Goal: Task Accomplishment & Management: Use online tool/utility

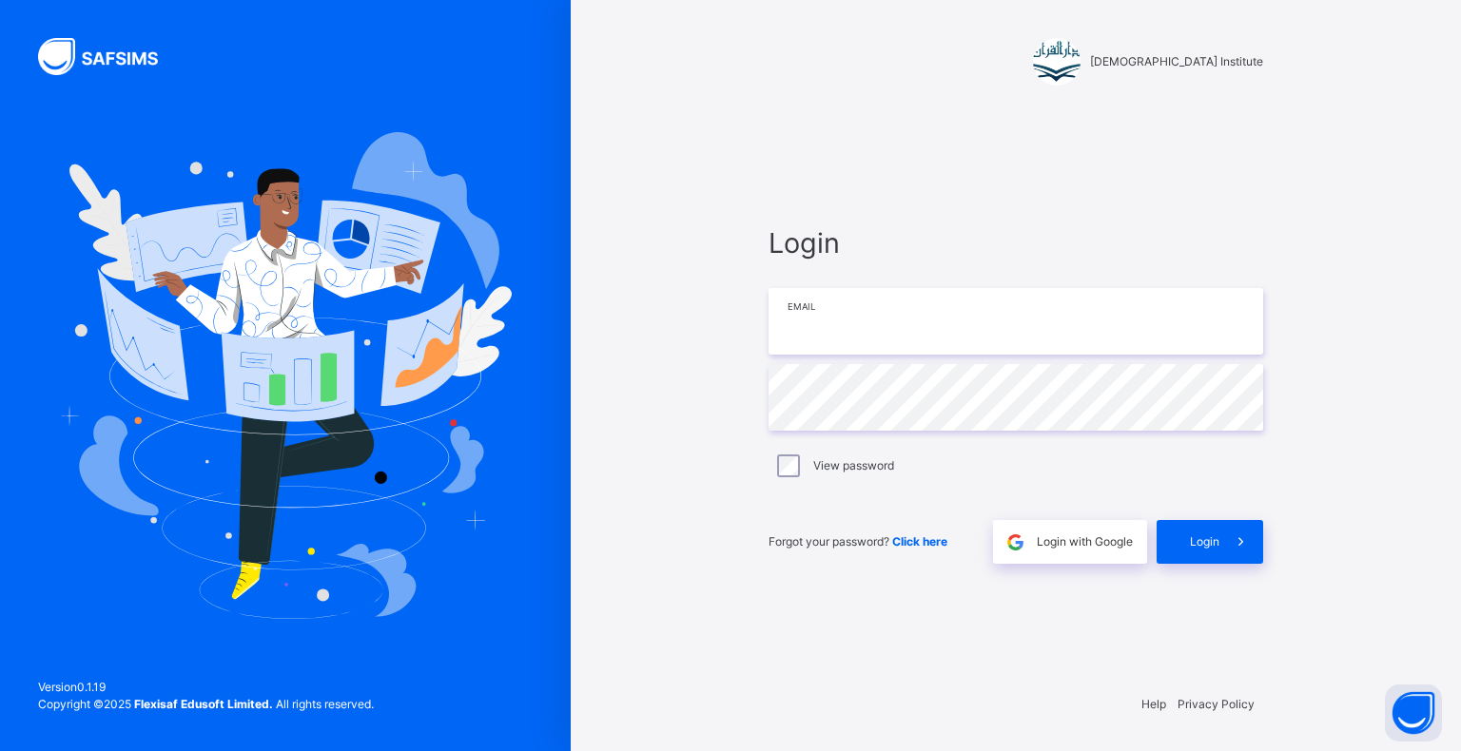
type input "**********"
click at [1267, 513] on div "**********" at bounding box center [1015, 393] width 533 height 568
click at [1213, 547] on span "Login" at bounding box center [1204, 542] width 29 height 17
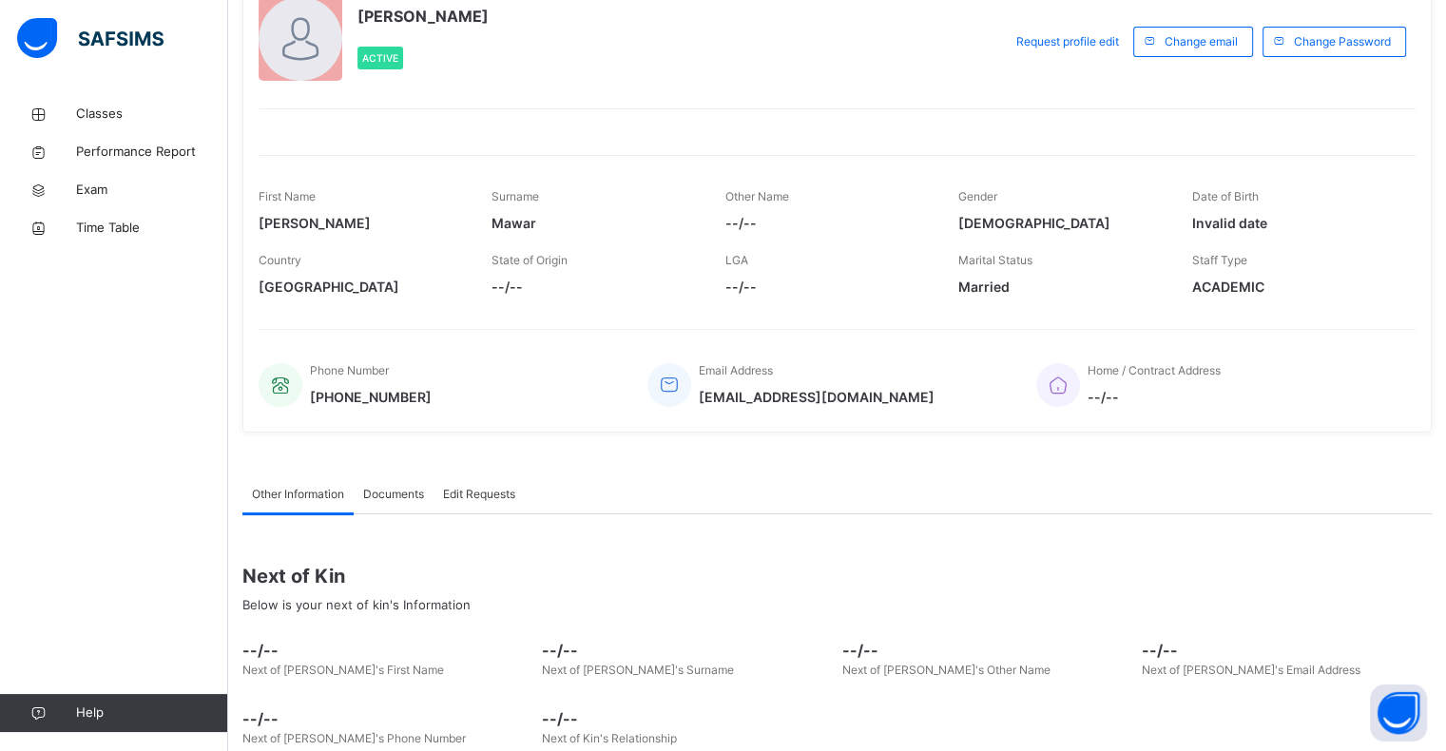
scroll to position [140, 0]
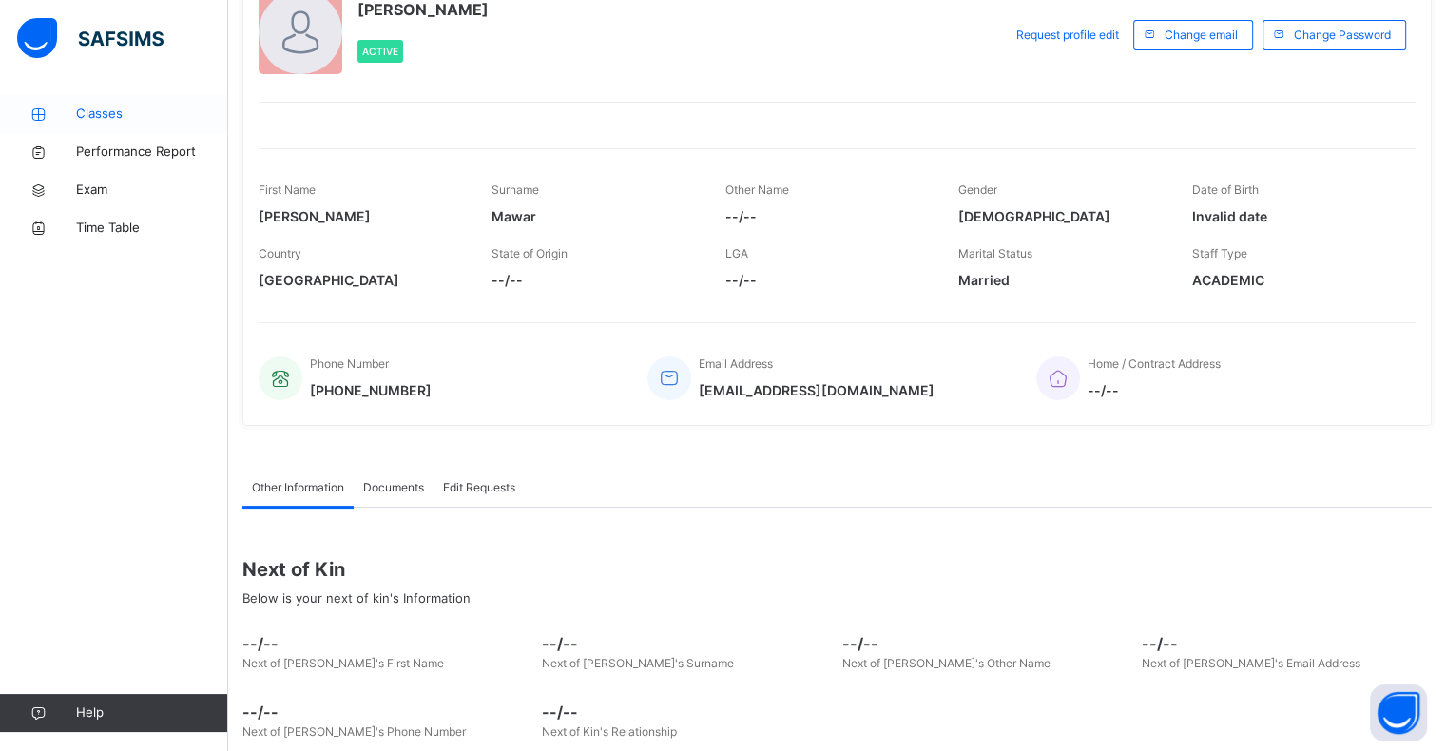
click at [163, 105] on span "Classes" at bounding box center [152, 114] width 152 height 19
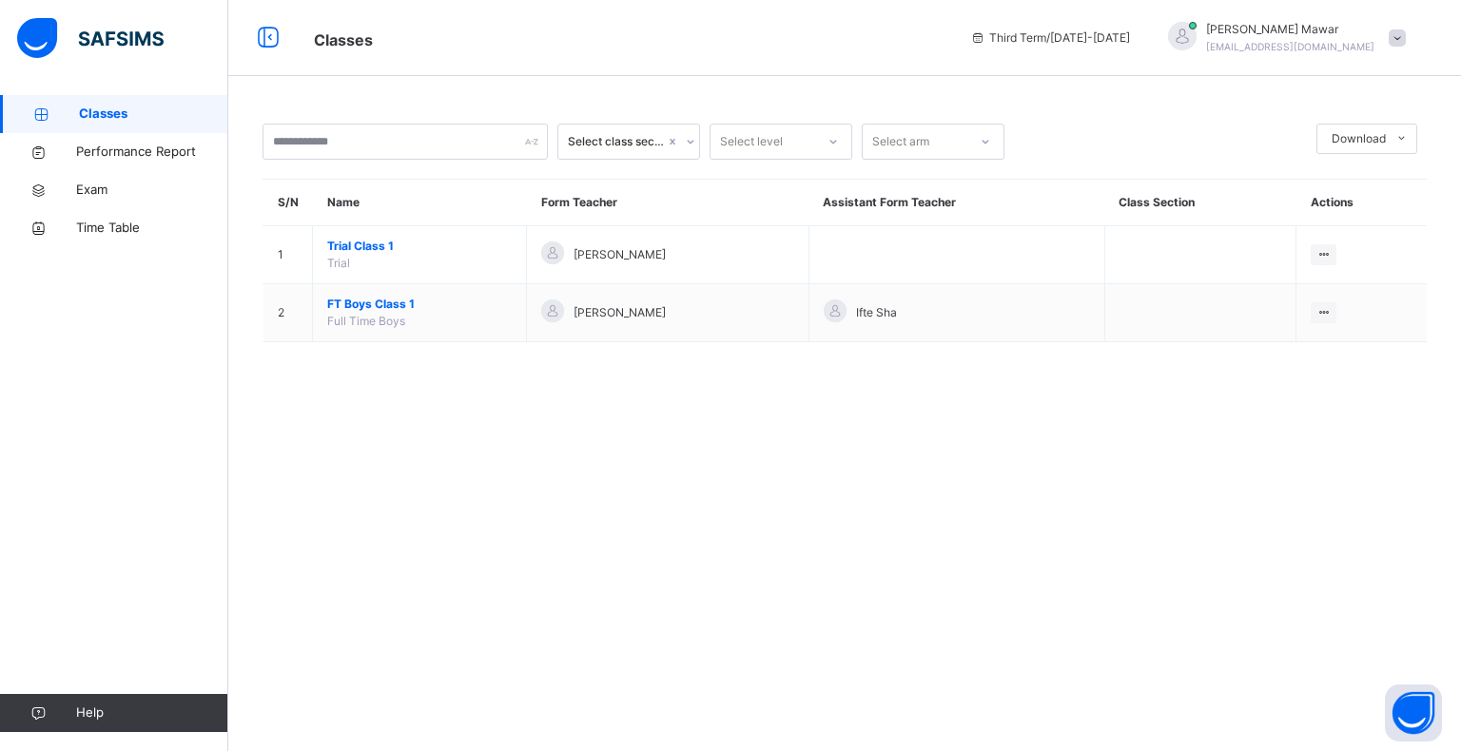
click at [163, 105] on span "Classes" at bounding box center [153, 114] width 149 height 19
click at [163, 105] on link "Classes" at bounding box center [114, 114] width 228 height 38
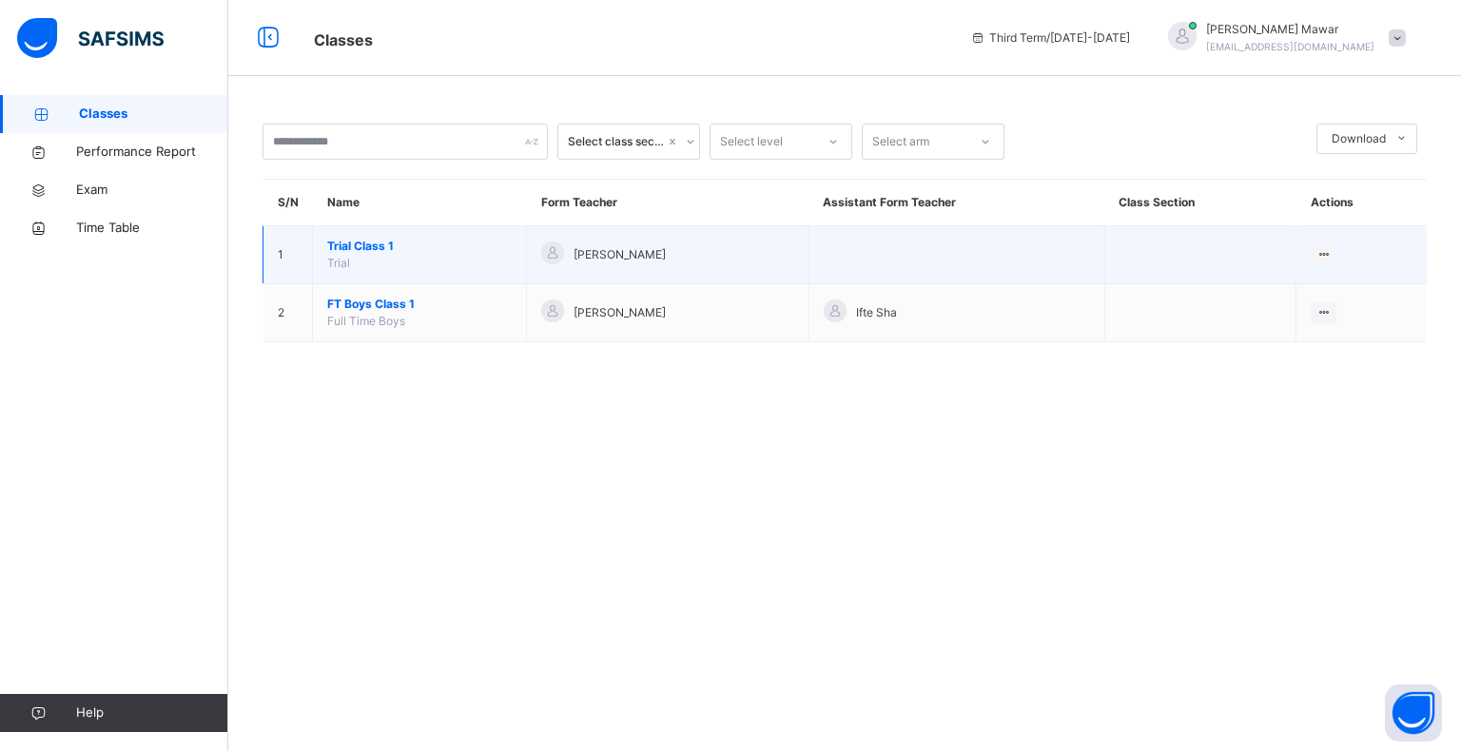
click at [390, 274] on td "Trial Class 1 Trial" at bounding box center [420, 255] width 214 height 58
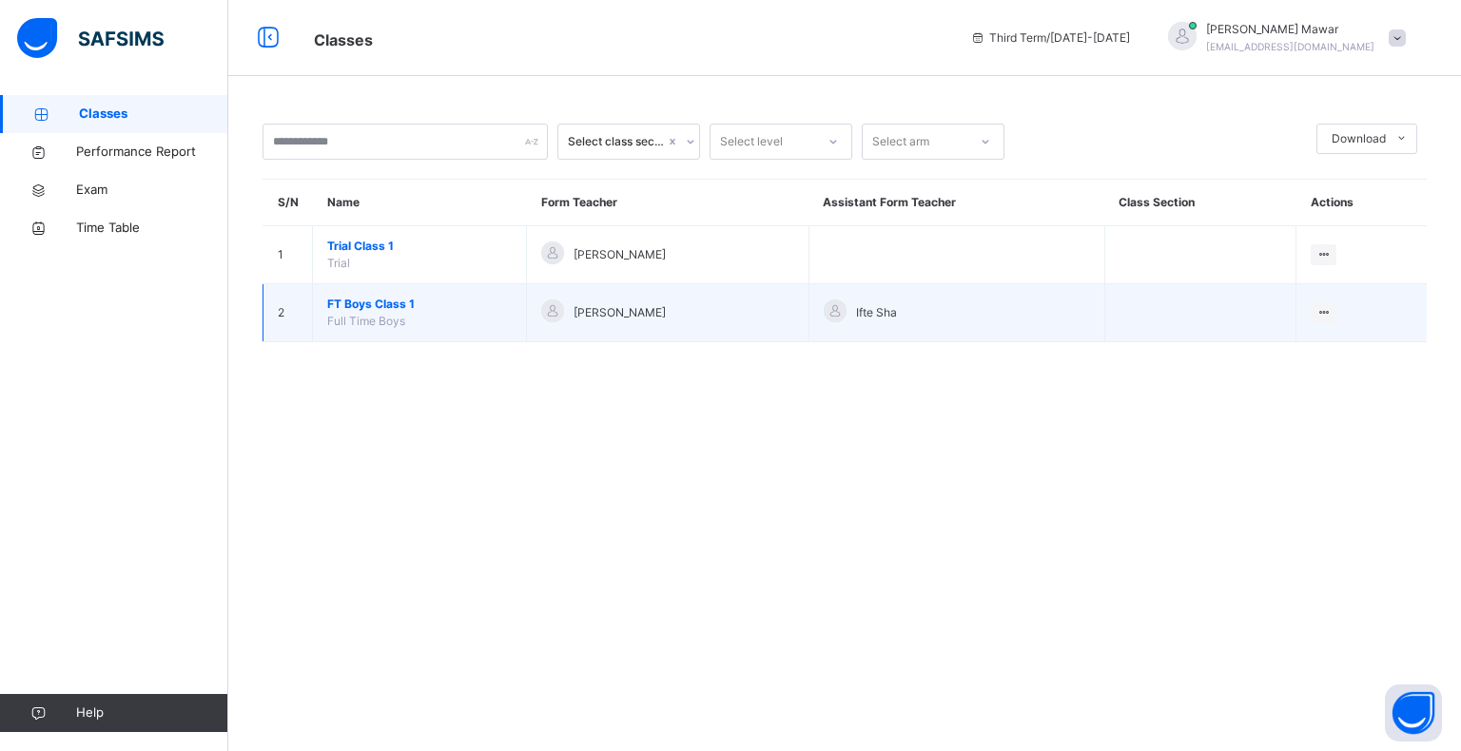
click at [407, 327] on td "FT Boys Class 1 Full Time Boys" at bounding box center [420, 313] width 214 height 58
click at [398, 323] on span "Full Time Boys" at bounding box center [366, 321] width 78 height 14
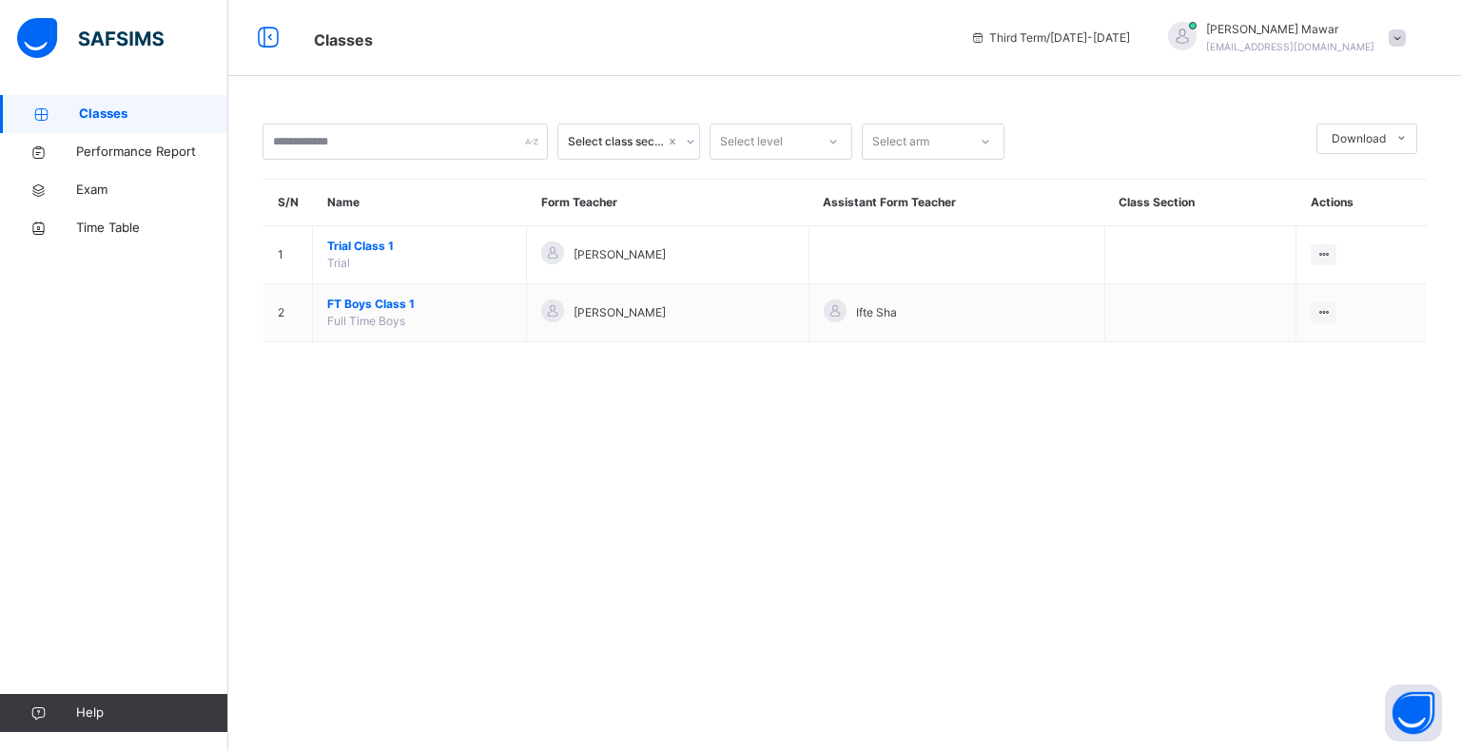
click at [907, 179] on div "S/N Name Form Teacher Assistant Form Teacher Class Section Actions 1 Trial Clas…" at bounding box center [844, 261] width 1164 height 164
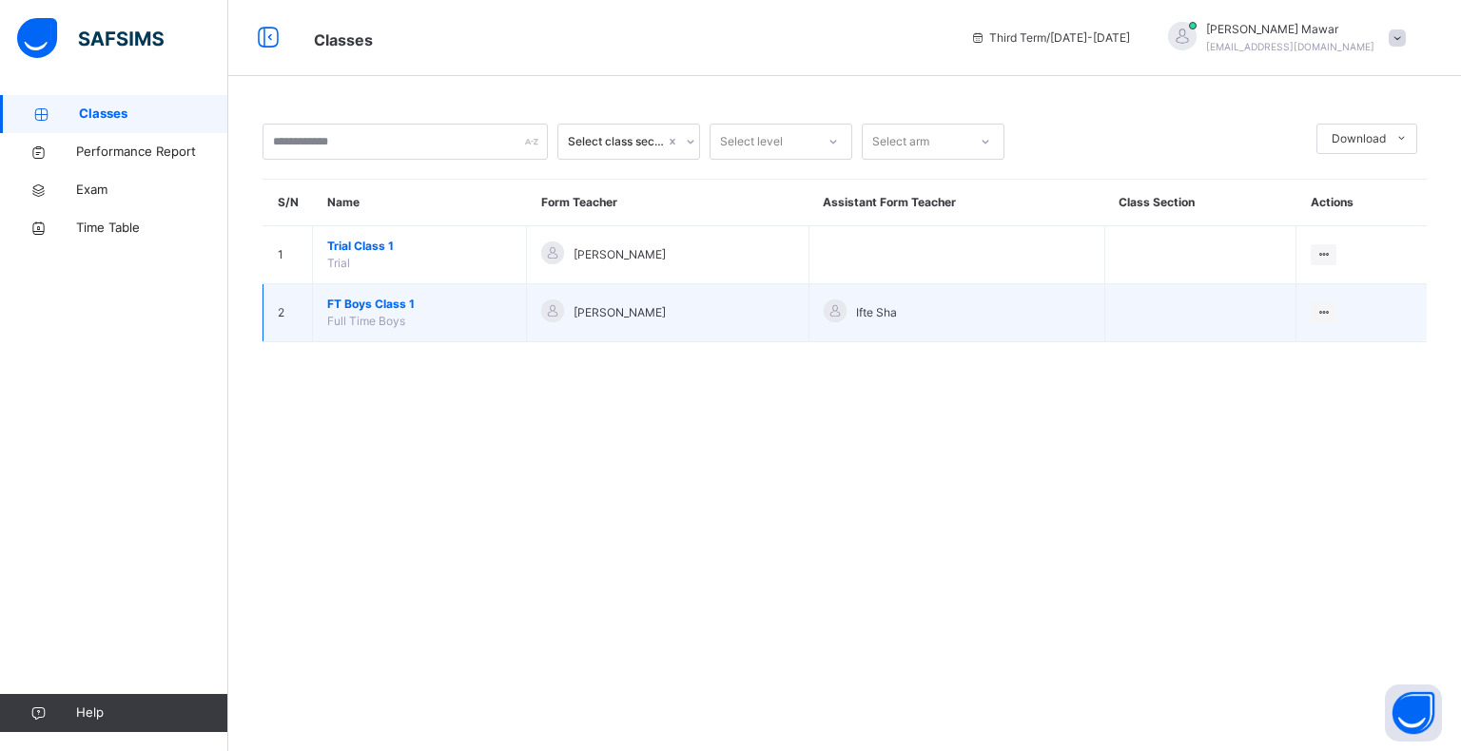
click at [391, 312] on td "FT Boys Class 1 Full Time Boys" at bounding box center [420, 313] width 214 height 58
click at [381, 311] on span "FT Boys Class 1" at bounding box center [419, 304] width 184 height 17
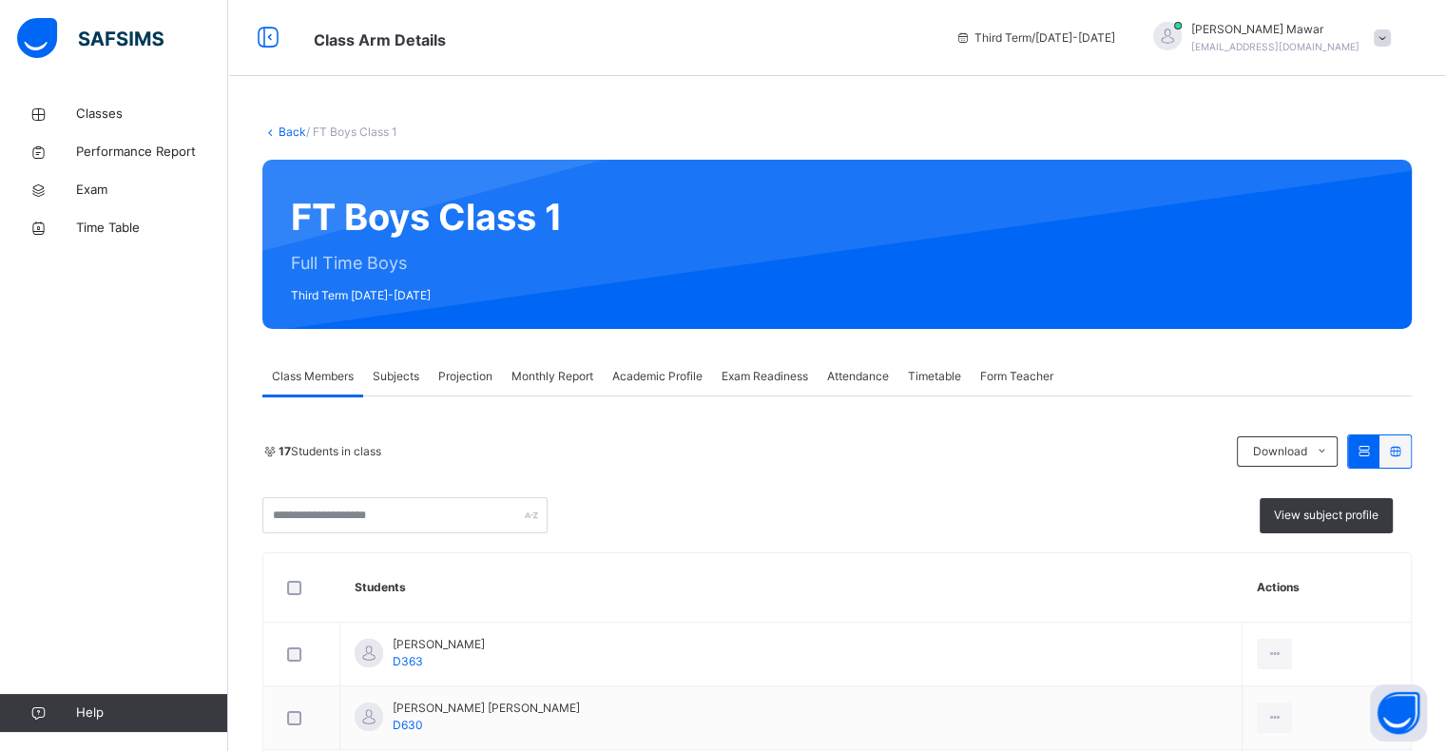
click at [466, 386] on div "Projection" at bounding box center [465, 377] width 73 height 38
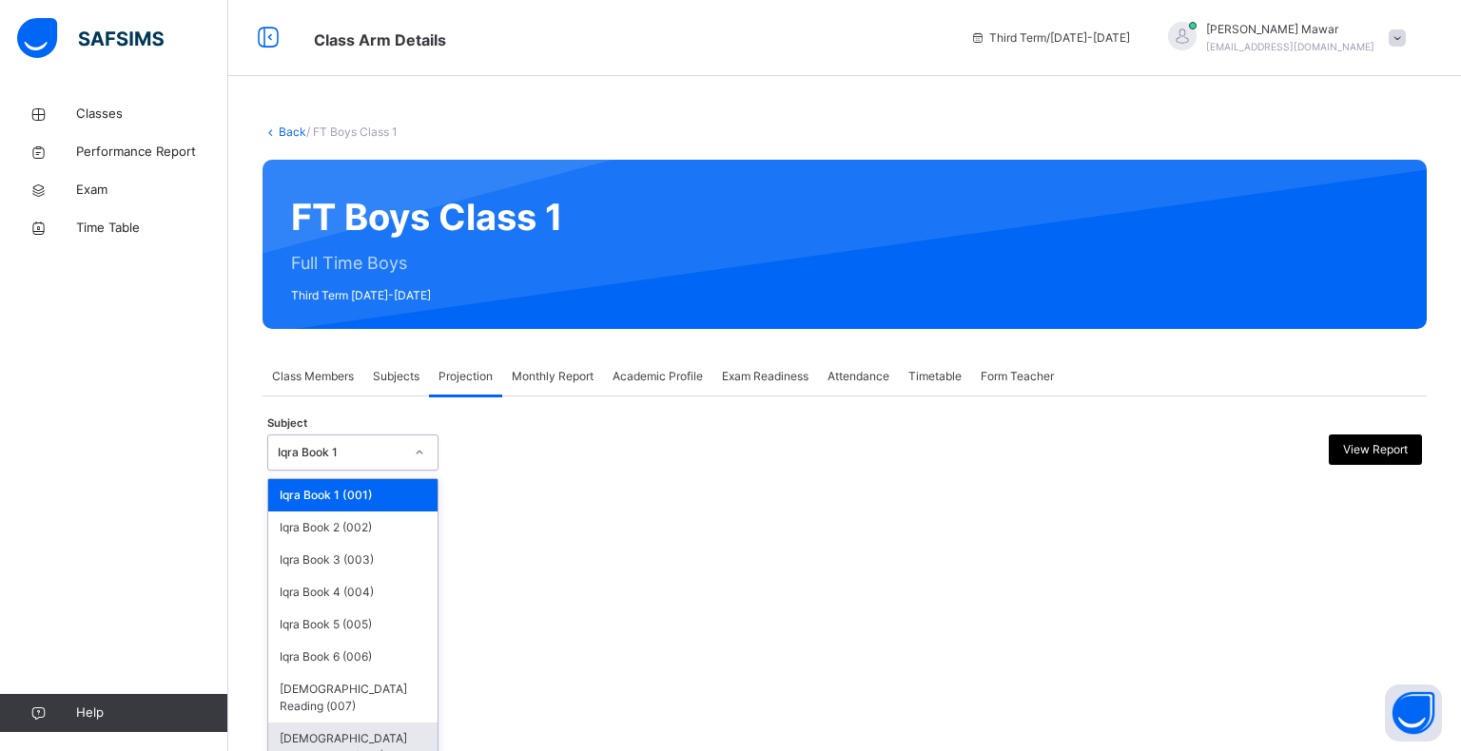
click at [330, 723] on div "[DEMOGRAPHIC_DATA] Memorisation (008)" at bounding box center [352, 747] width 169 height 49
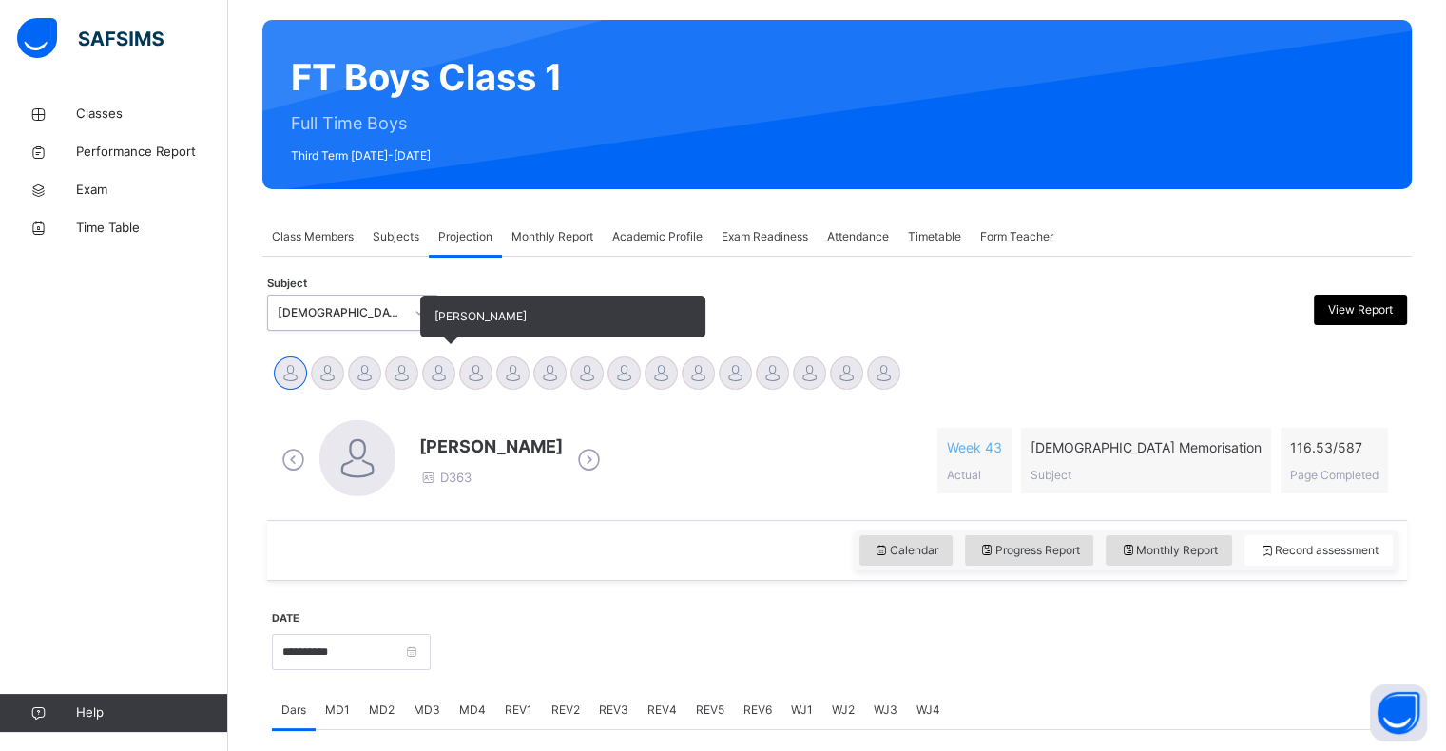
click at [434, 379] on div at bounding box center [438, 373] width 33 height 33
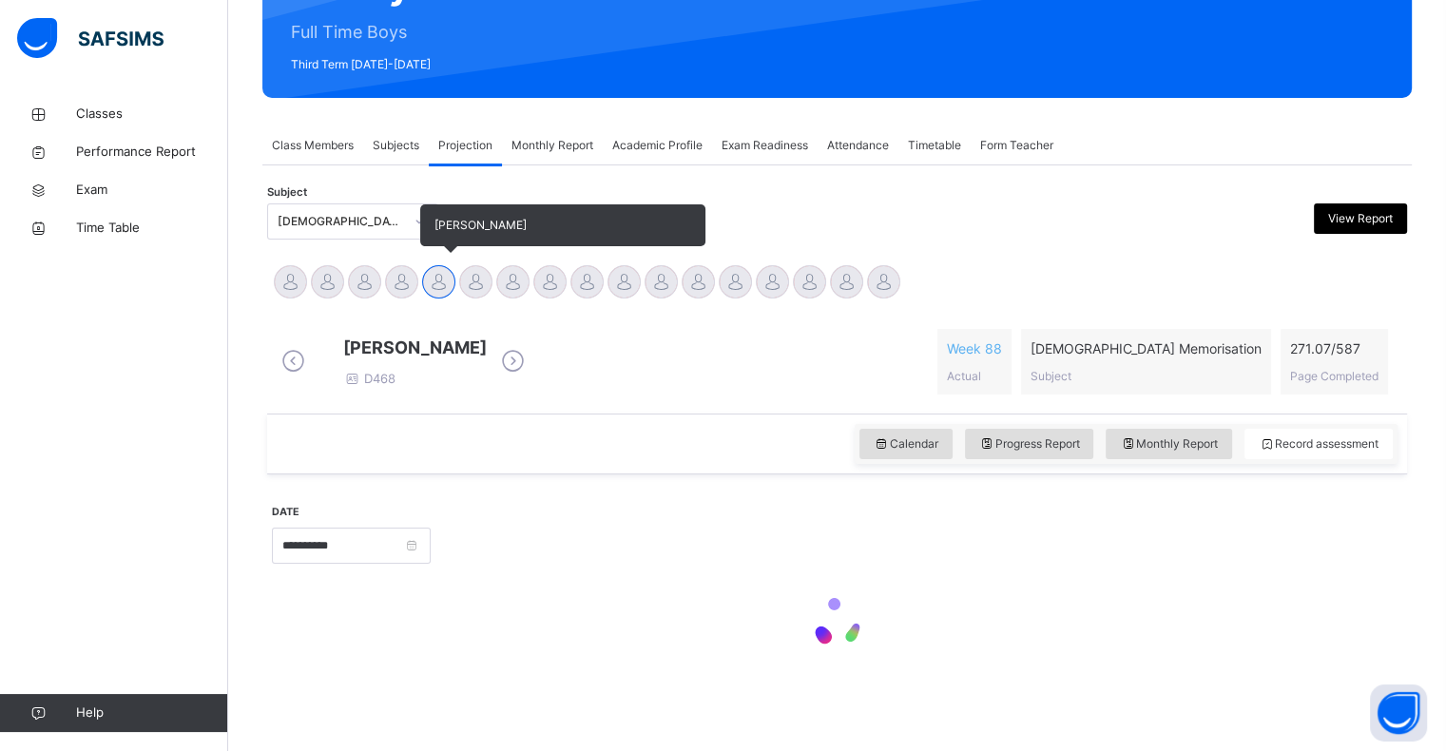
scroll to position [245, 0]
click at [480, 265] on div at bounding box center [475, 281] width 33 height 33
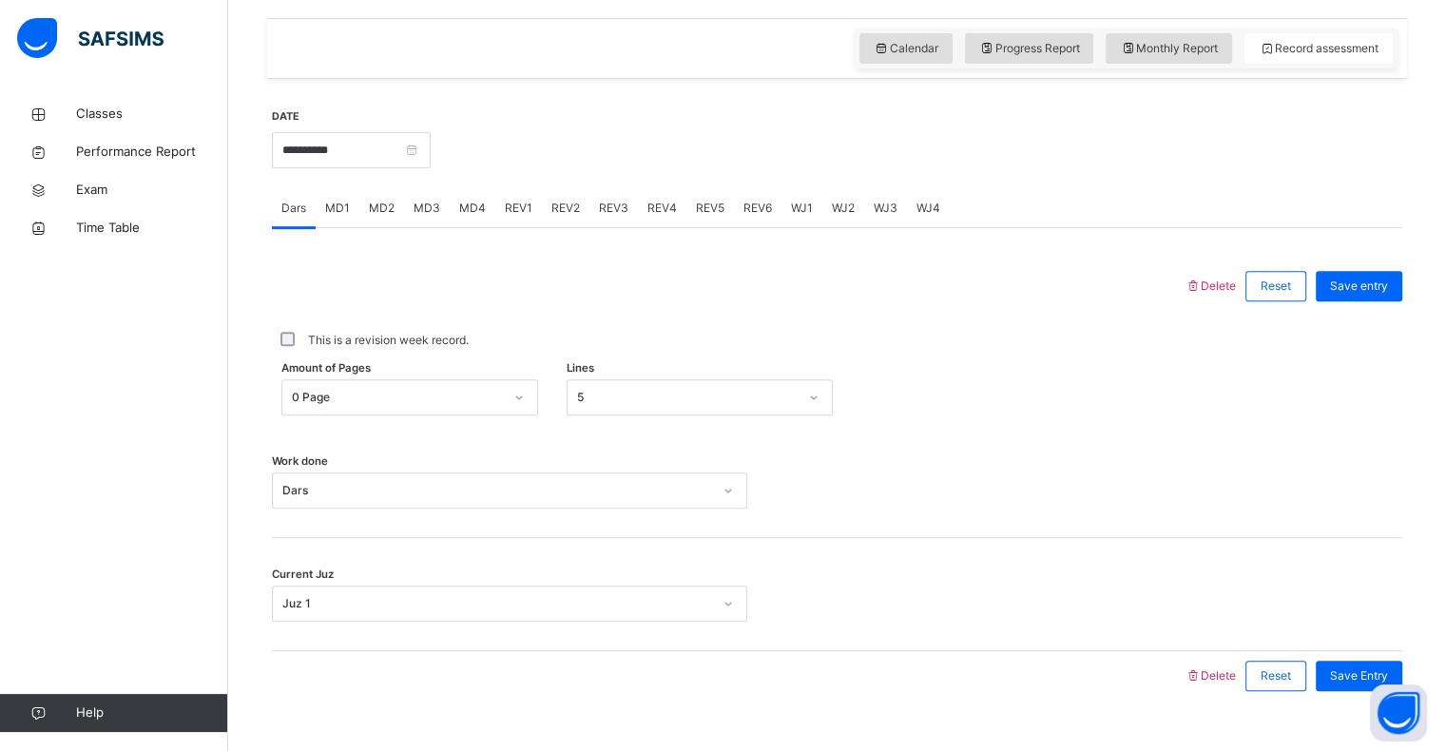
scroll to position [643, 0]
click at [1403, 281] on div "Save entry" at bounding box center [1359, 285] width 87 height 30
click at [395, 217] on div "MD2" at bounding box center [381, 207] width 45 height 38
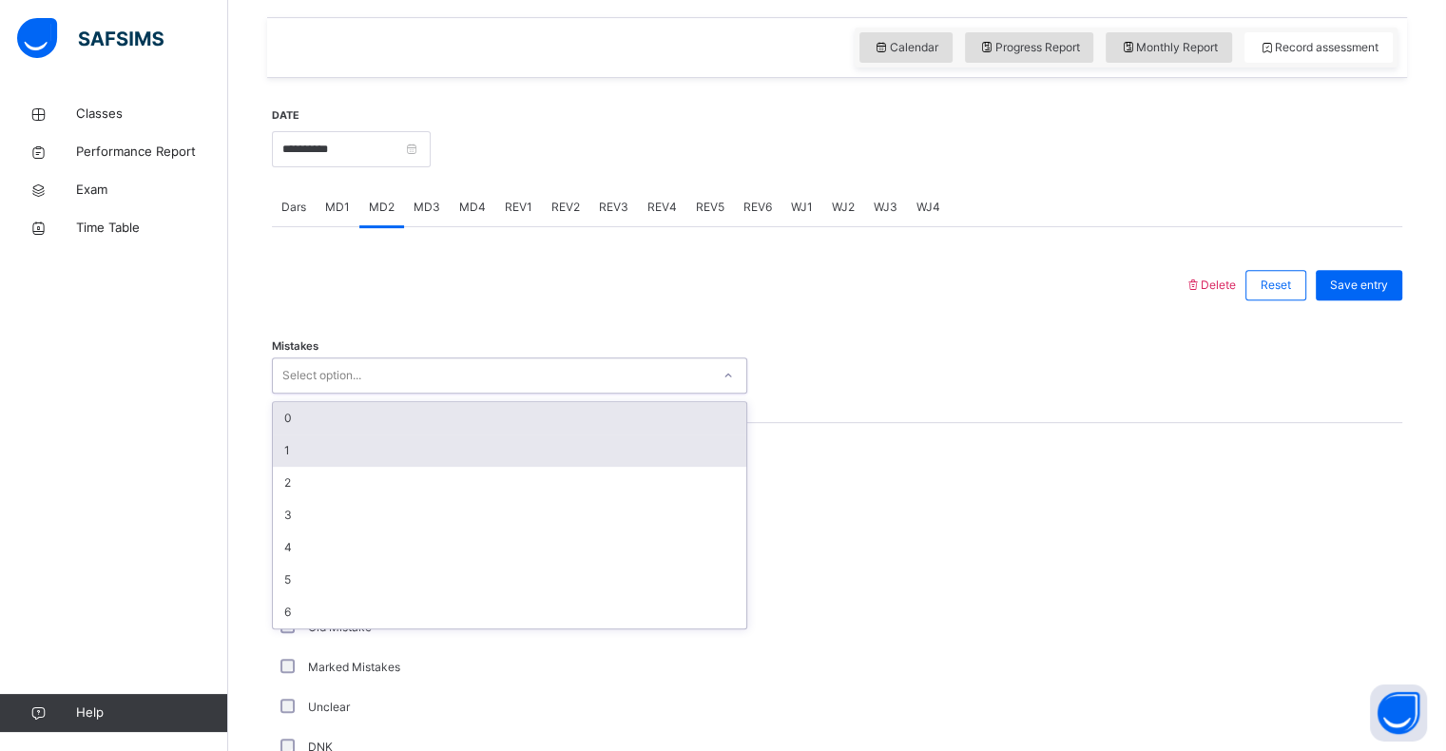
click at [348, 435] on div "1" at bounding box center [510, 451] width 474 height 32
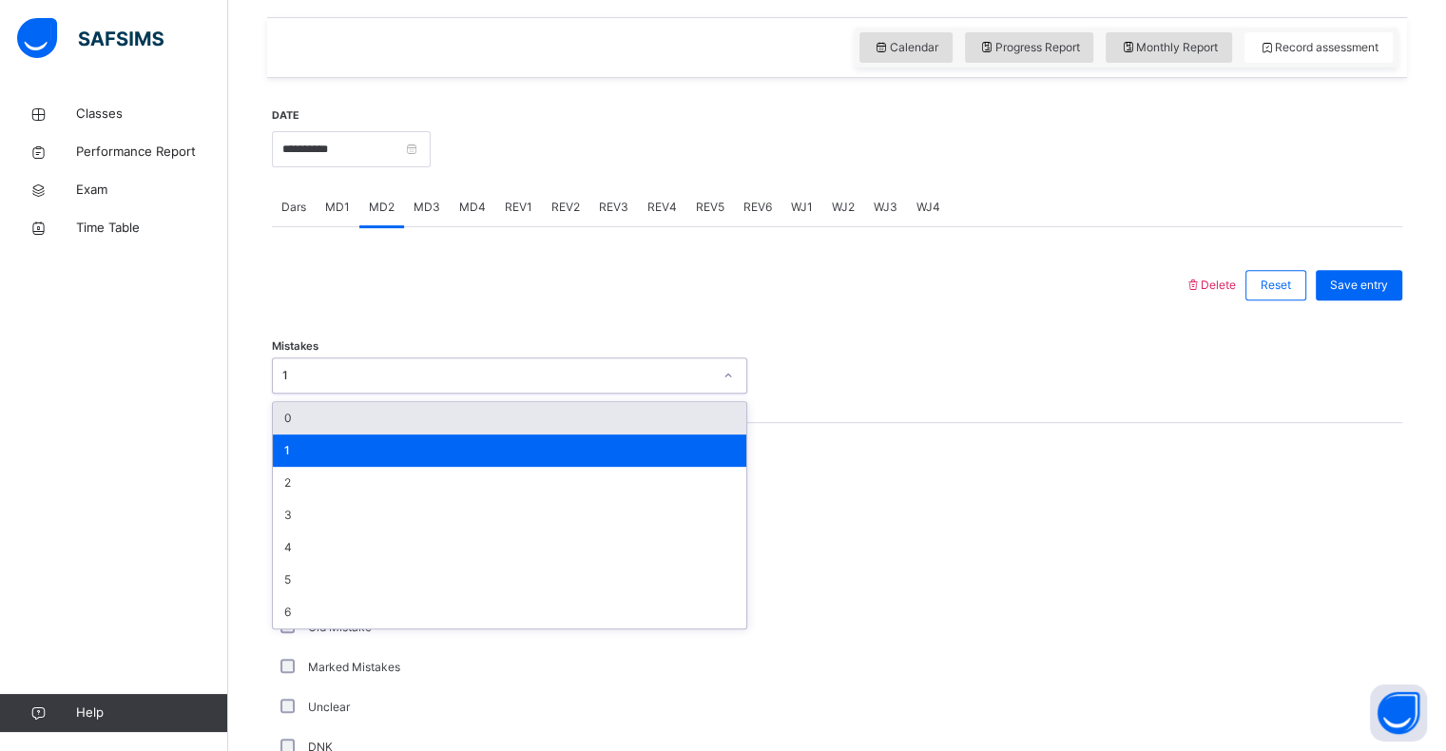
click at [355, 426] on div "0" at bounding box center [510, 418] width 474 height 32
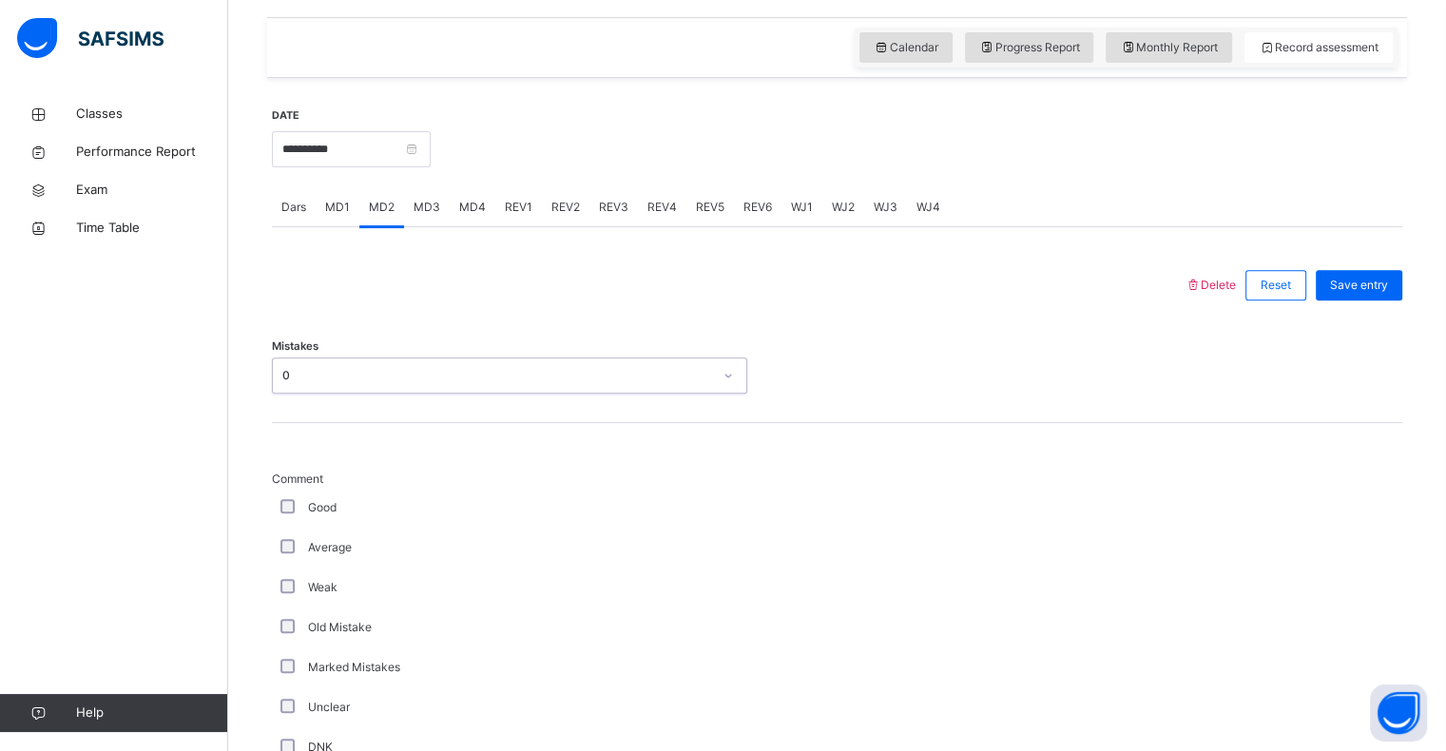
click at [305, 514] on div "Good" at bounding box center [510, 507] width 466 height 17
click at [312, 520] on div "Good" at bounding box center [510, 508] width 476 height 40
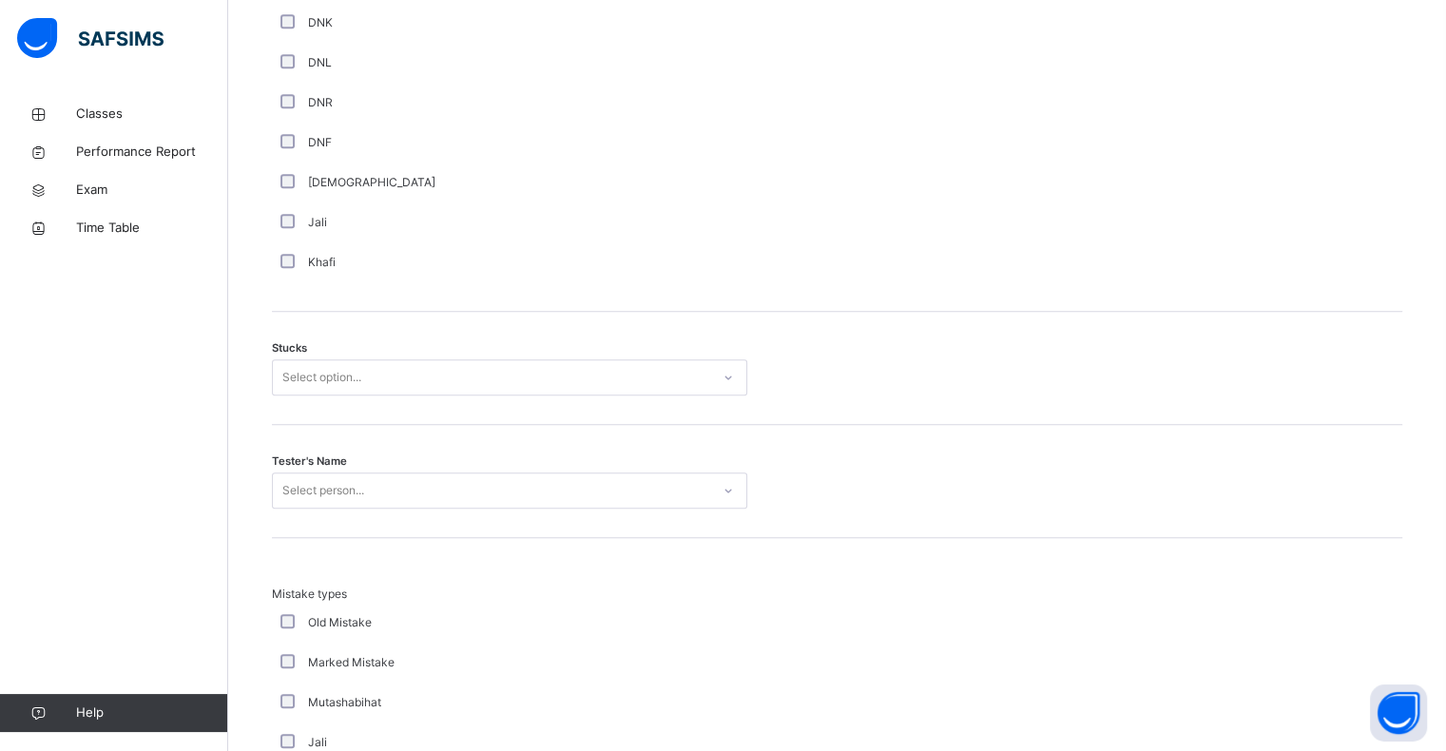
scroll to position [1376, 0]
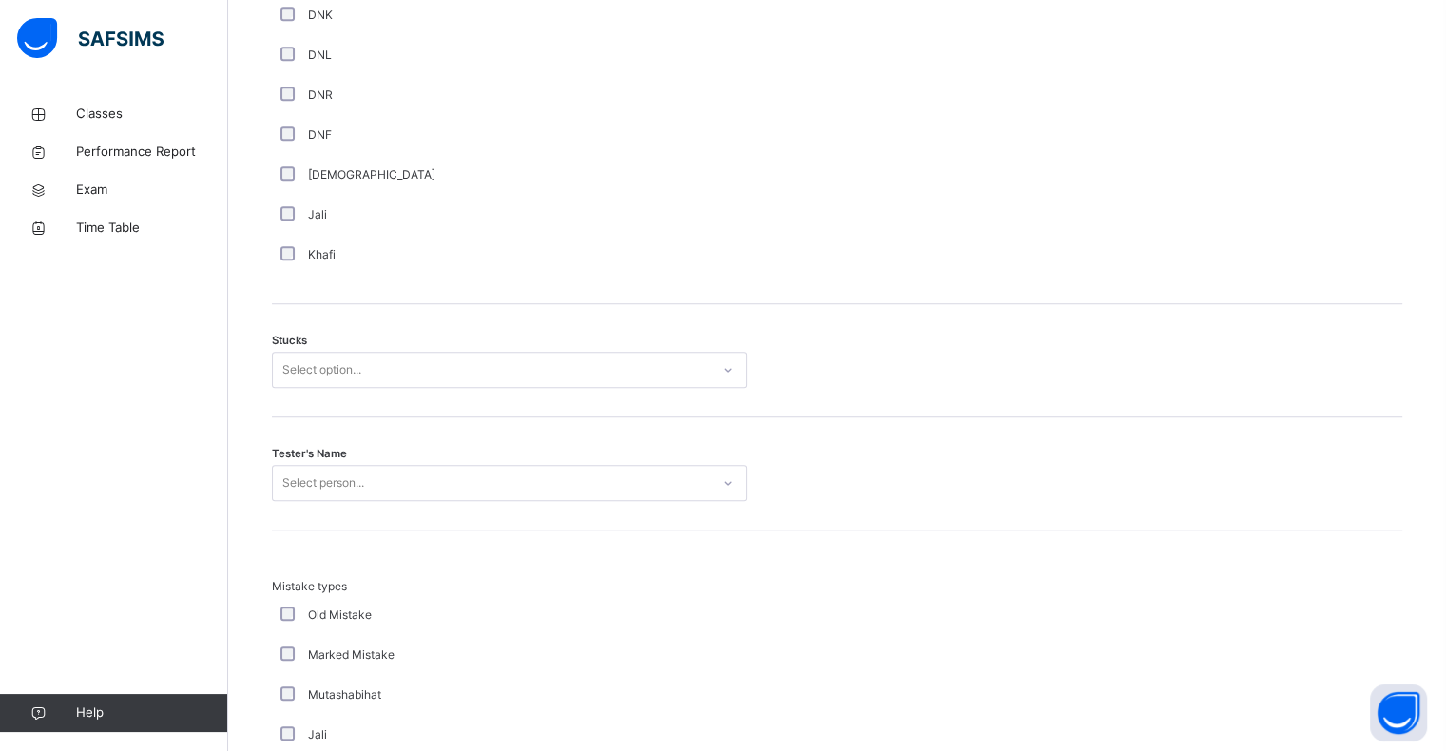
click at [311, 404] on div "Stucks Select option..." at bounding box center [837, 360] width 1131 height 113
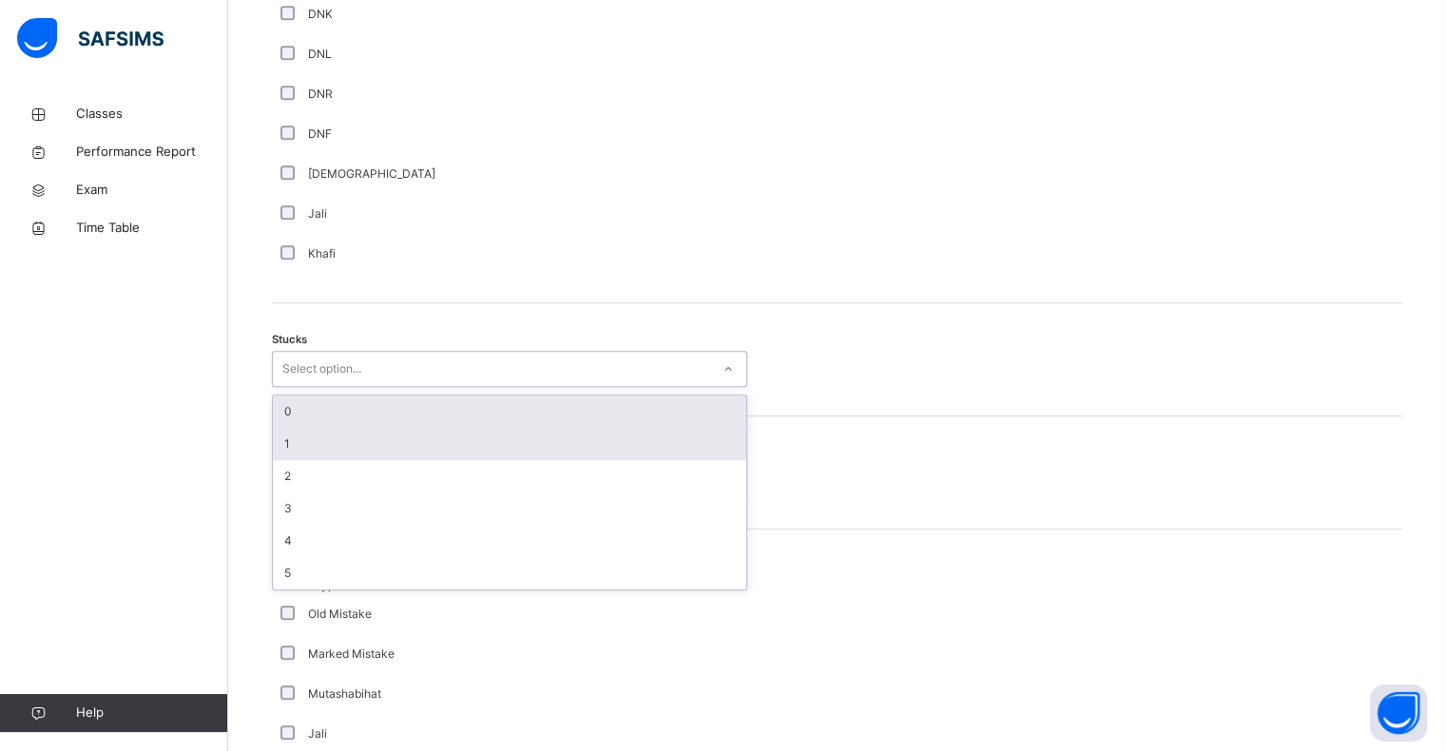
click at [293, 428] on div "1" at bounding box center [510, 444] width 474 height 32
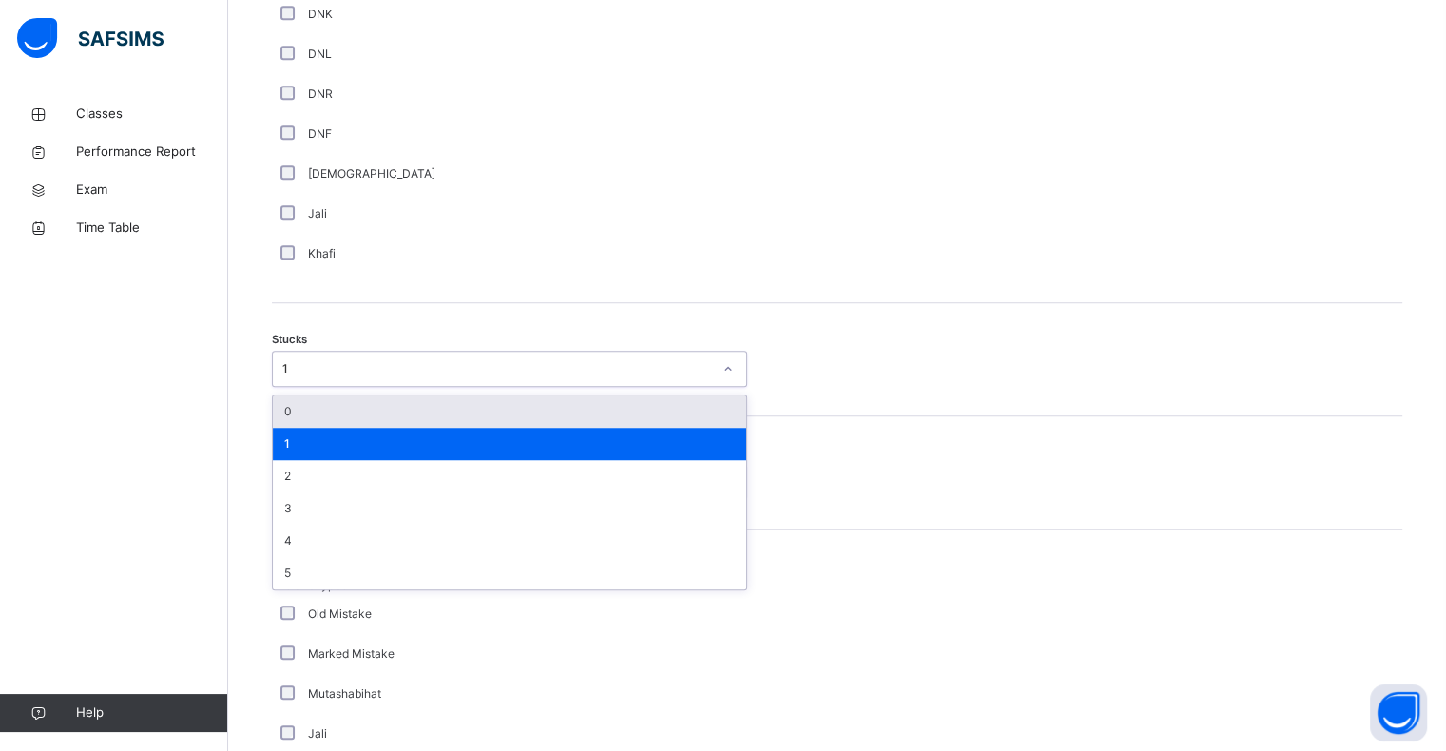
click at [286, 424] on div "0" at bounding box center [510, 412] width 474 height 32
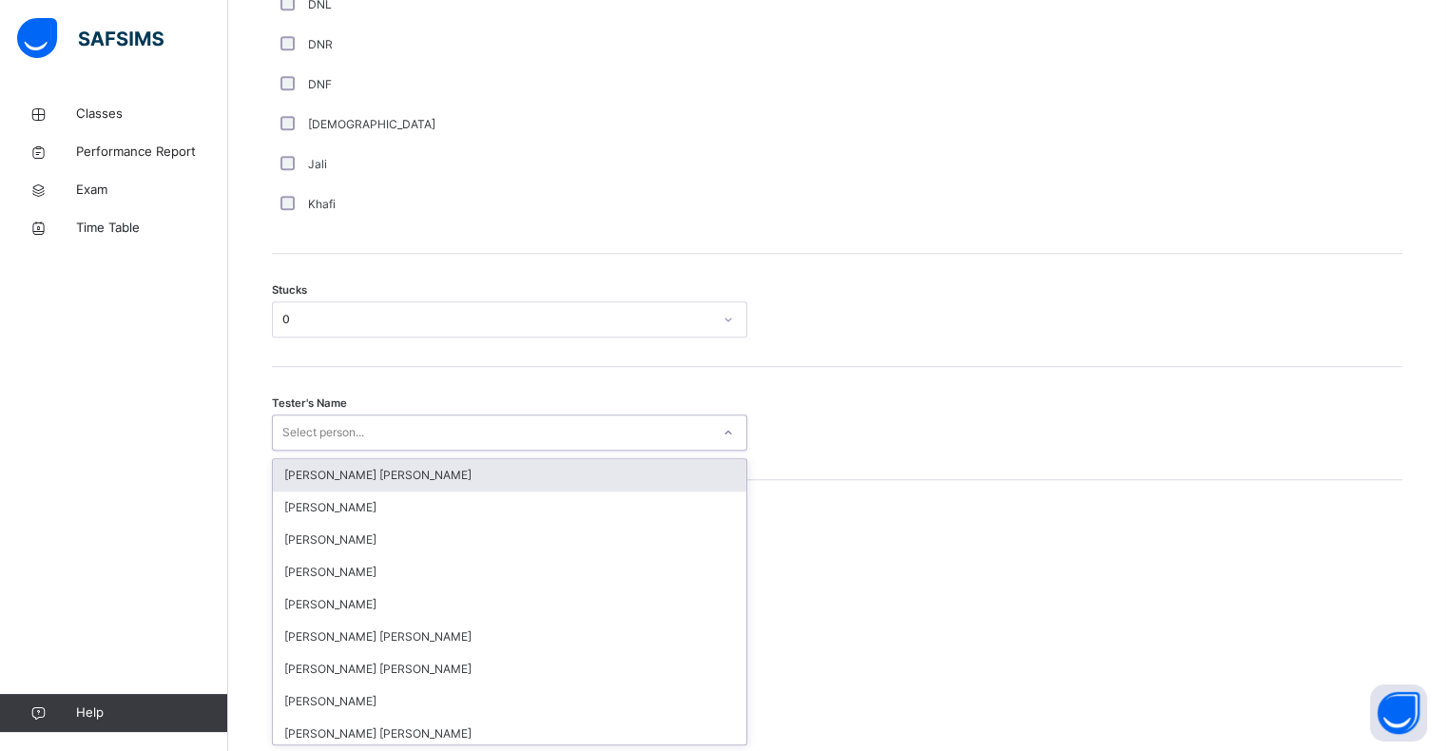
scroll to position [1427, 0]
type input "*"
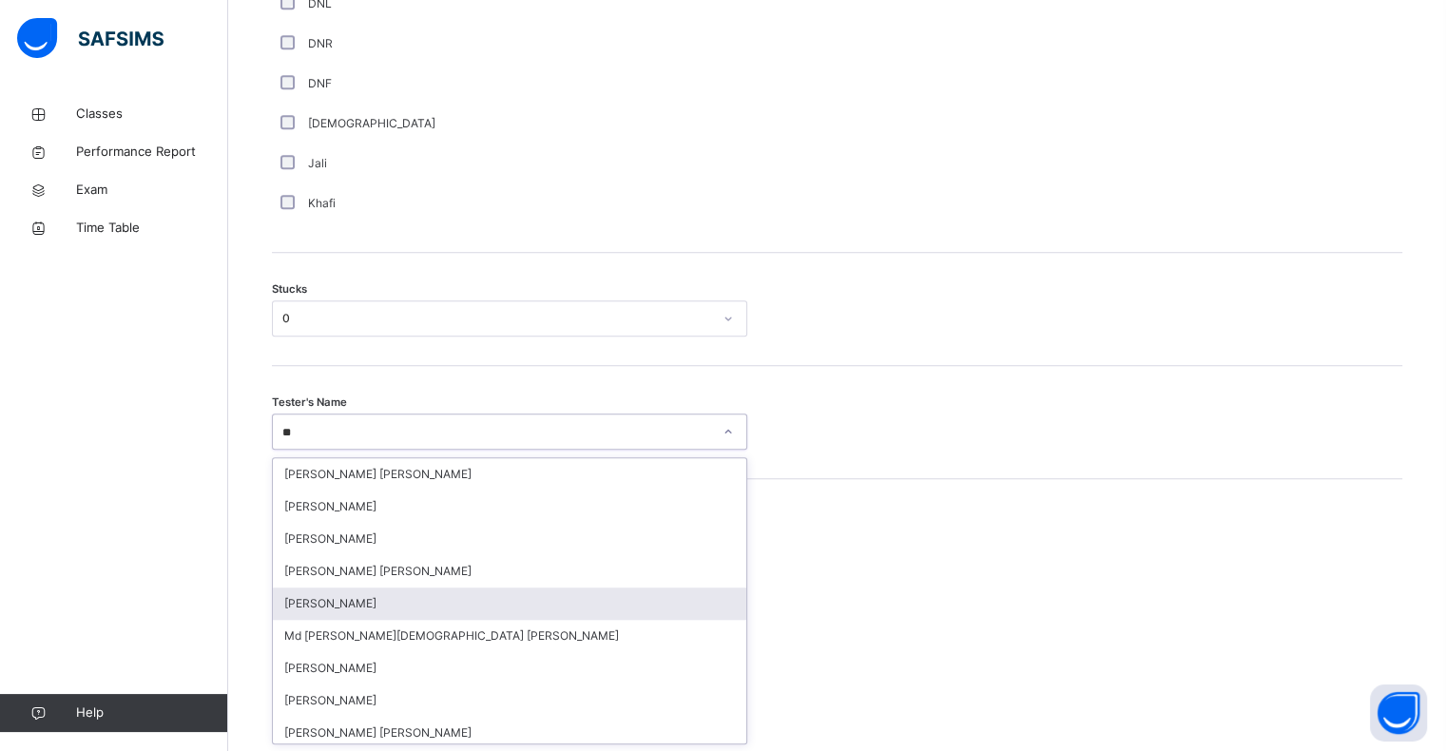
type input "*"
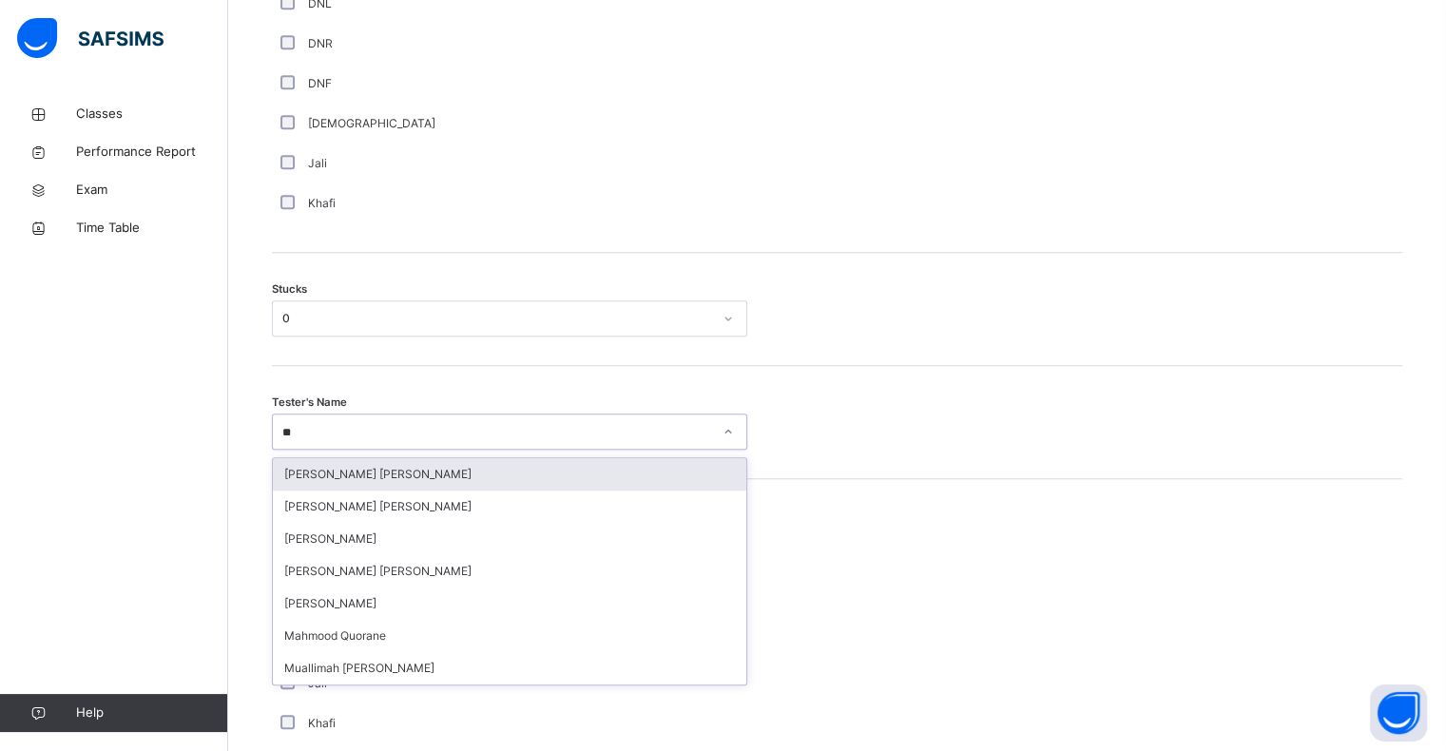
type input "*"
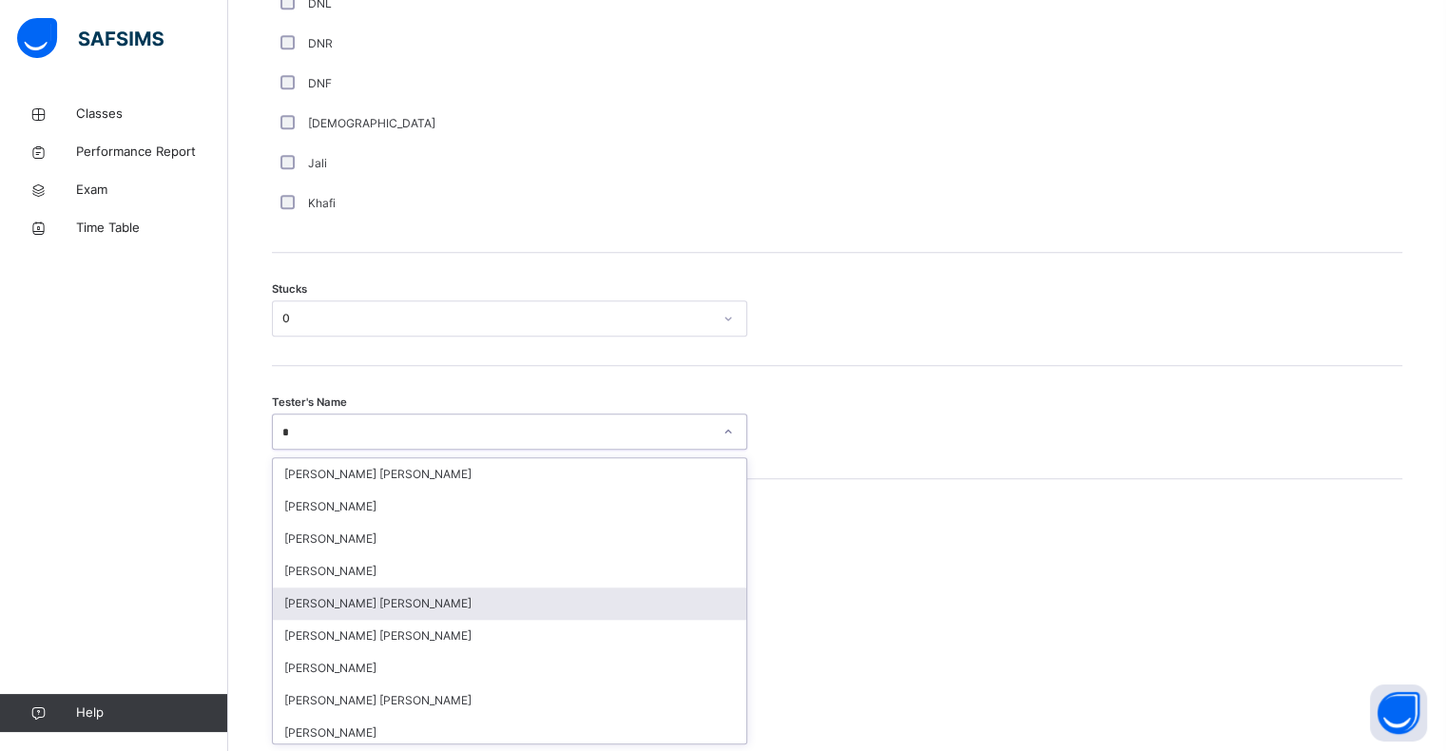
type input "**"
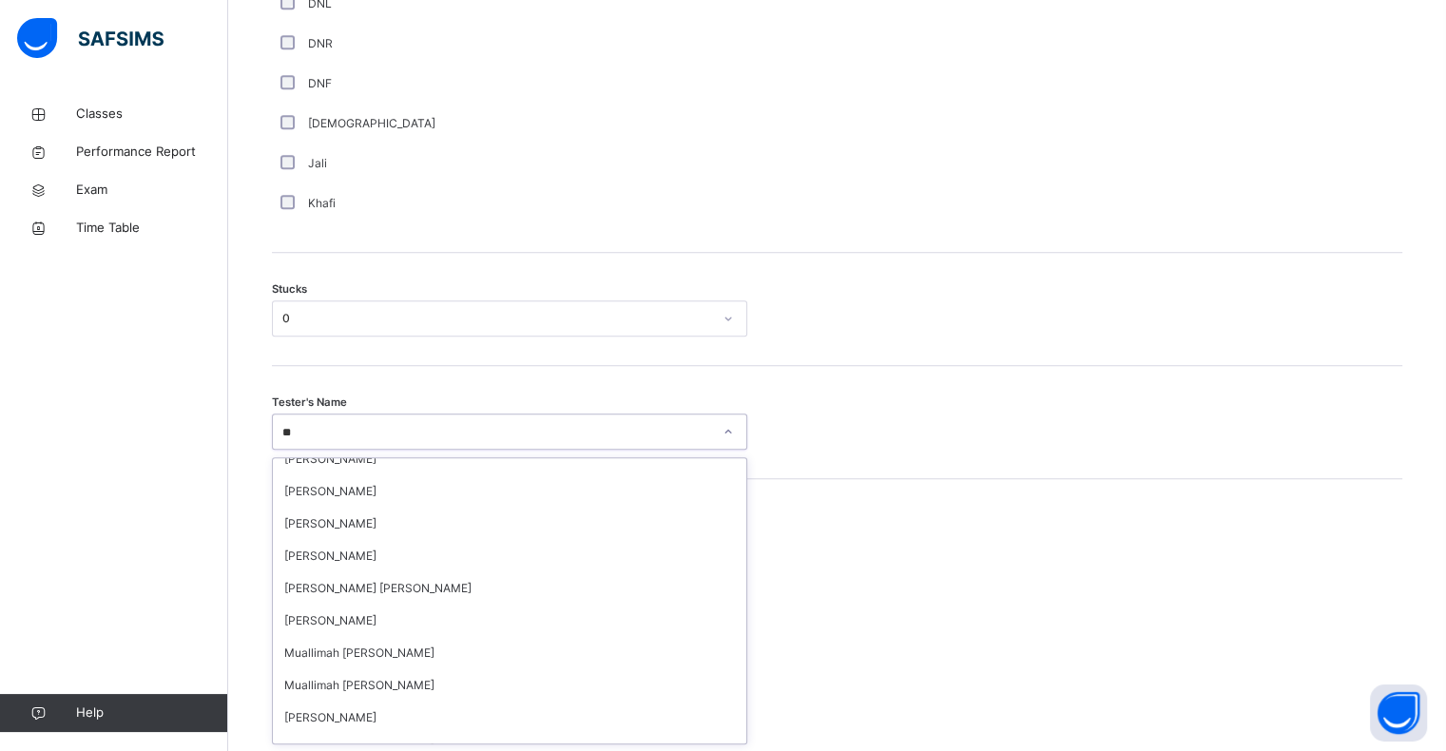
scroll to position [0, 0]
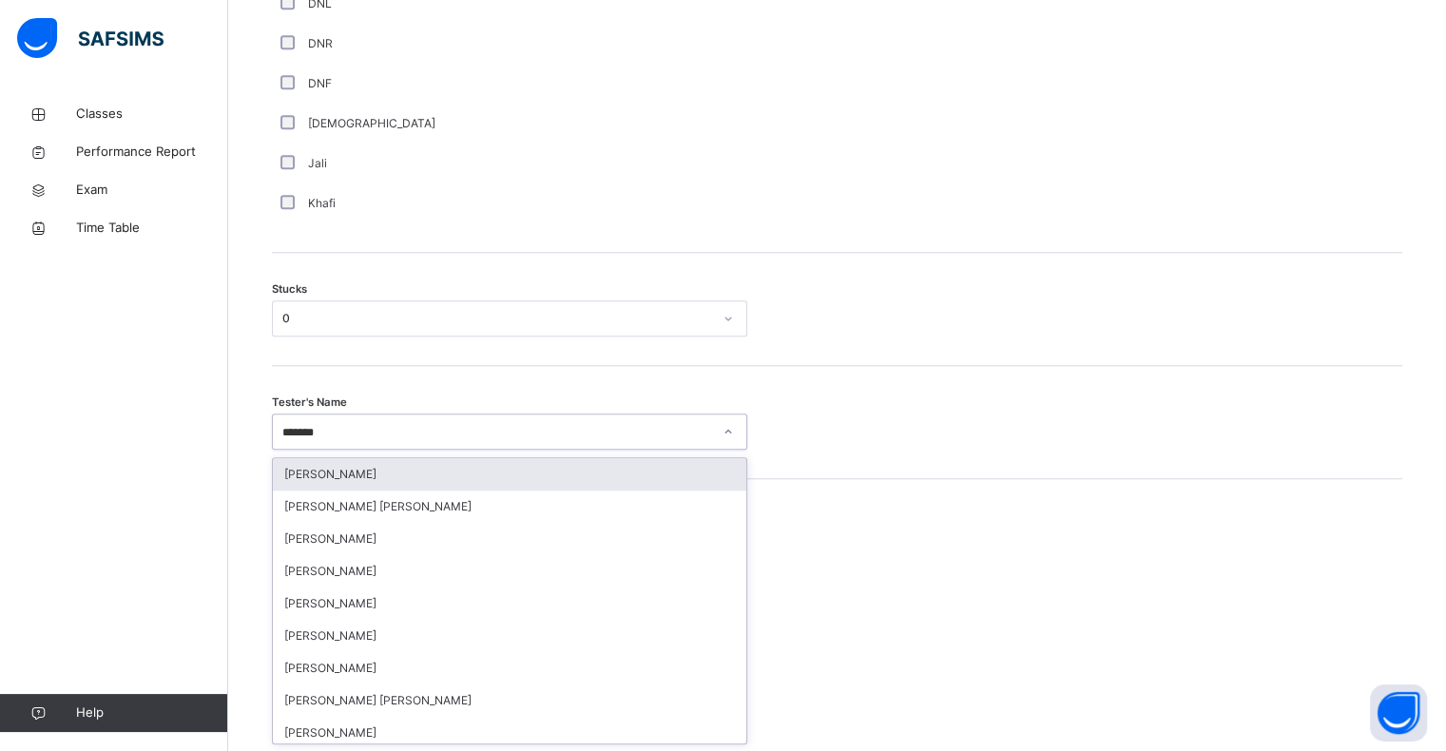
type input "********"
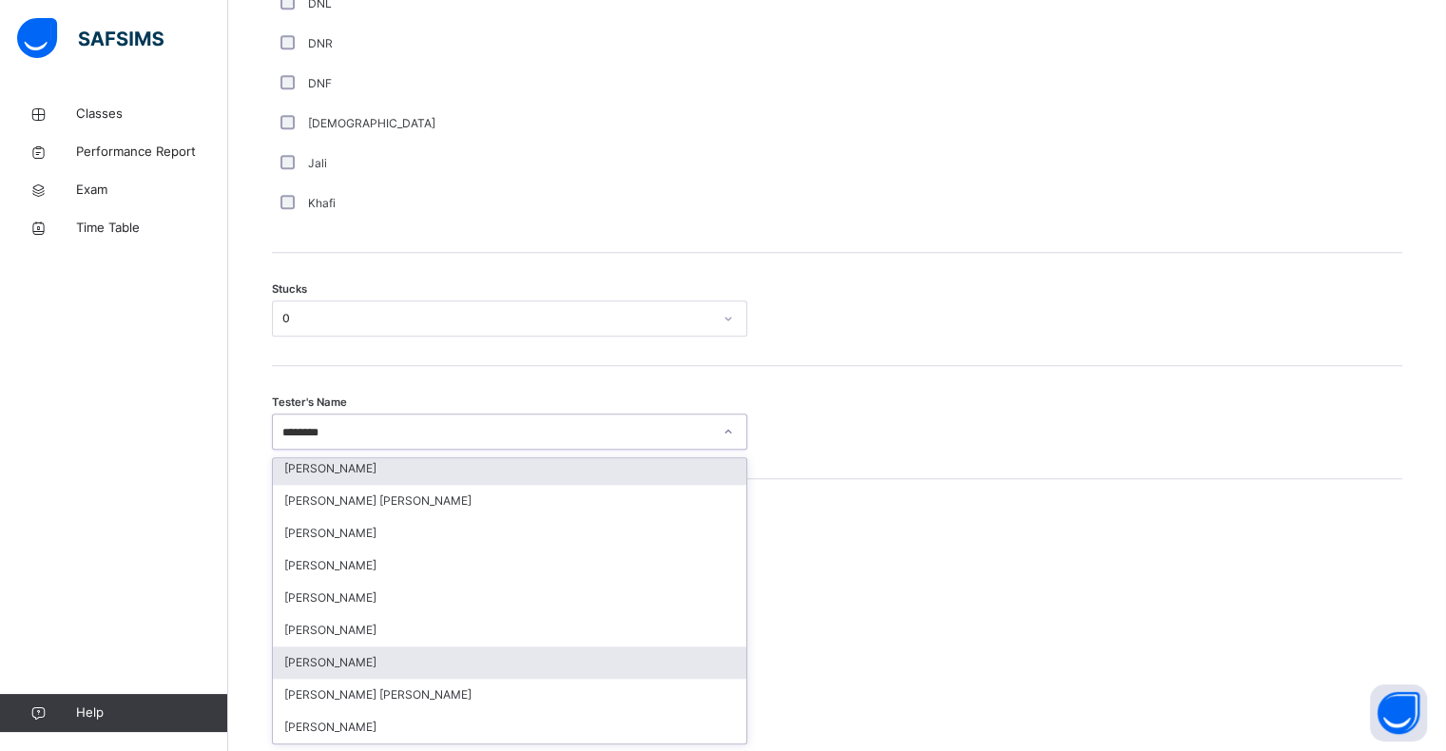
click at [466, 670] on div "[PERSON_NAME]" at bounding box center [510, 663] width 474 height 32
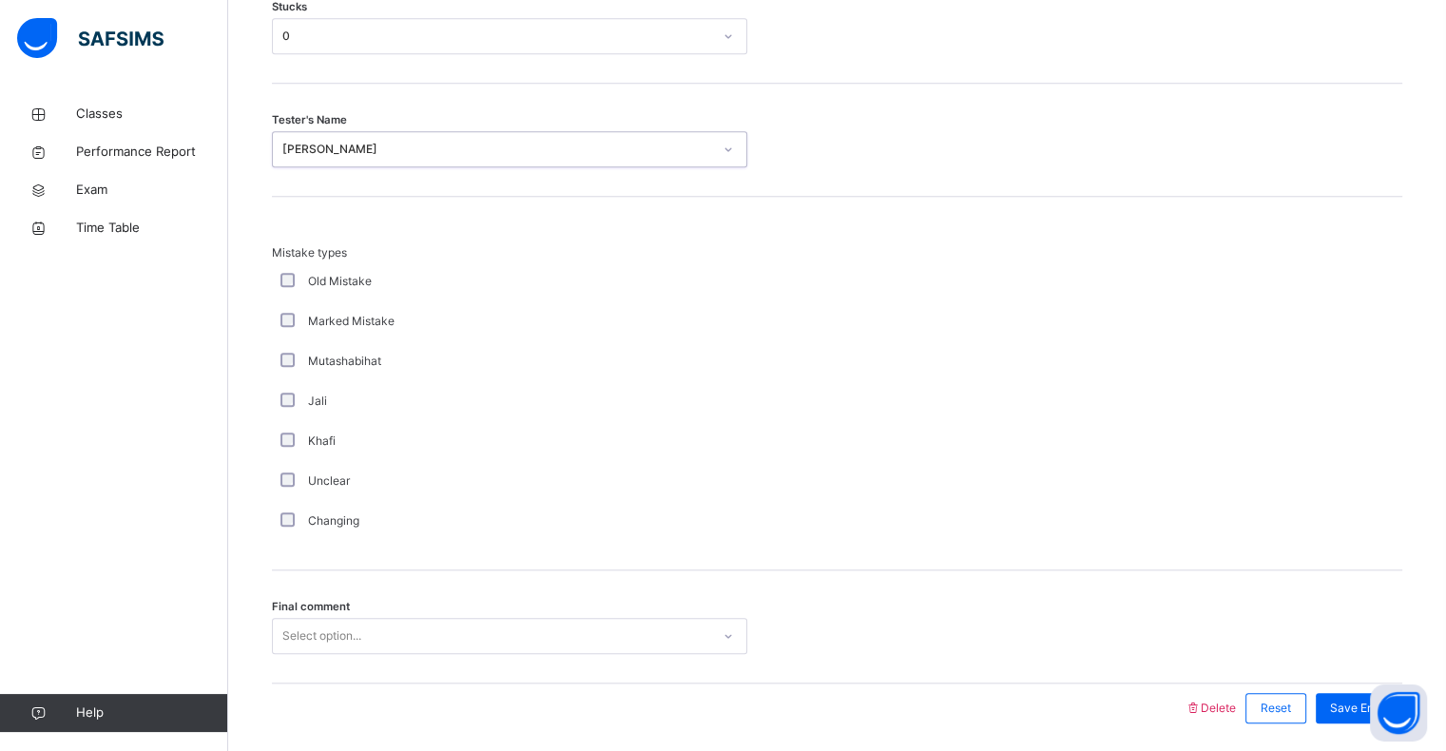
scroll to position [1775, 0]
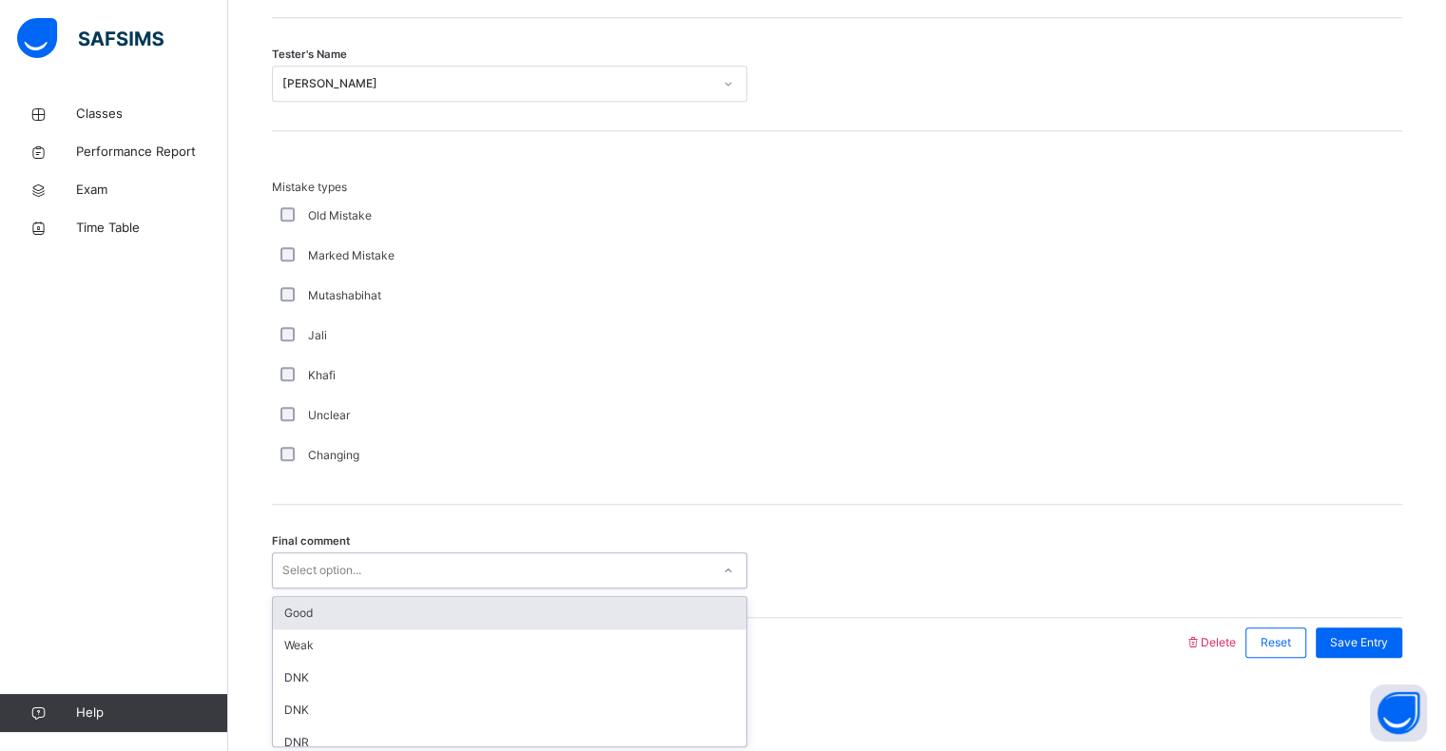
click at [294, 616] on div "Good" at bounding box center [510, 613] width 474 height 32
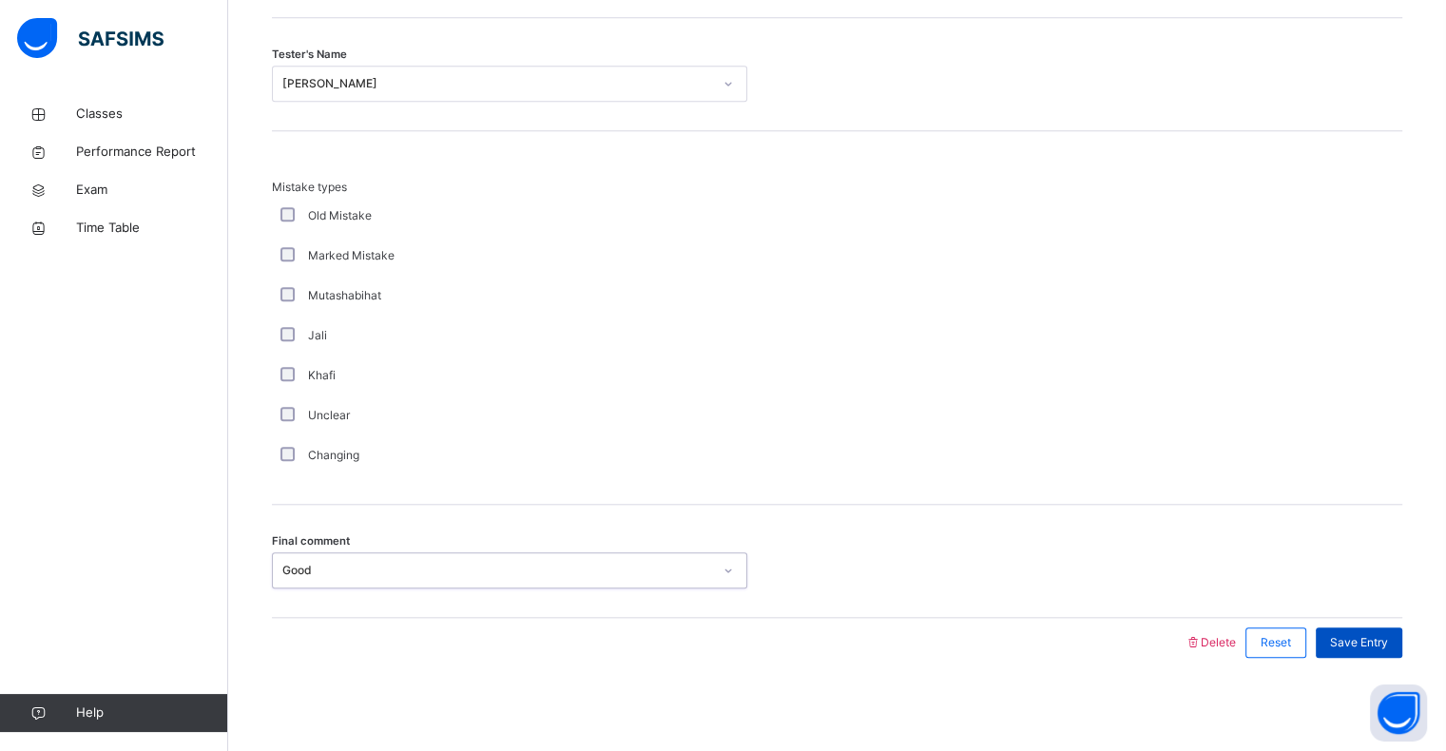
click at [1375, 646] on span "Save Entry" at bounding box center [1359, 642] width 58 height 17
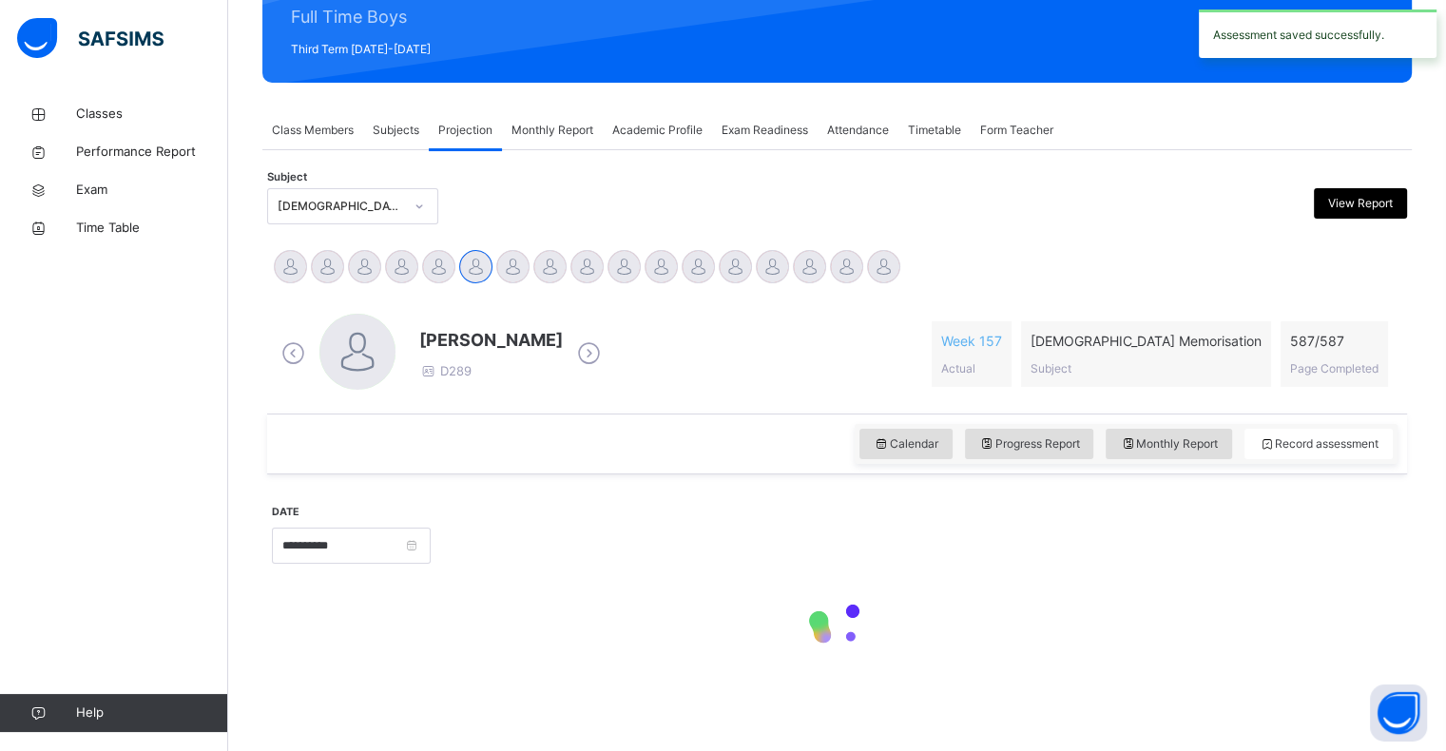
scroll to position [245, 0]
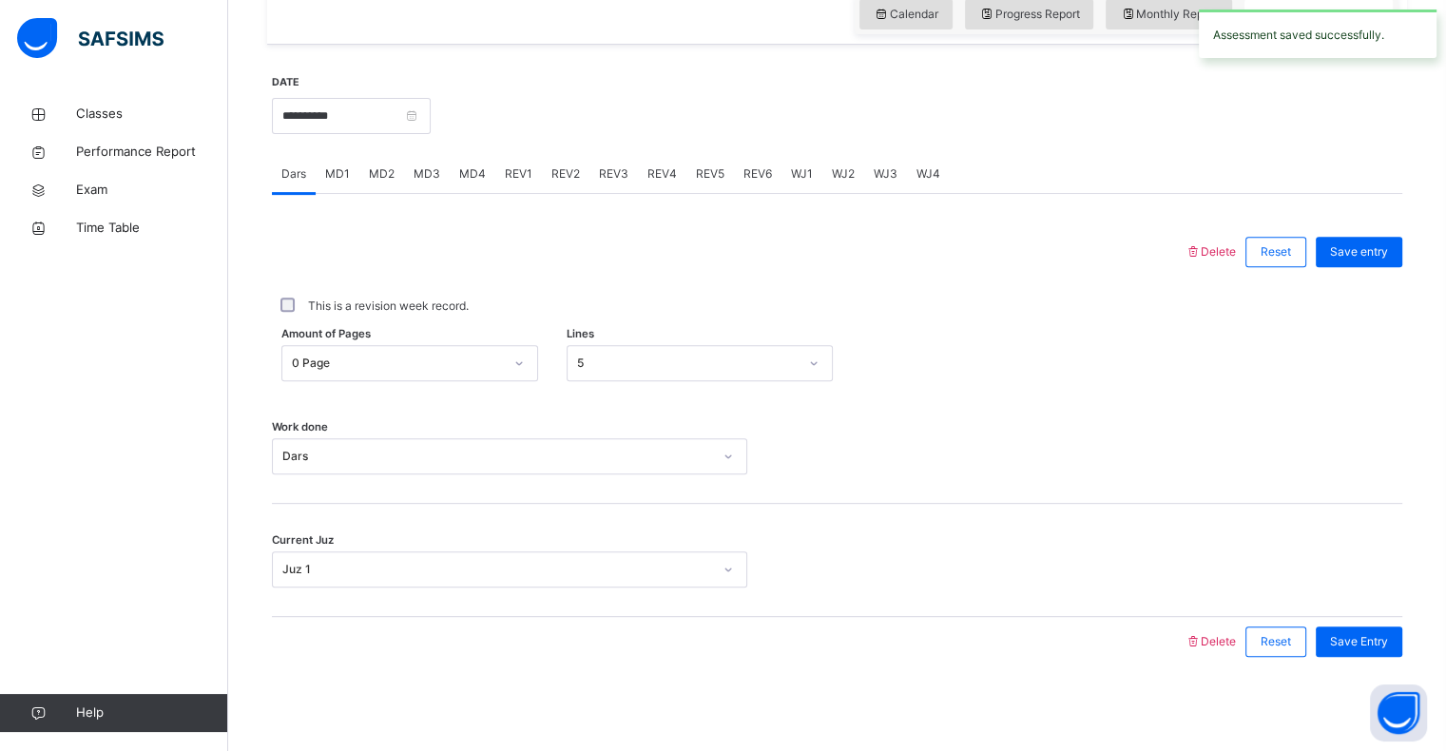
click at [475, 165] on span "MD4" at bounding box center [472, 173] width 27 height 17
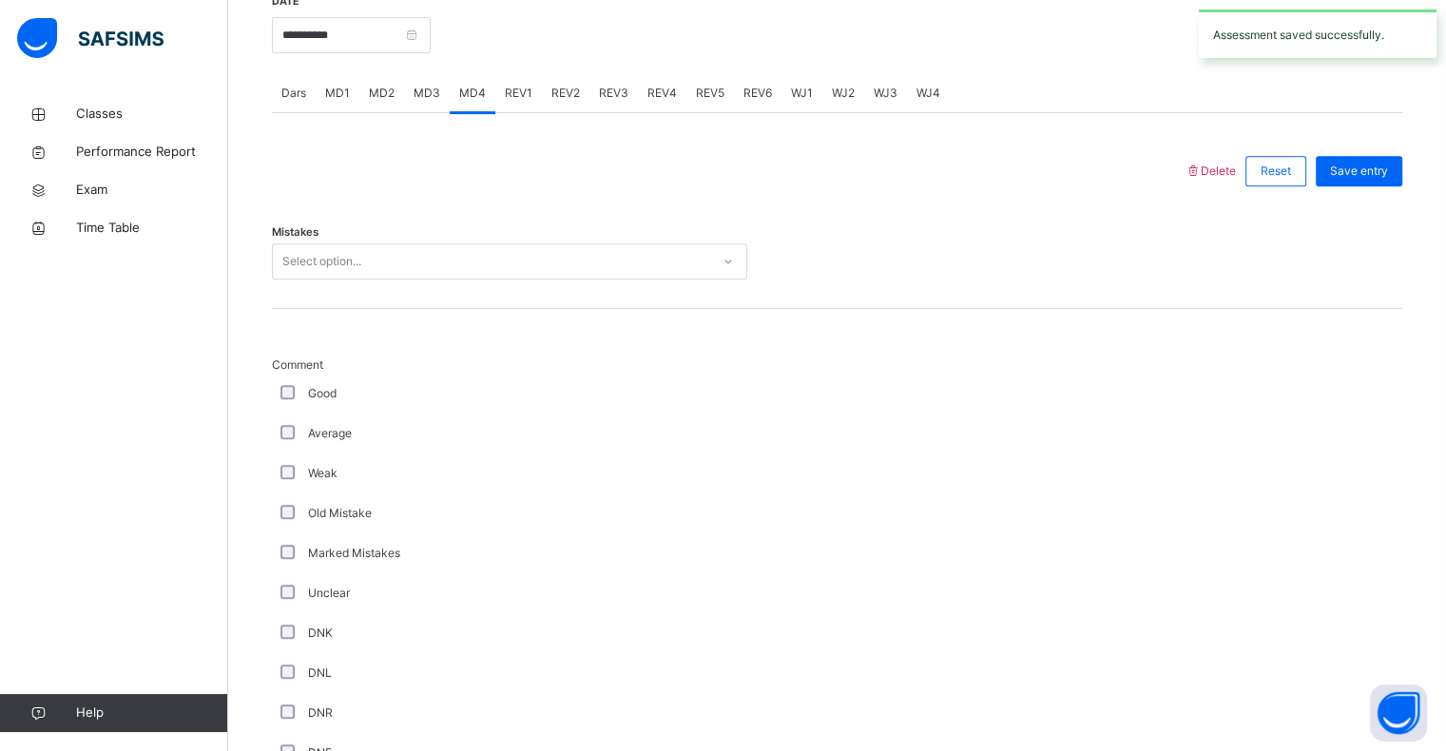
scroll to position [471, 0]
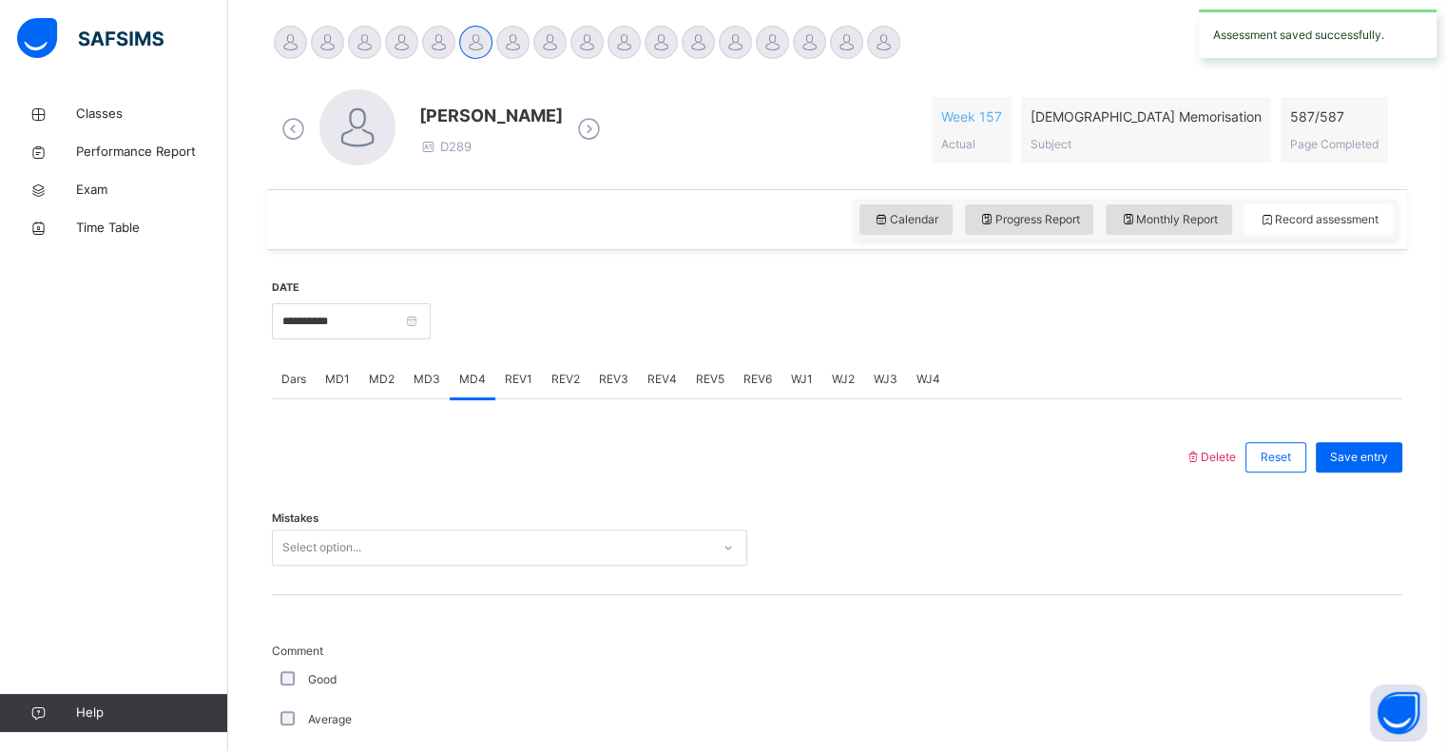
click at [386, 388] on div "MD2" at bounding box center [381, 379] width 45 height 38
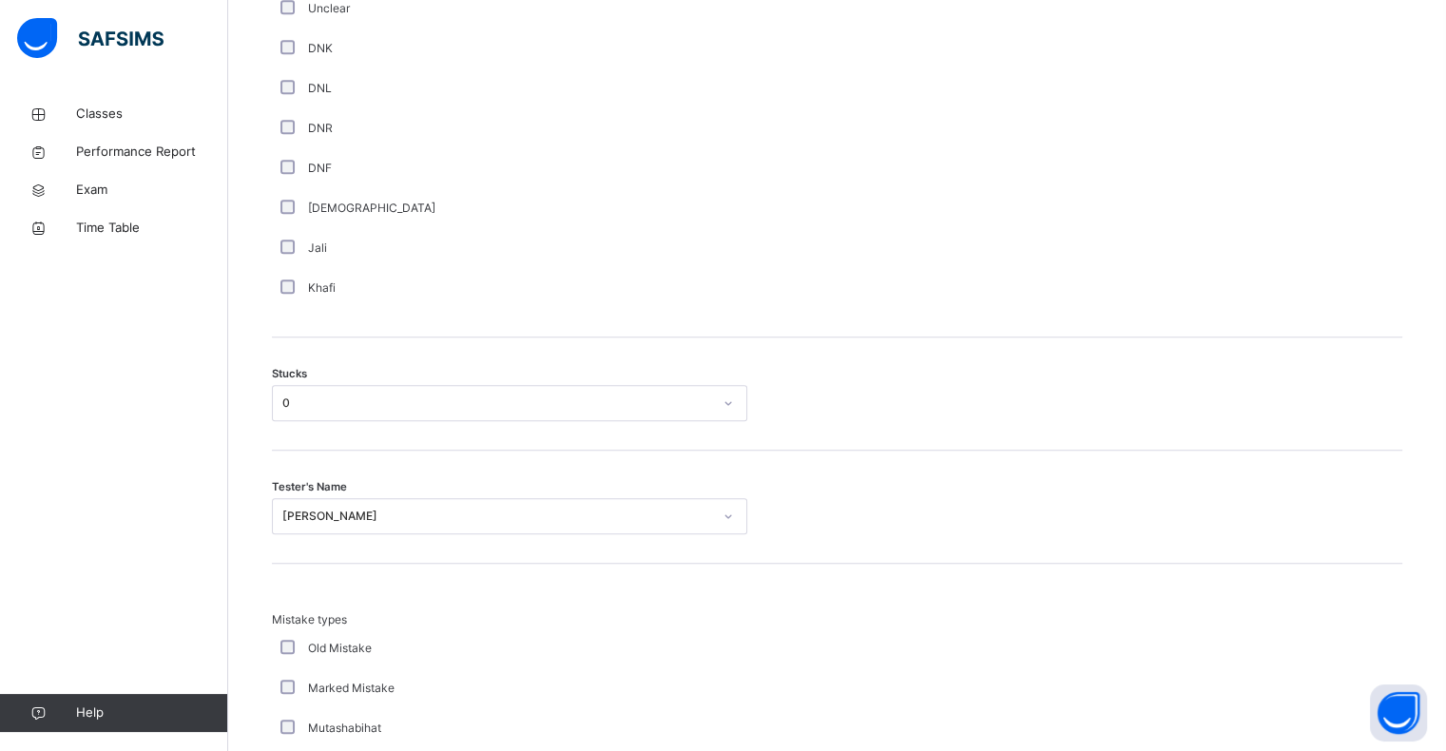
scroll to position [1775, 0]
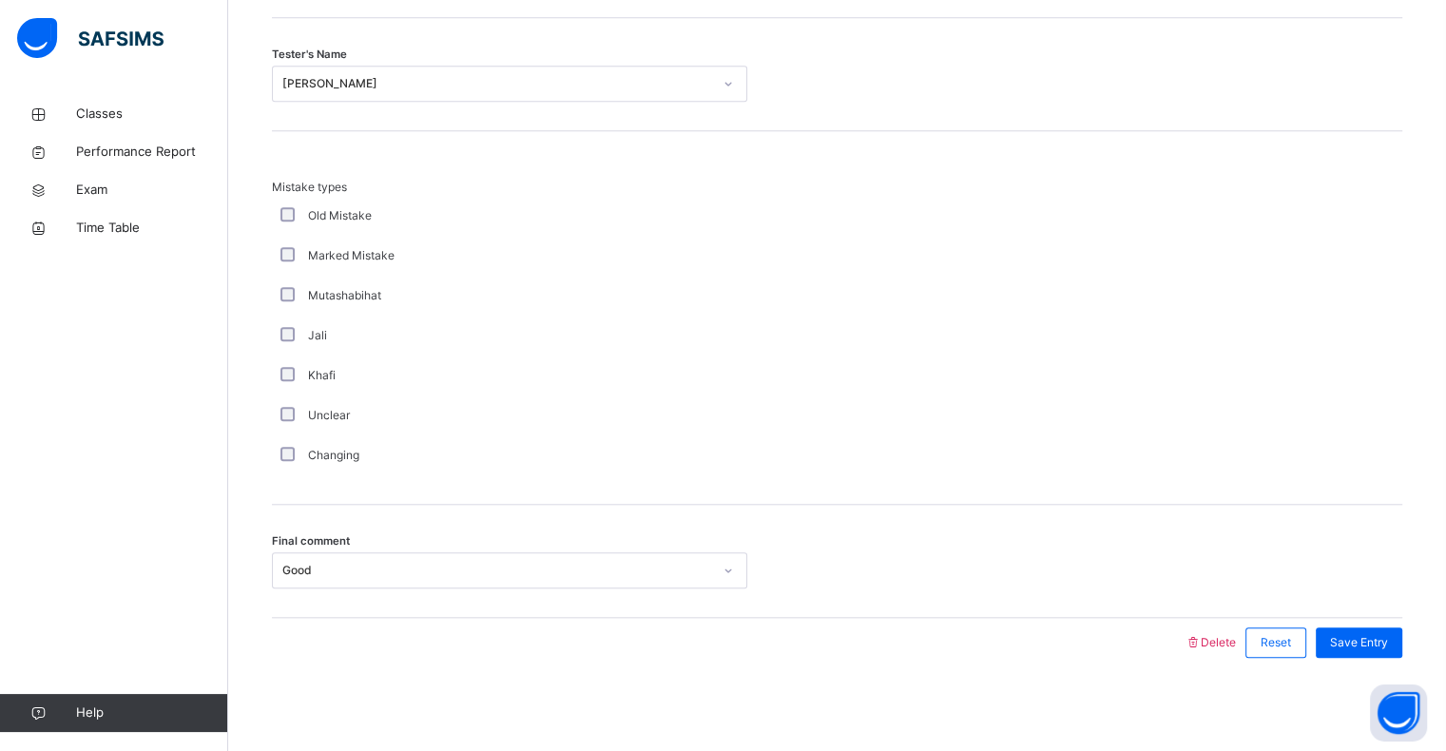
click at [1377, 634] on span "Save Entry" at bounding box center [1359, 642] width 58 height 17
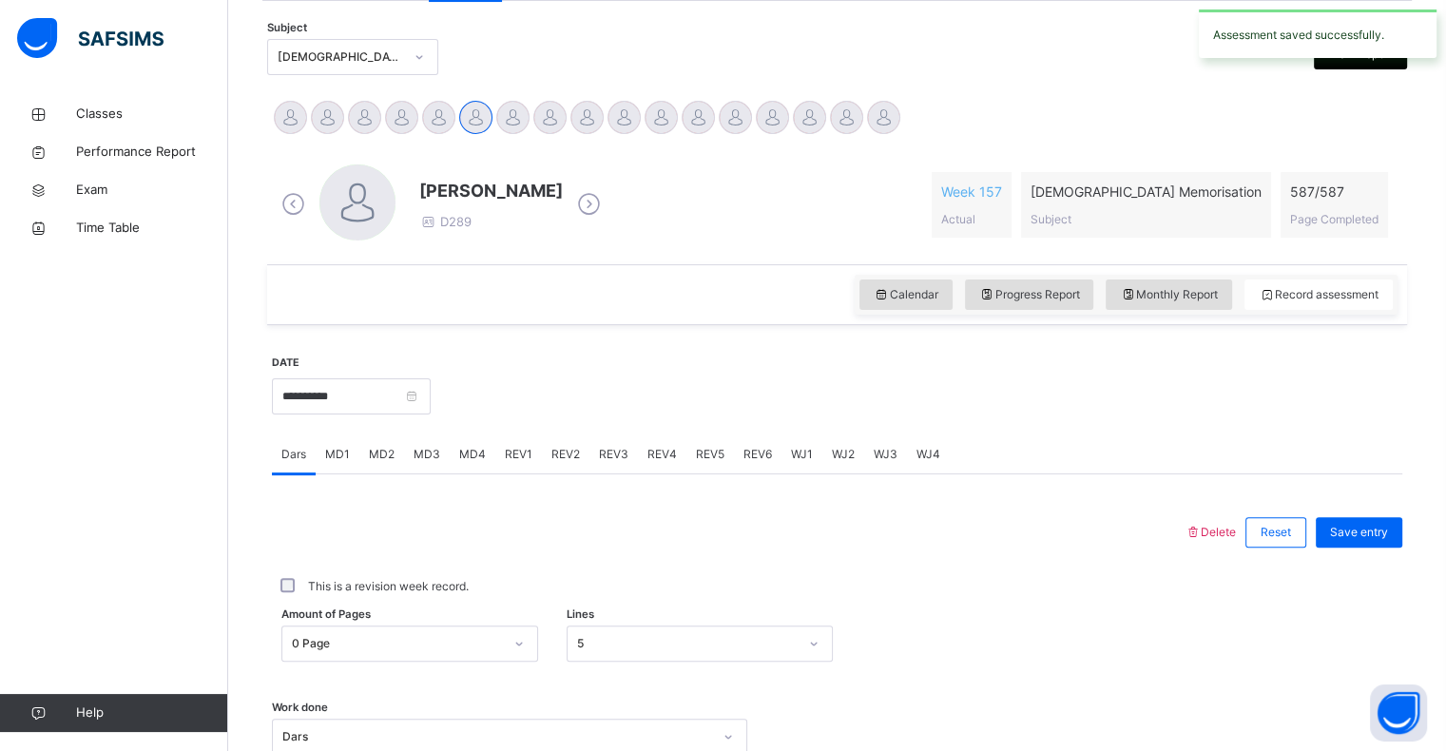
scroll to position [384, 0]
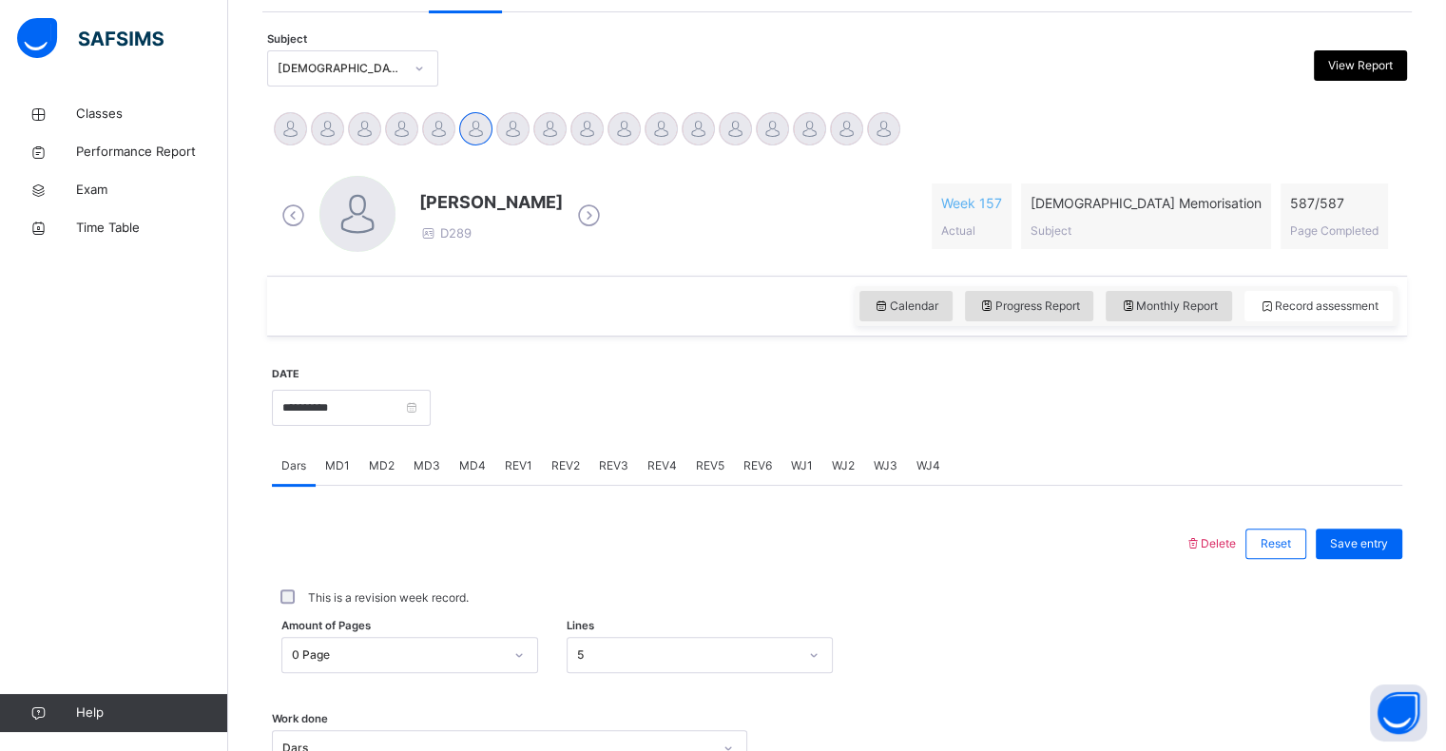
click at [369, 480] on div "MD2" at bounding box center [381, 466] width 45 height 38
click at [456, 475] on div "MD4" at bounding box center [473, 466] width 46 height 38
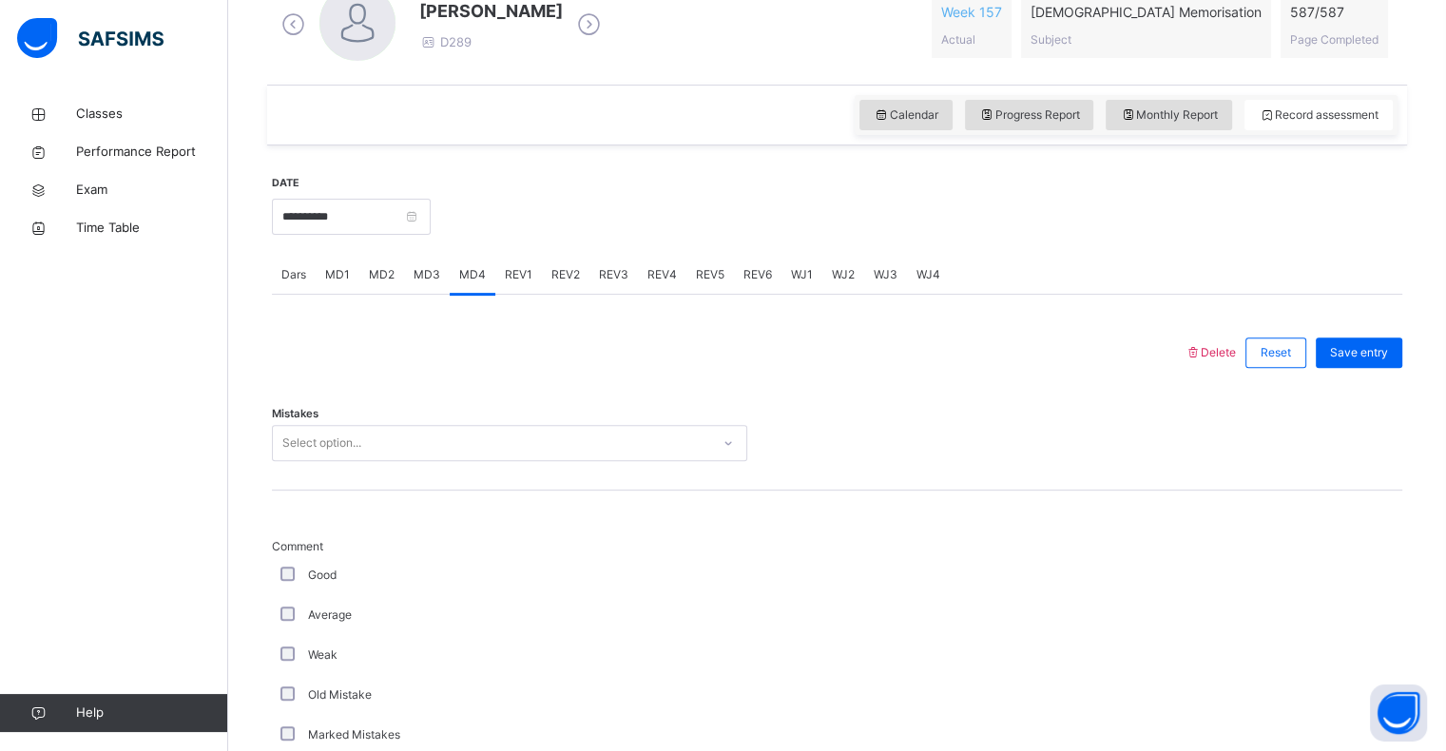
scroll to position [589, 0]
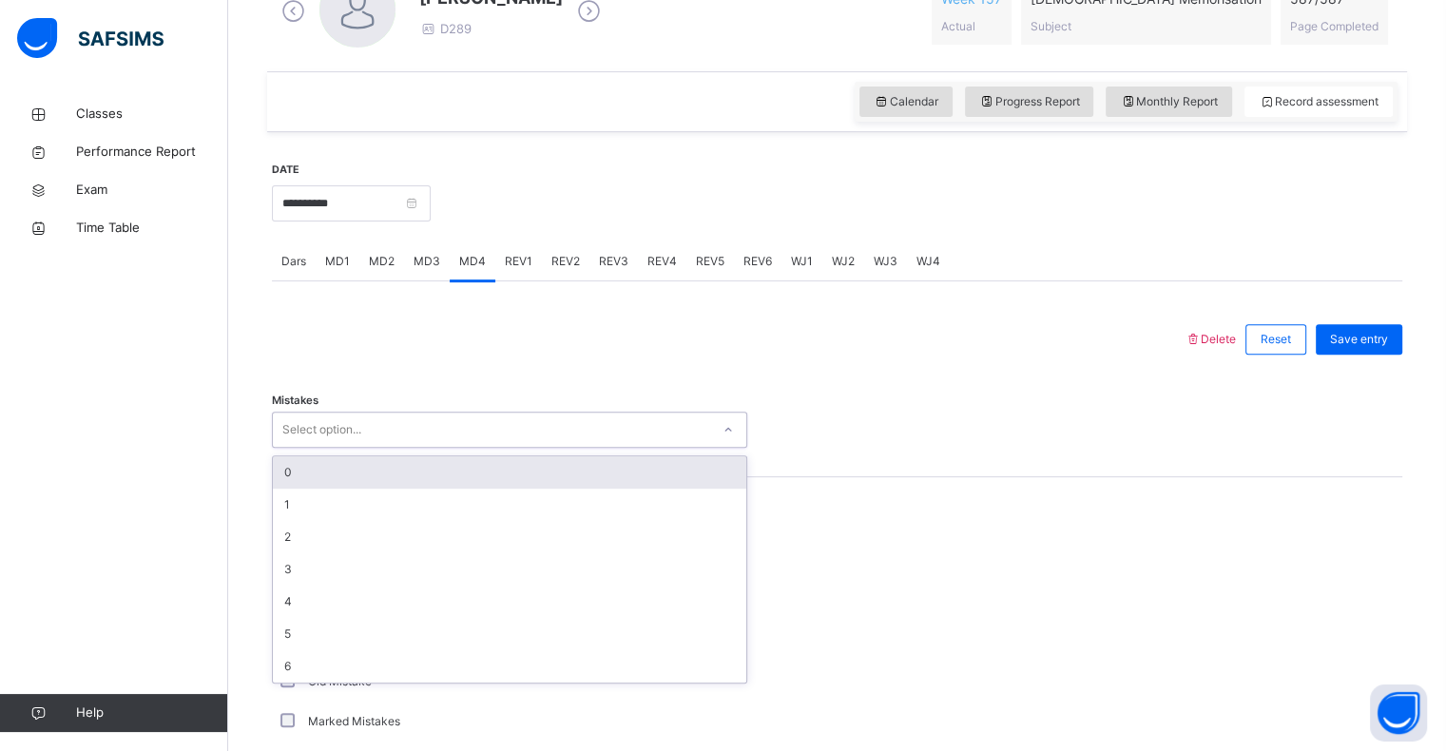
click at [323, 468] on div "0" at bounding box center [510, 472] width 474 height 32
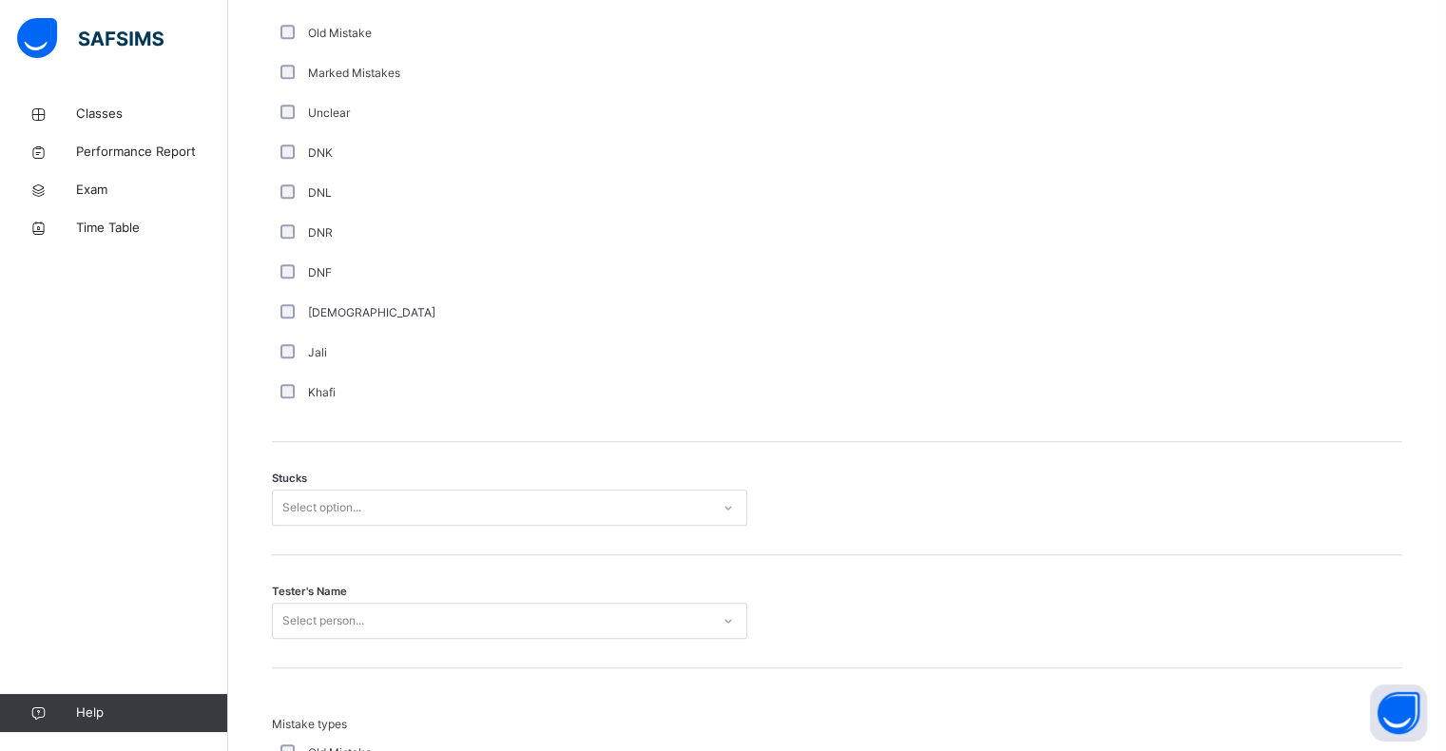
scroll to position [1241, 0]
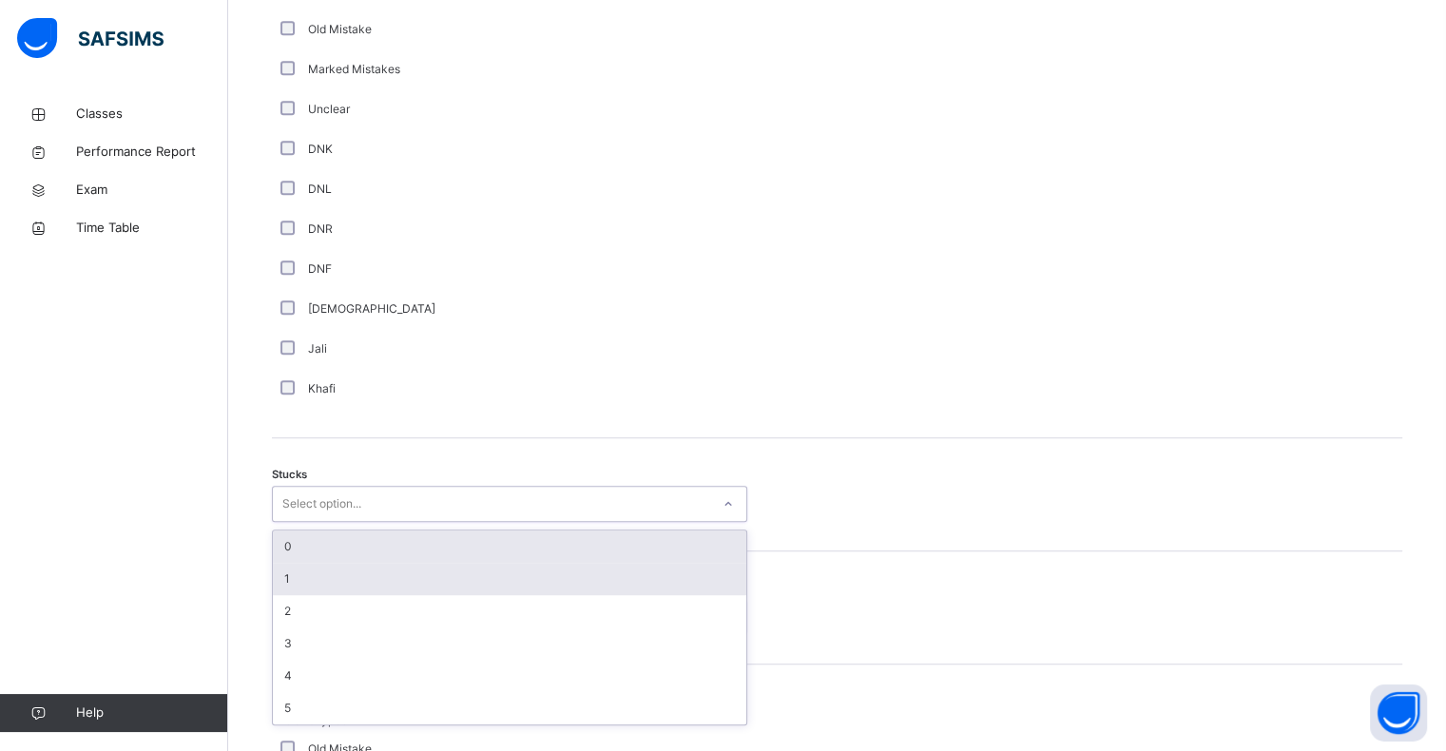
click at [470, 569] on div "1" at bounding box center [510, 579] width 474 height 32
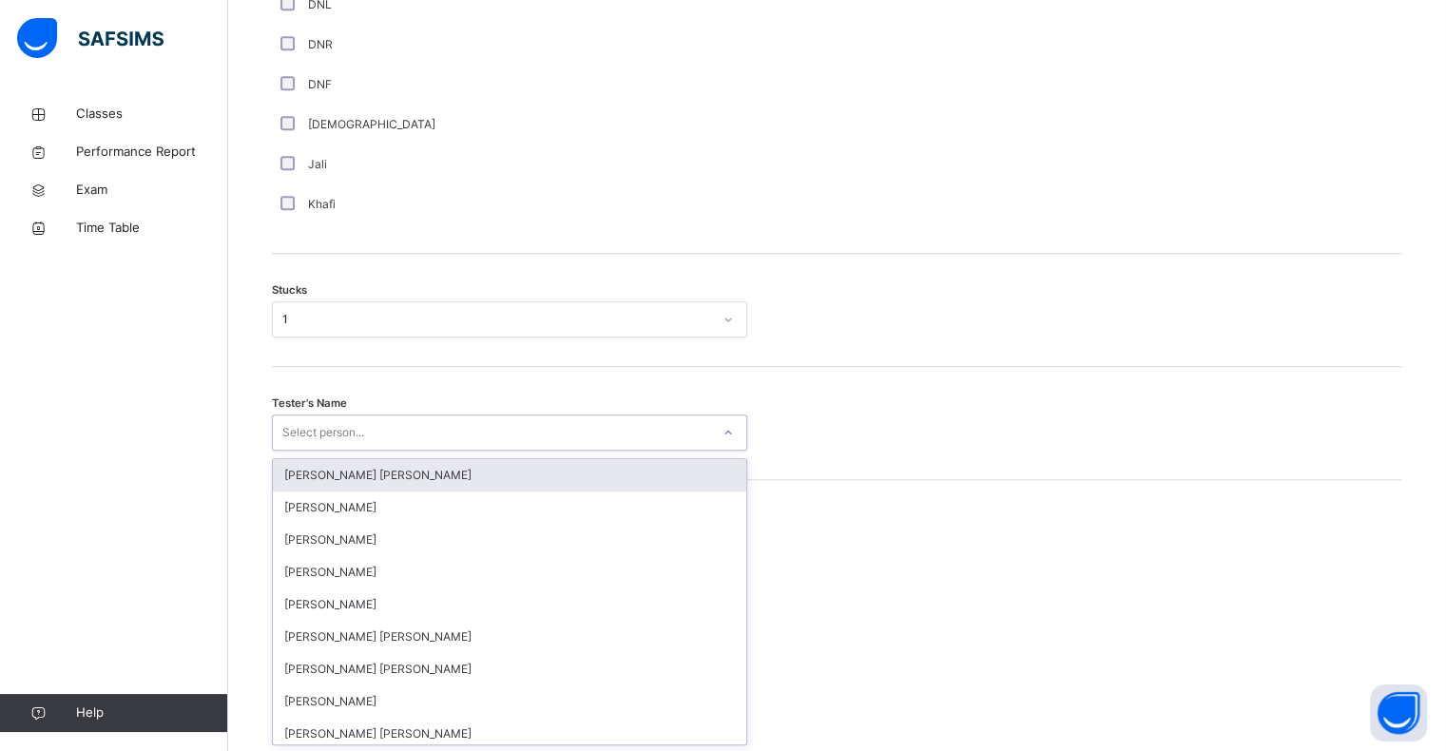
scroll to position [1427, 0]
click at [457, 513] on div "[PERSON_NAME]" at bounding box center [510, 507] width 474 height 32
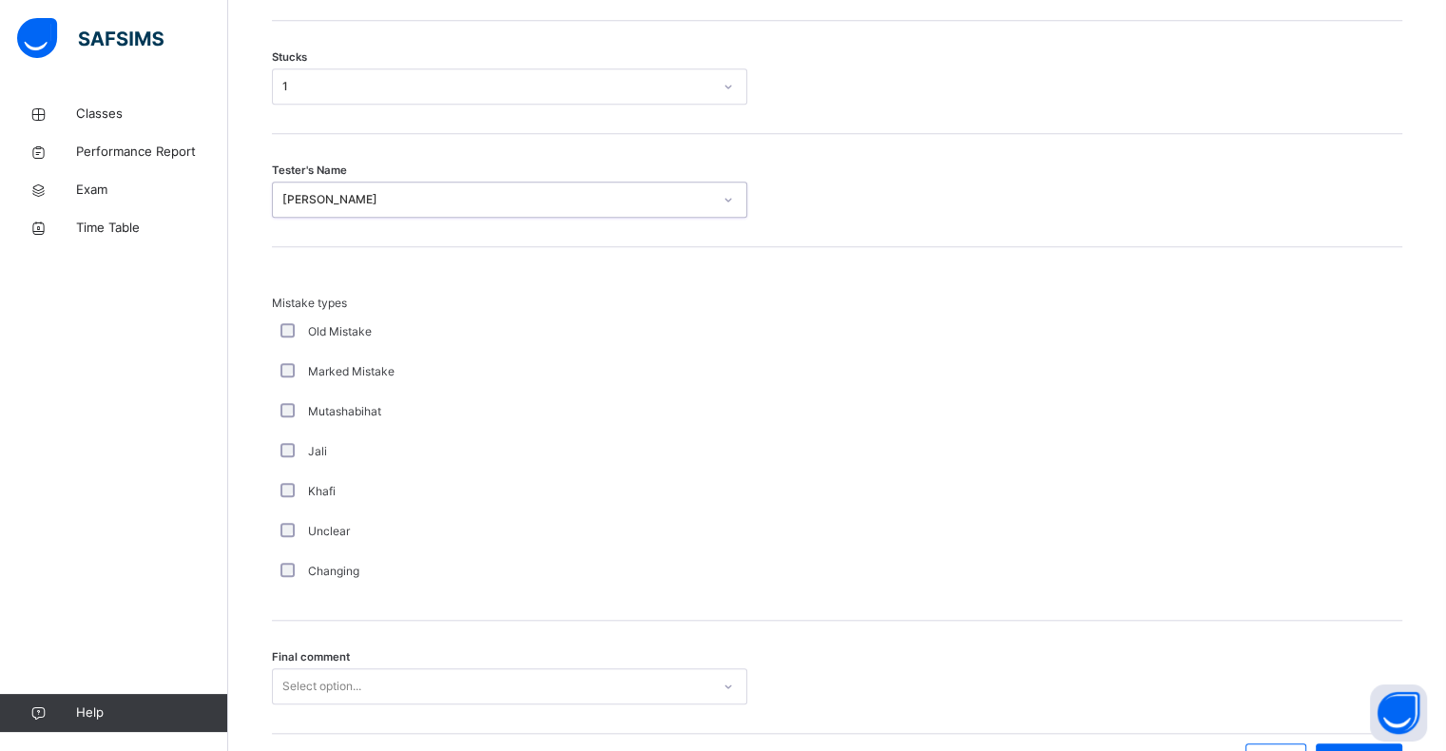
scroll to position [1775, 0]
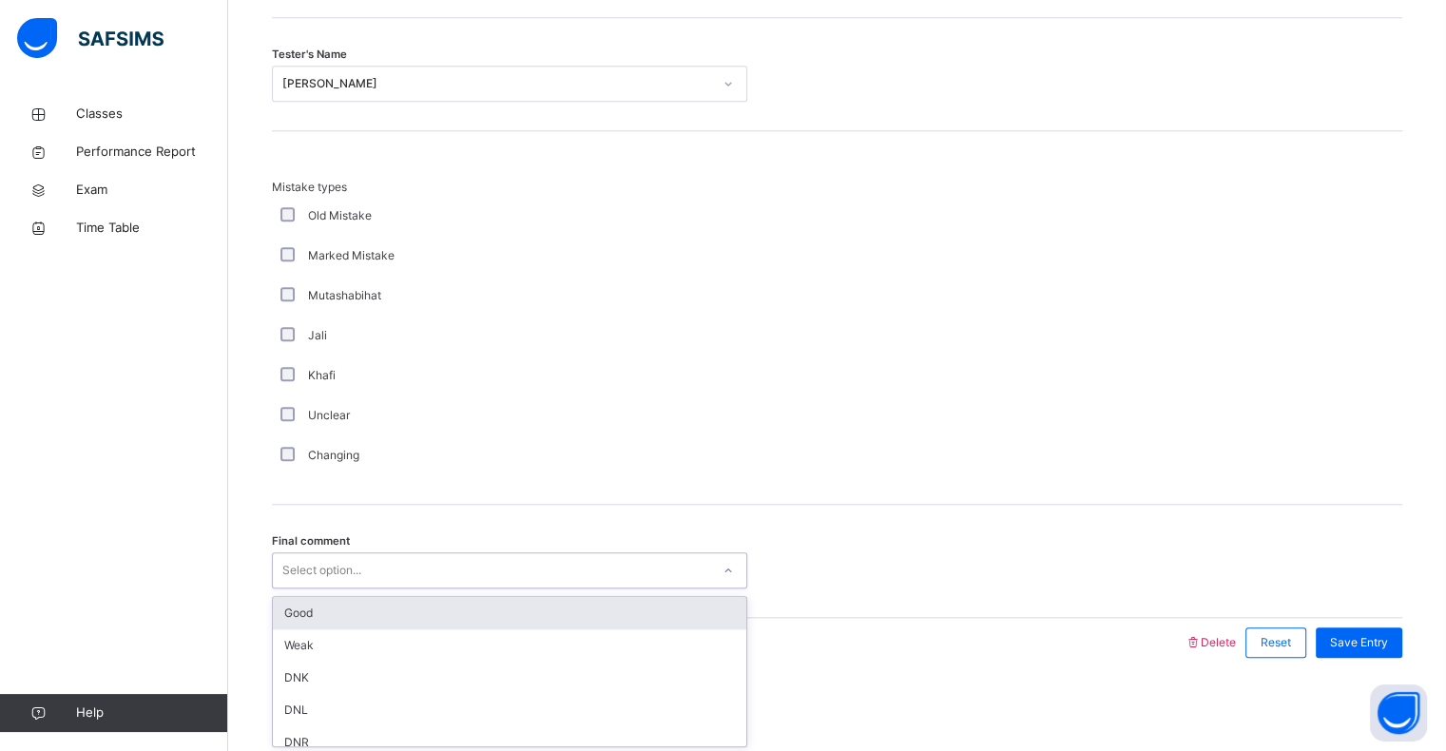
click at [619, 604] on div "Good" at bounding box center [510, 613] width 474 height 32
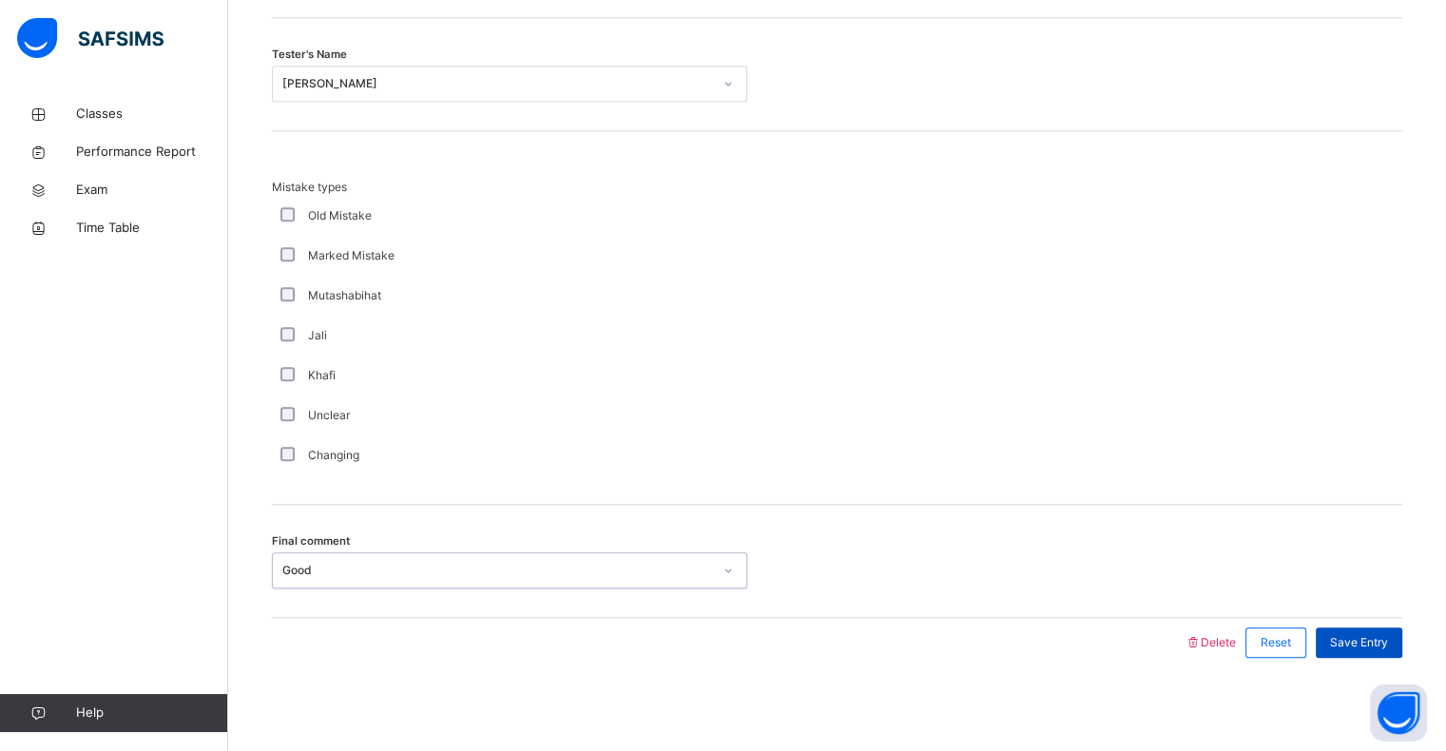
click at [1403, 644] on div "Save Entry" at bounding box center [1359, 643] width 87 height 30
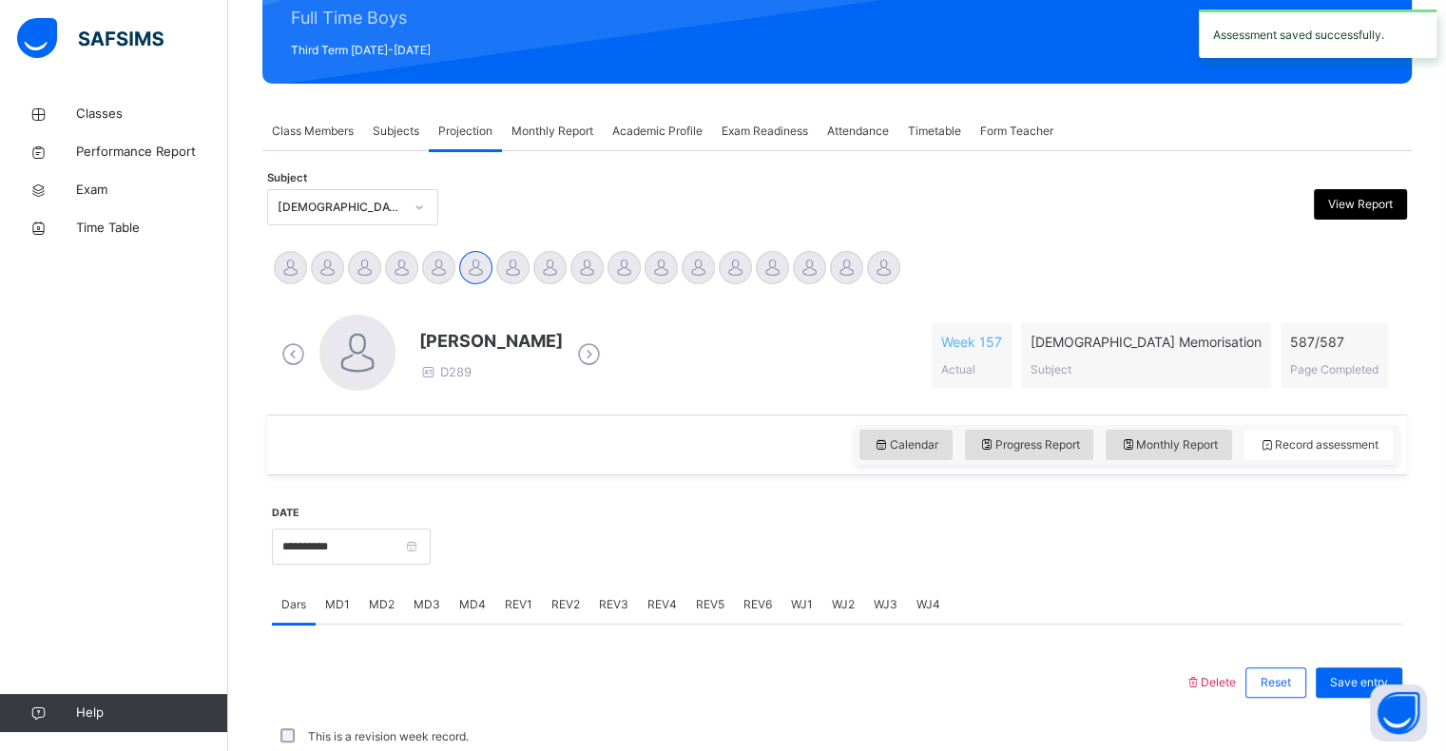
scroll to position [676, 0]
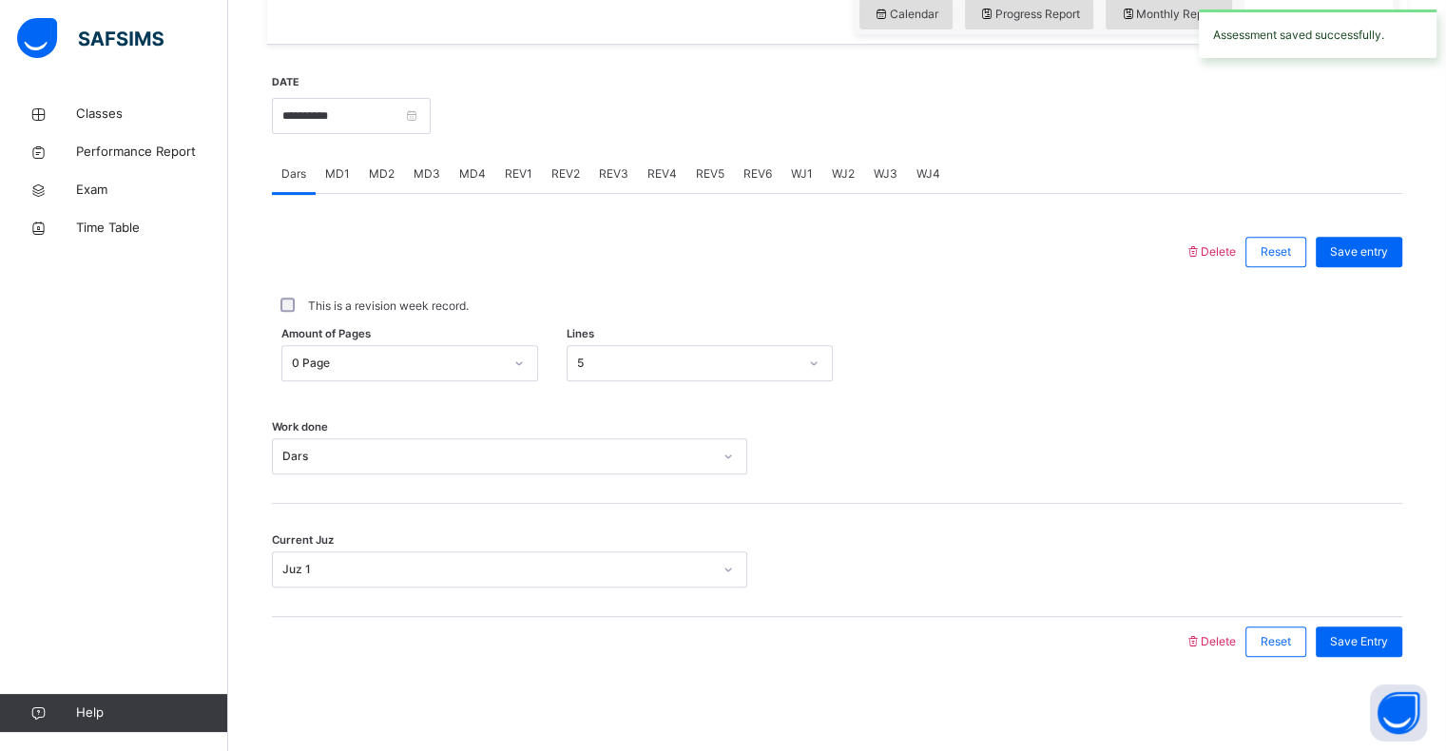
click at [509, 165] on span "REV1" at bounding box center [519, 173] width 28 height 17
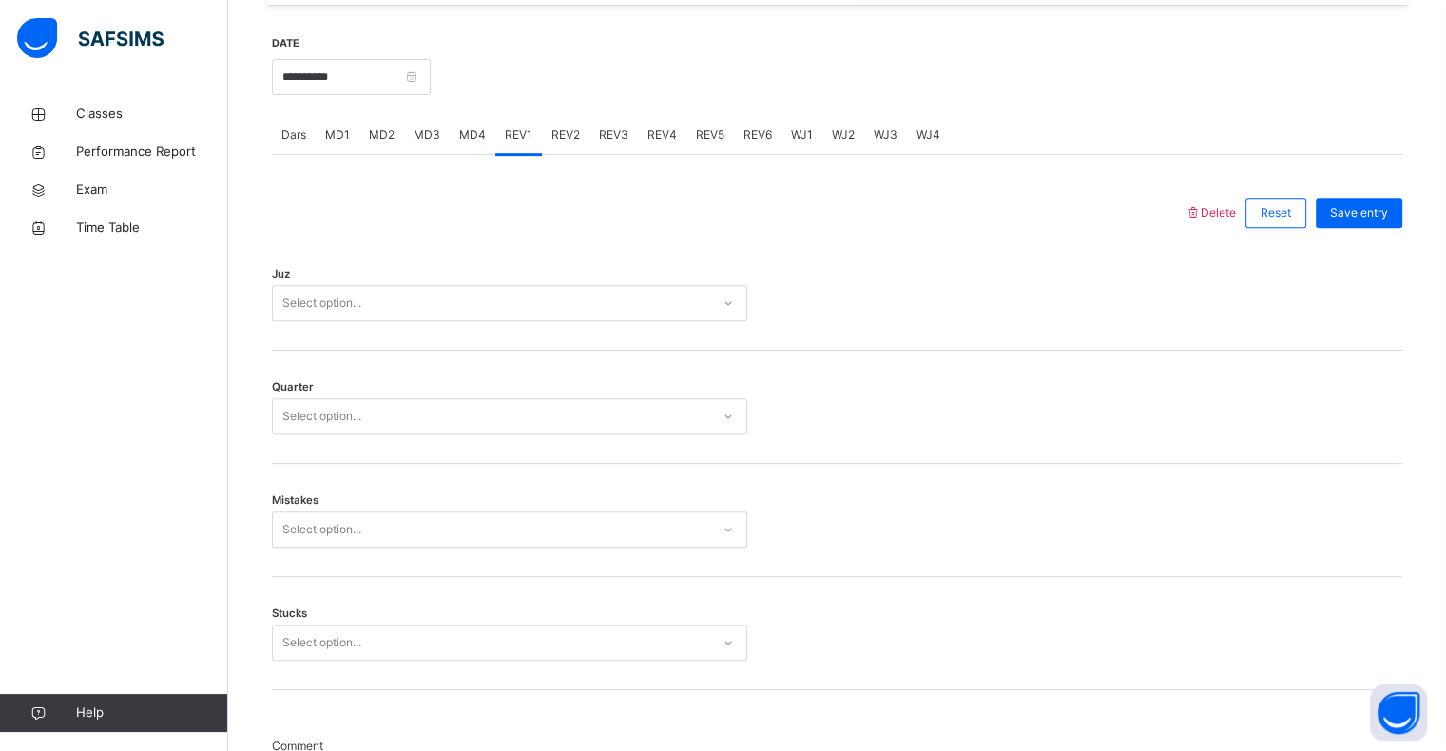
scroll to position [870, 0]
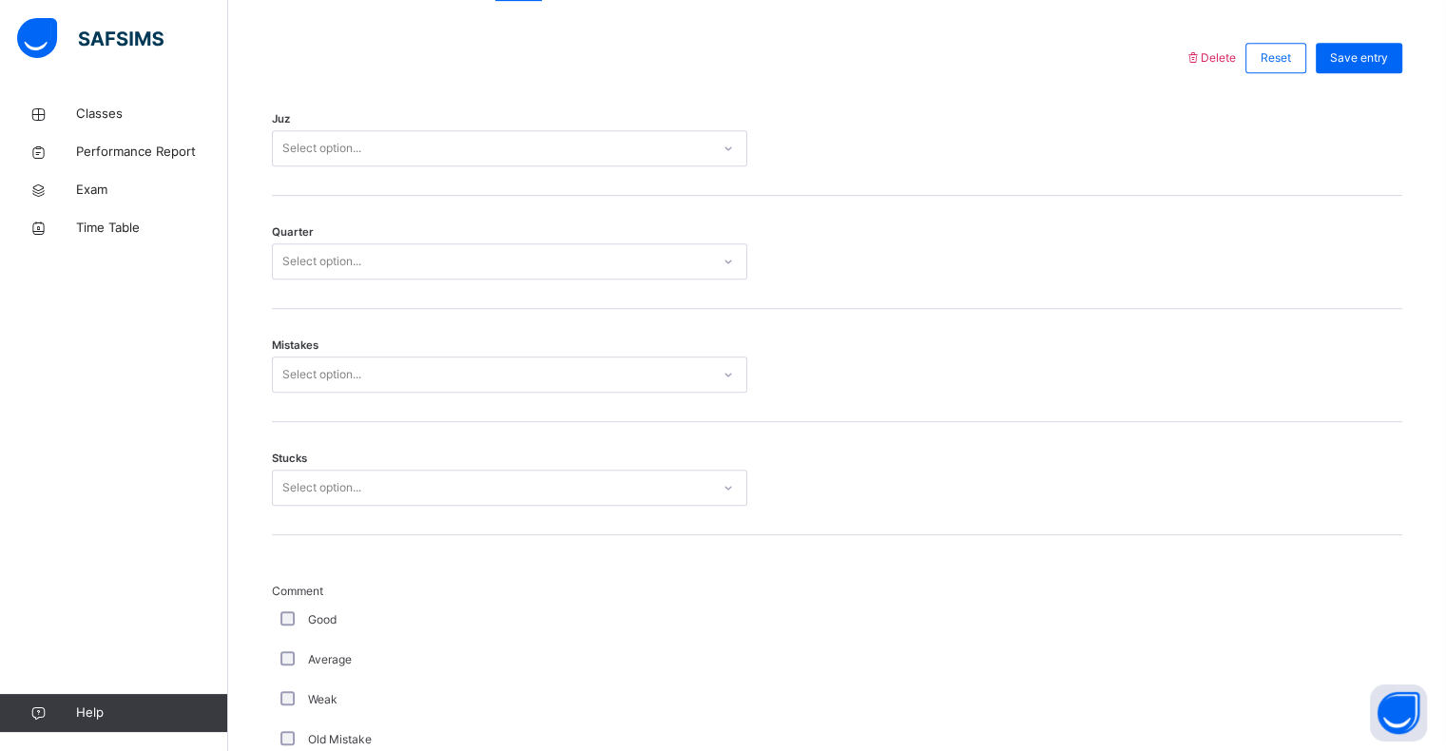
click at [668, 201] on div "Quarter Select option..." at bounding box center [837, 252] width 1131 height 113
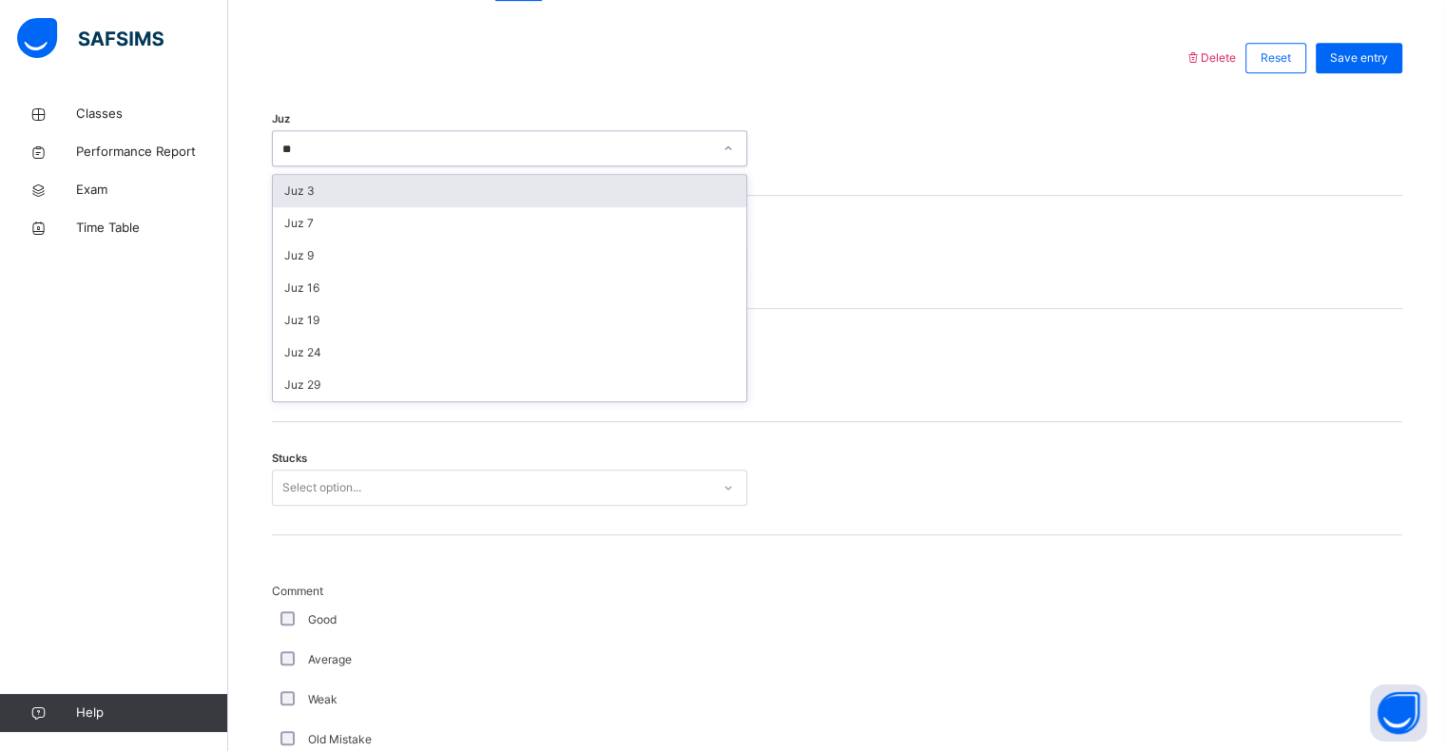
type input "*"
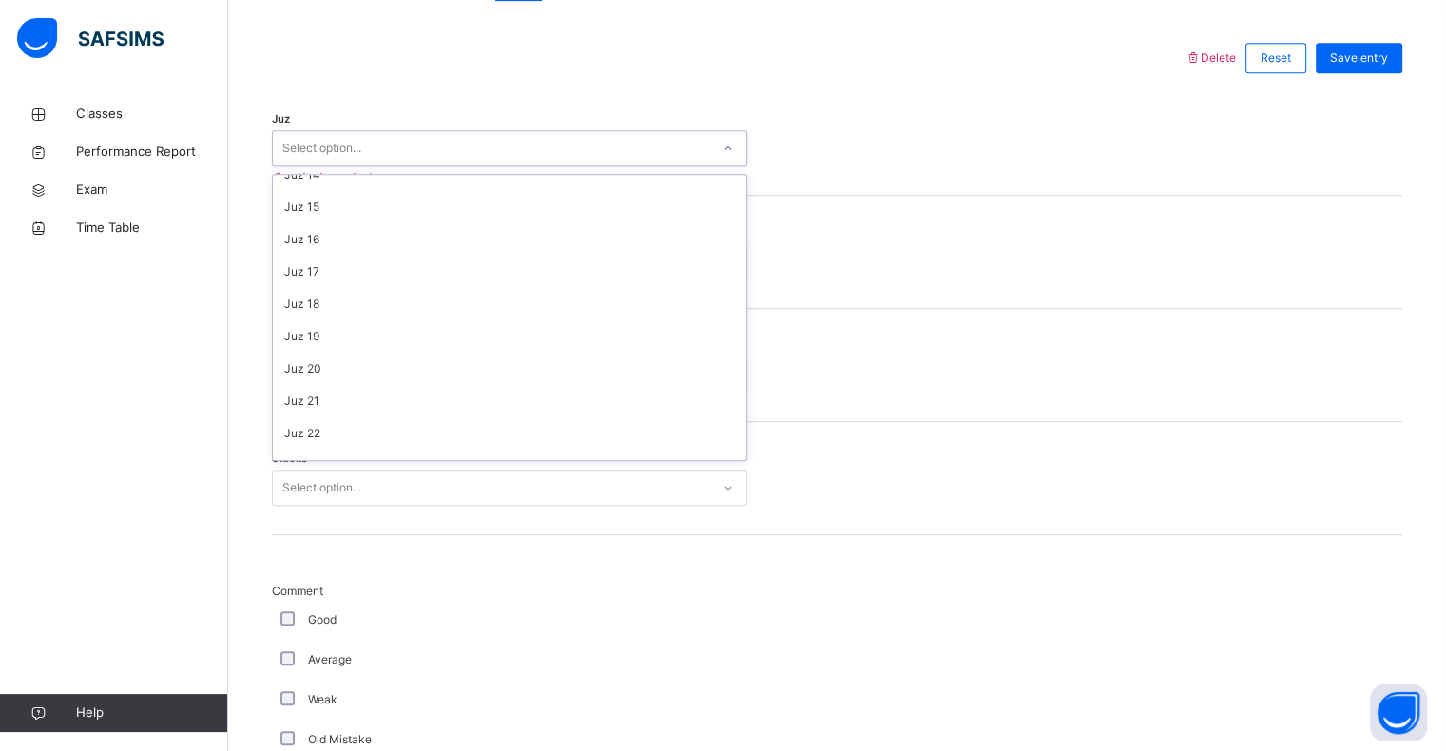
scroll to position [685, 0]
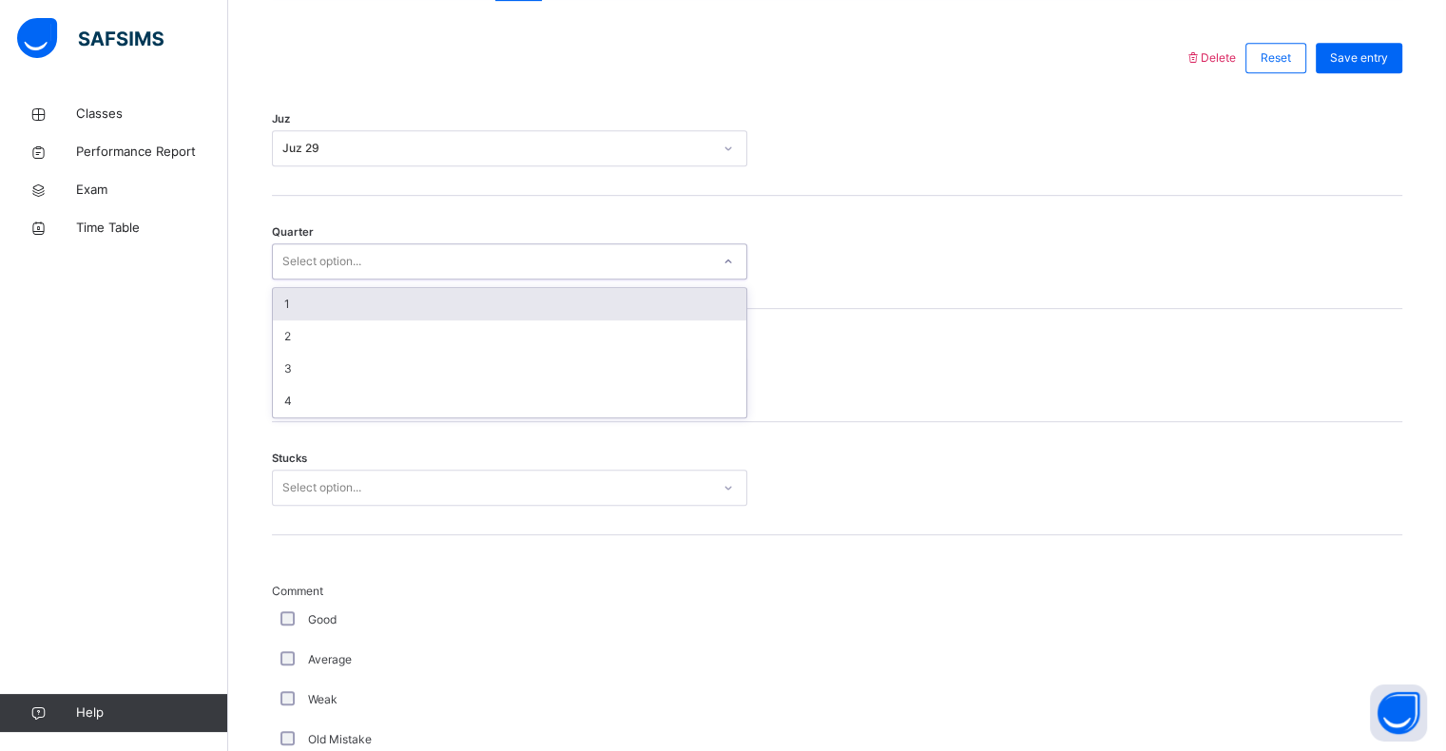
click at [539, 288] on div "1" at bounding box center [510, 304] width 474 height 32
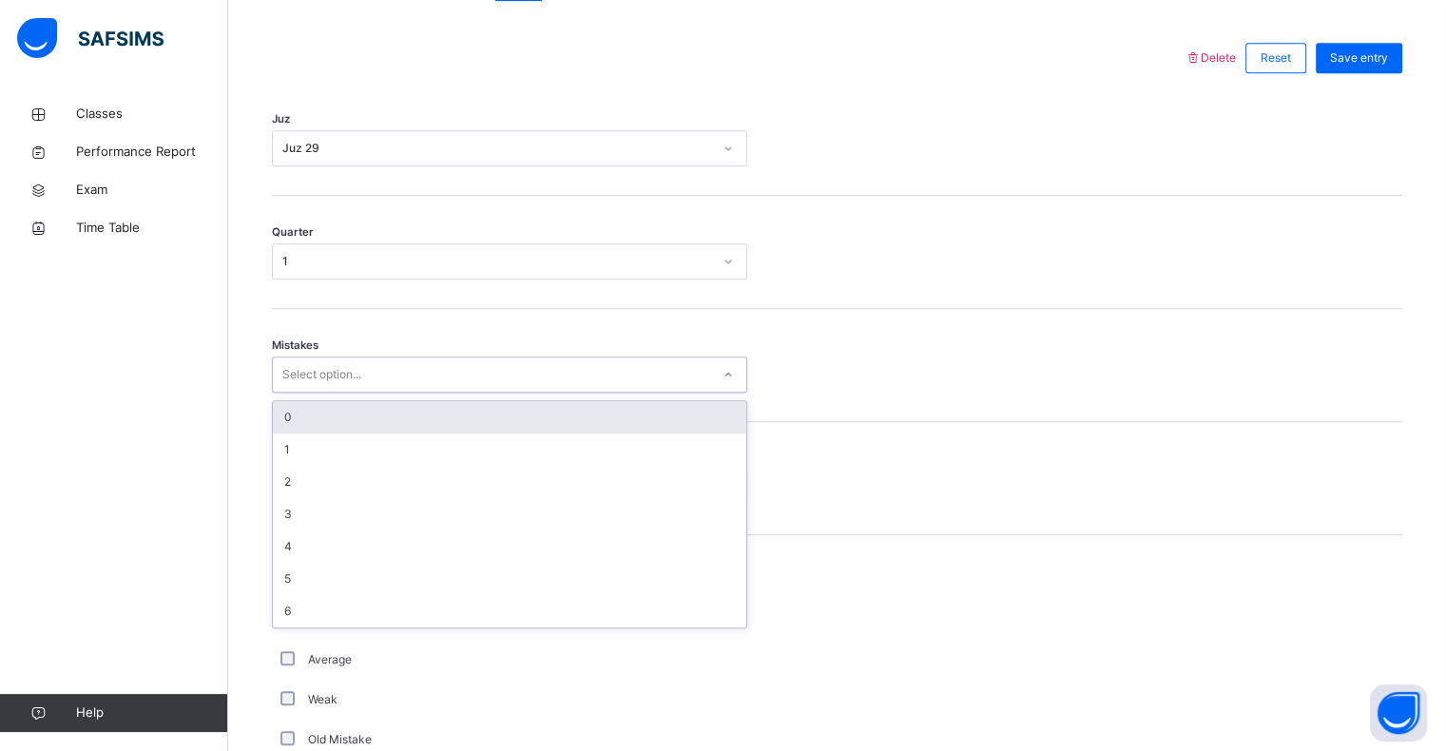
click at [495, 403] on div "0" at bounding box center [510, 417] width 474 height 32
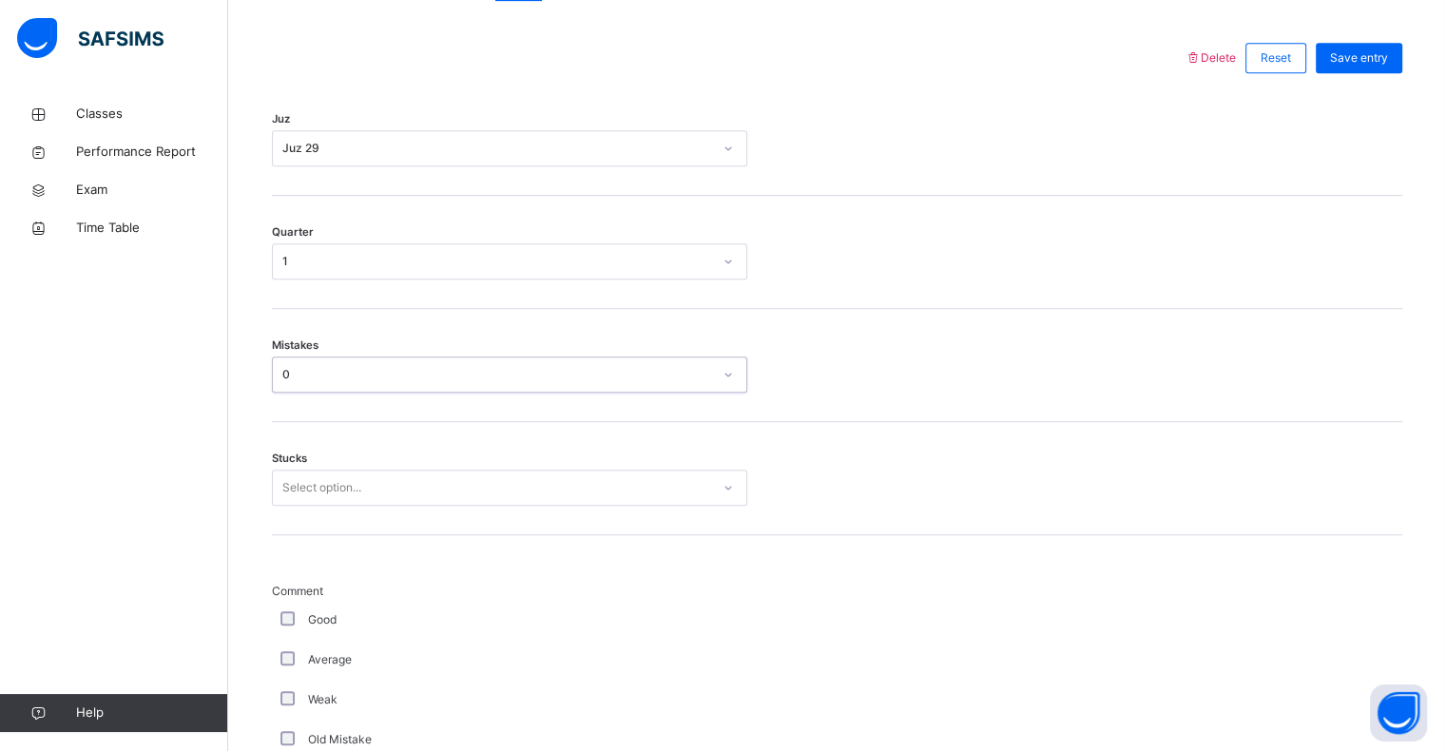
click at [467, 441] on div "Stucks Select option..." at bounding box center [837, 478] width 1131 height 113
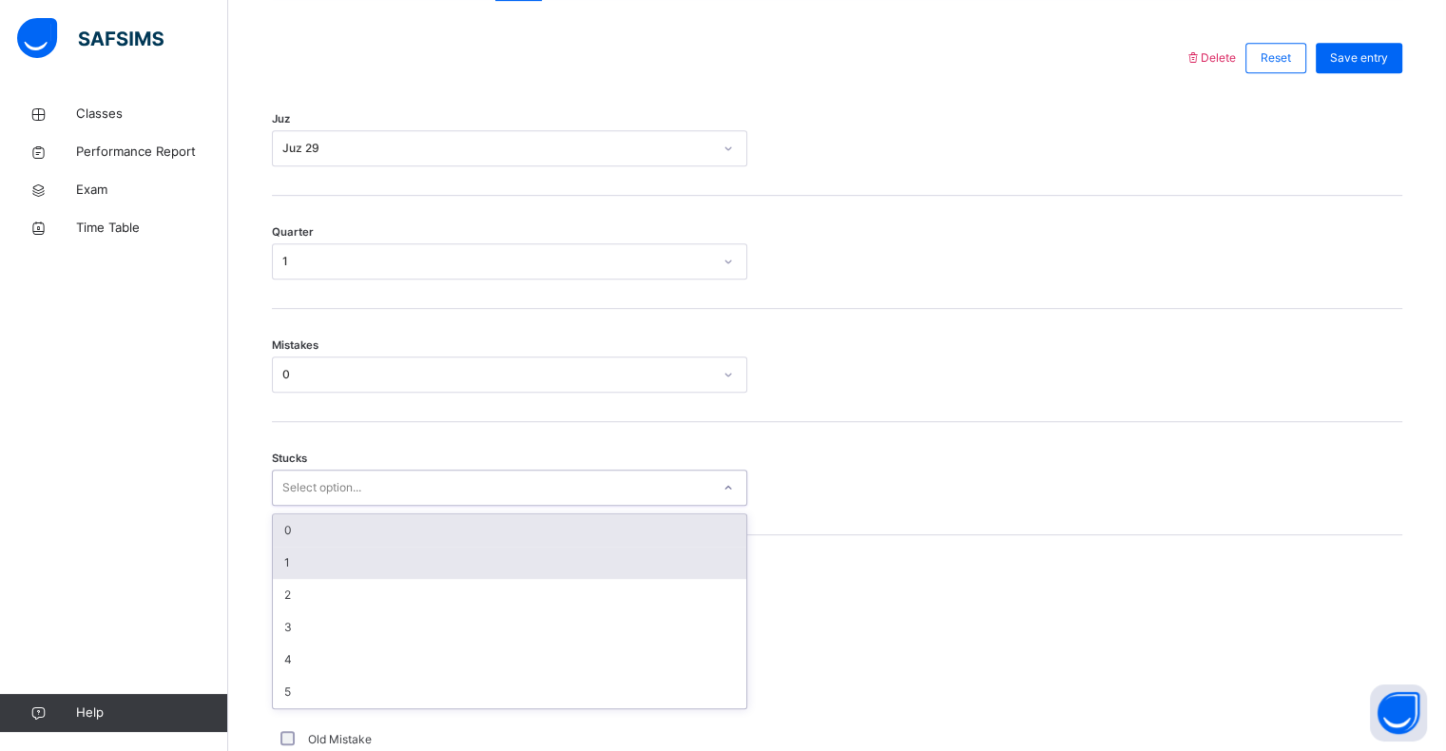
click at [436, 547] on div "1" at bounding box center [510, 563] width 474 height 32
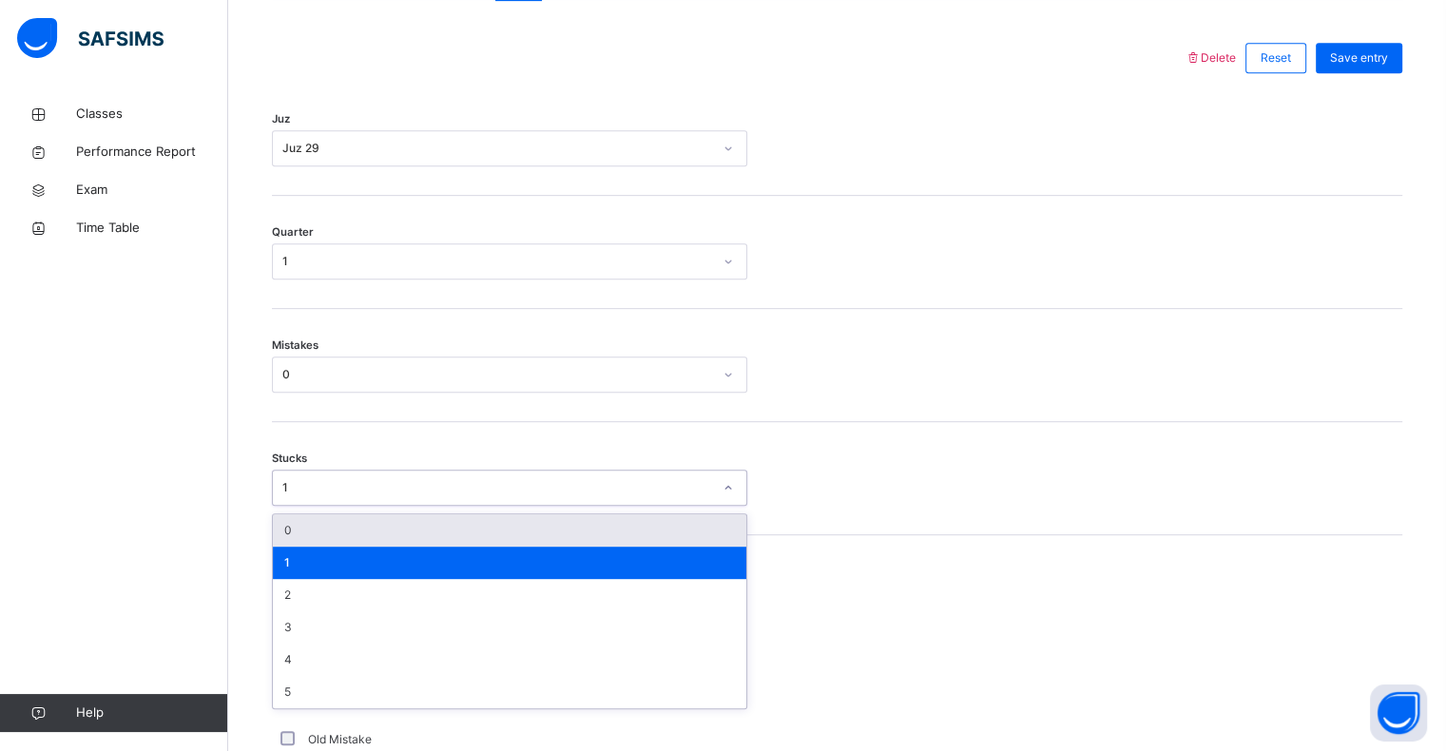
click at [455, 521] on div "0" at bounding box center [510, 530] width 474 height 32
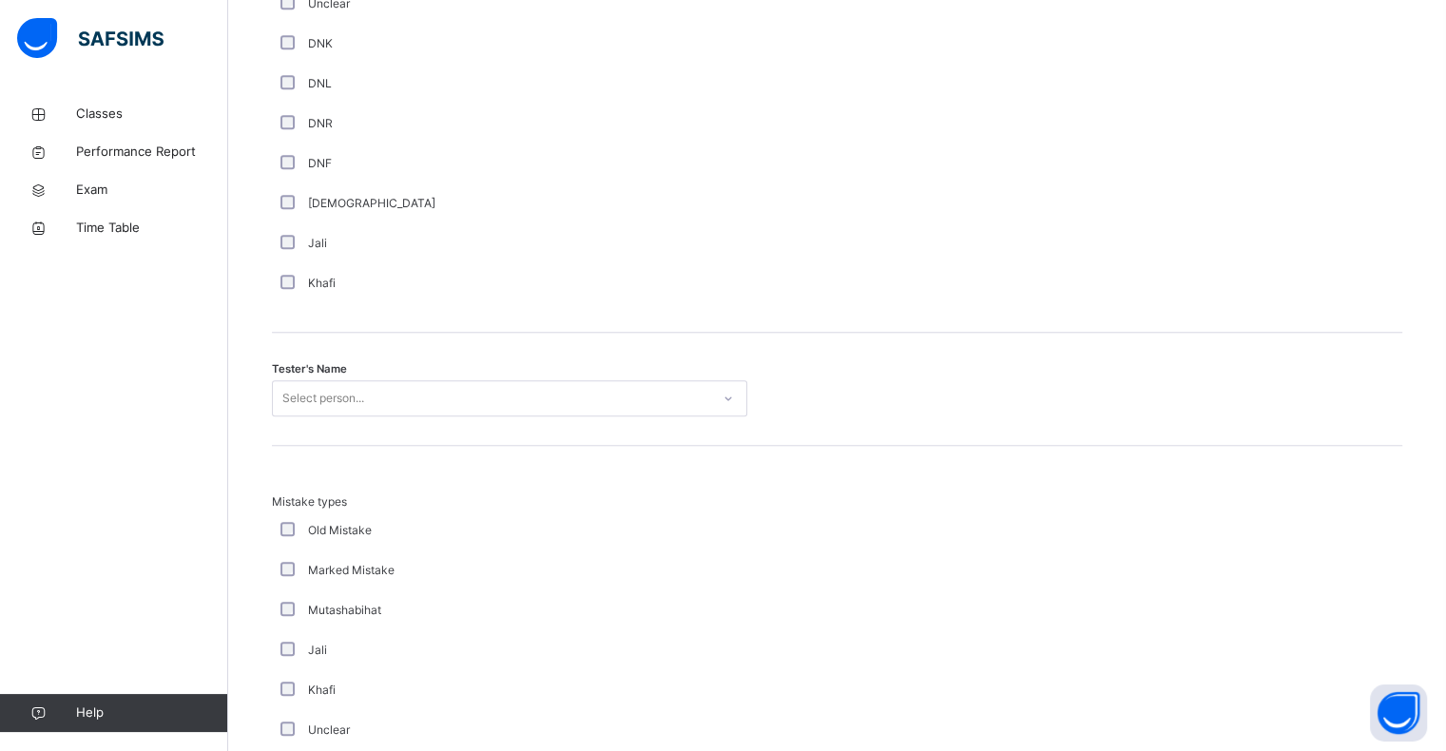
scroll to position [1703, 0]
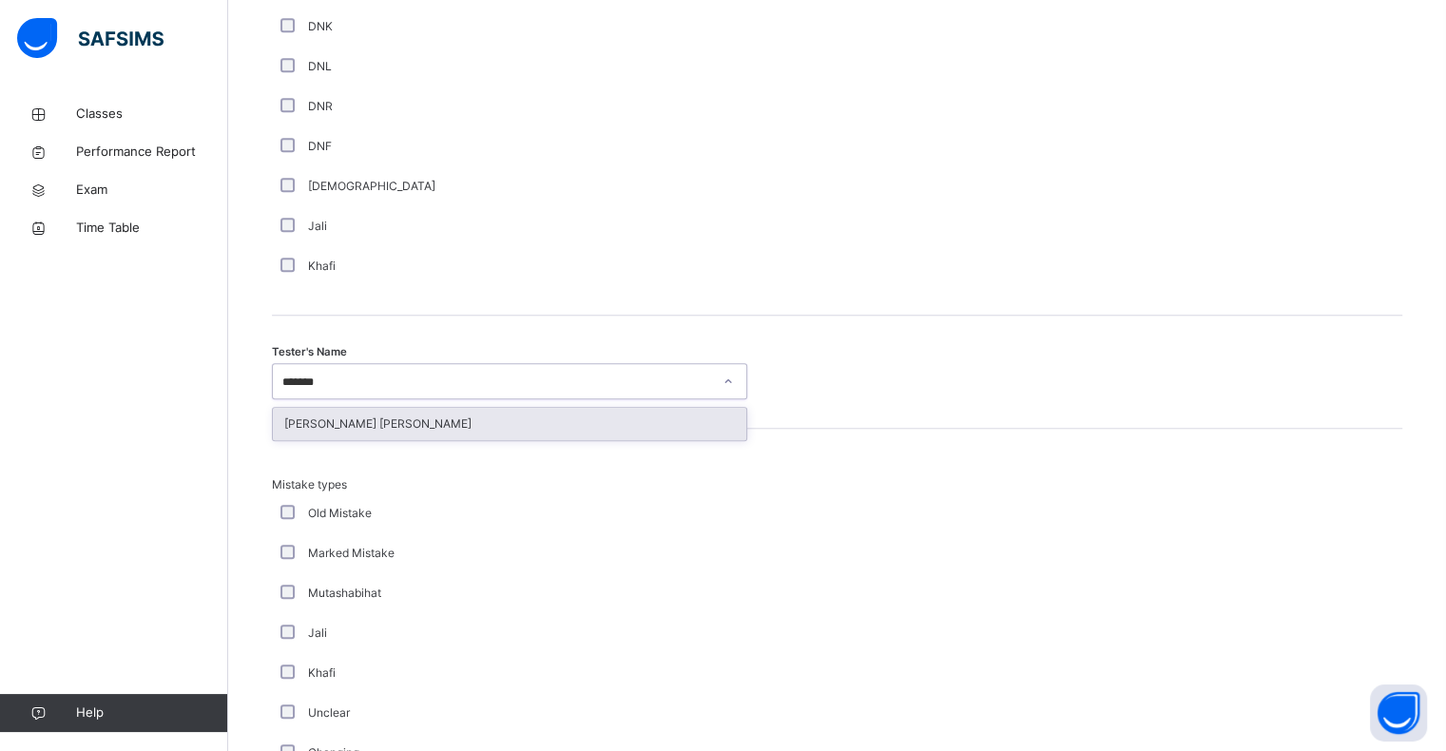
type input "********"
click at [525, 433] on div "[PERSON_NAME] [PERSON_NAME]" at bounding box center [510, 424] width 474 height 32
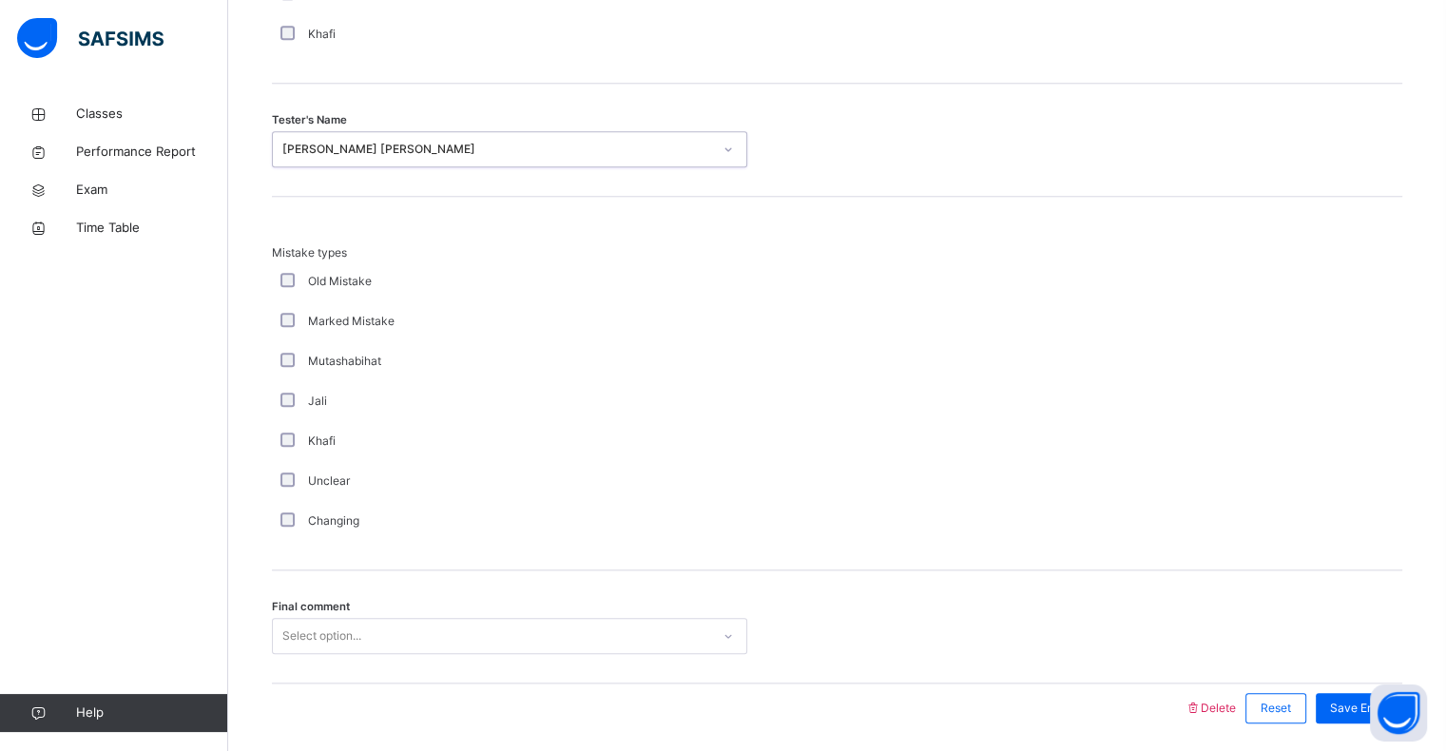
scroll to position [2001, 0]
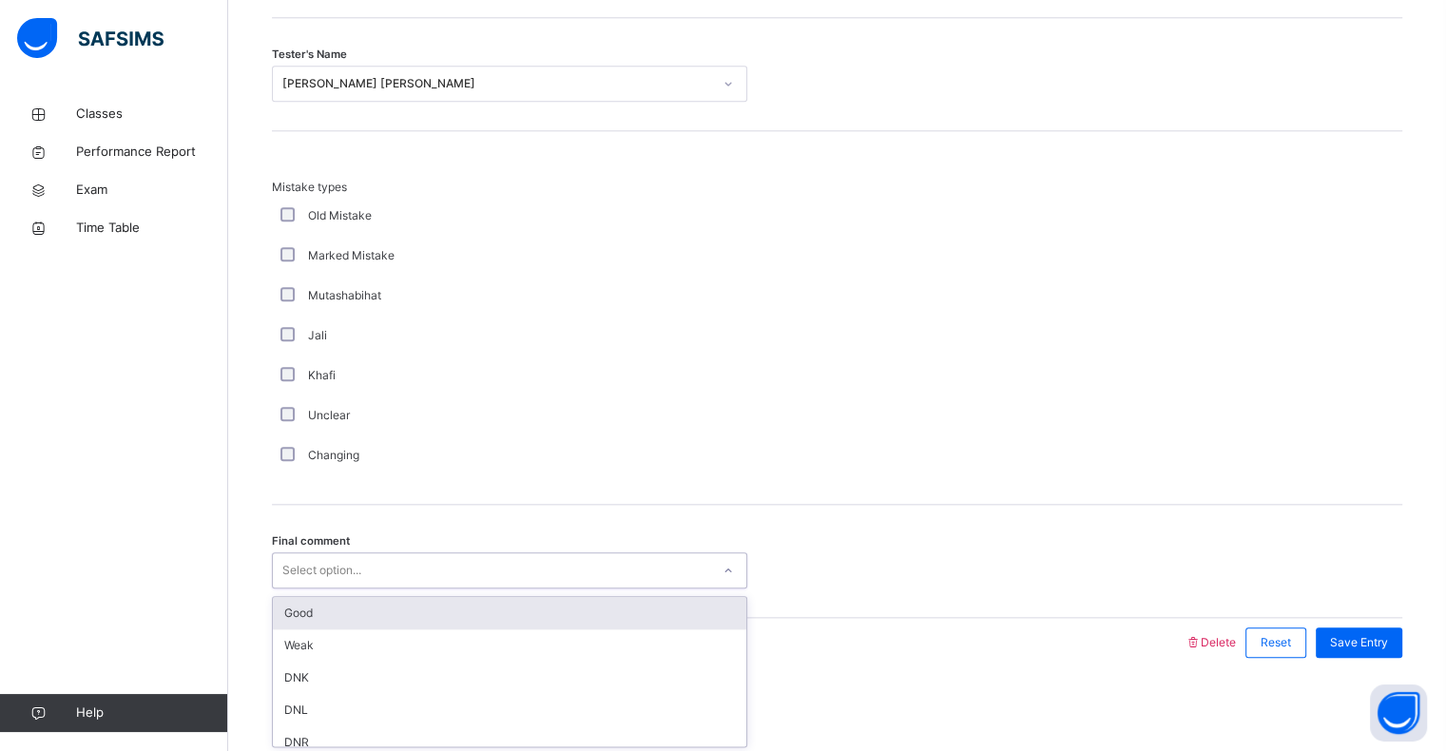
click at [572, 612] on div "Good" at bounding box center [510, 613] width 474 height 32
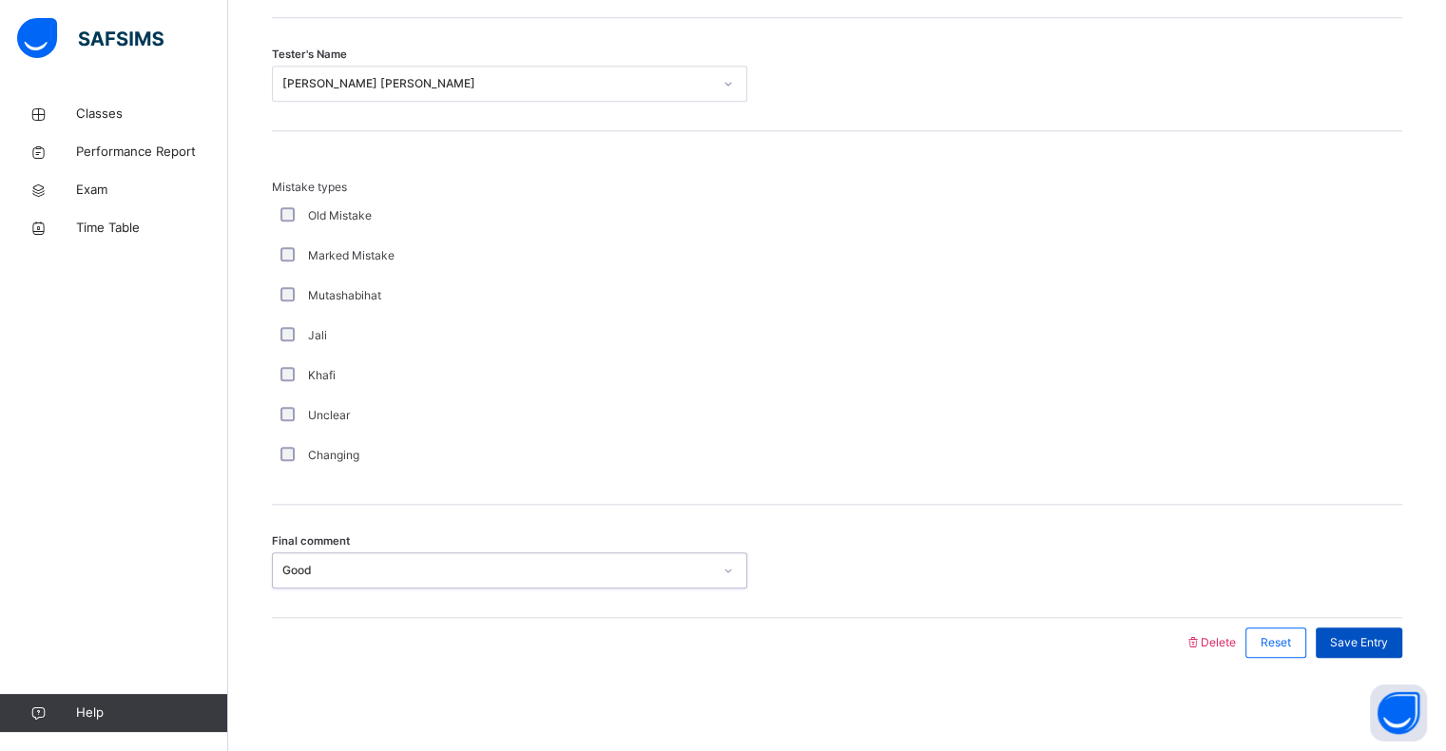
click at [1361, 644] on span "Save Entry" at bounding box center [1359, 642] width 58 height 17
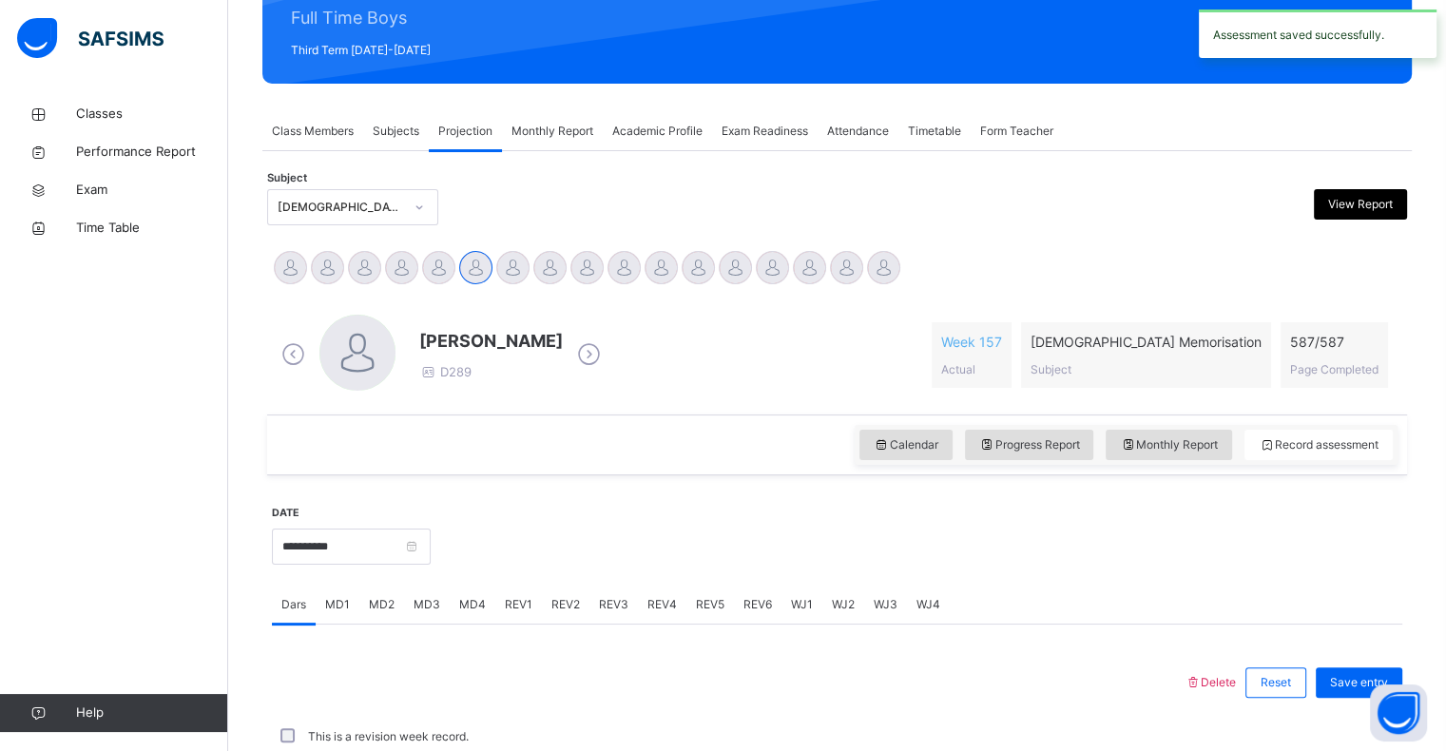
scroll to position [676, 0]
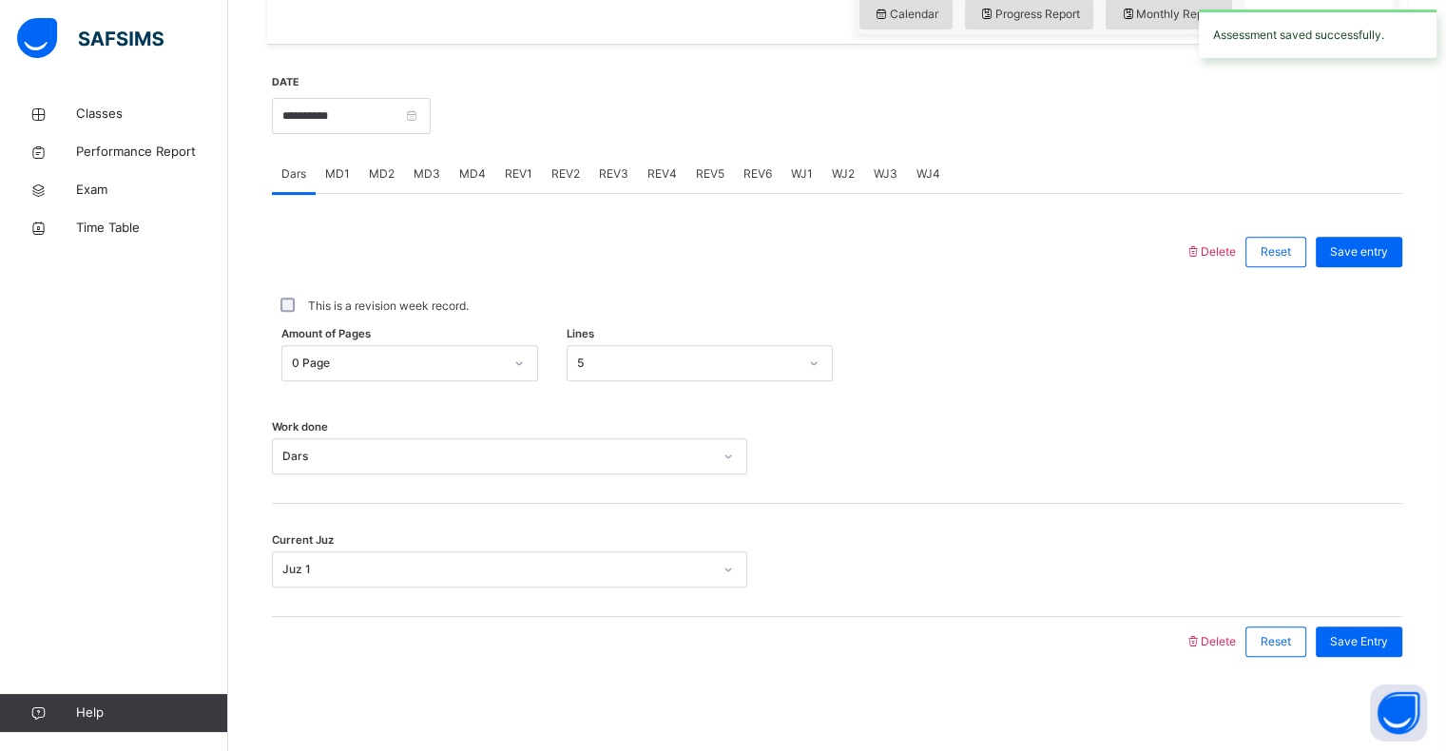
click at [533, 178] on div "REV1" at bounding box center [518, 174] width 47 height 38
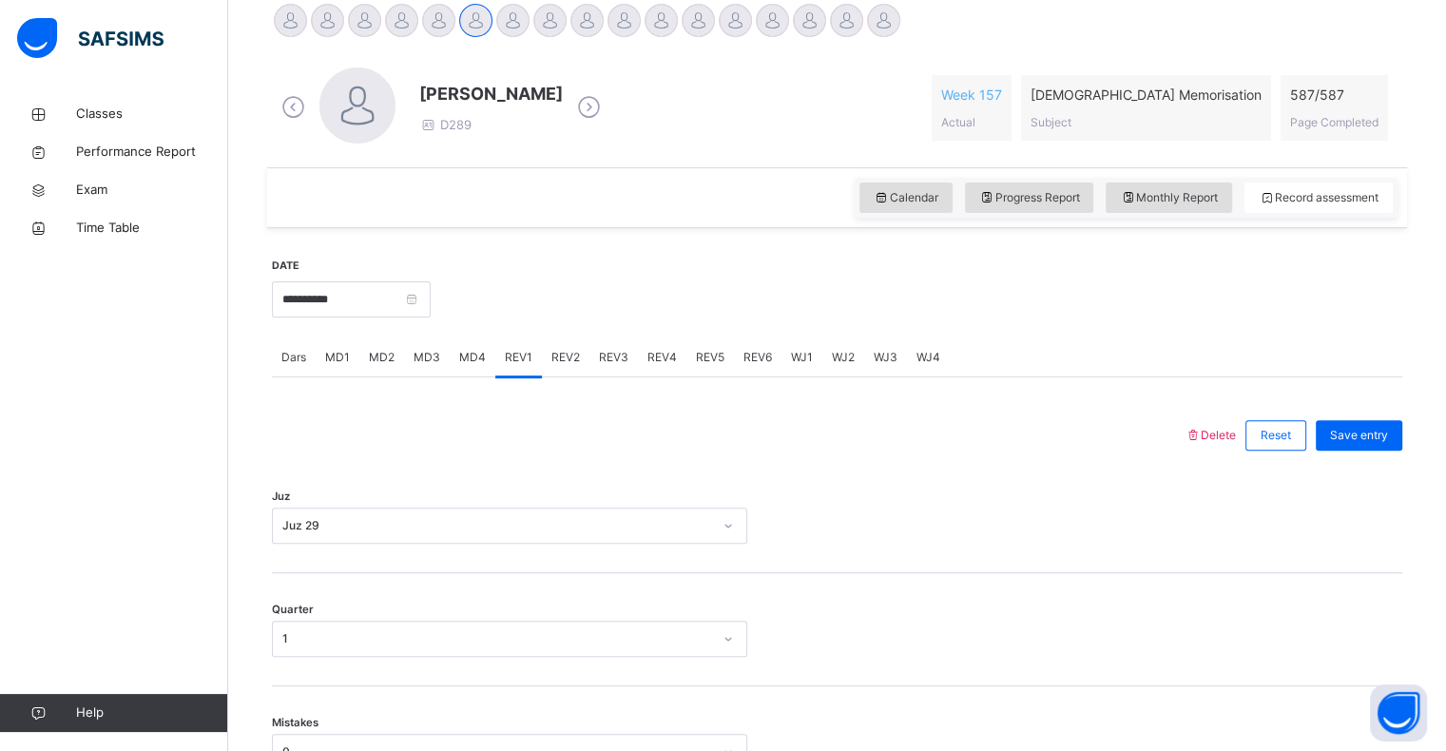
scroll to position [495, 0]
click at [583, 362] on div "REV2" at bounding box center [566, 356] width 48 height 38
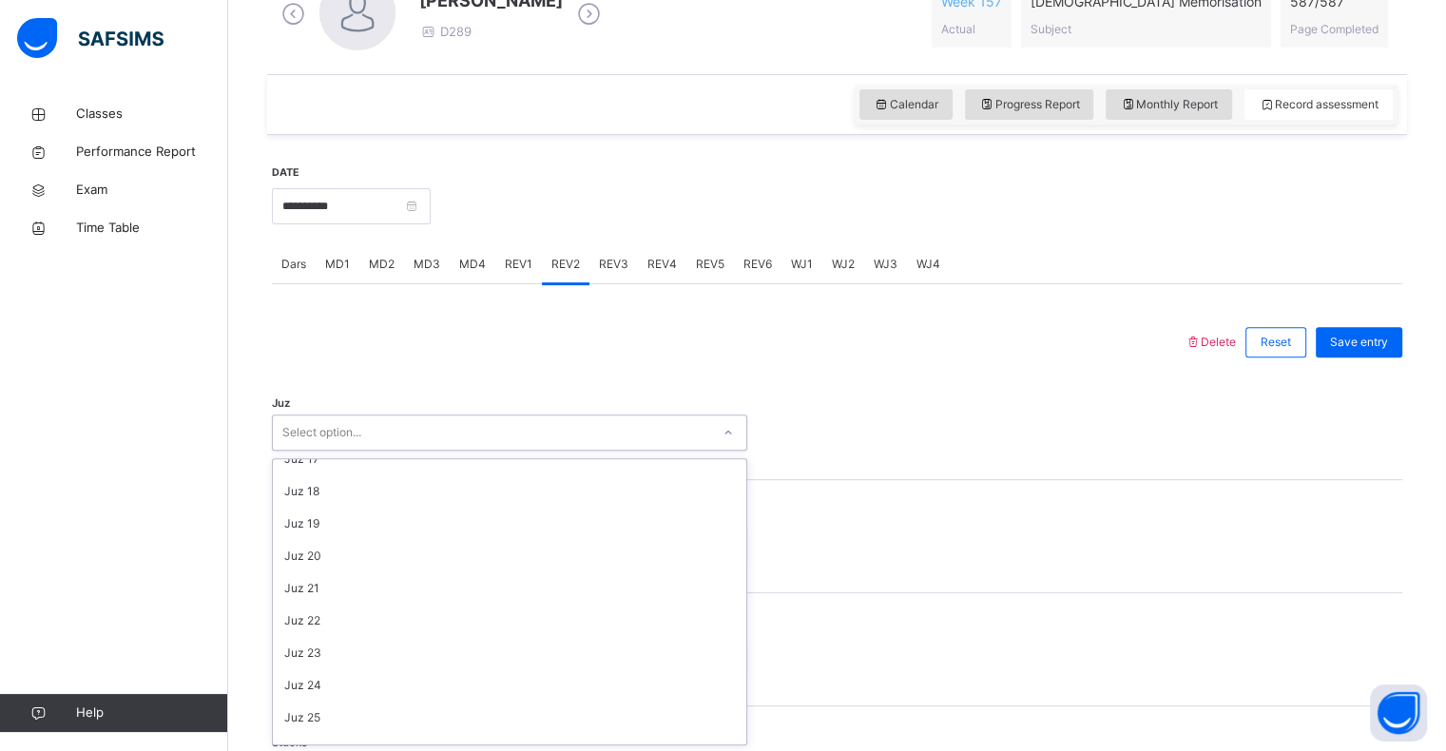
scroll to position [685, 0]
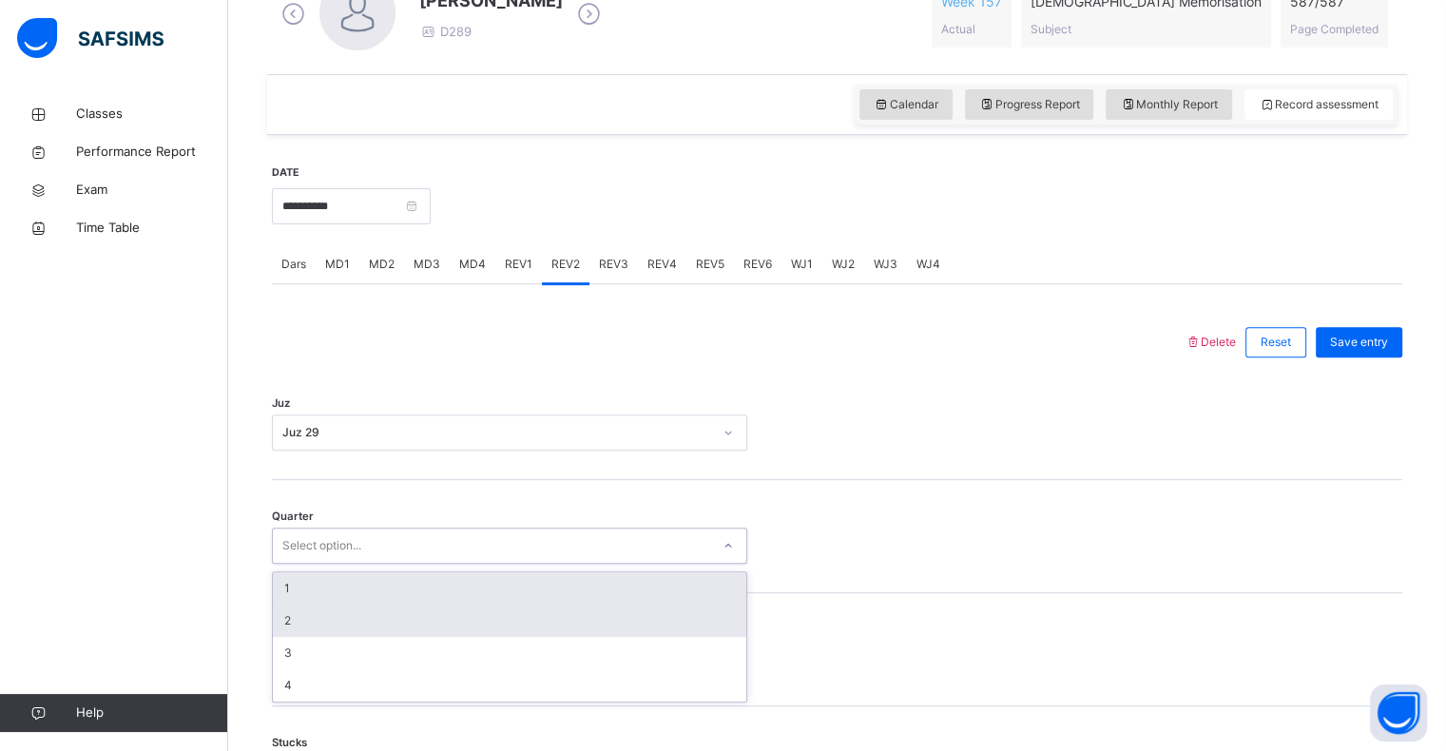
click at [583, 617] on div "2" at bounding box center [510, 621] width 474 height 32
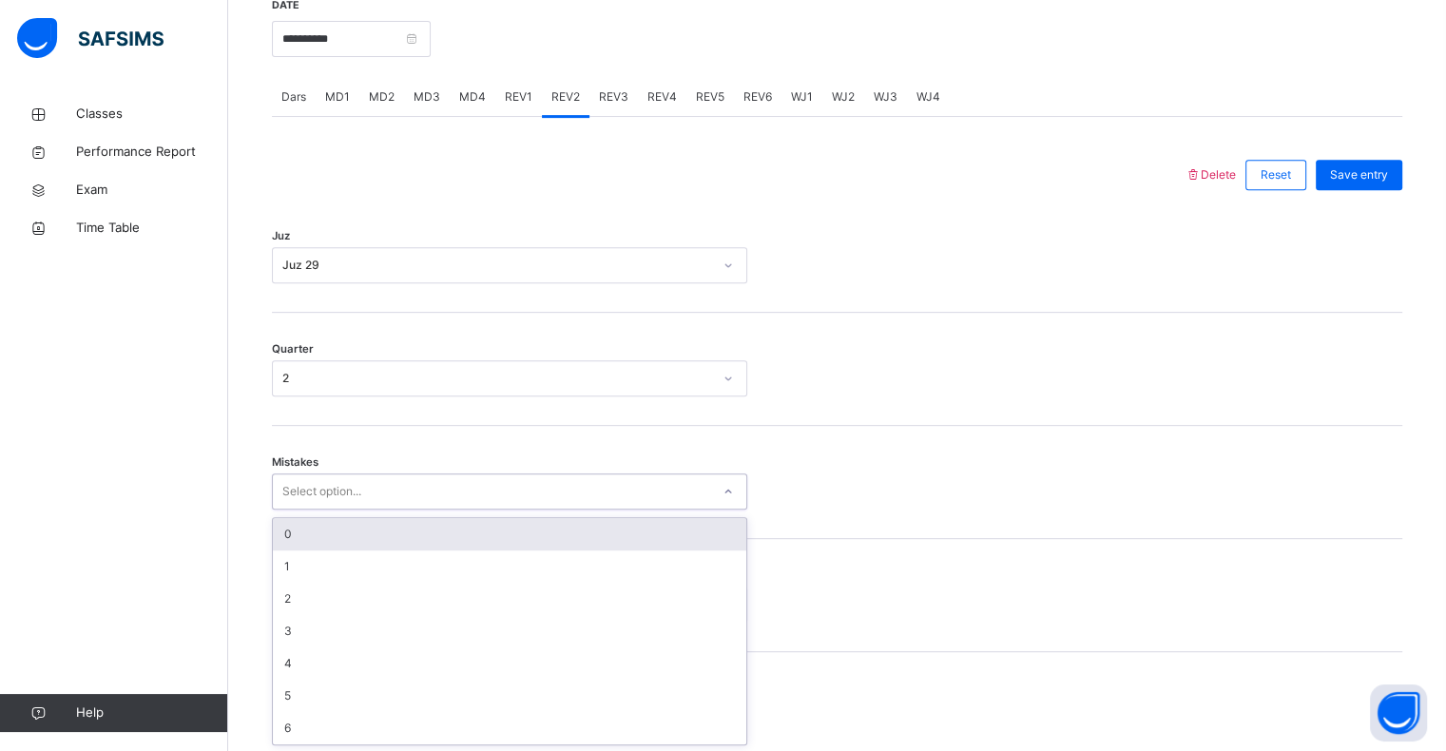
click at [616, 543] on div "0" at bounding box center [510, 534] width 474 height 32
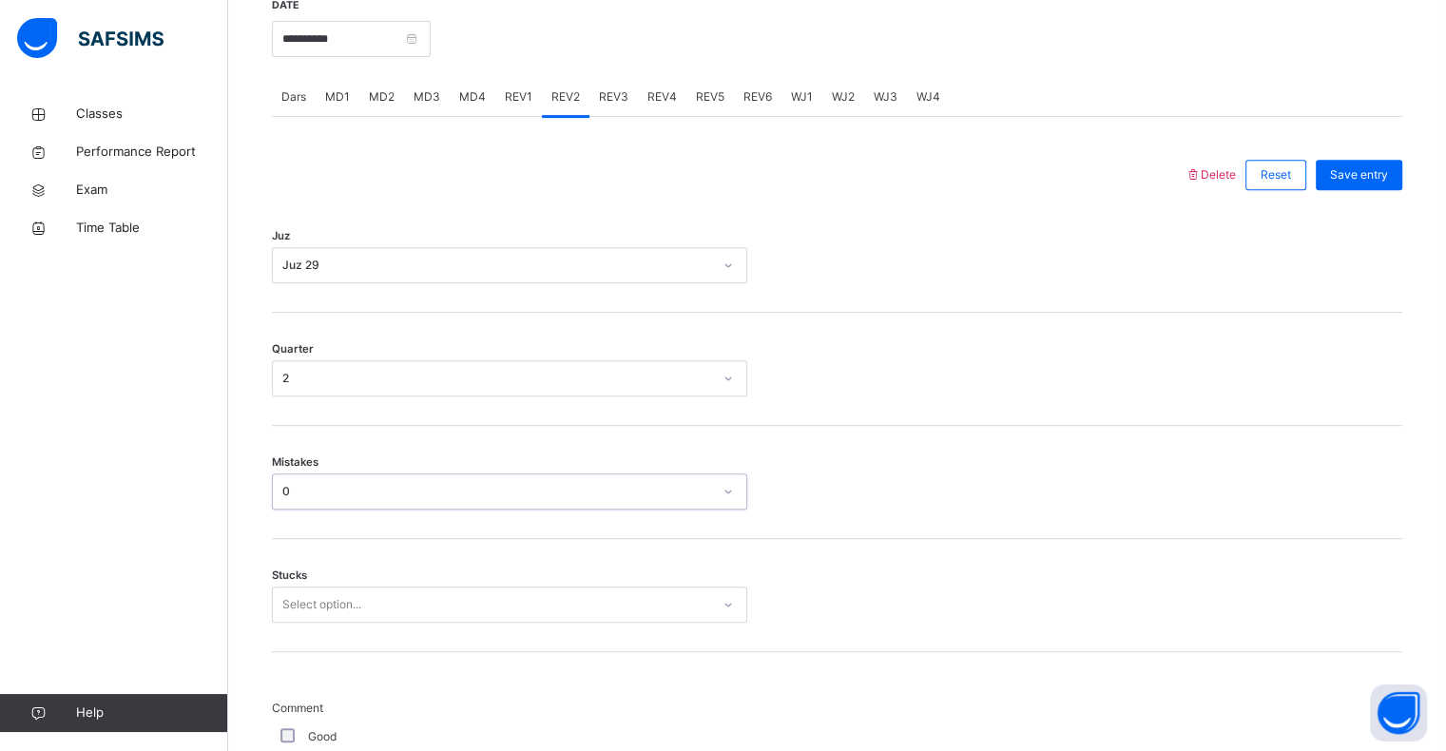
scroll to position [834, 0]
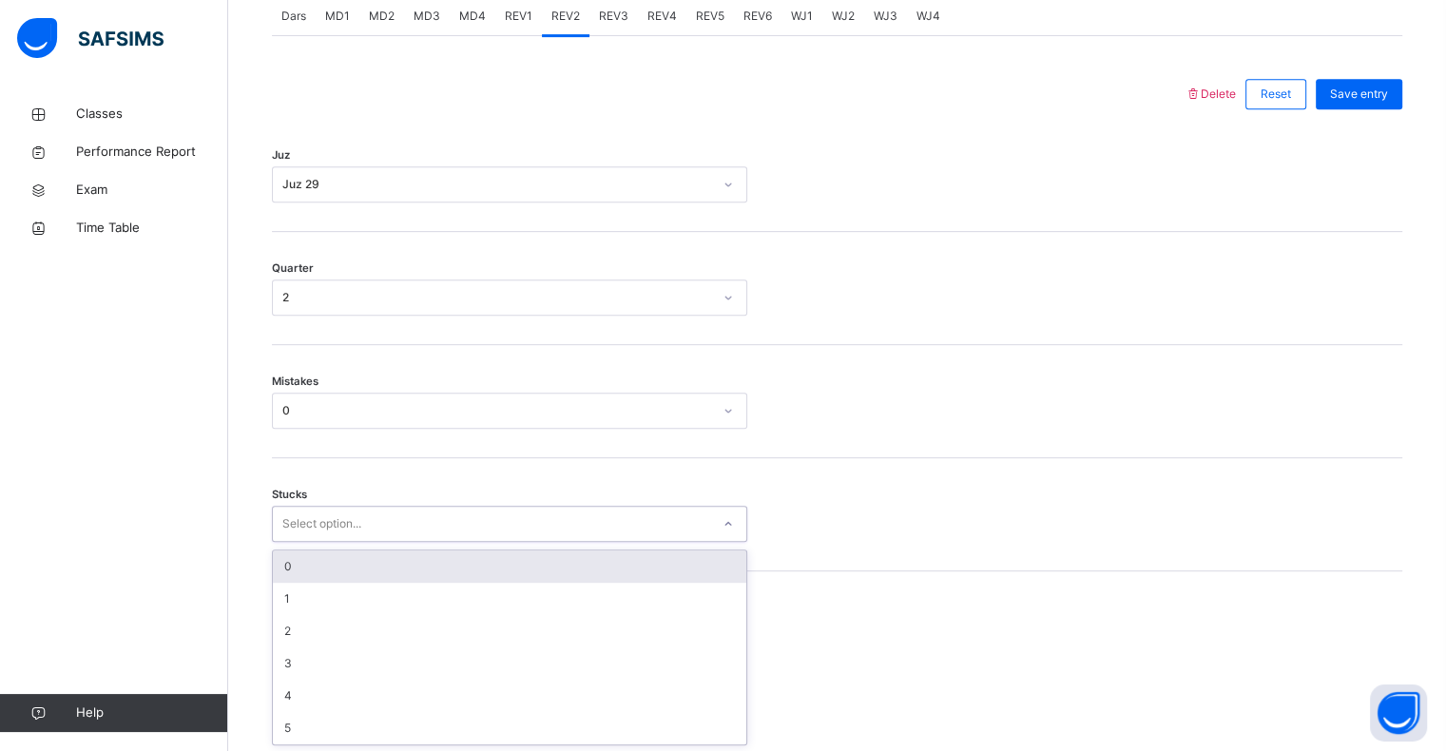
click at [574, 571] on div "0" at bounding box center [510, 567] width 474 height 32
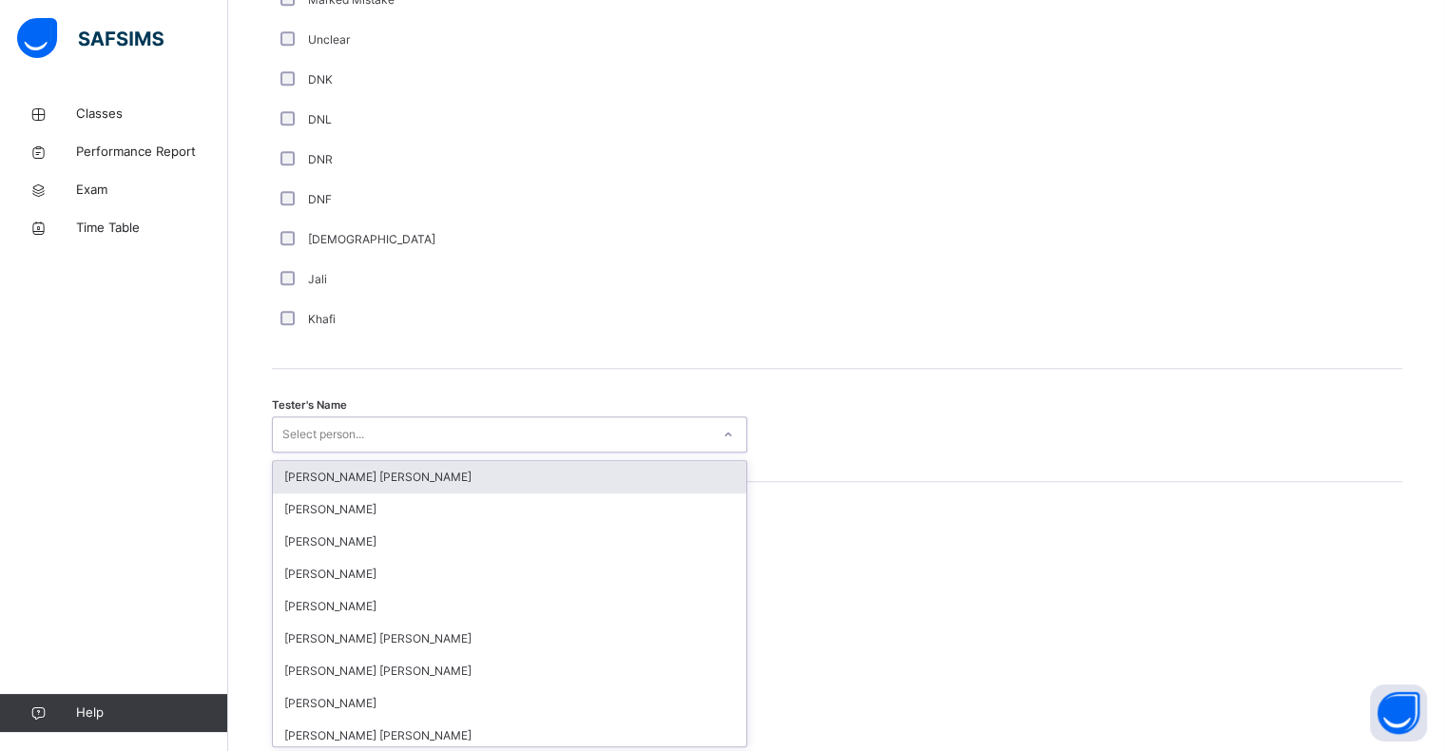
scroll to position [1652, 0]
type input "*"
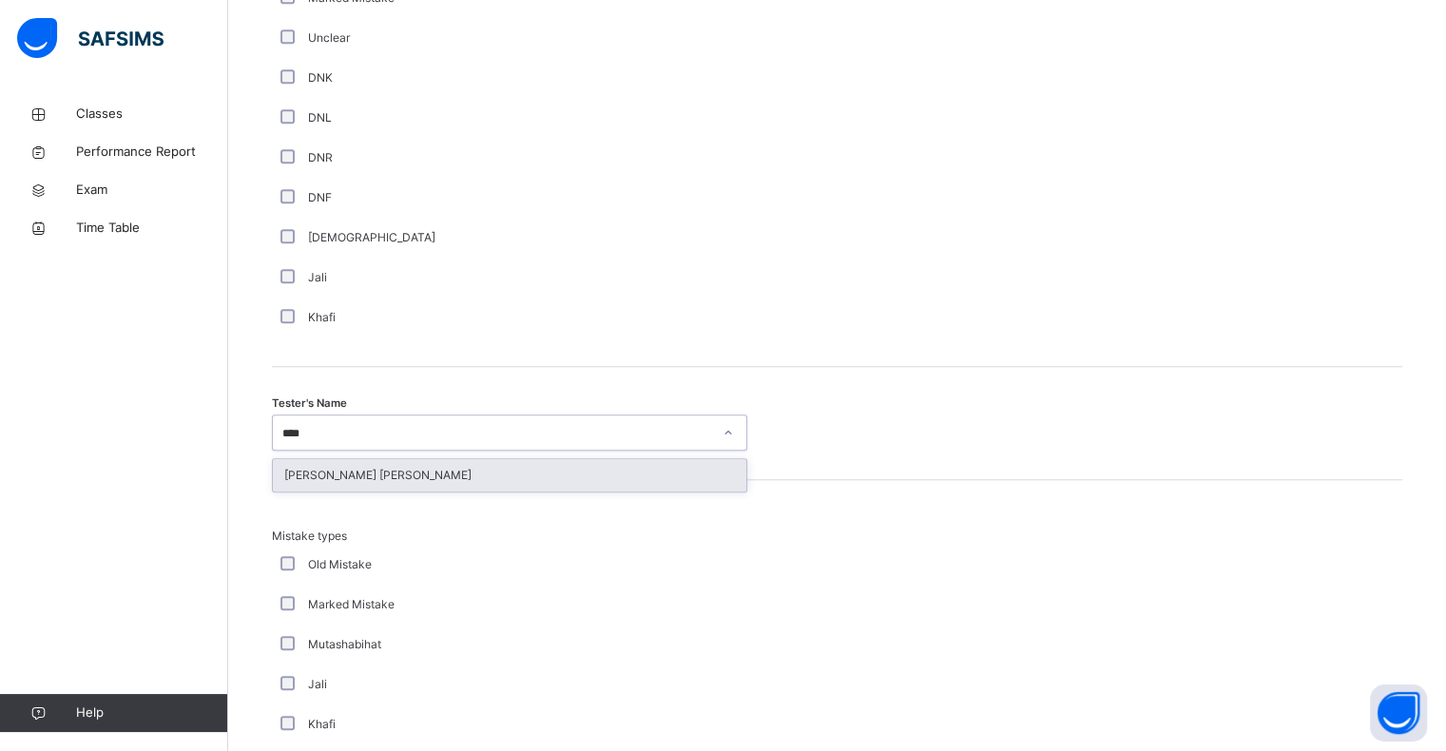
type input "****"
click at [709, 502] on div "Mistake types Old Mistake Marked Mistake Mutashabihat Jali Khafi Unclear Changi…" at bounding box center [837, 667] width 1131 height 374
type input "*****"
click at [434, 470] on div "[PERSON_NAME] [PERSON_NAME]" at bounding box center [510, 475] width 474 height 32
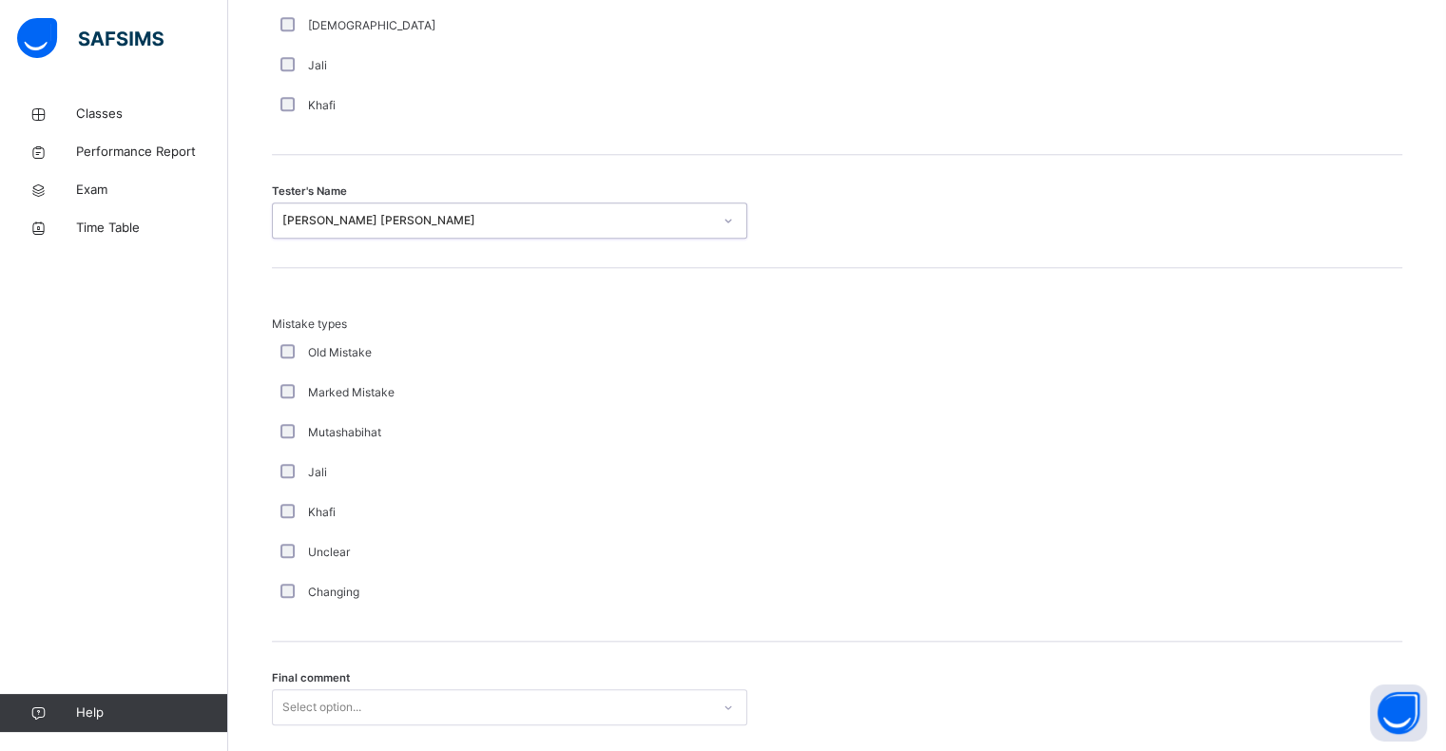
scroll to position [2001, 0]
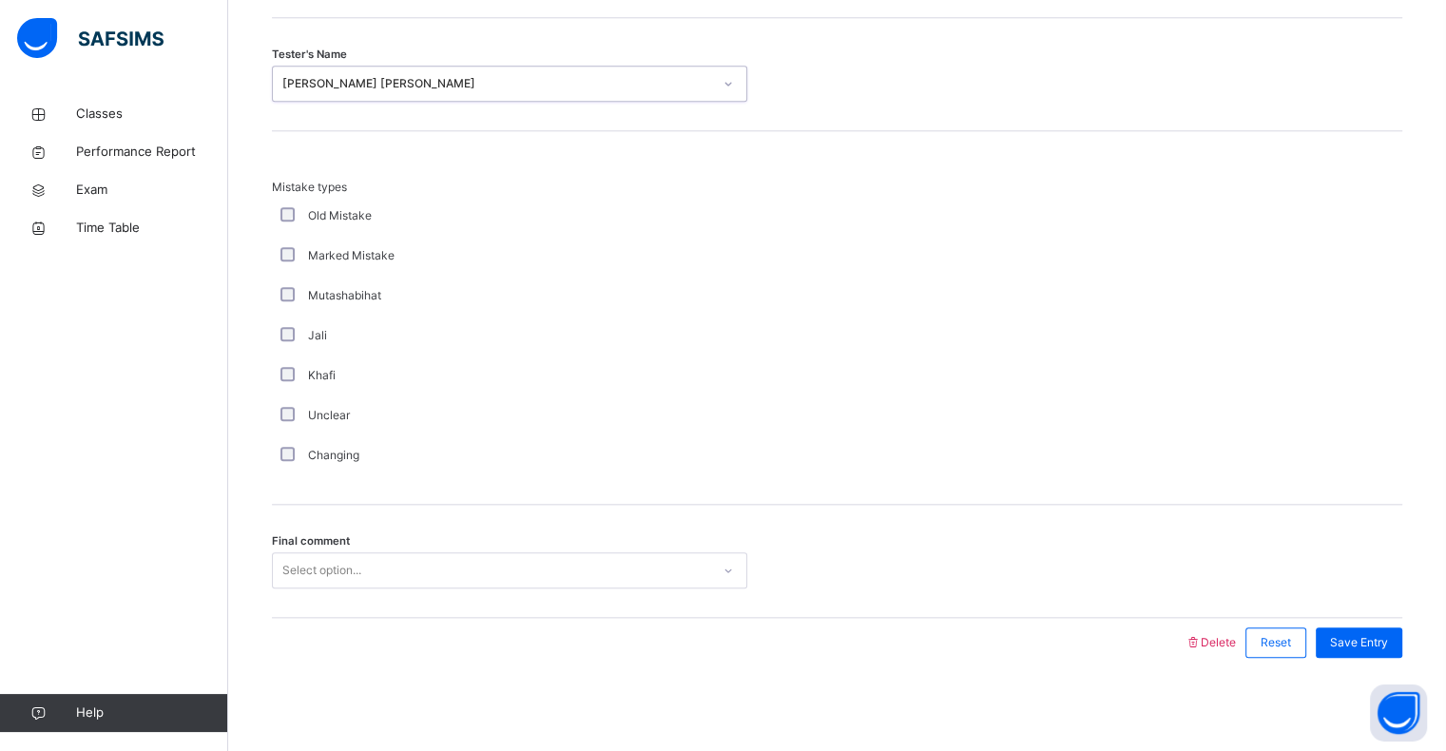
click at [591, 541] on div "Final comment Select option..." at bounding box center [837, 561] width 1131 height 113
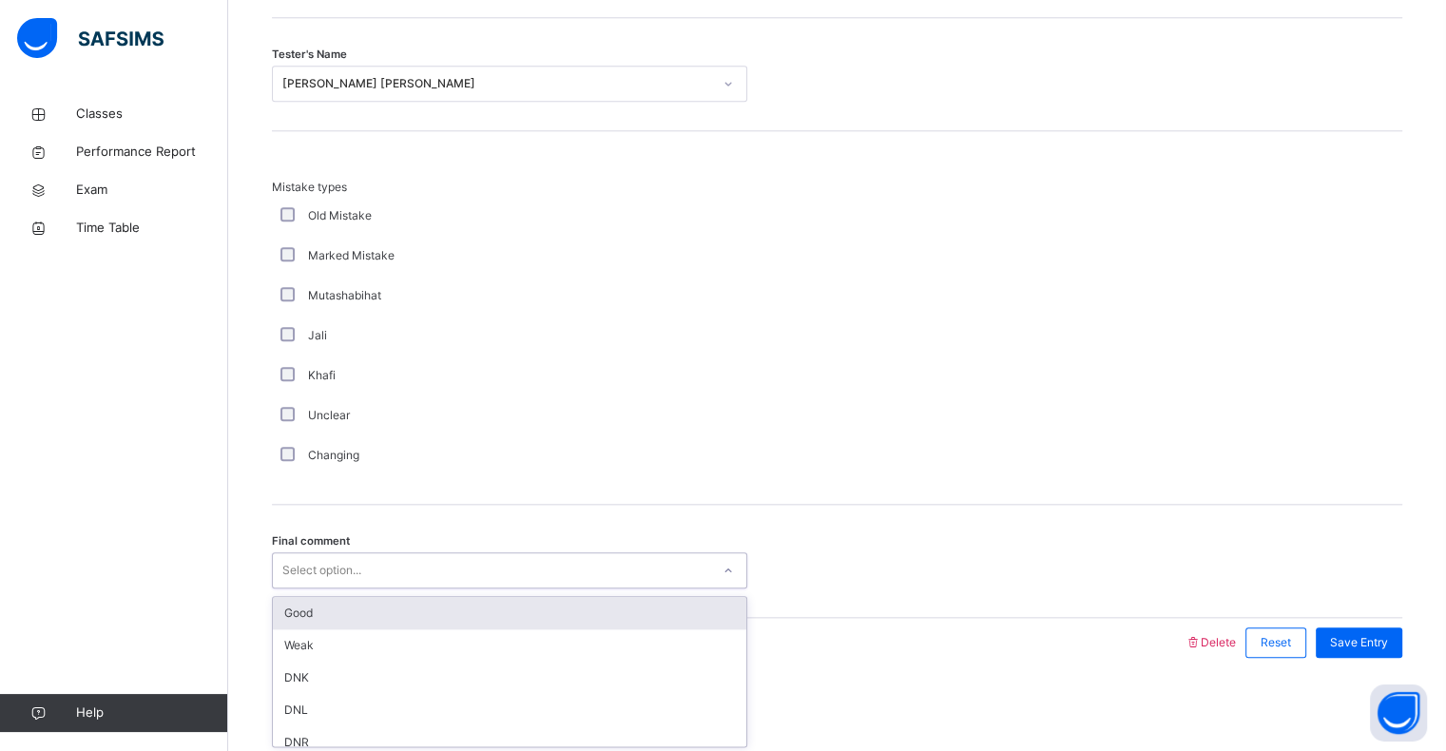
click at [563, 598] on div "Good" at bounding box center [510, 613] width 474 height 32
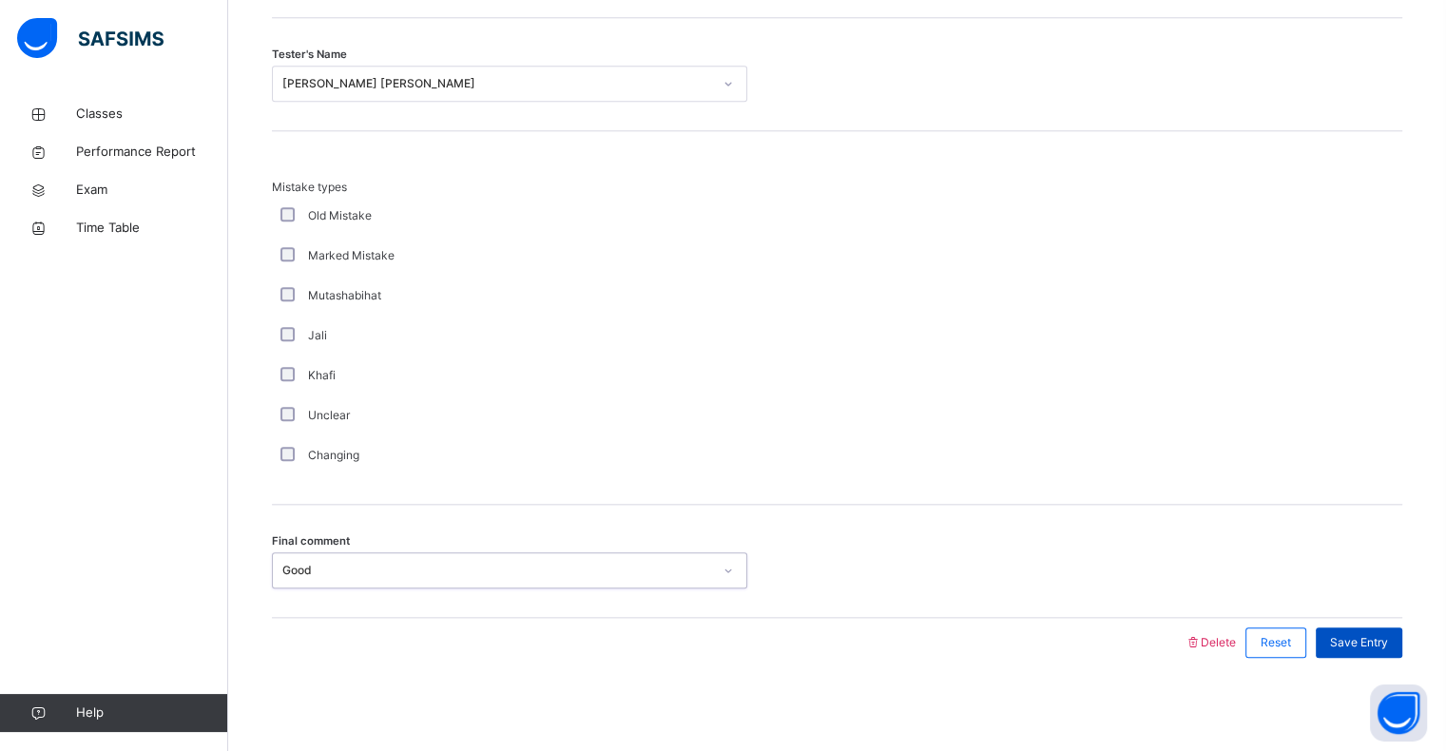
click at [1343, 630] on div "Save Entry" at bounding box center [1359, 643] width 87 height 30
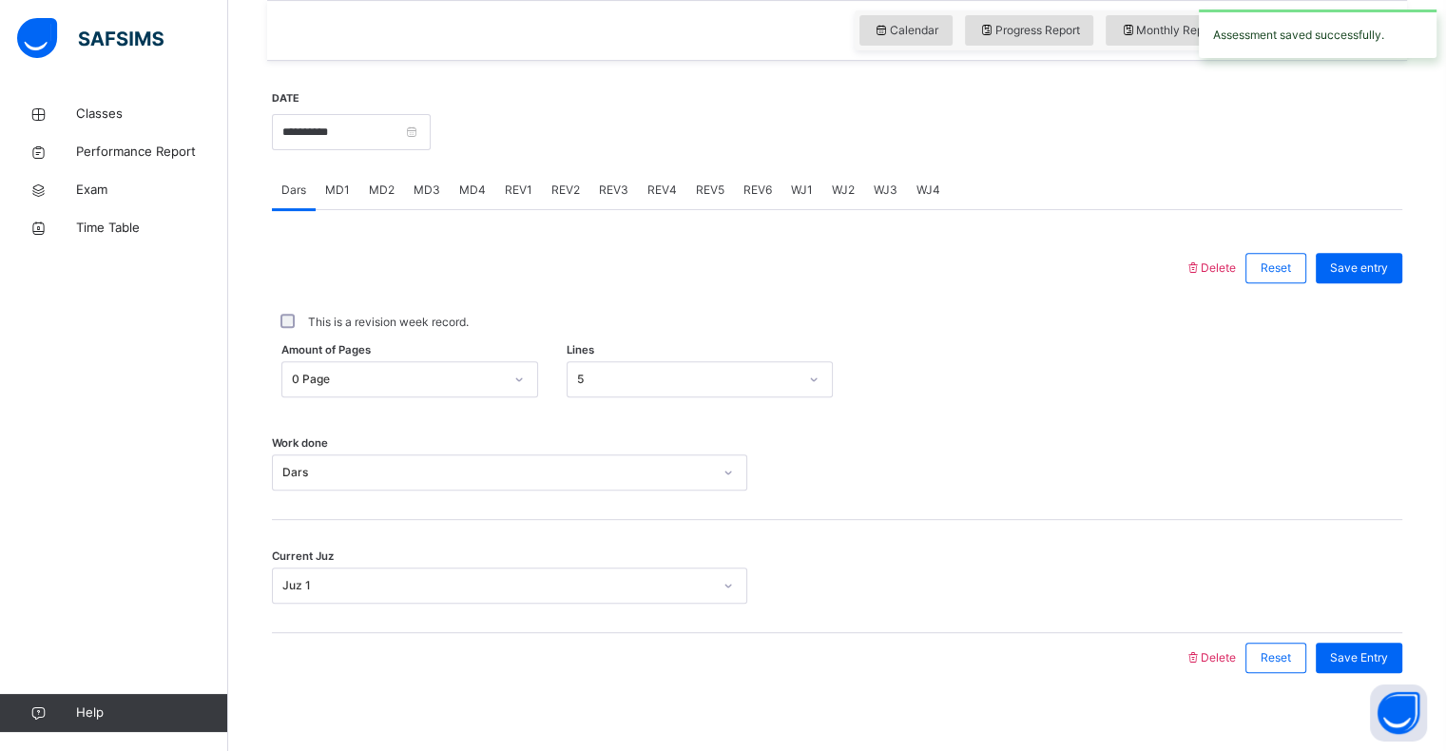
scroll to position [647, 0]
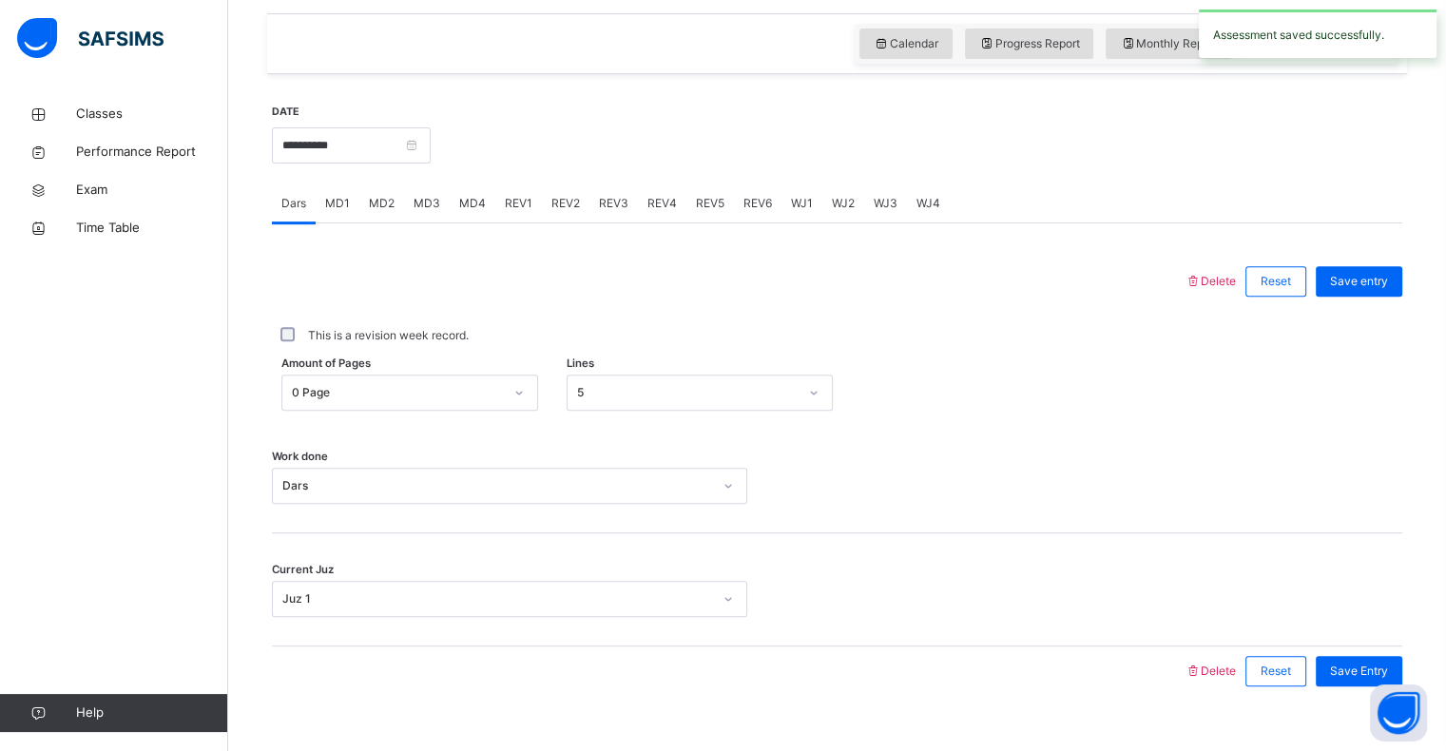
click at [570, 189] on div "REV2" at bounding box center [566, 203] width 48 height 38
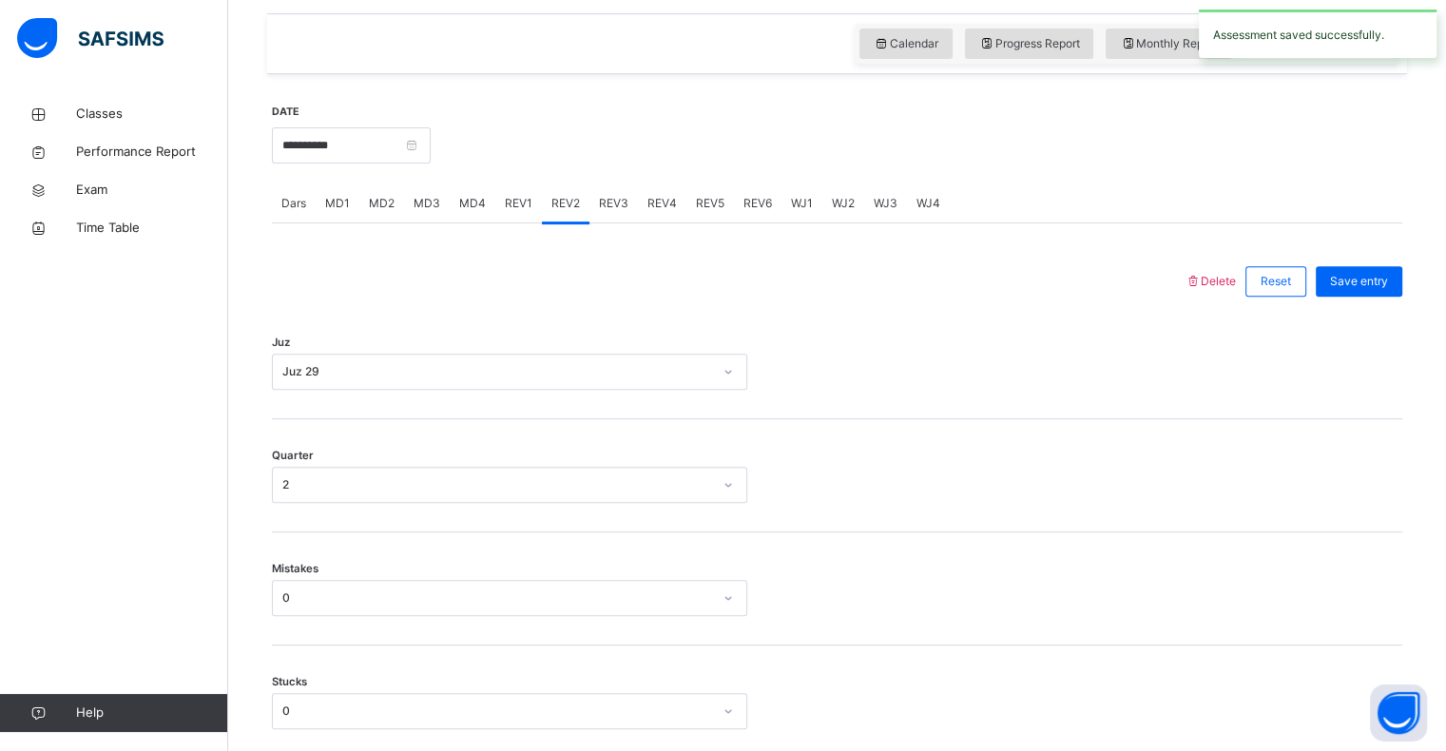
click at [609, 208] on span "REV3" at bounding box center [613, 203] width 29 height 17
click at [655, 271] on div at bounding box center [728, 281] width 894 height 49
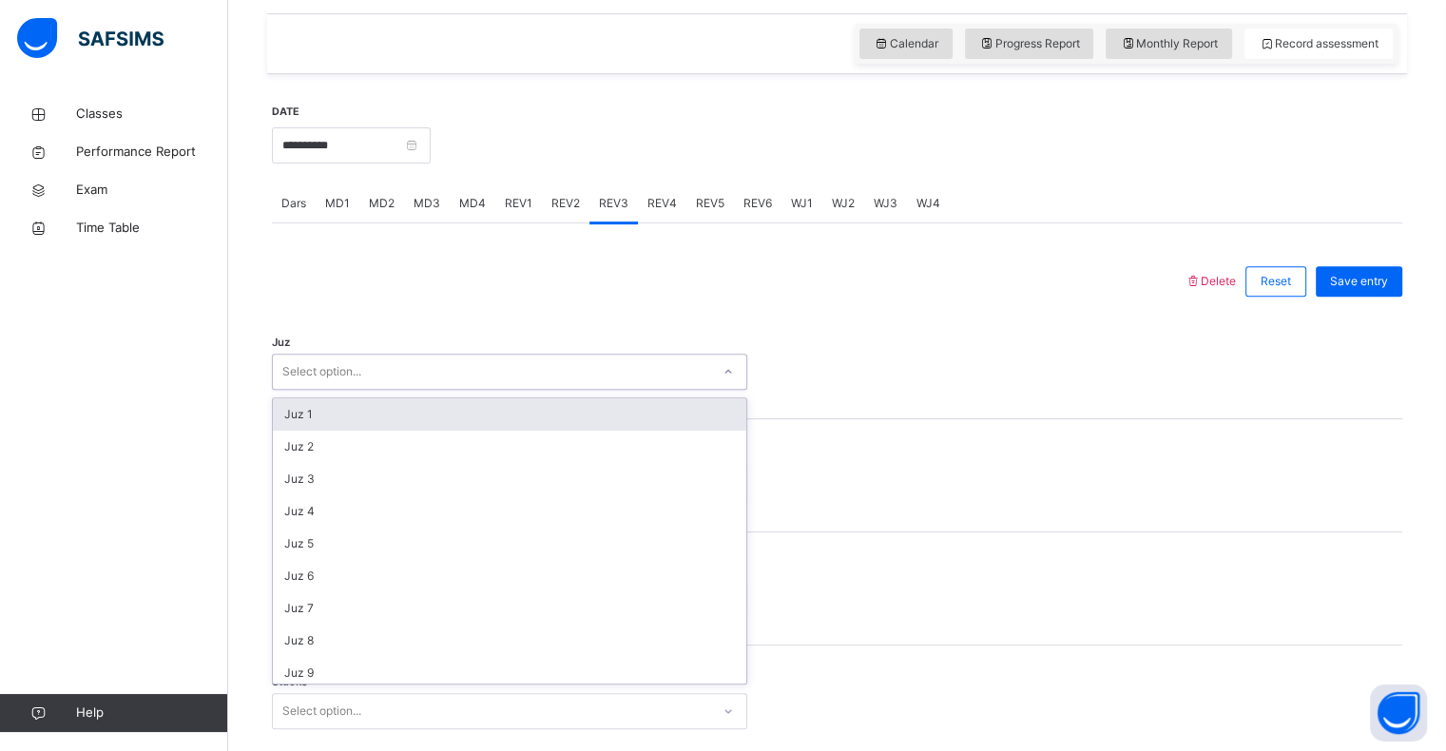
scroll to position [685, 0]
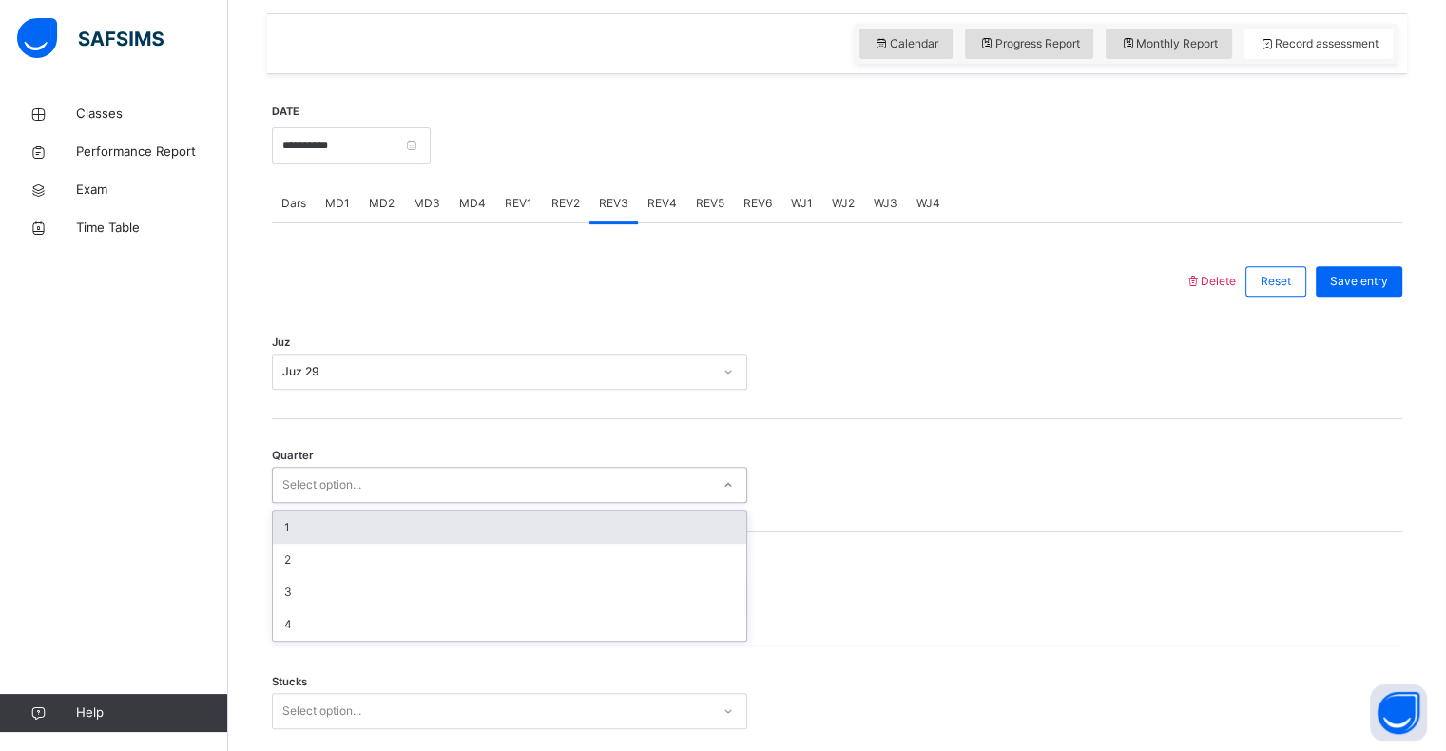
type input "*"
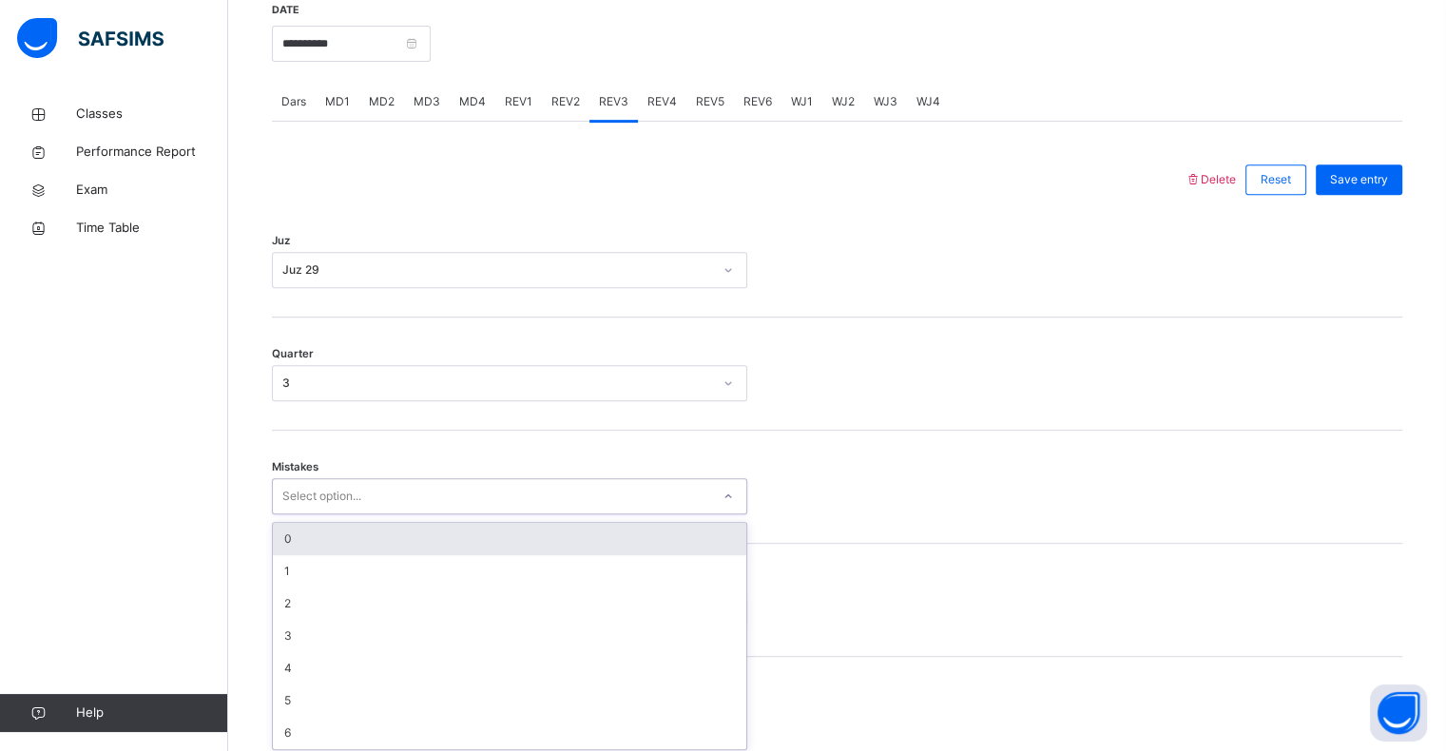
scroll to position [753, 0]
click at [292, 534] on div "0" at bounding box center [510, 534] width 474 height 32
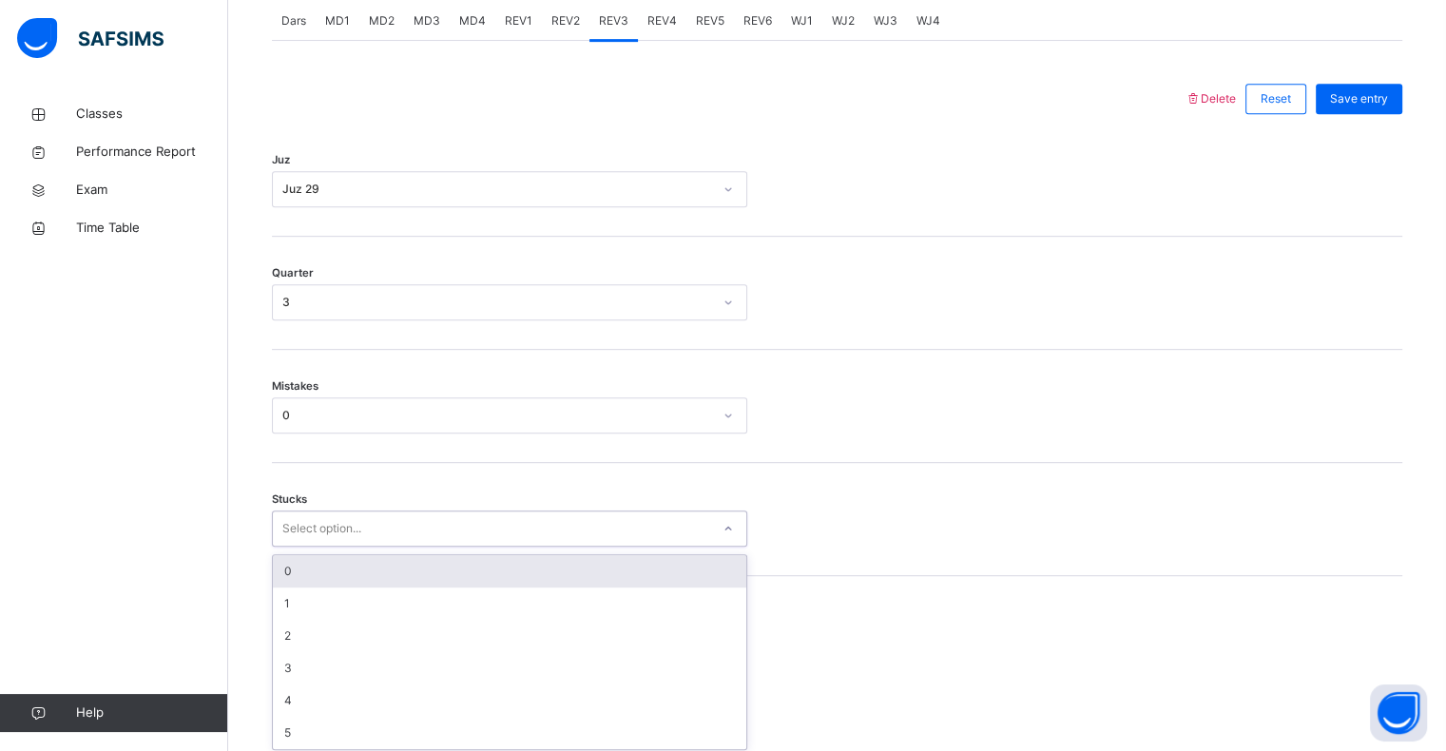
scroll to position [834, 0]
click at [624, 557] on div "0" at bounding box center [510, 567] width 474 height 32
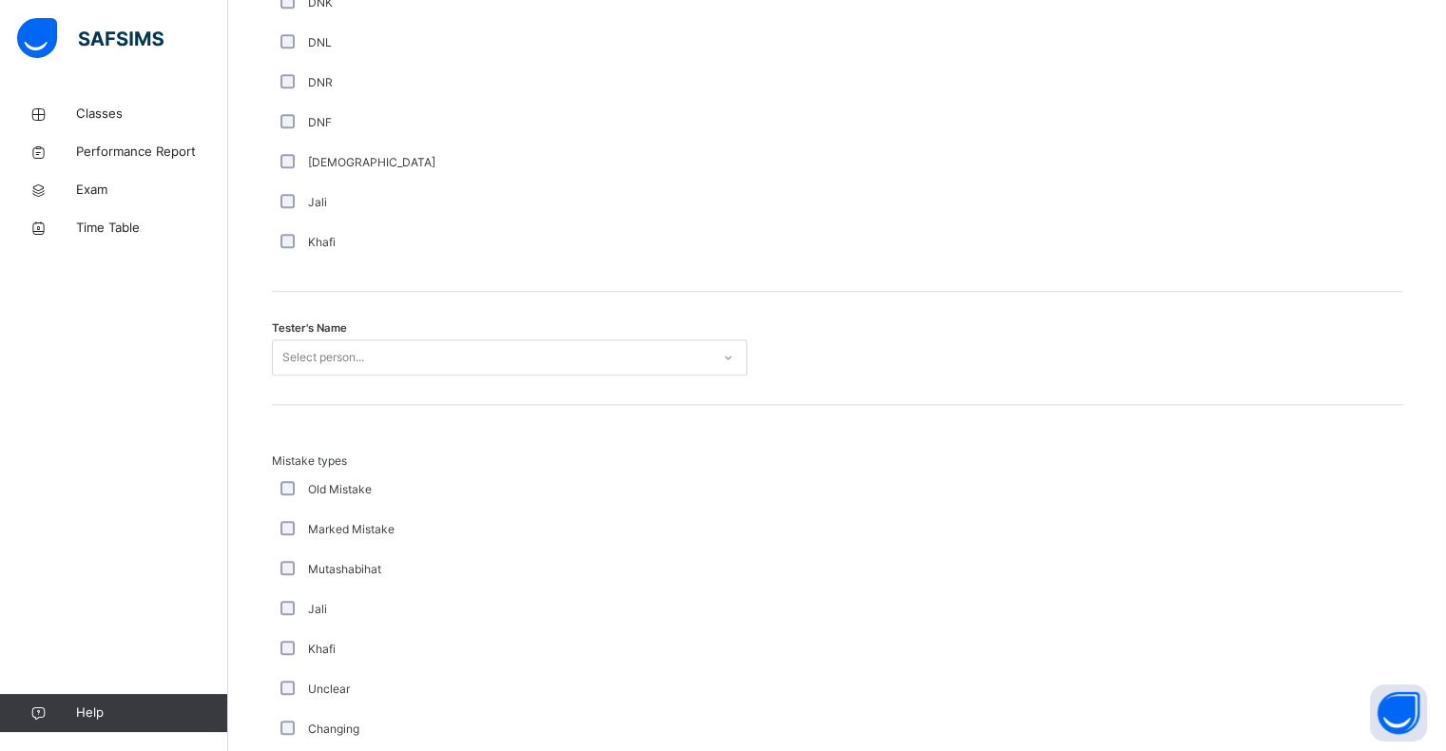
scroll to position [1735, 0]
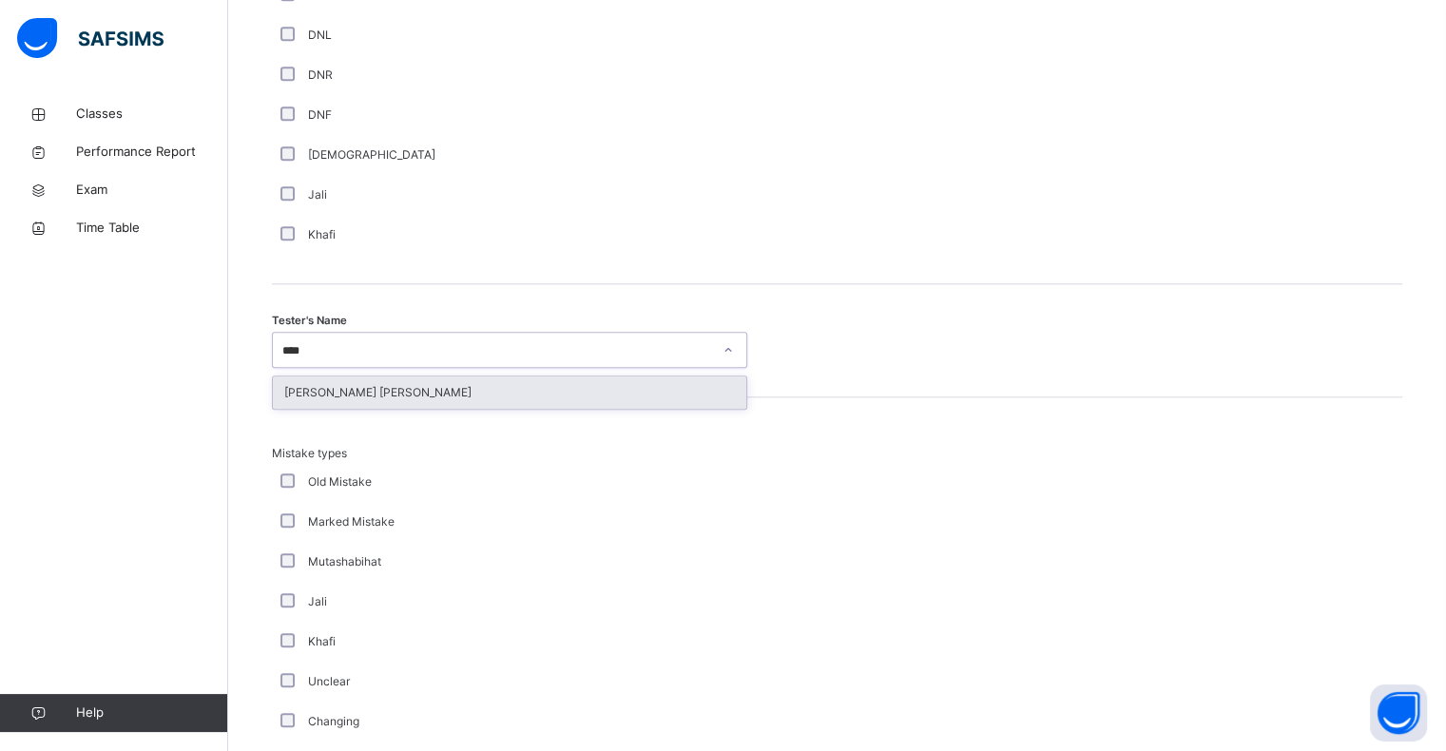
type input "*****"
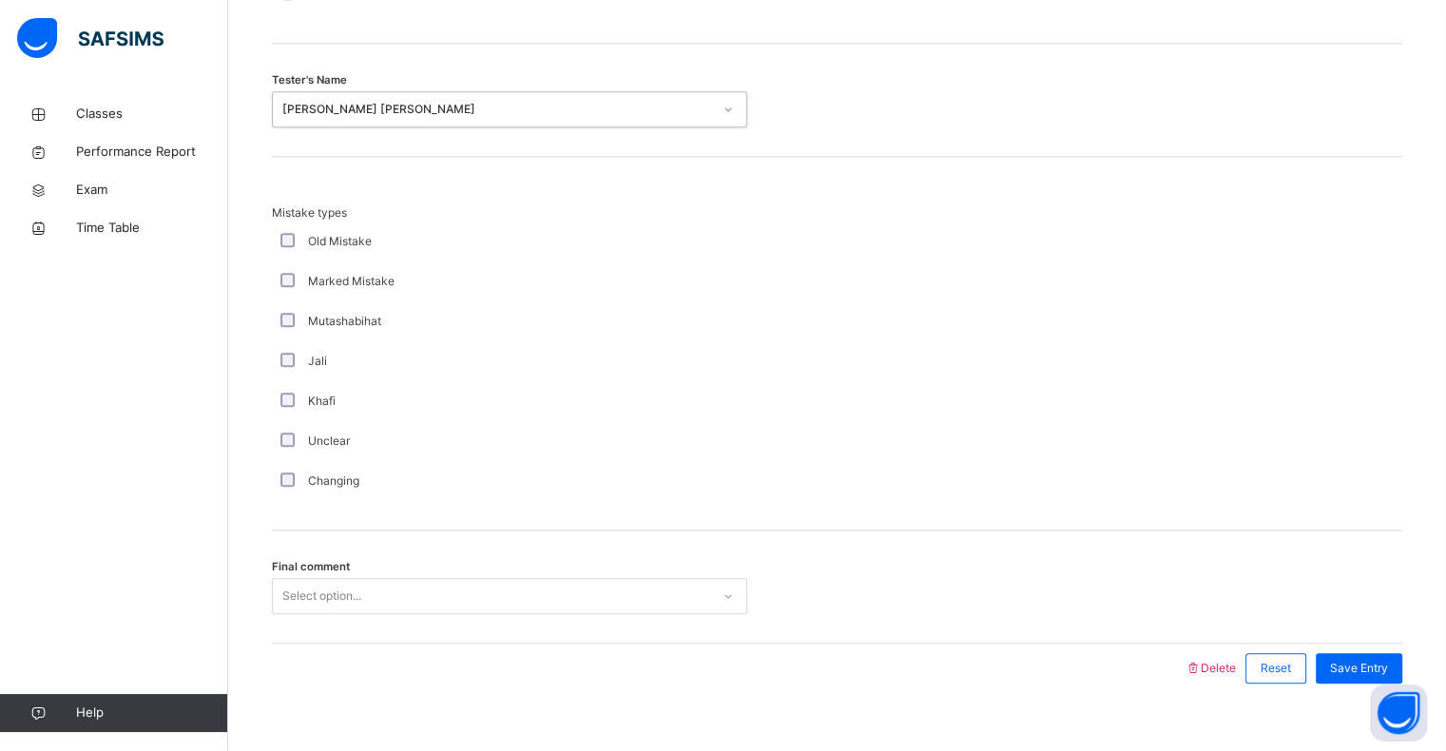
scroll to position [2001, 0]
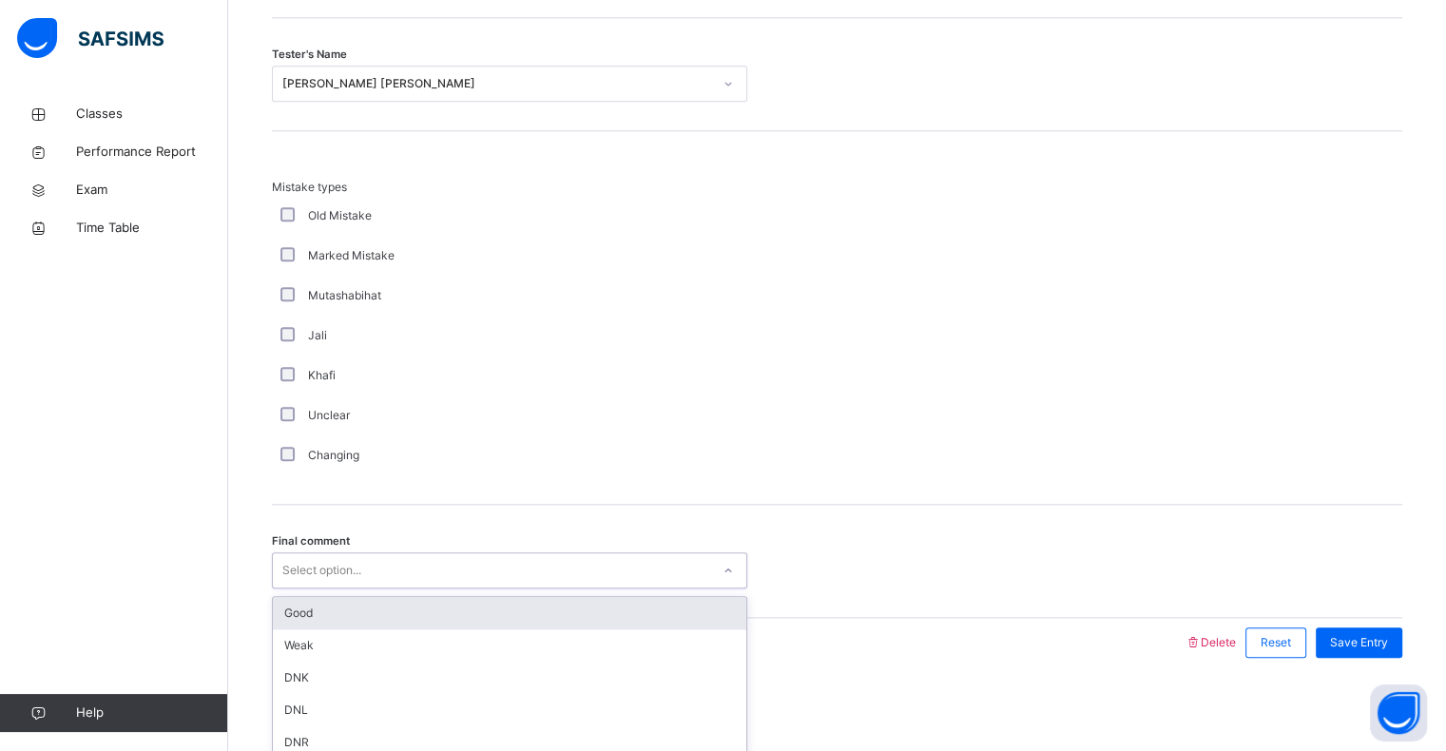
click at [287, 612] on div "Good" at bounding box center [510, 613] width 474 height 32
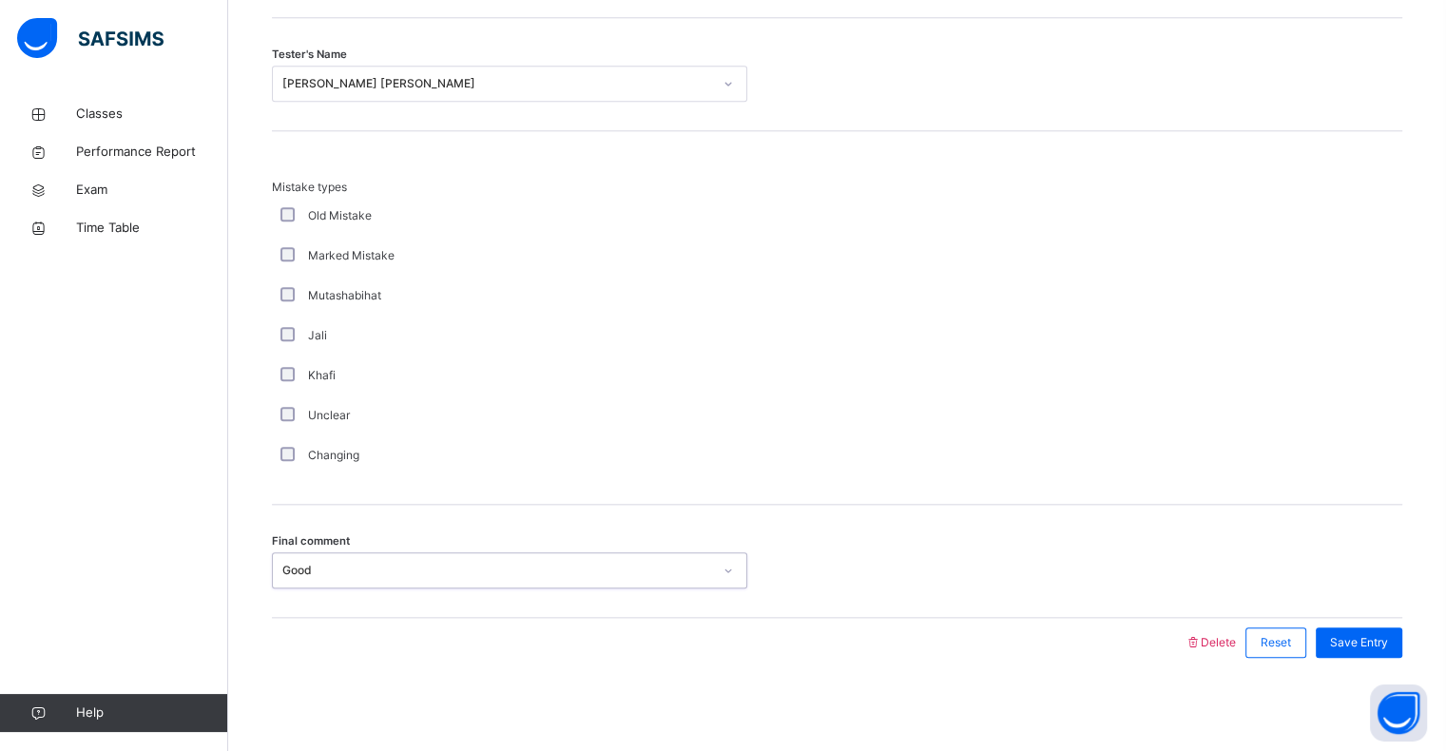
click at [1402, 609] on div "Final comment option Good, selected. 0 results available. Select is focused ,ty…" at bounding box center [837, 561] width 1131 height 113
click at [1402, 628] on div "Save Entry" at bounding box center [1359, 643] width 87 height 30
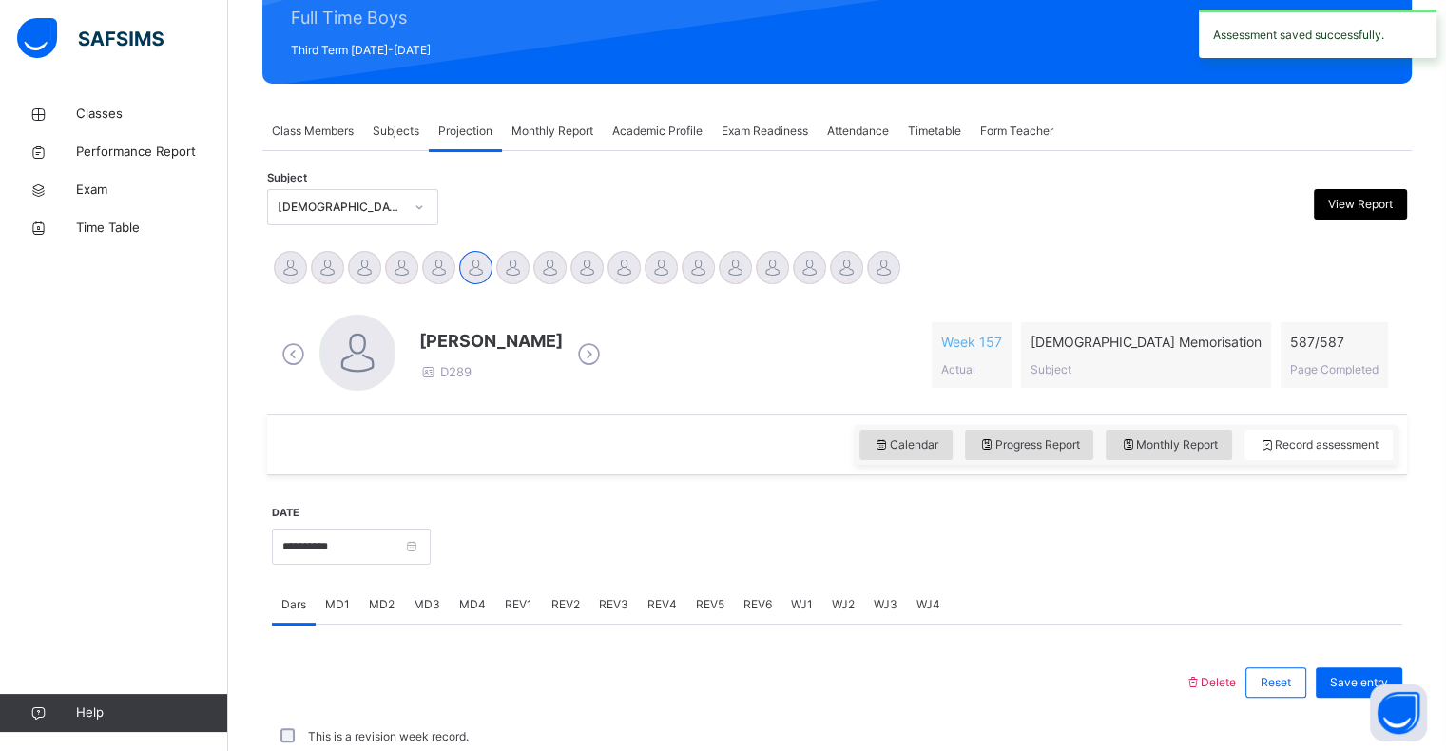
scroll to position [676, 0]
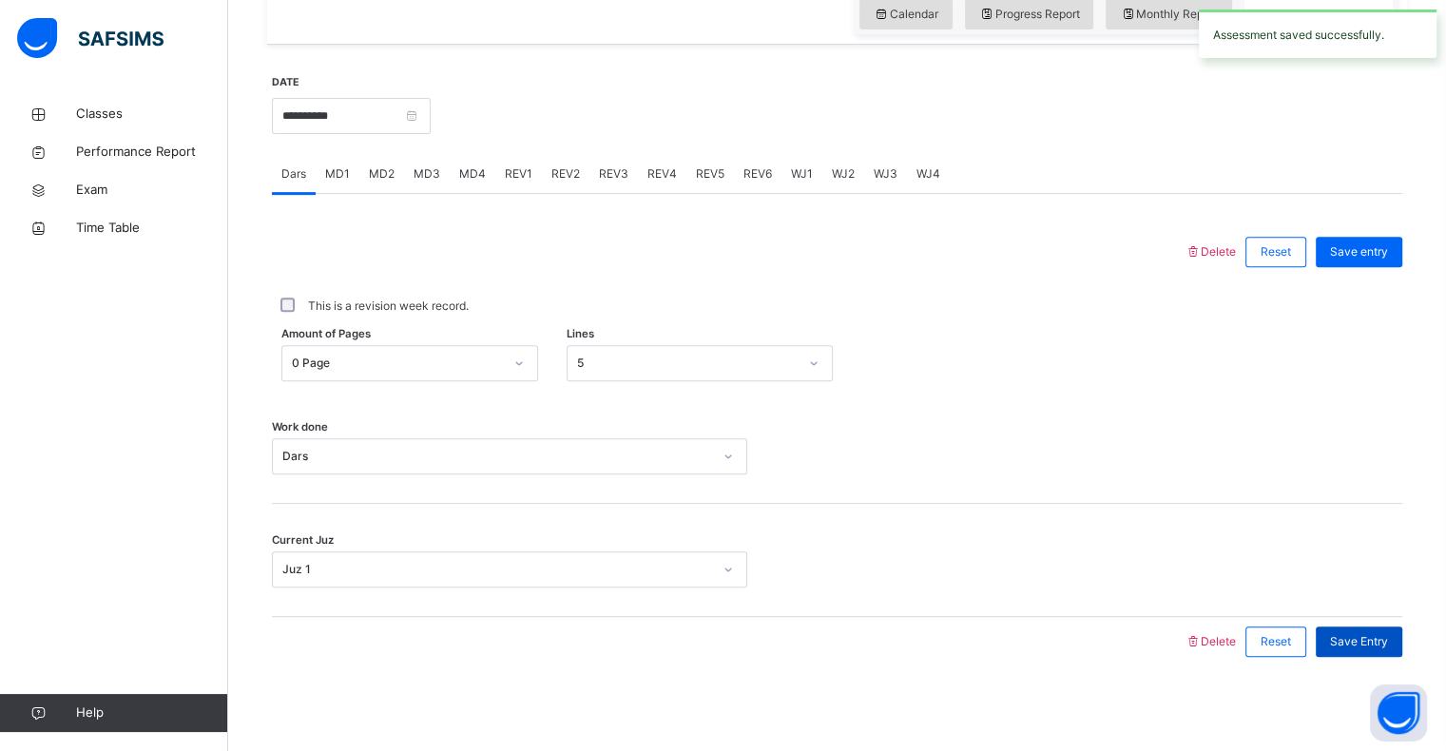
click at [1351, 652] on div "Save Entry" at bounding box center [1359, 642] width 87 height 30
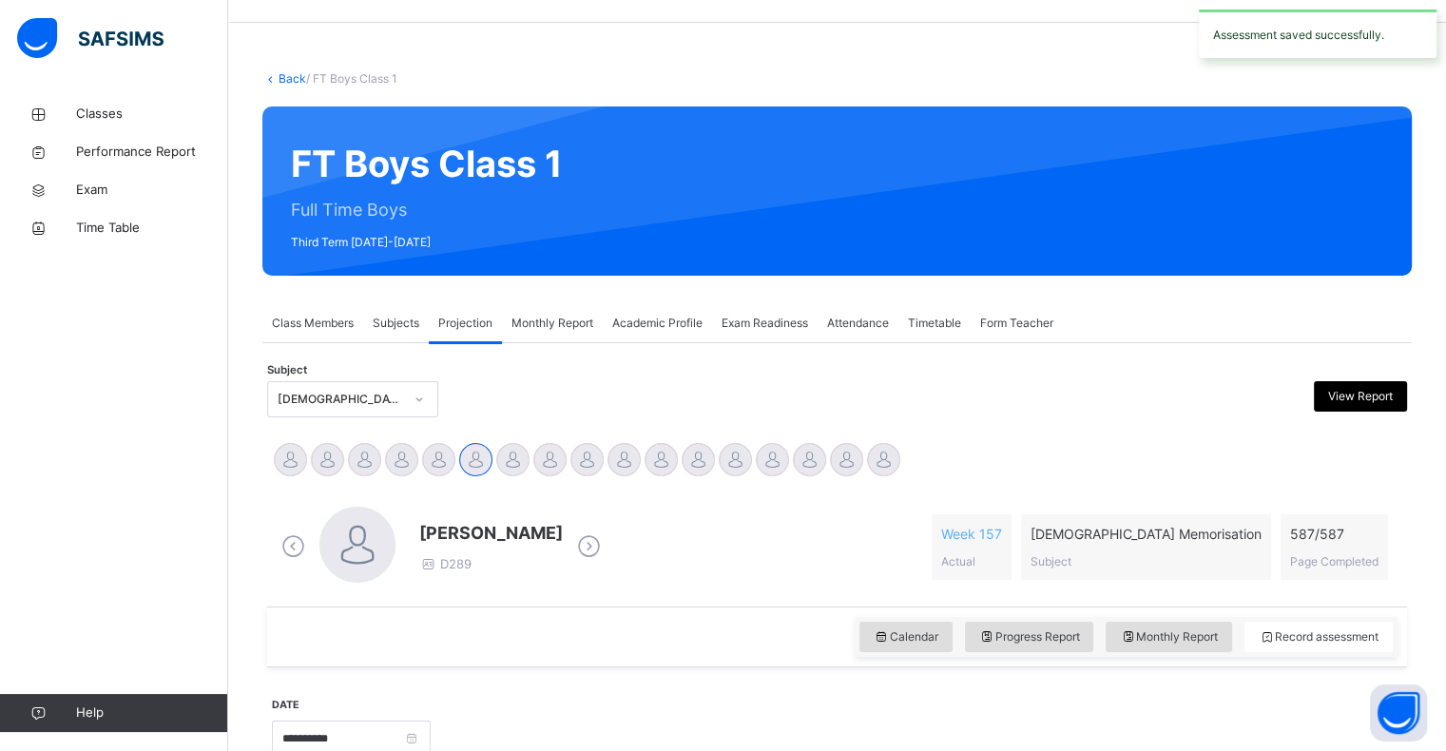
scroll to position [0, 0]
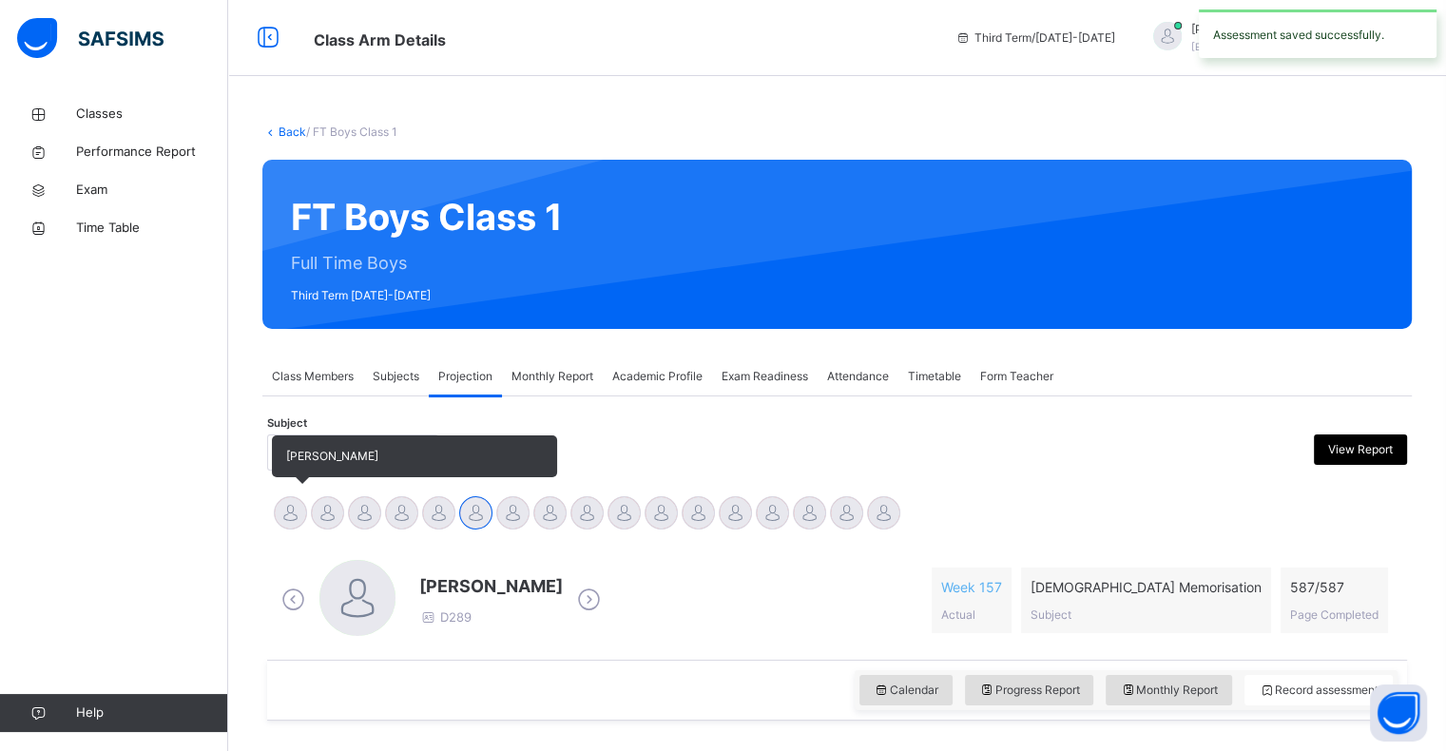
click at [301, 513] on div at bounding box center [290, 512] width 33 height 33
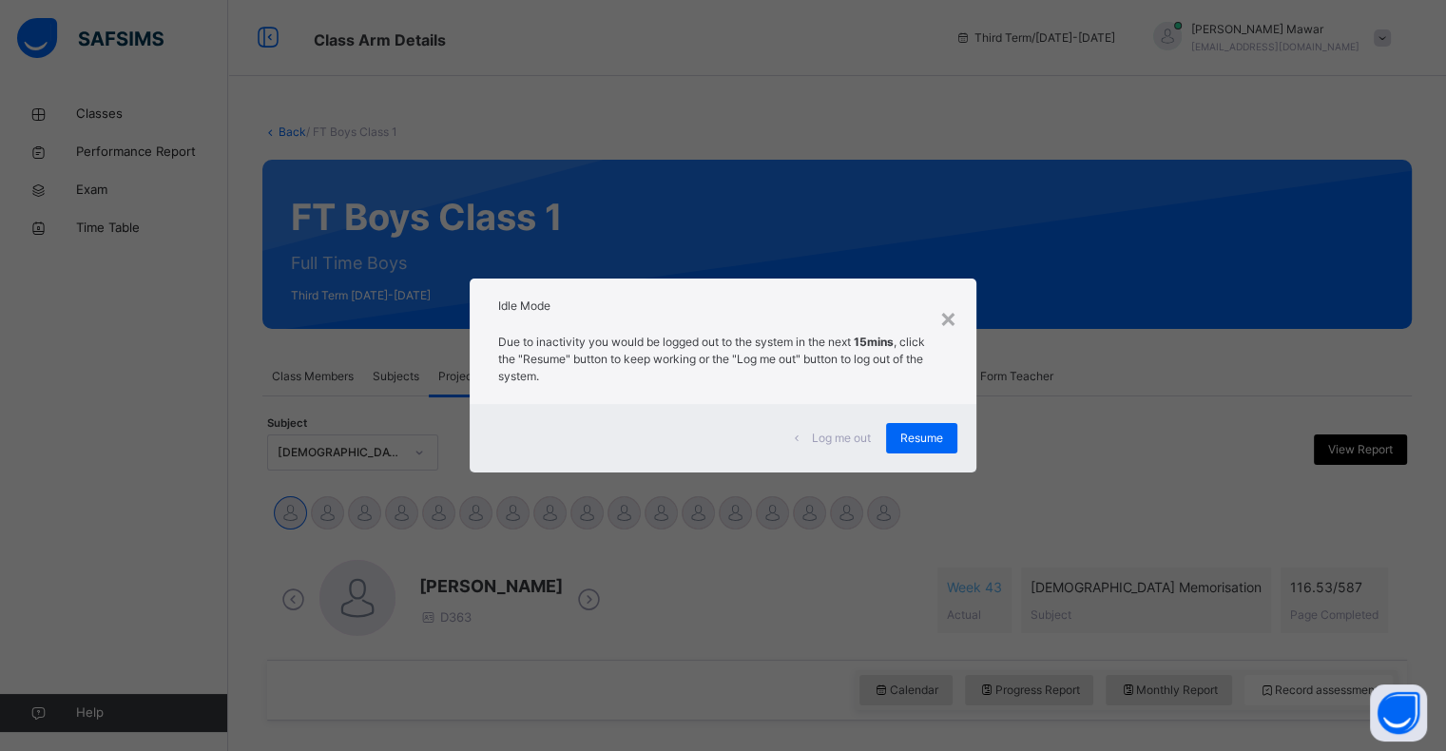
click at [973, 320] on div "Idle Mode" at bounding box center [723, 302] width 506 height 46
click at [971, 313] on div "Idle Mode" at bounding box center [723, 302] width 506 height 46
click at [948, 335] on div "×" at bounding box center [949, 318] width 18 height 40
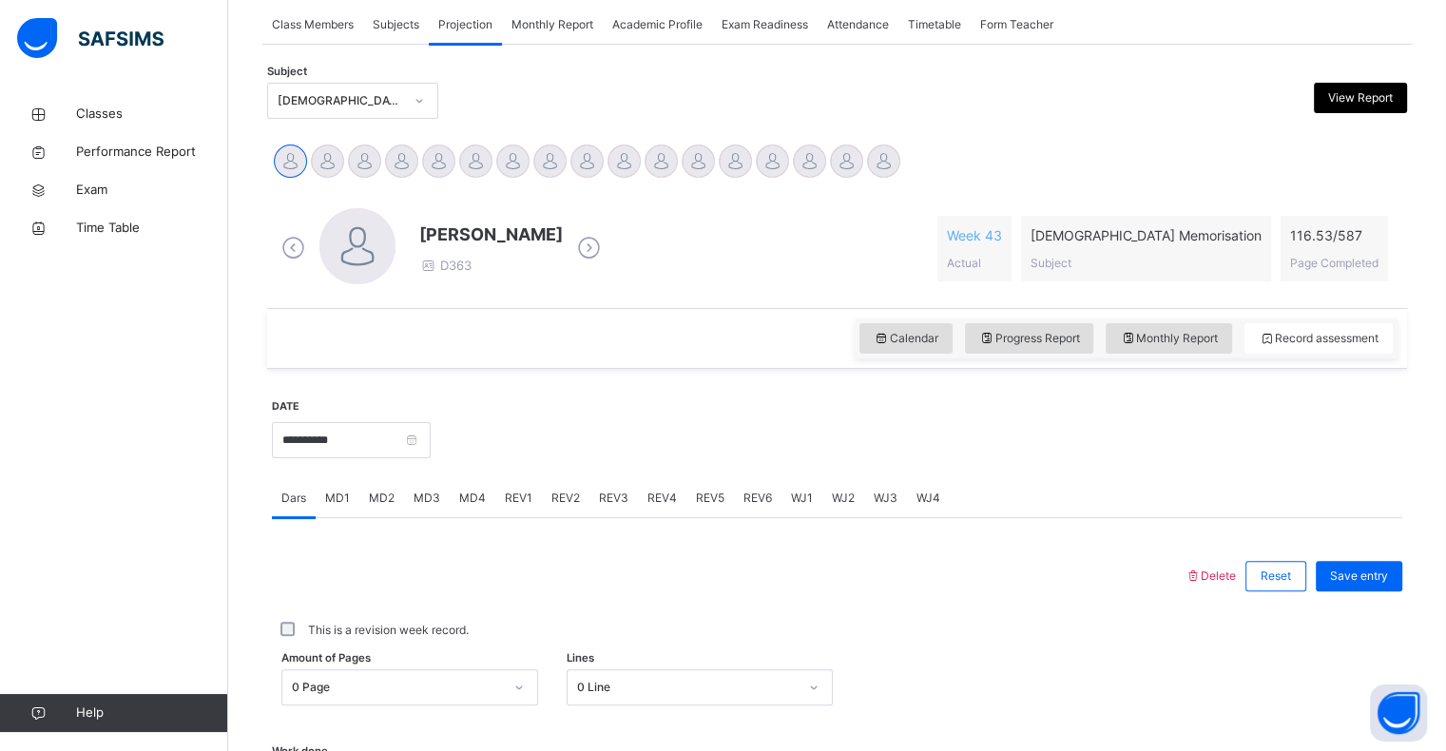
scroll to position [347, 0]
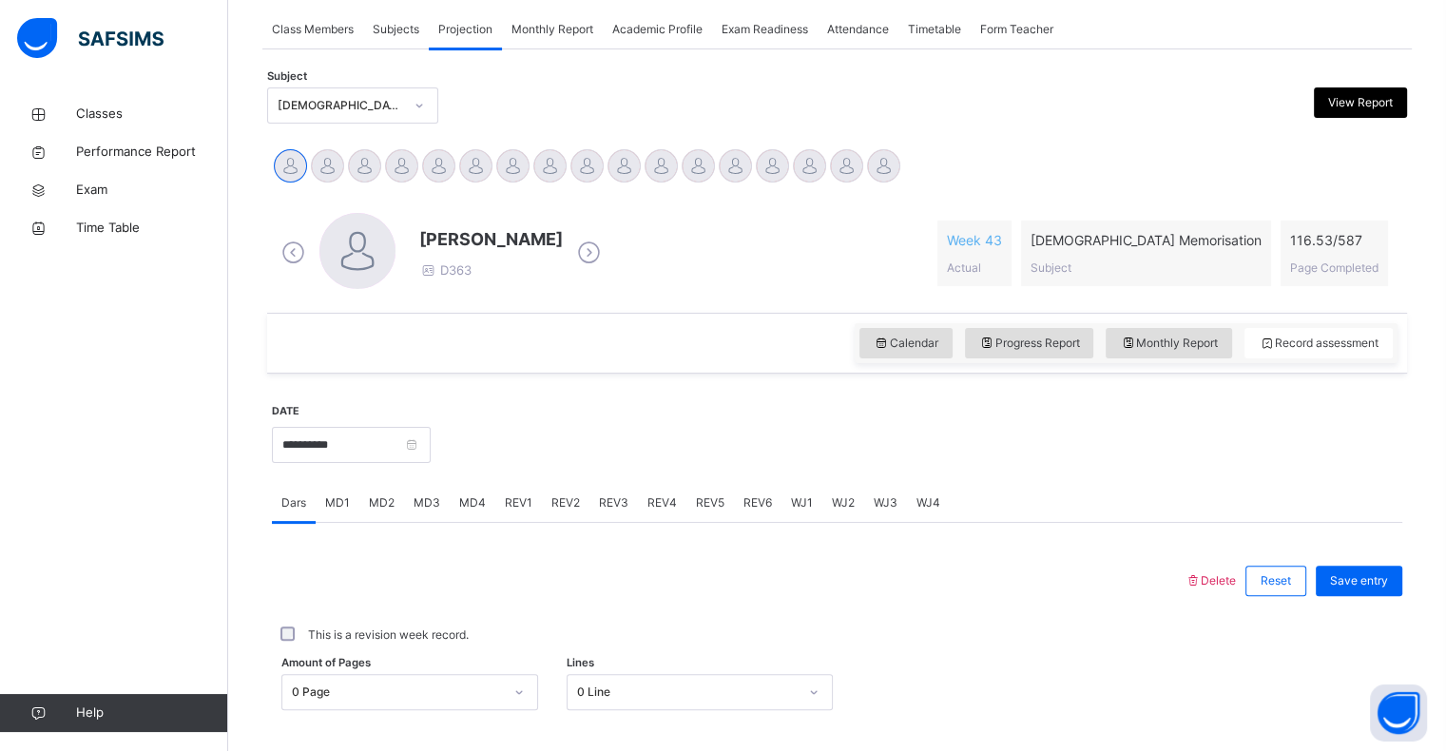
click at [0, 584] on div "Classes Performance Report Exam Time Table Help" at bounding box center [114, 413] width 228 height 675
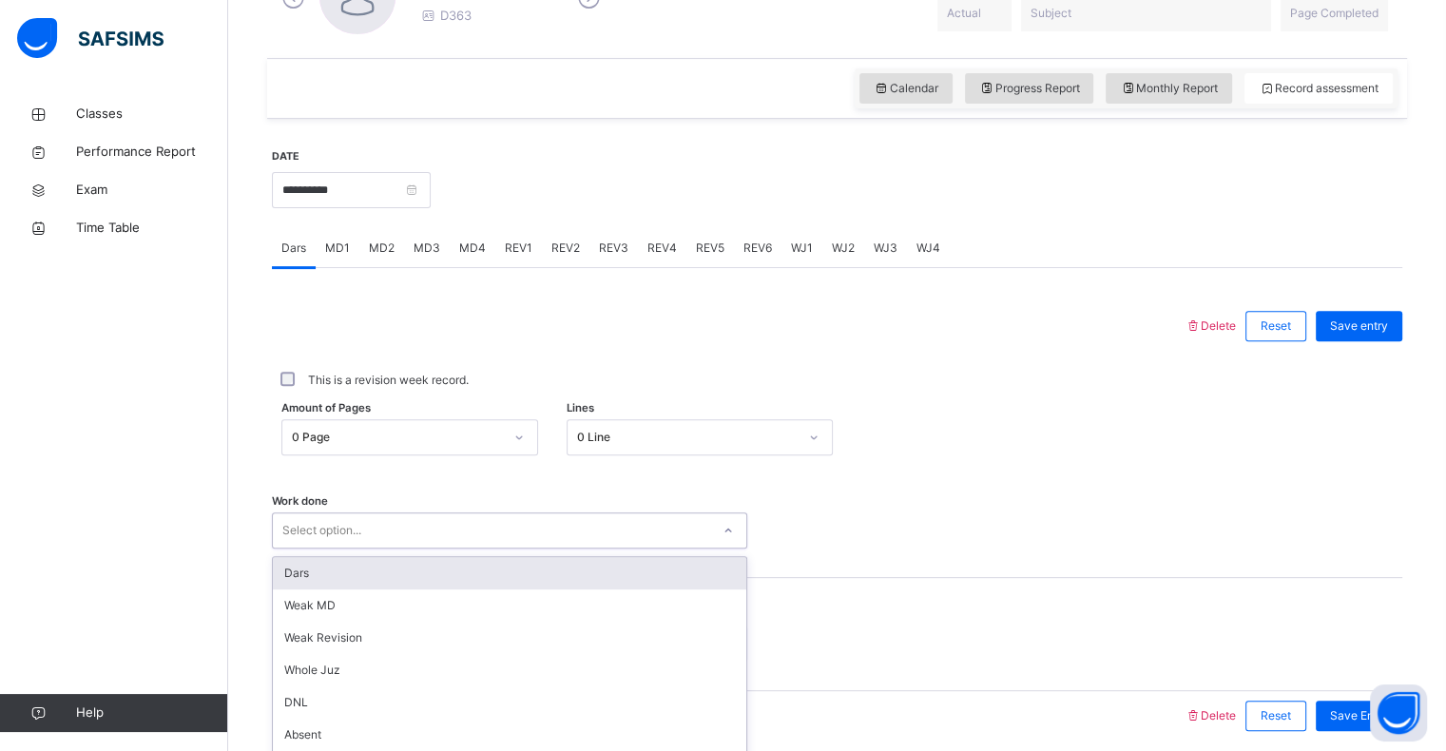
scroll to position [676, 0]
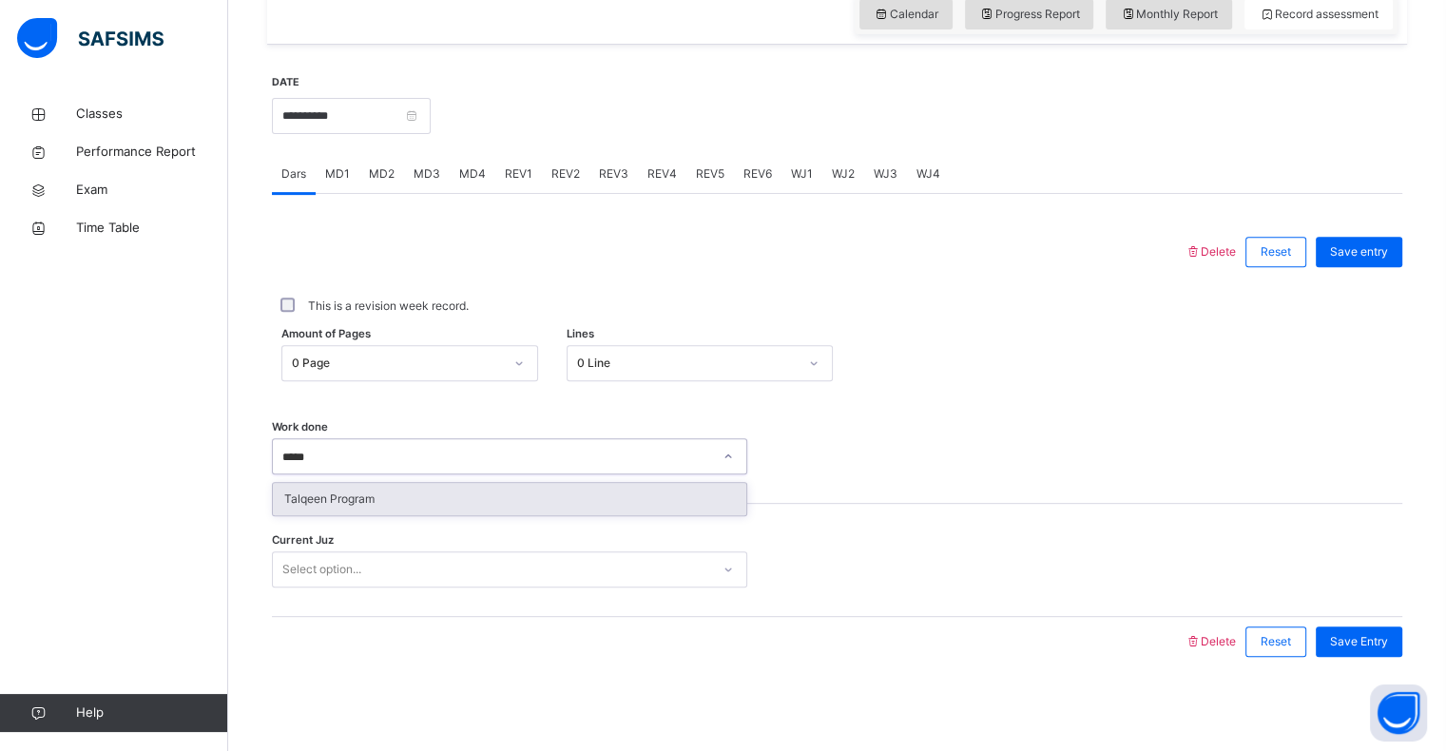
type input "******"
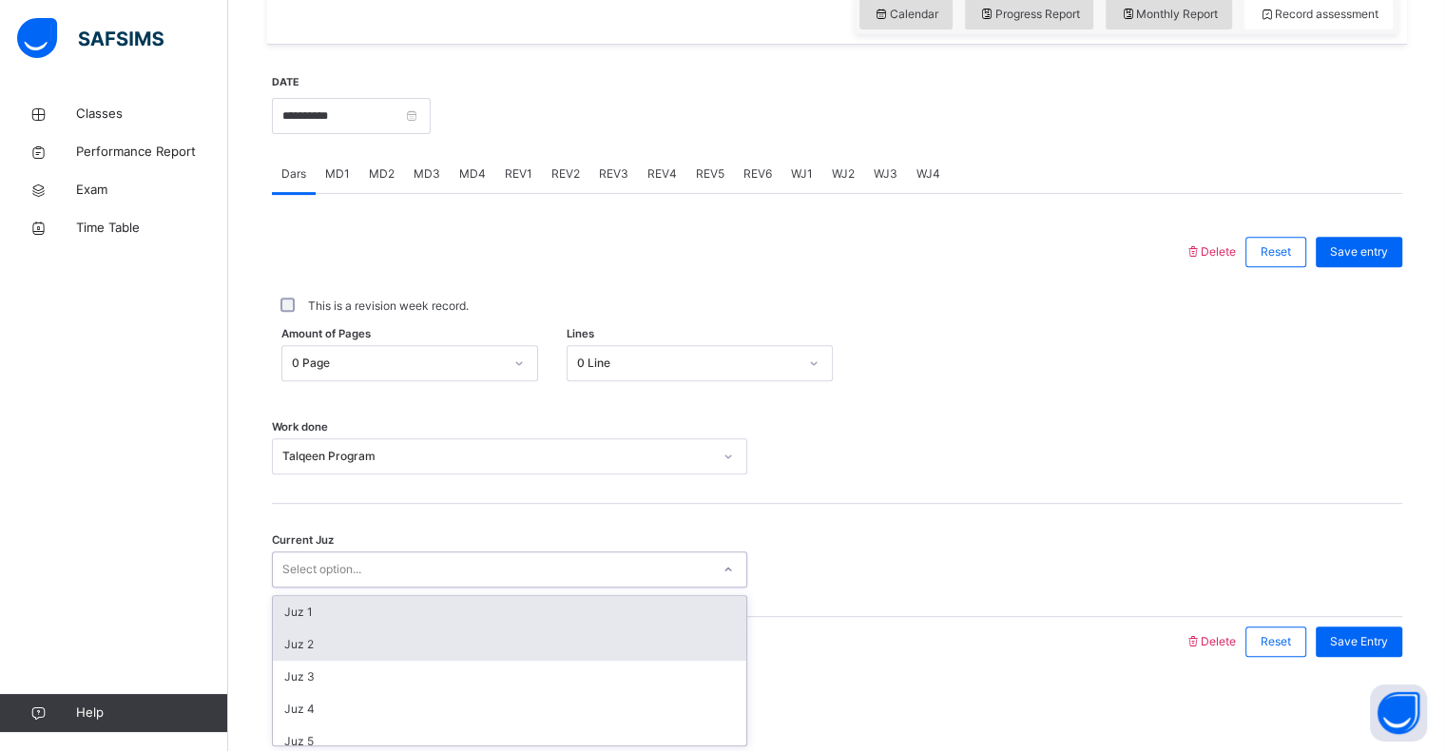
click at [293, 647] on div "Juz 2" at bounding box center [510, 645] width 474 height 32
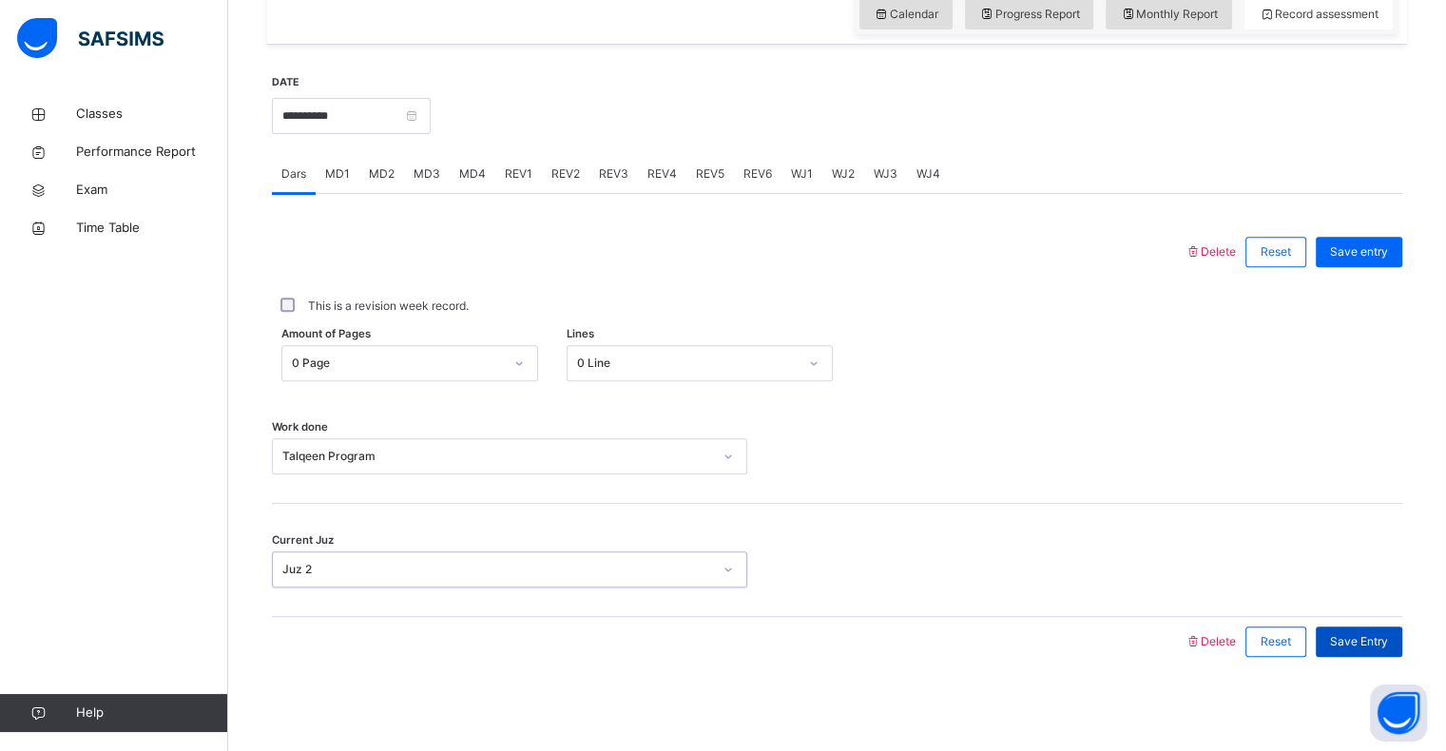
click at [1376, 647] on span "Save Entry" at bounding box center [1359, 641] width 58 height 17
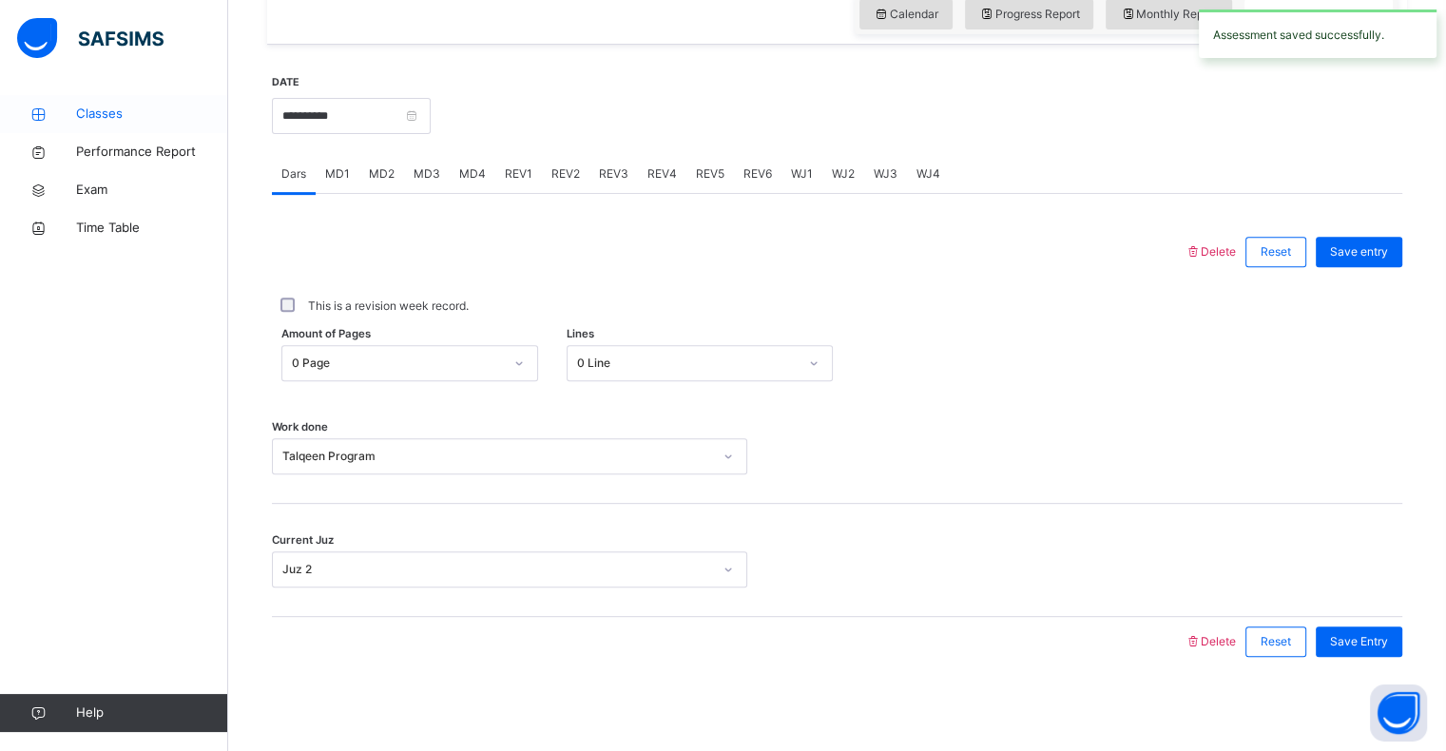
drag, startPoint x: 1376, startPoint y: 647, endPoint x: 94, endPoint y: 95, distance: 1395.6
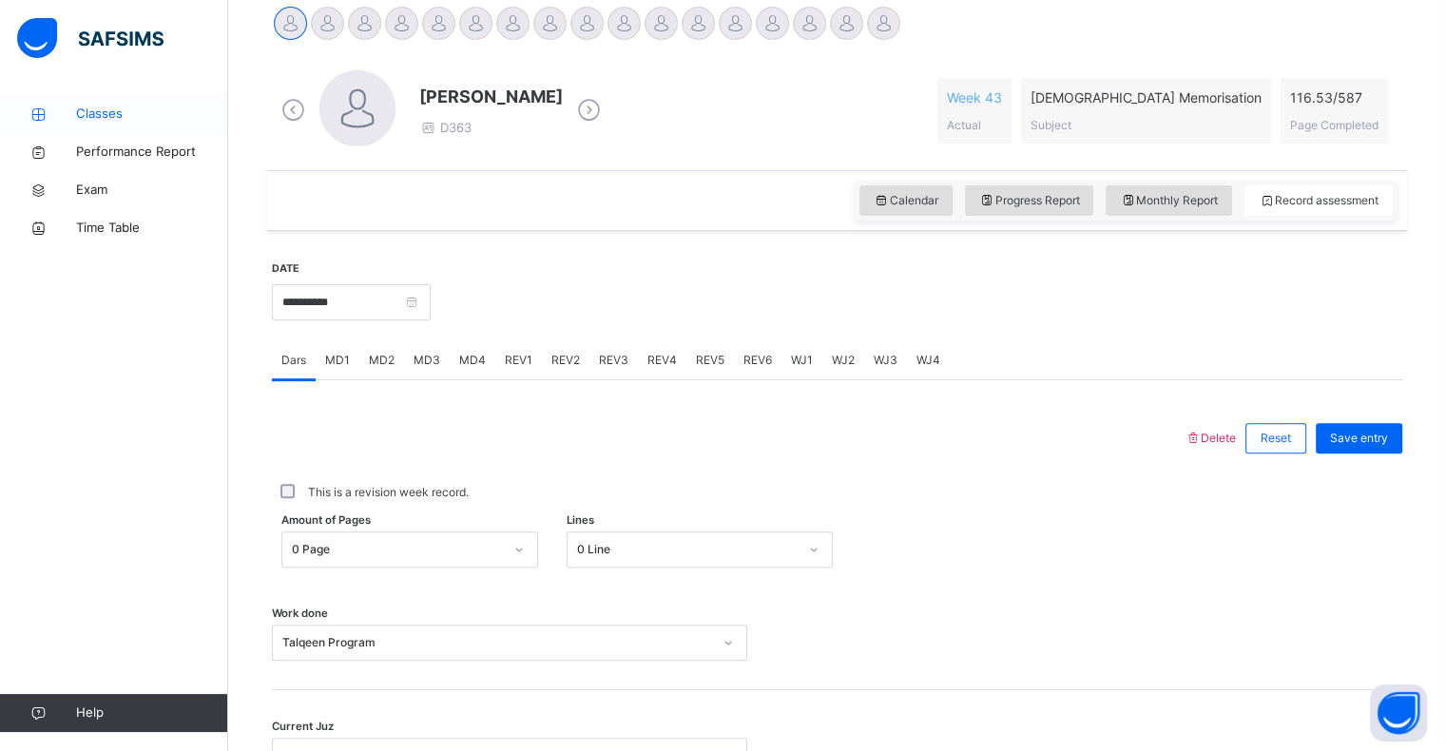
scroll to position [492, 0]
click at [530, 357] on div "REV1" at bounding box center [518, 359] width 47 height 38
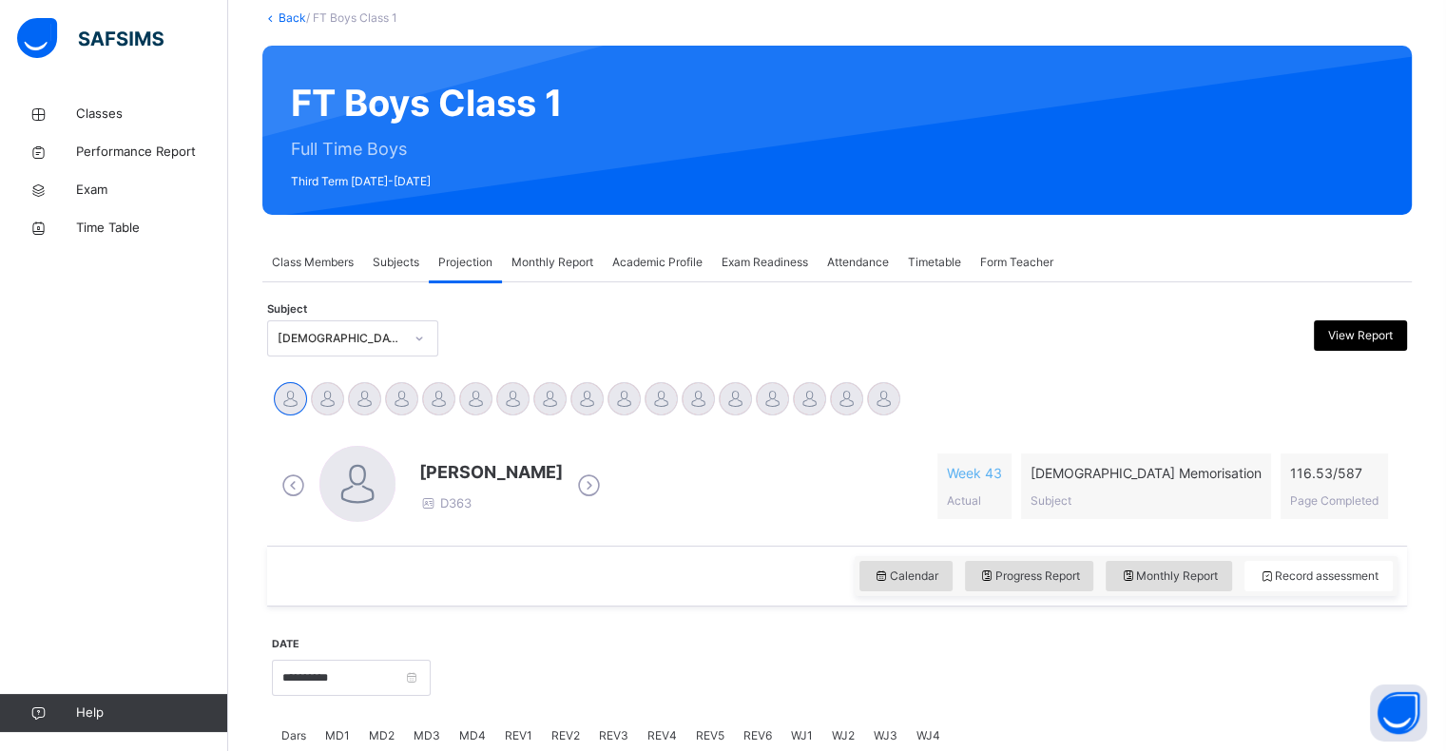
scroll to position [0, 0]
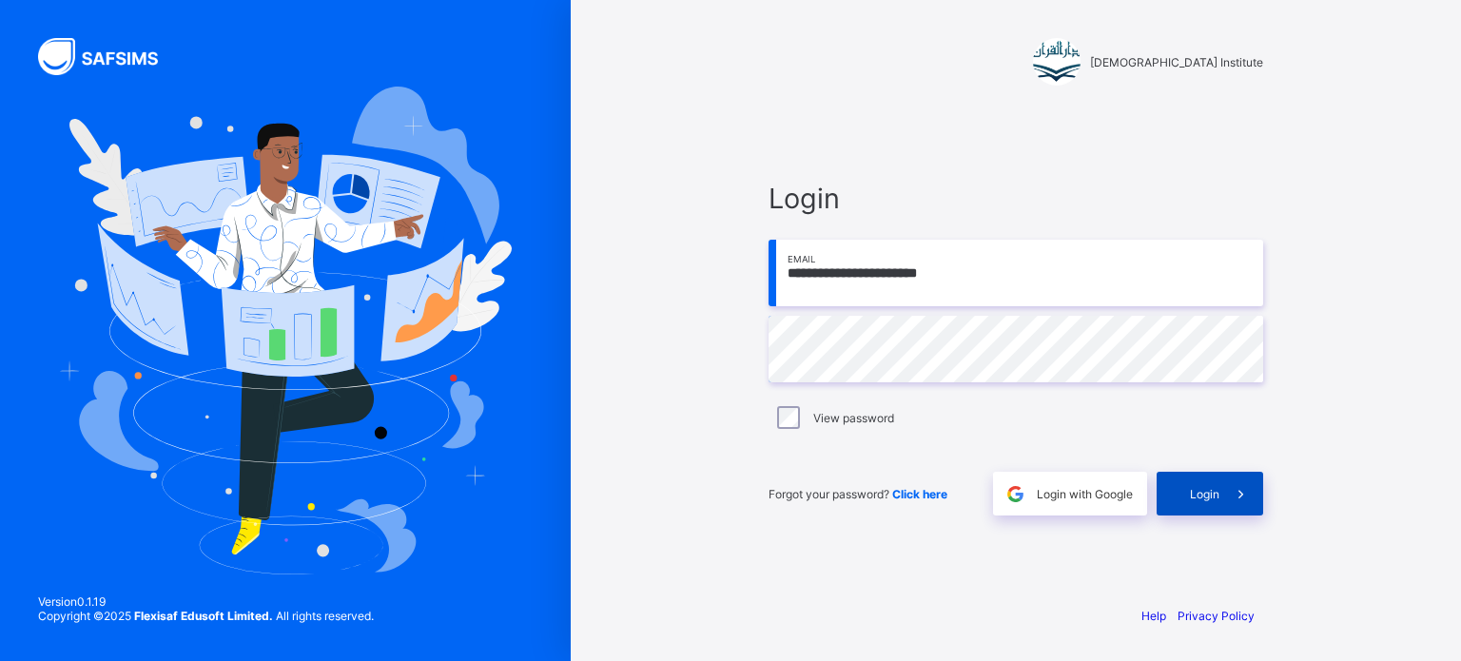
click at [1235, 490] on icon at bounding box center [1241, 494] width 20 height 18
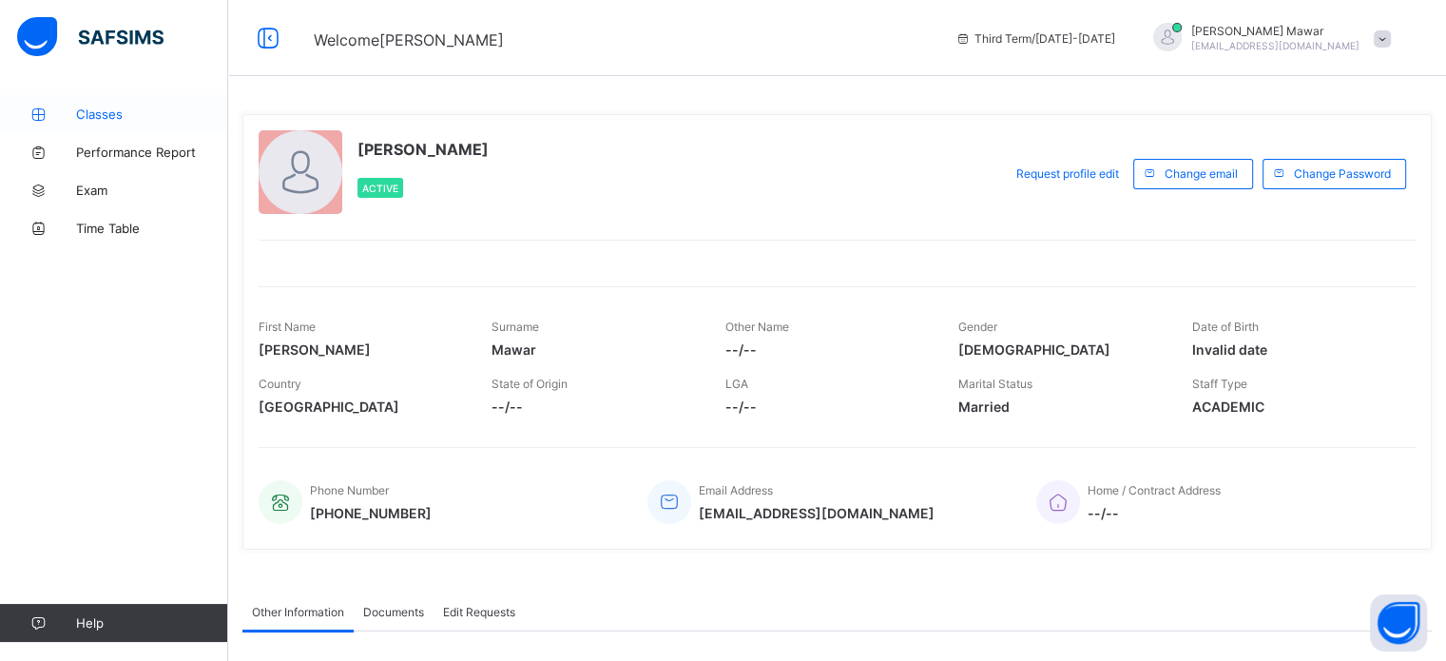
click at [167, 107] on span "Classes" at bounding box center [152, 114] width 152 height 15
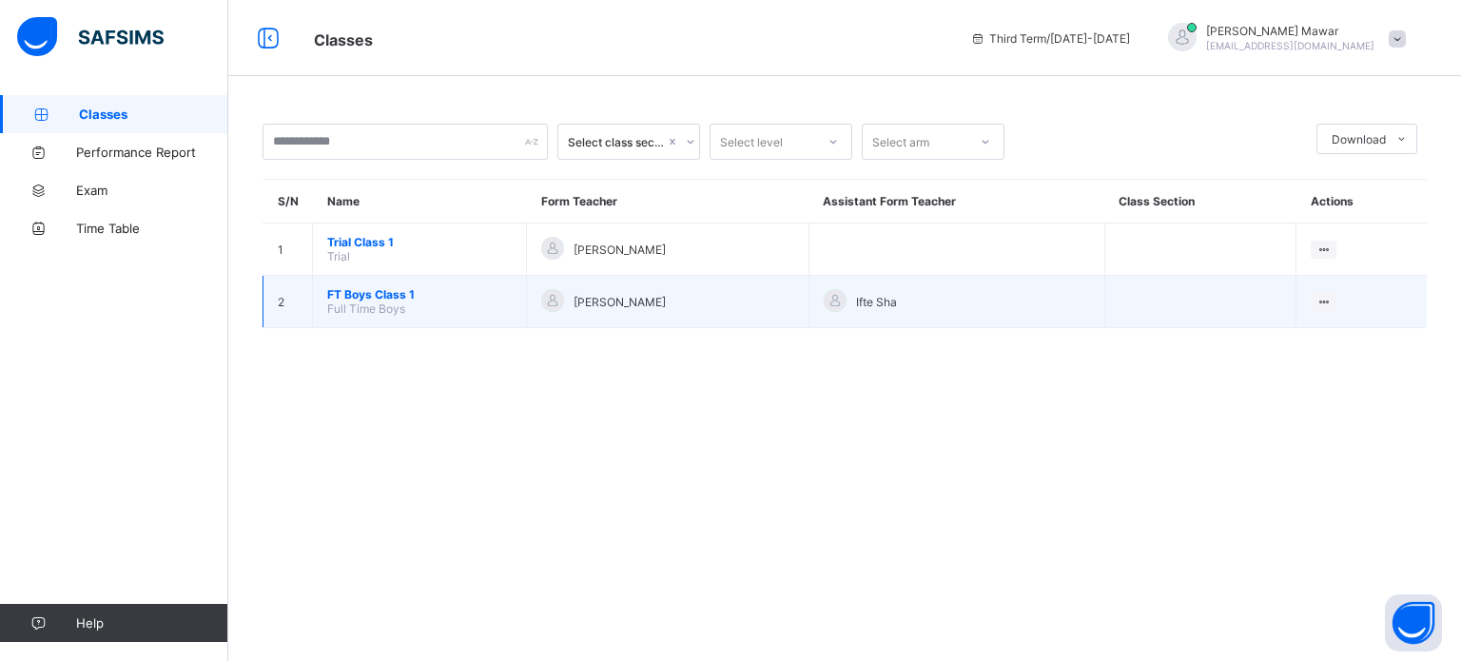
click at [387, 306] on span "Full Time Boys" at bounding box center [366, 308] width 78 height 14
click at [387, 298] on span "FT Boys Class 1" at bounding box center [419, 294] width 184 height 14
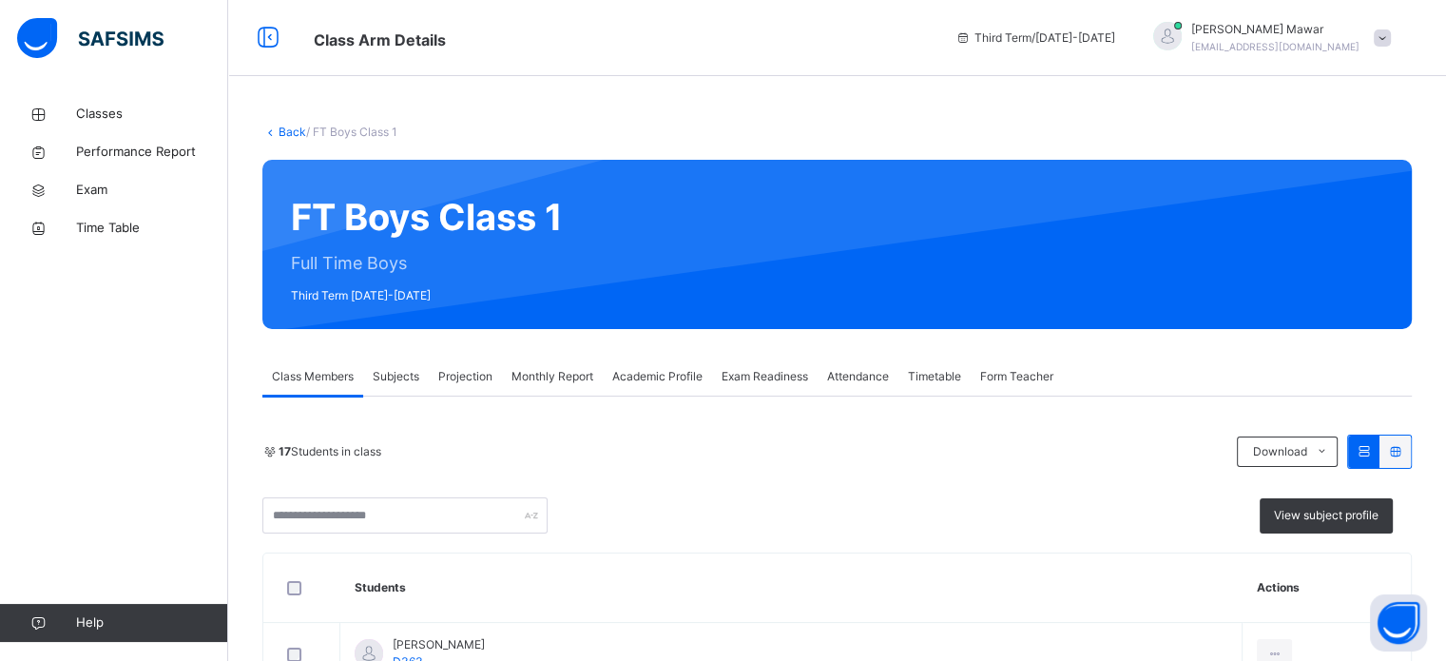
drag, startPoint x: 467, startPoint y: 389, endPoint x: 452, endPoint y: 441, distance: 54.5
click at [467, 390] on div "Projection" at bounding box center [465, 377] width 73 height 38
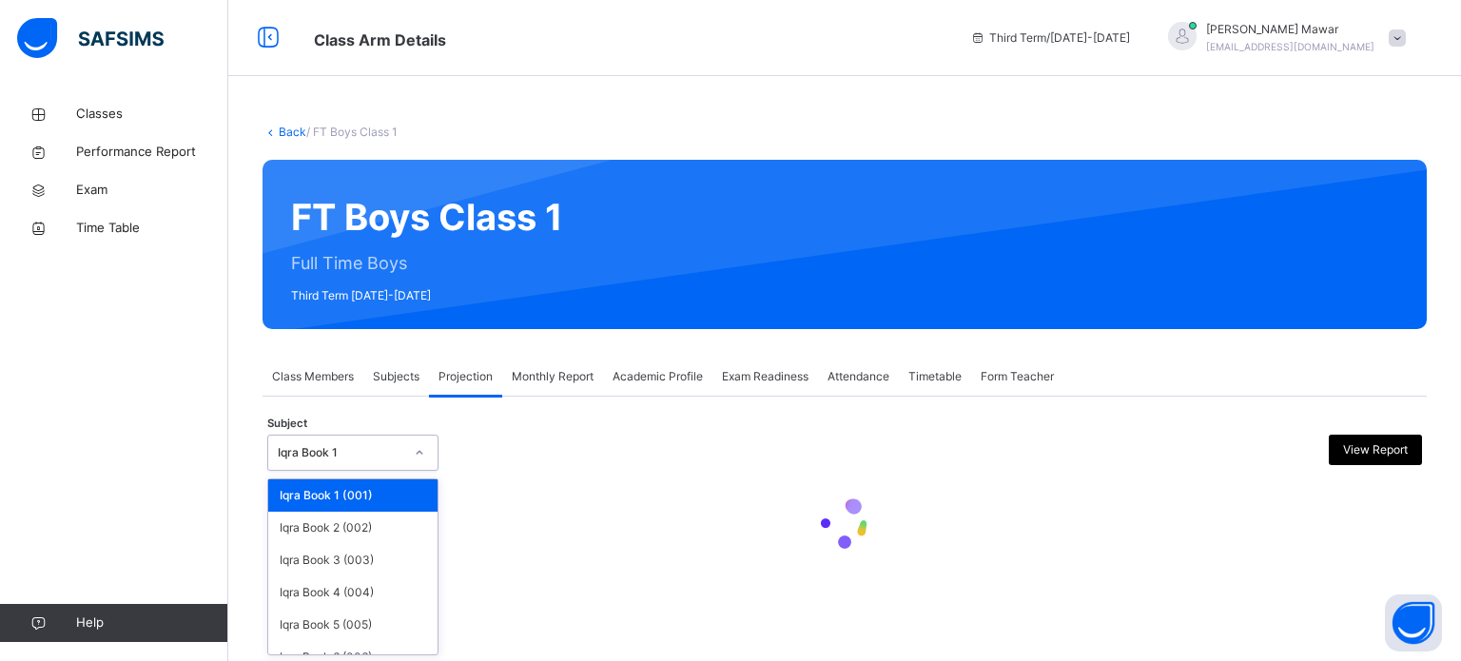
click at [396, 445] on div "Iqra Book 1" at bounding box center [341, 452] width 126 height 17
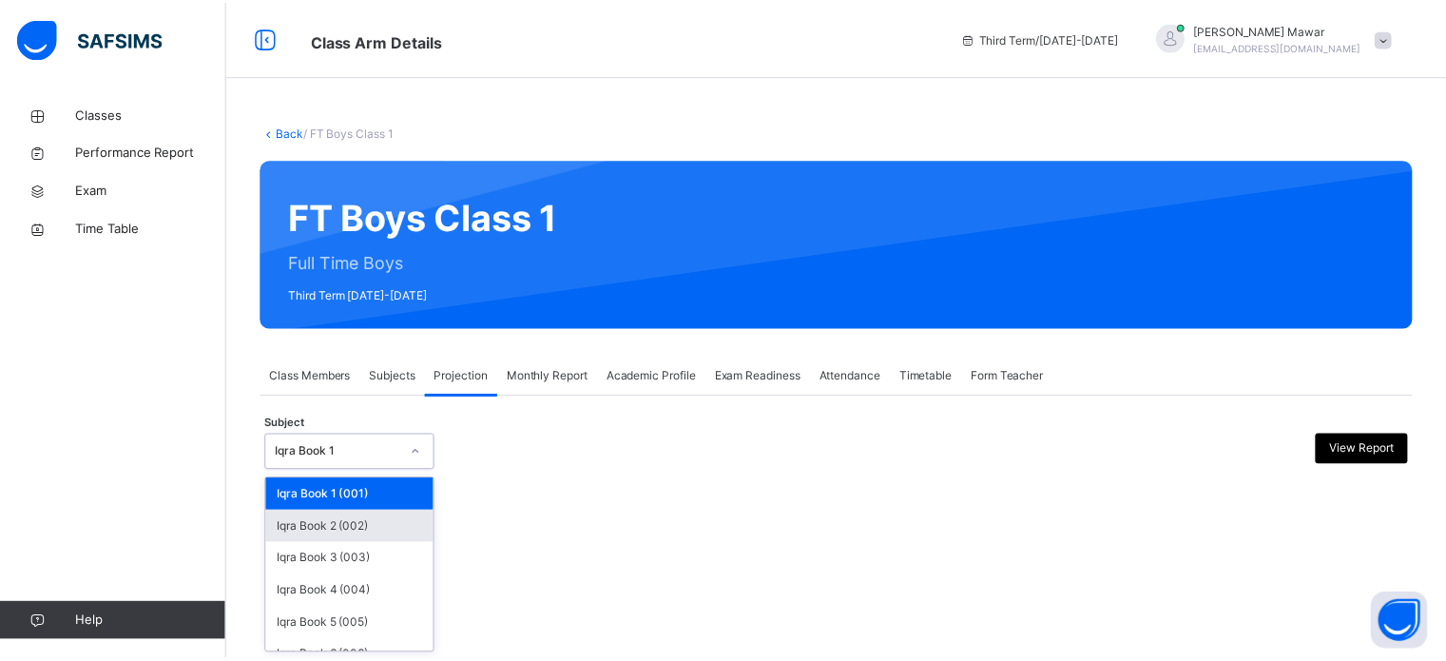
scroll to position [100, 0]
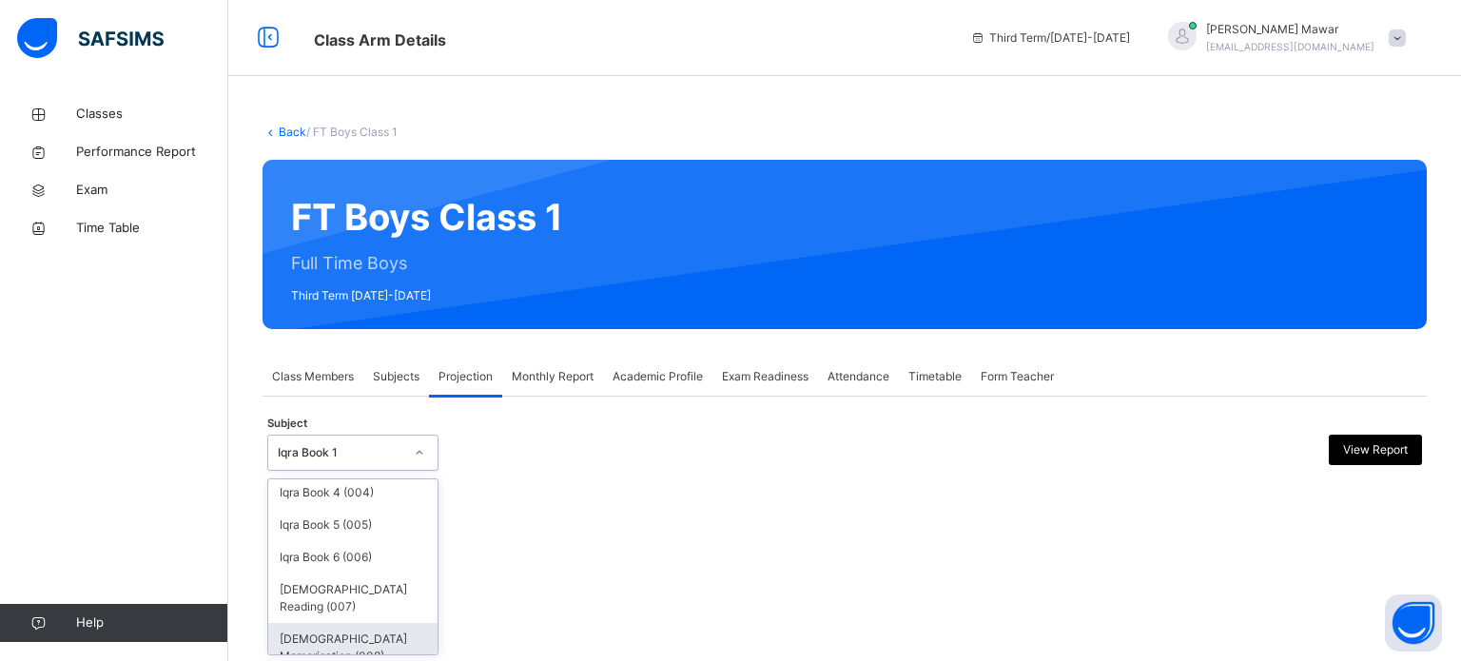
click at [401, 637] on div "[DEMOGRAPHIC_DATA] Memorisation (008)" at bounding box center [352, 647] width 169 height 49
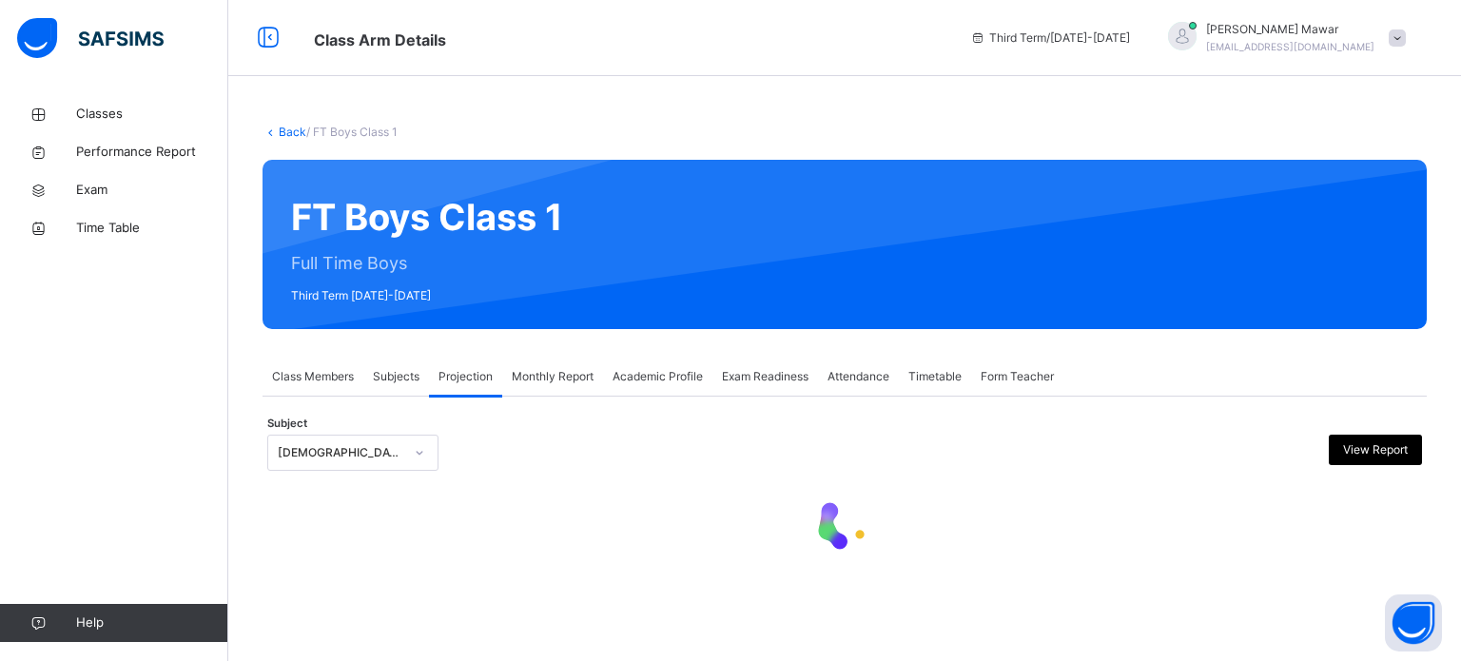
click at [596, 577] on div "Back / FT Boys Class 1 FT Boys Class 1 Full Time Boys Third Term [DATE]-[DATE] …" at bounding box center [844, 356] width 1233 height 523
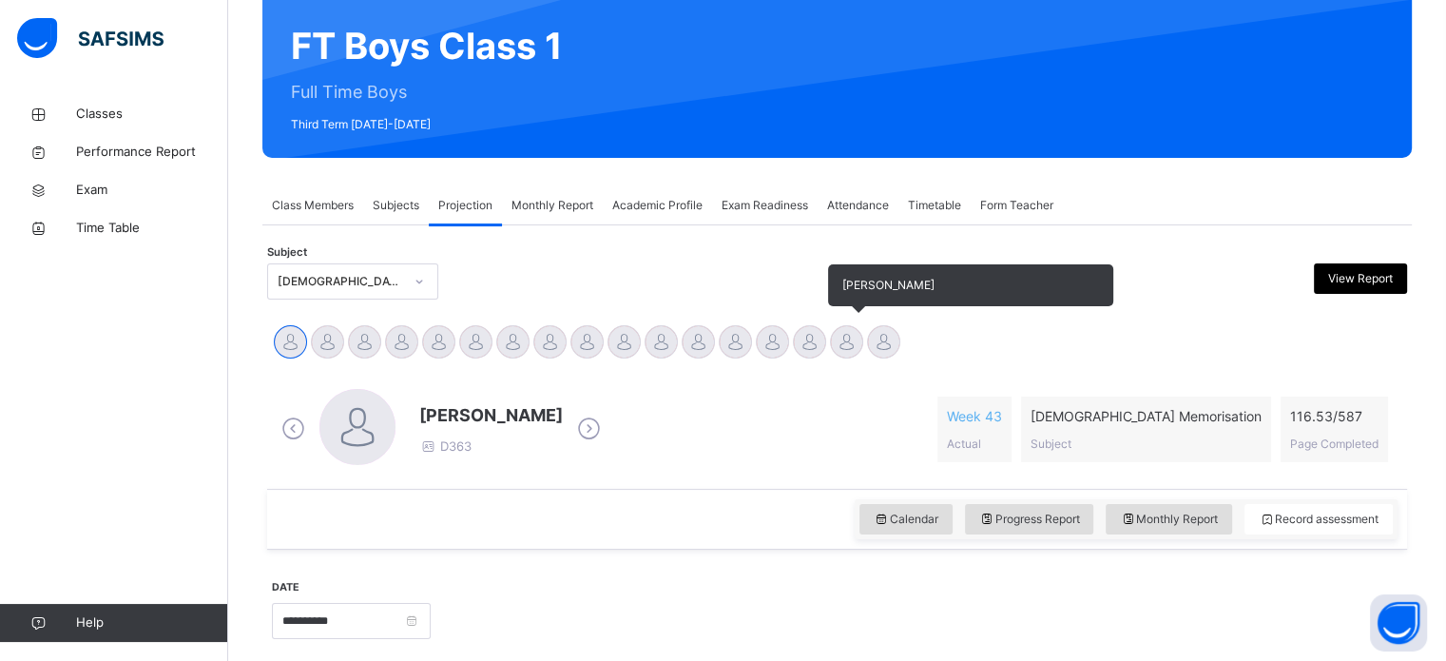
scroll to position [266, 0]
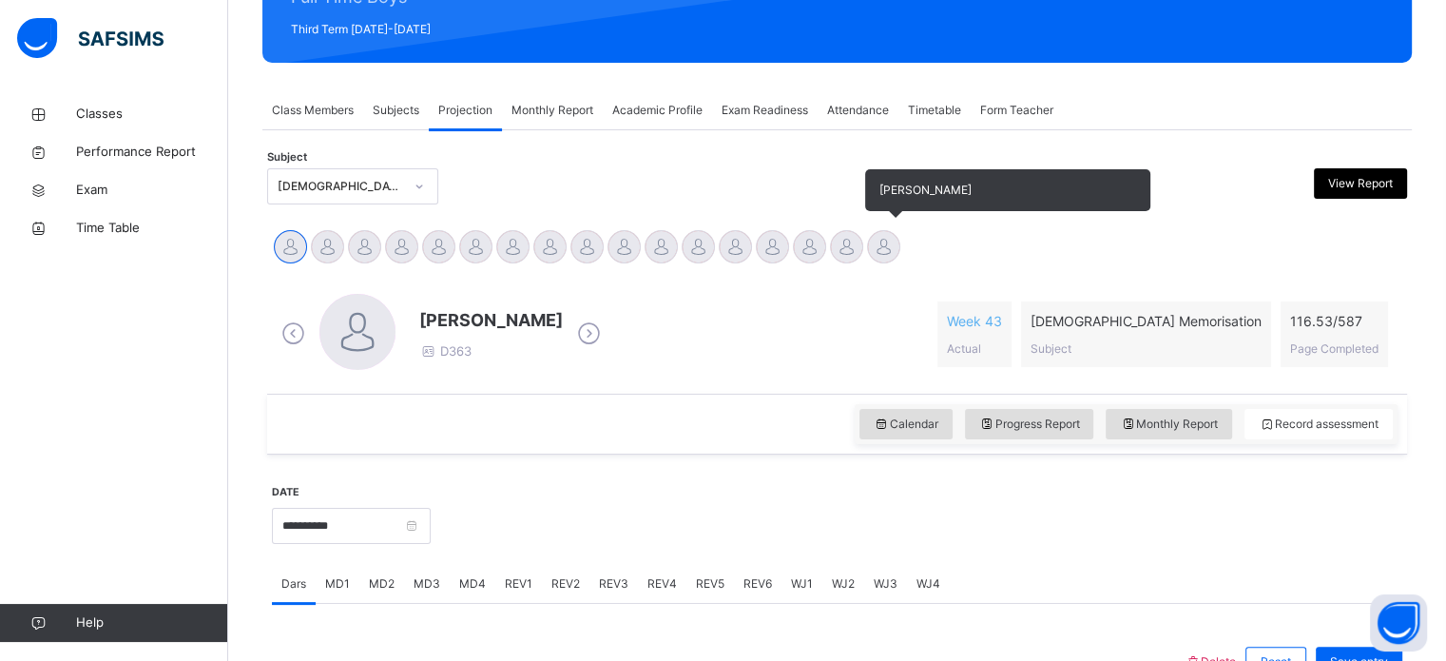
click at [871, 246] on div at bounding box center [883, 246] width 33 height 33
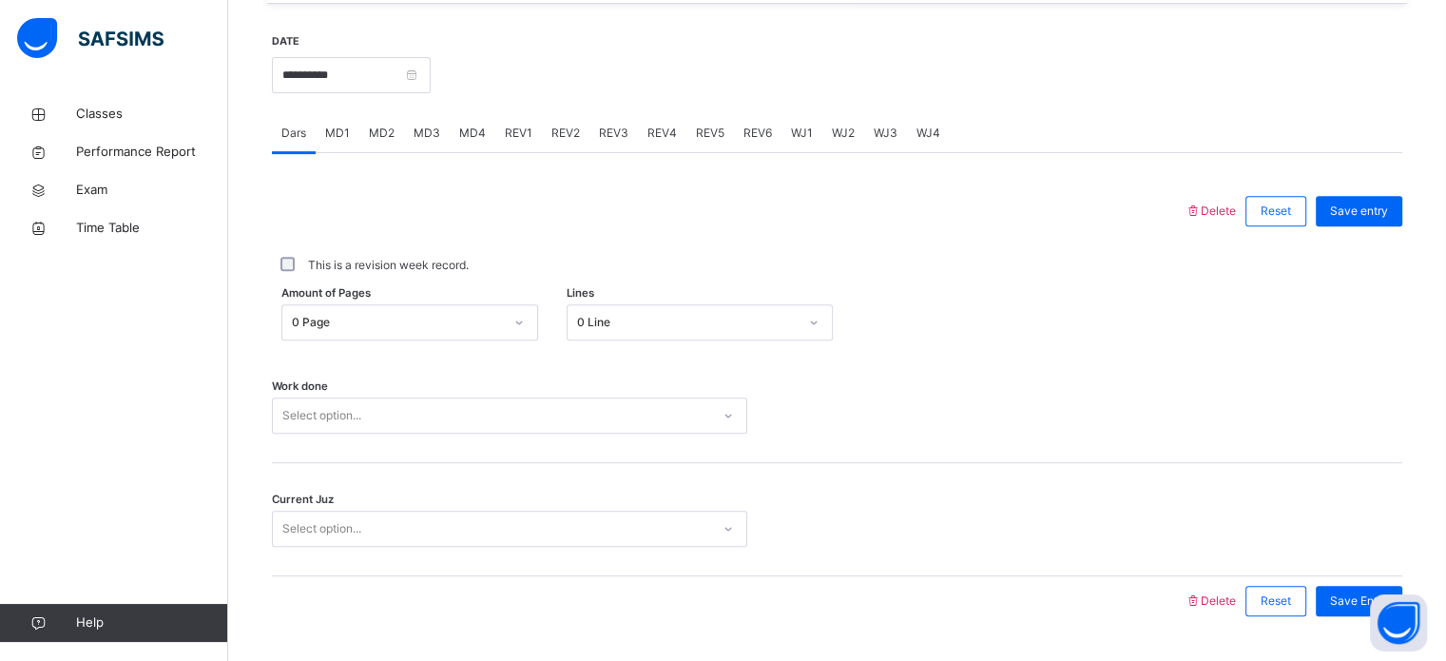
scroll to position [767, 0]
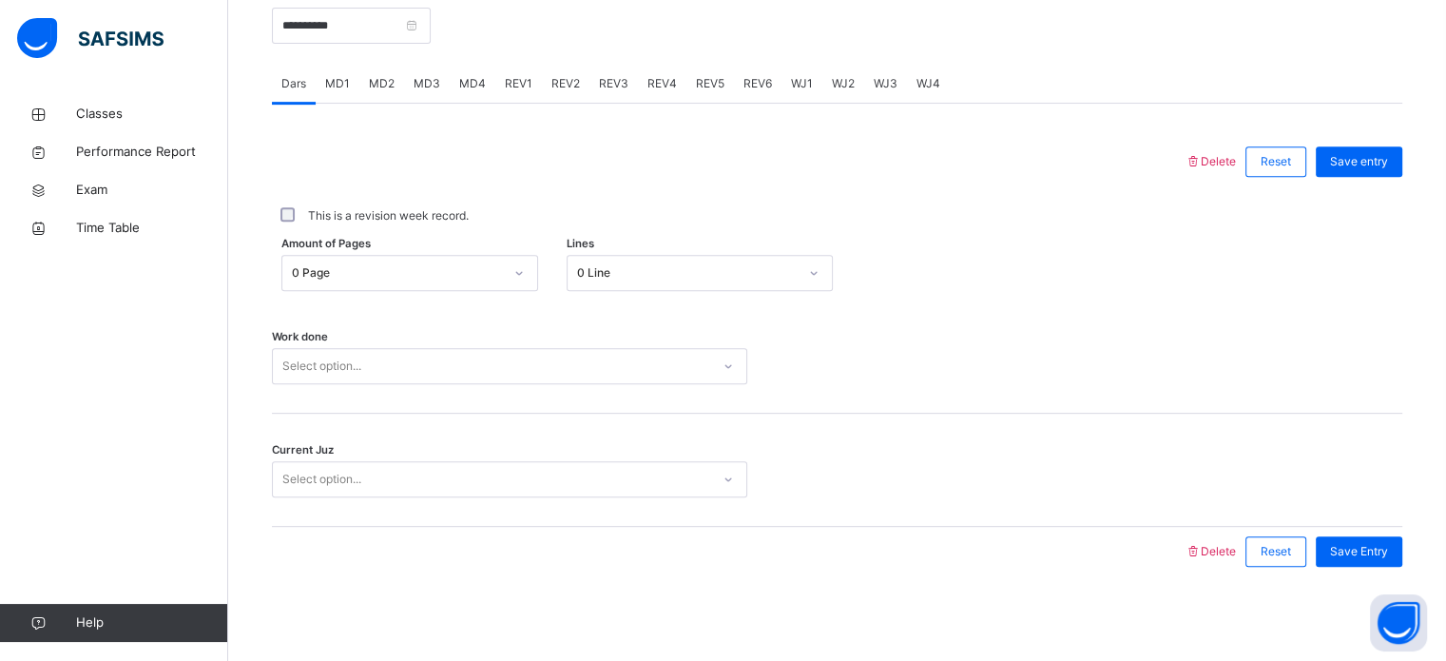
click at [649, 276] on div "0 Line" at bounding box center [687, 272] width 221 height 17
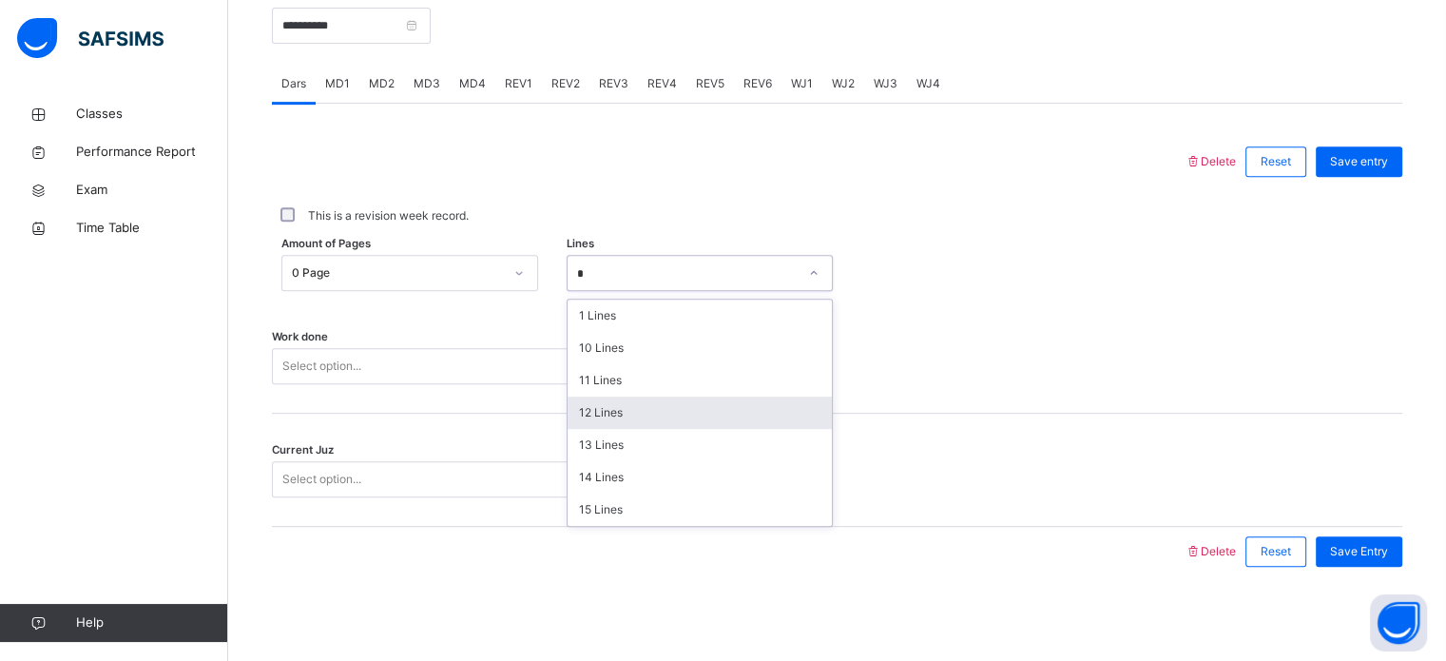
type input "**"
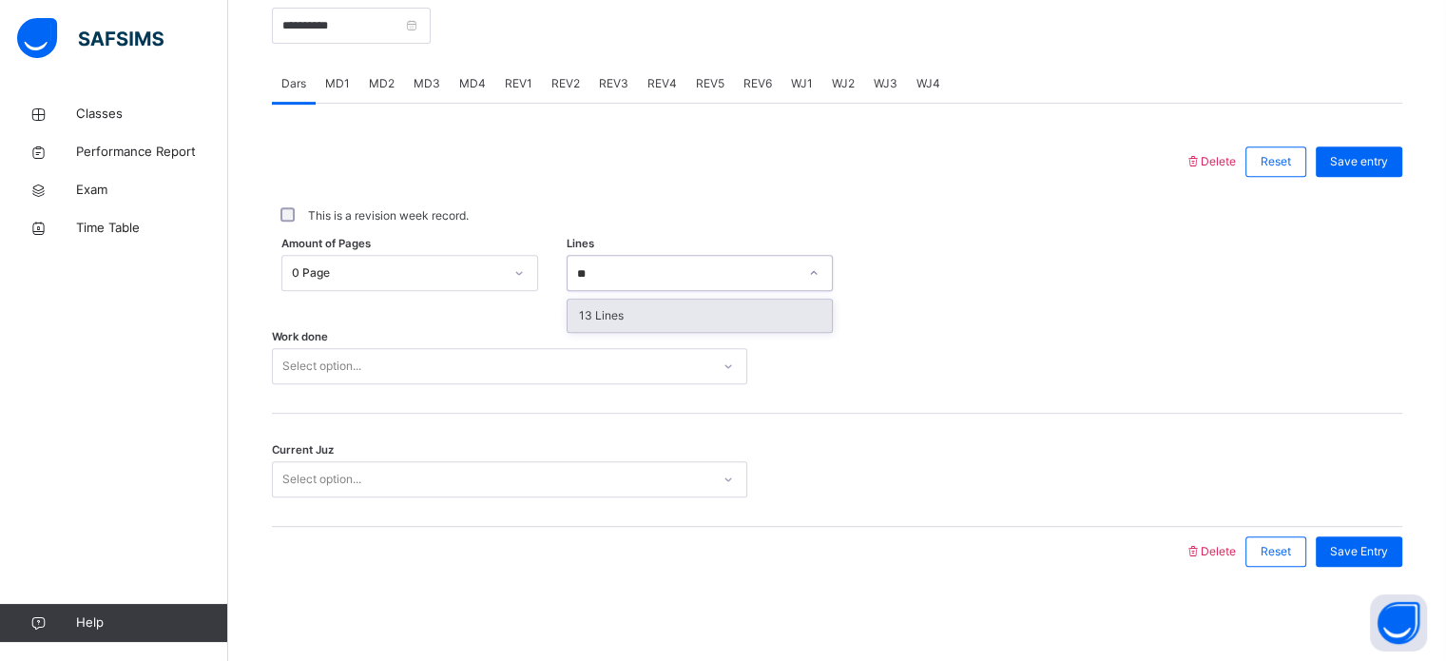
click at [571, 300] on div "13 Lines" at bounding box center [700, 316] width 264 height 32
click at [362, 404] on div "Work done Select option..." at bounding box center [837, 357] width 1131 height 113
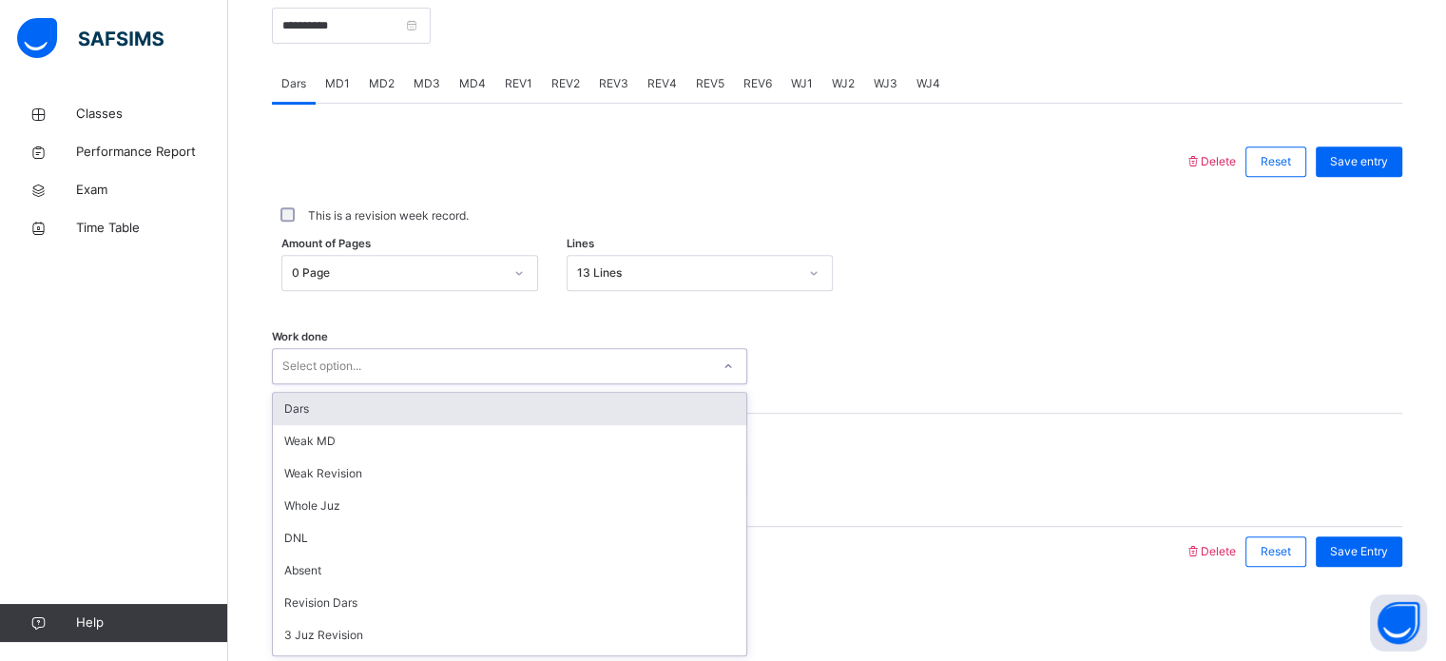
click at [281, 407] on div "Dars" at bounding box center [510, 409] width 474 height 32
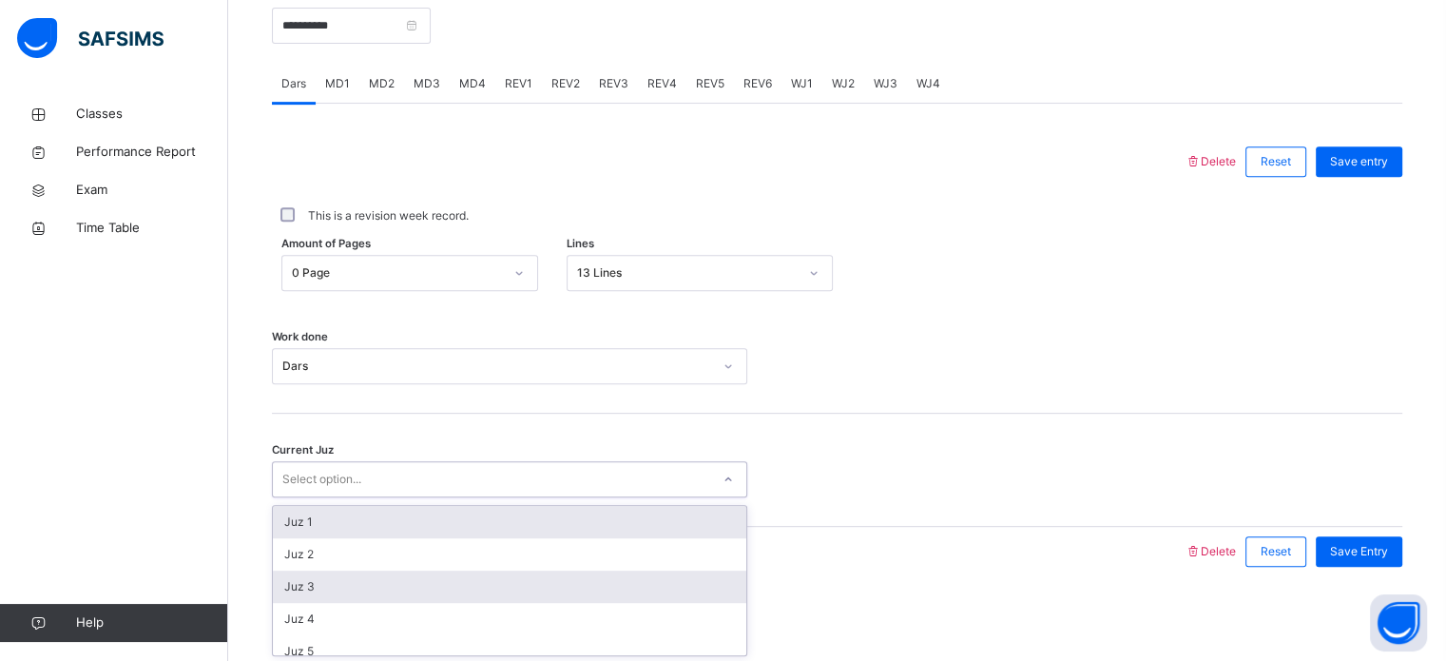
click at [278, 588] on div "Juz 3" at bounding box center [510, 587] width 474 height 32
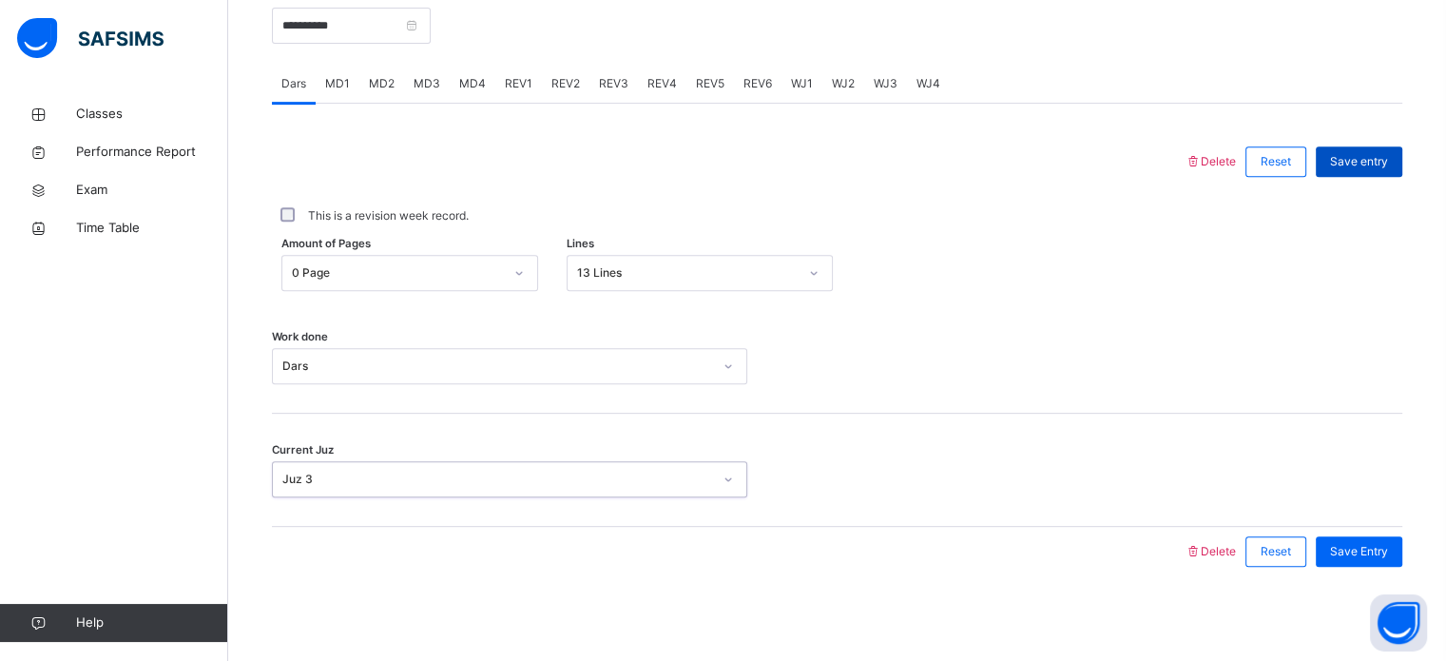
click at [1381, 173] on div "Save entry" at bounding box center [1359, 161] width 87 height 30
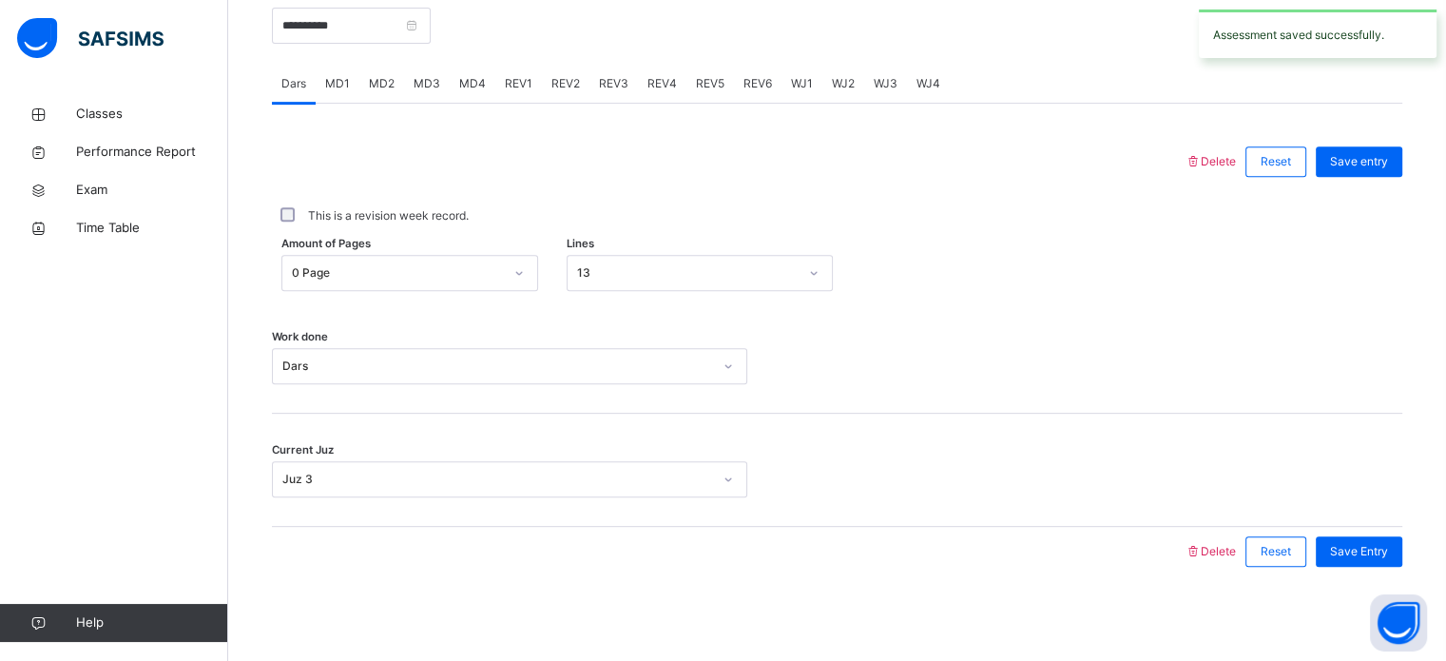
click at [475, 88] on span "MD4" at bounding box center [472, 83] width 27 height 17
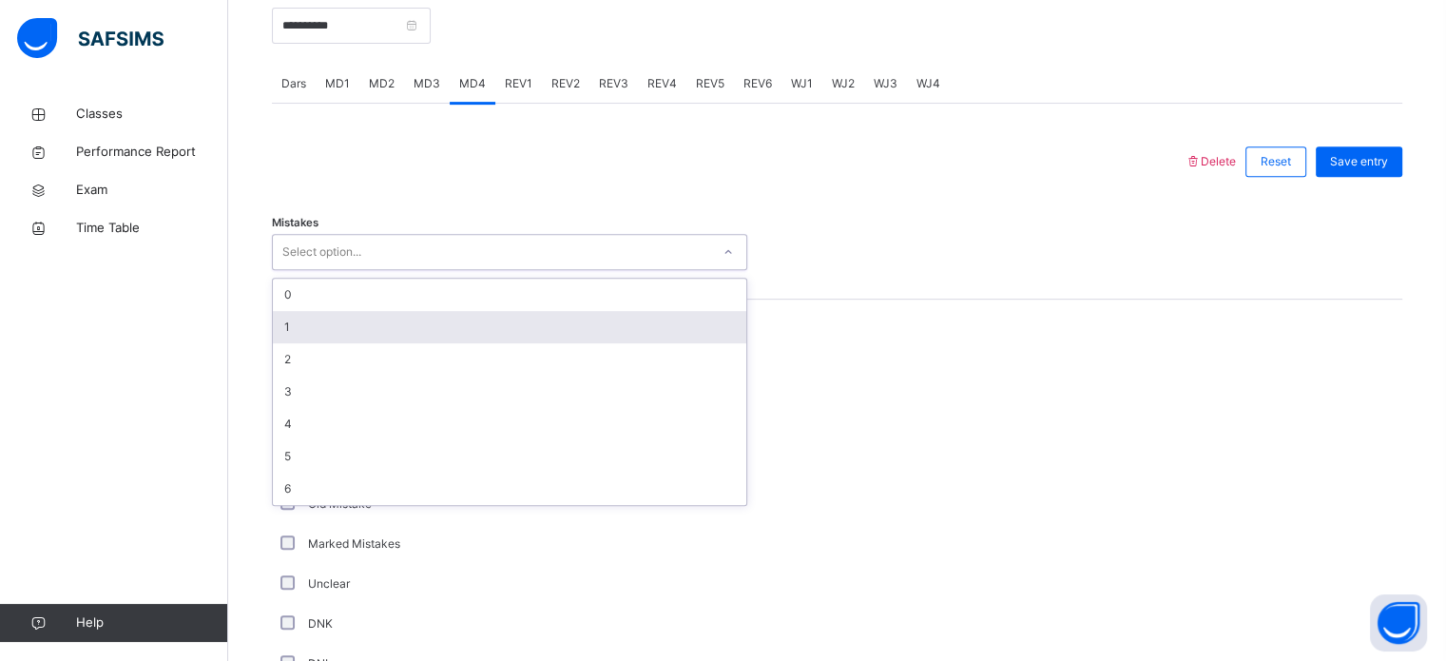
click at [453, 301] on div "0" at bounding box center [510, 295] width 474 height 32
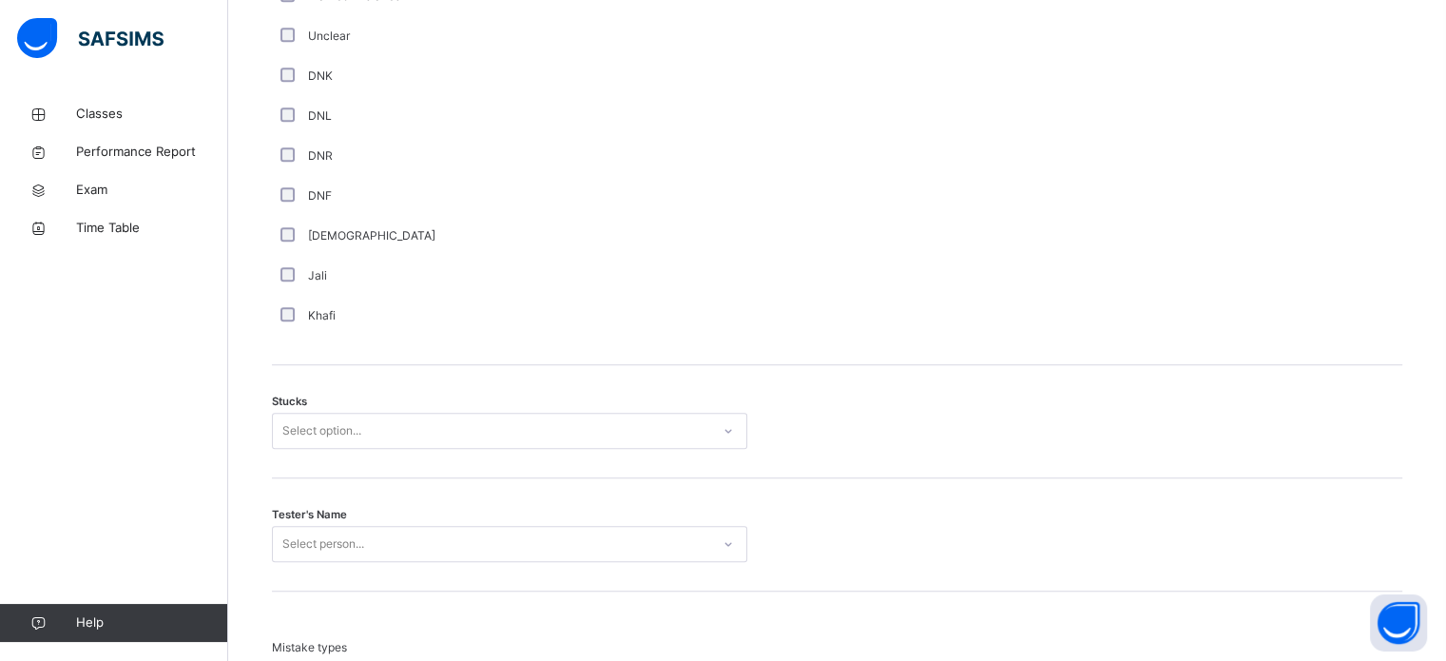
scroll to position [1337, 0]
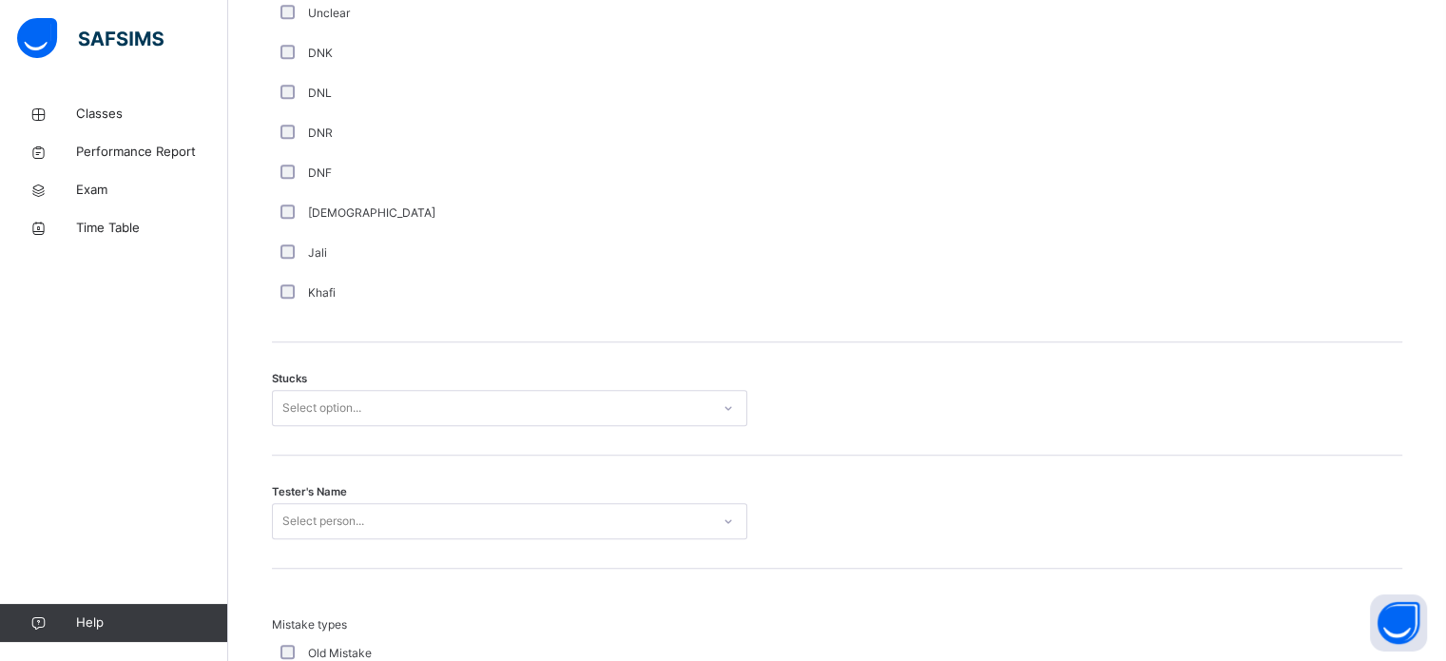
click at [291, 406] on div "Select option..." at bounding box center [321, 408] width 79 height 36
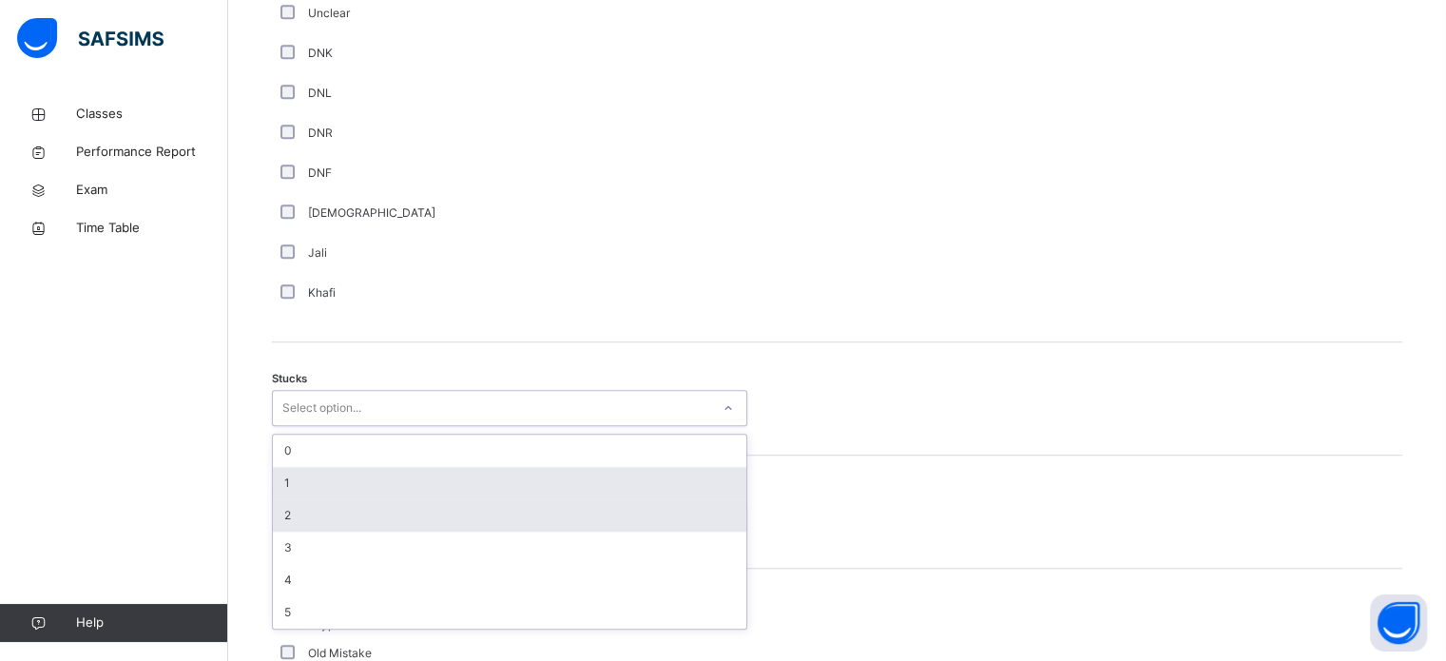
click at [301, 501] on div "0 1 2 3 4 5" at bounding box center [510, 532] width 474 height 194
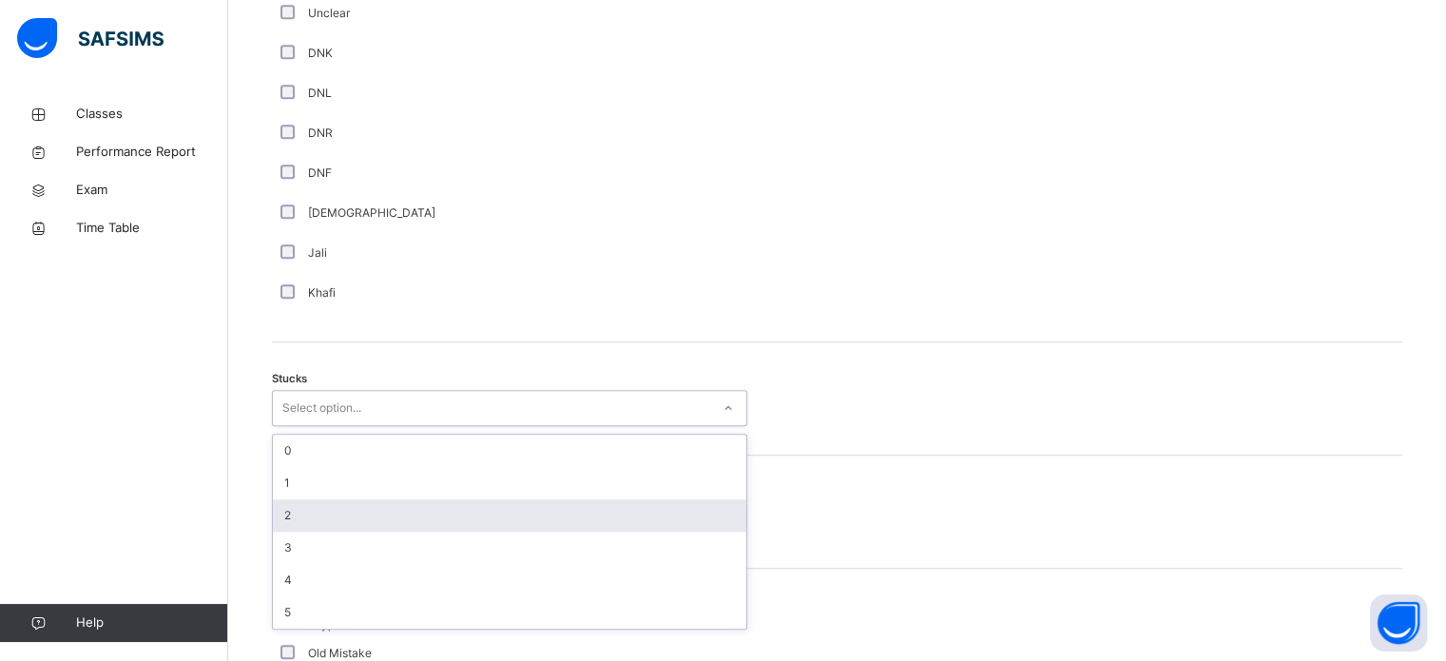
click at [301, 513] on div "2" at bounding box center [510, 515] width 474 height 32
click at [301, 512] on div "Select person..." at bounding box center [510, 521] width 476 height 36
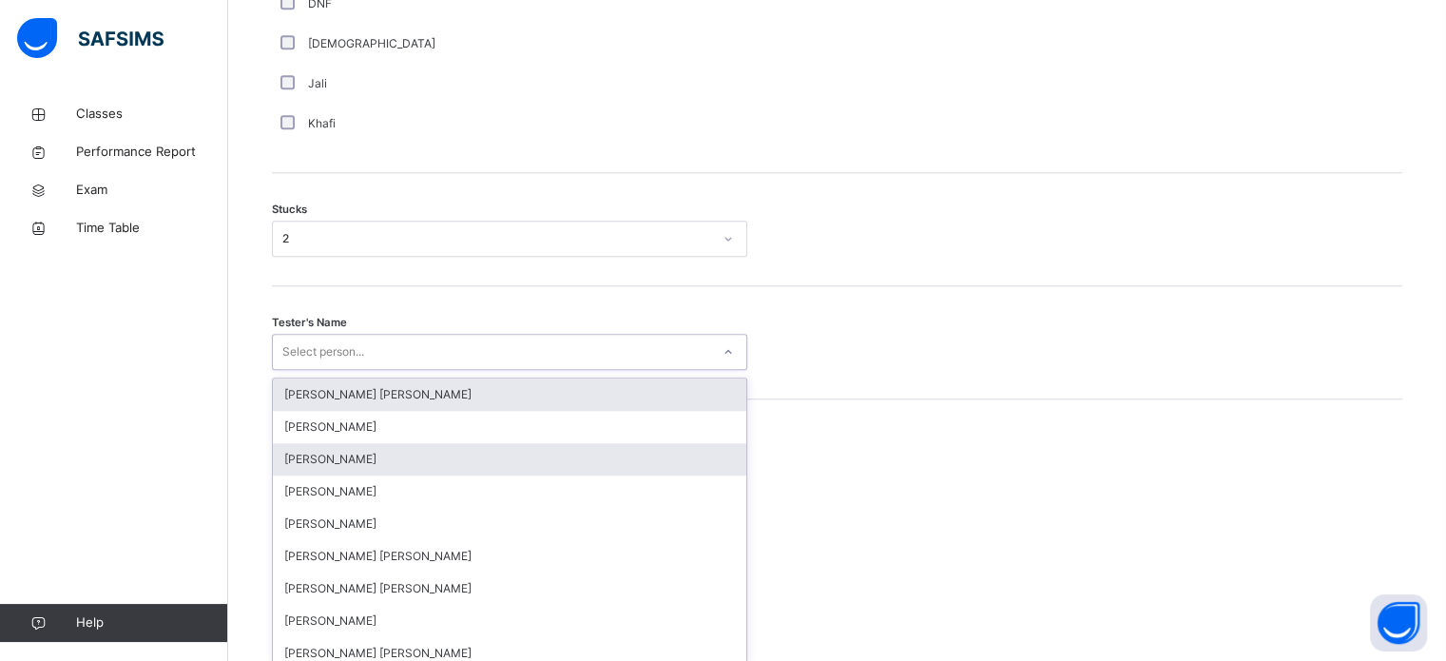
scroll to position [1516, 0]
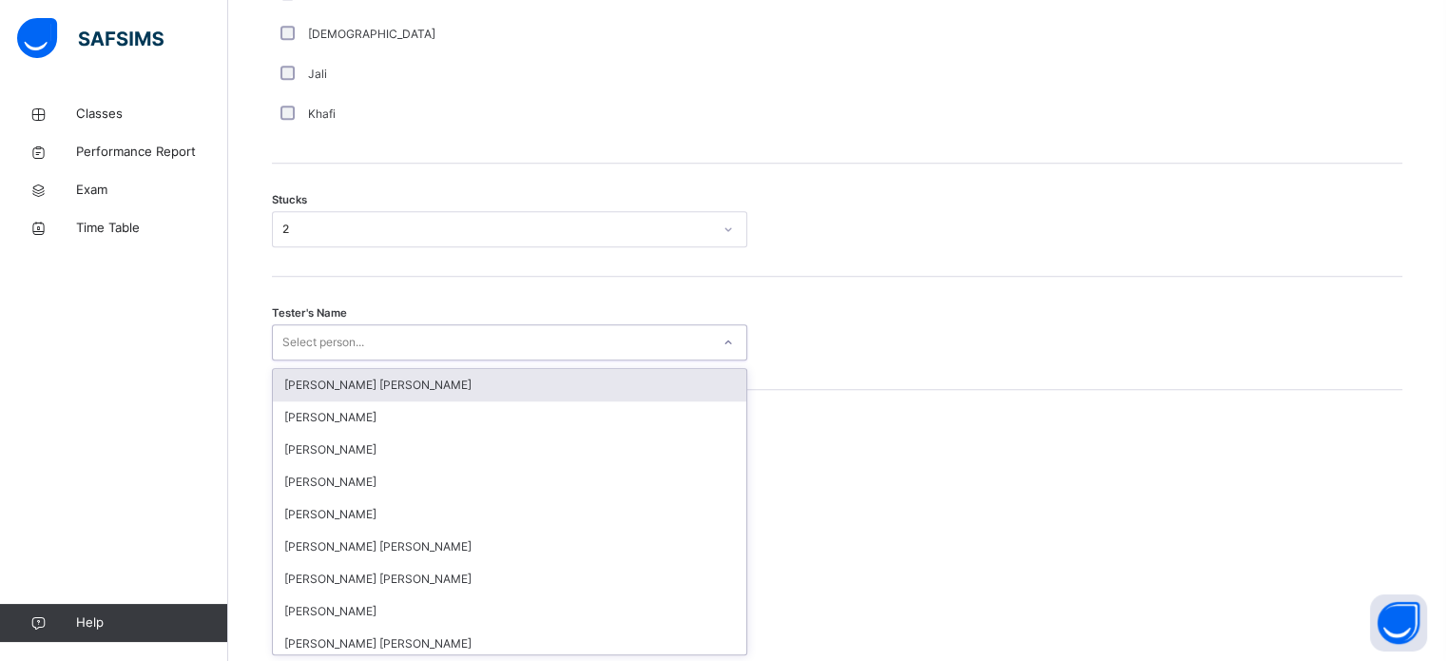
click at [296, 234] on div "2" at bounding box center [497, 229] width 430 height 17
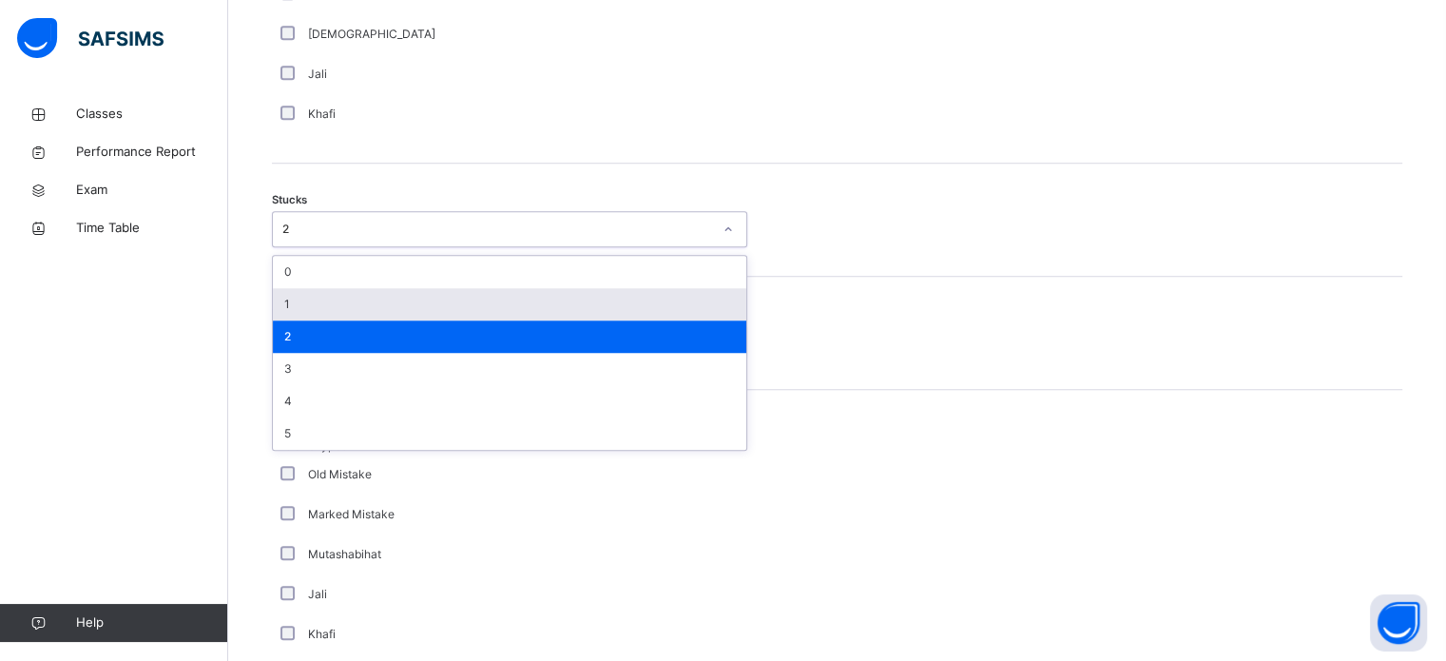
drag, startPoint x: 316, startPoint y: 301, endPoint x: 311, endPoint y: 333, distance: 31.7
click at [316, 302] on div "1" at bounding box center [510, 304] width 474 height 32
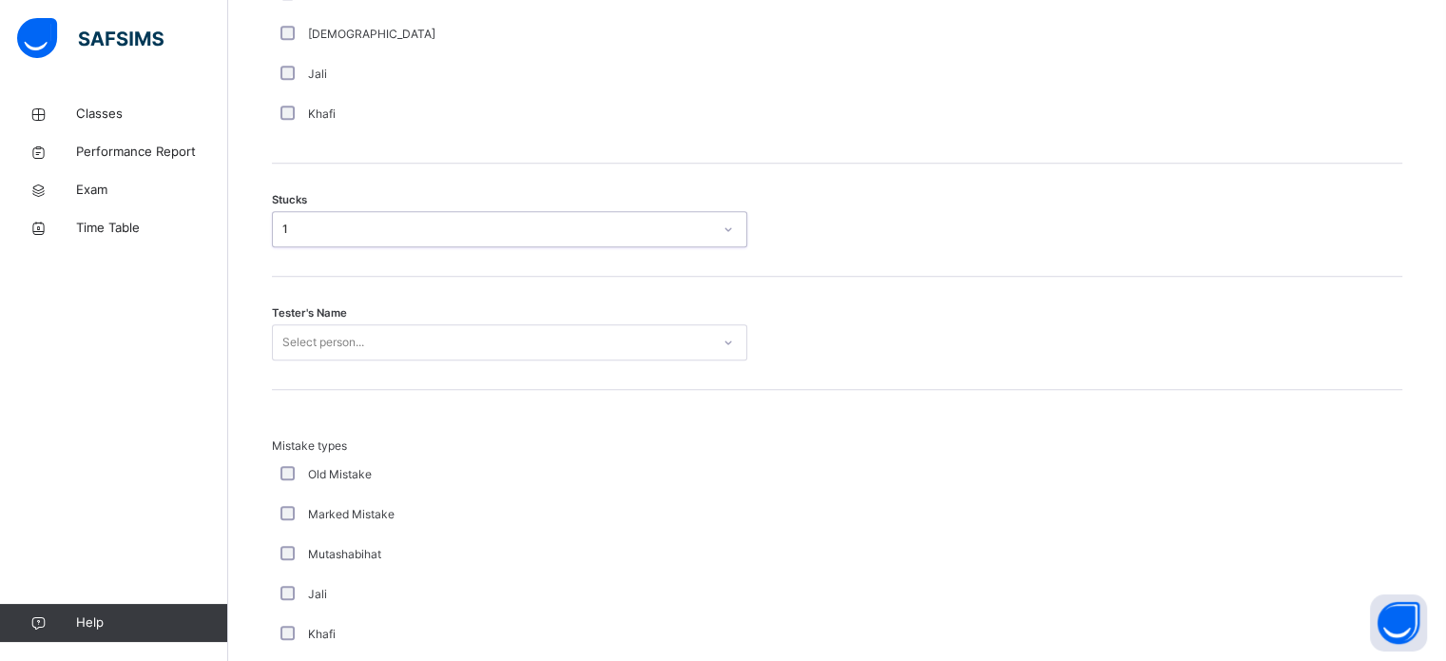
click at [308, 343] on div "Select person..." at bounding box center [323, 342] width 82 height 36
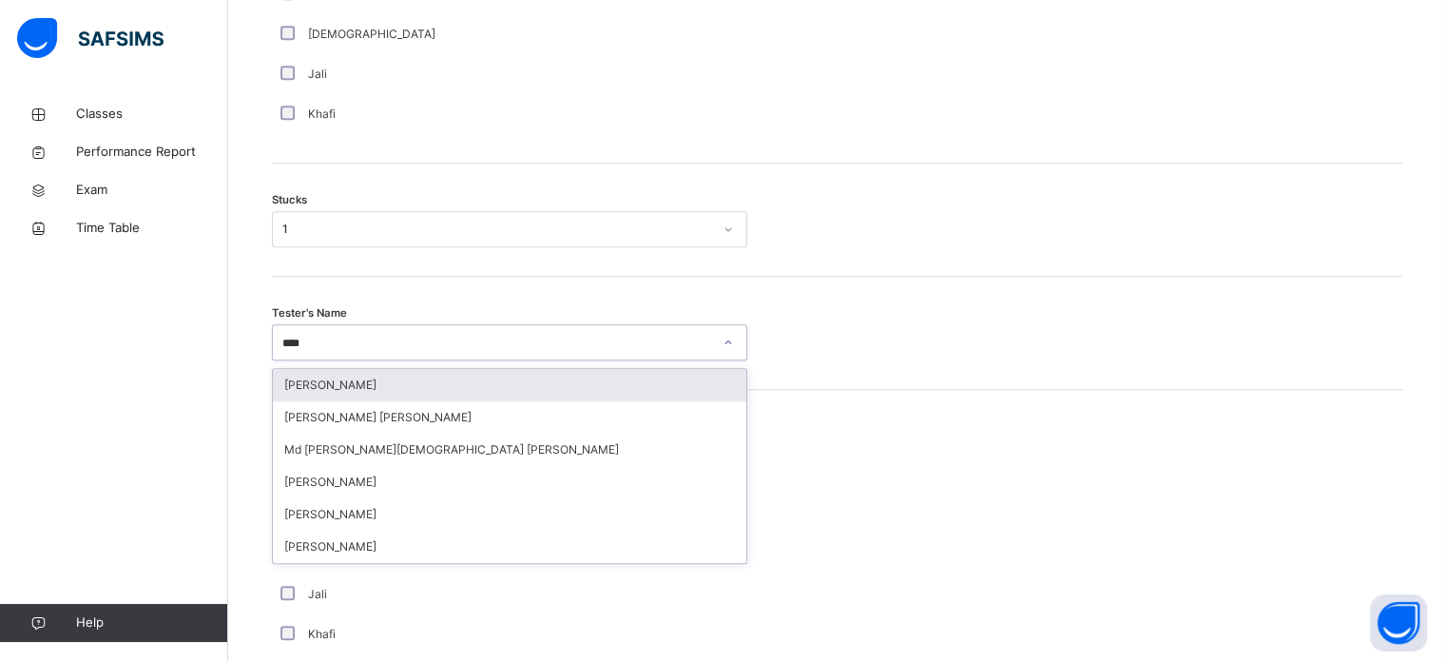
type input "*****"
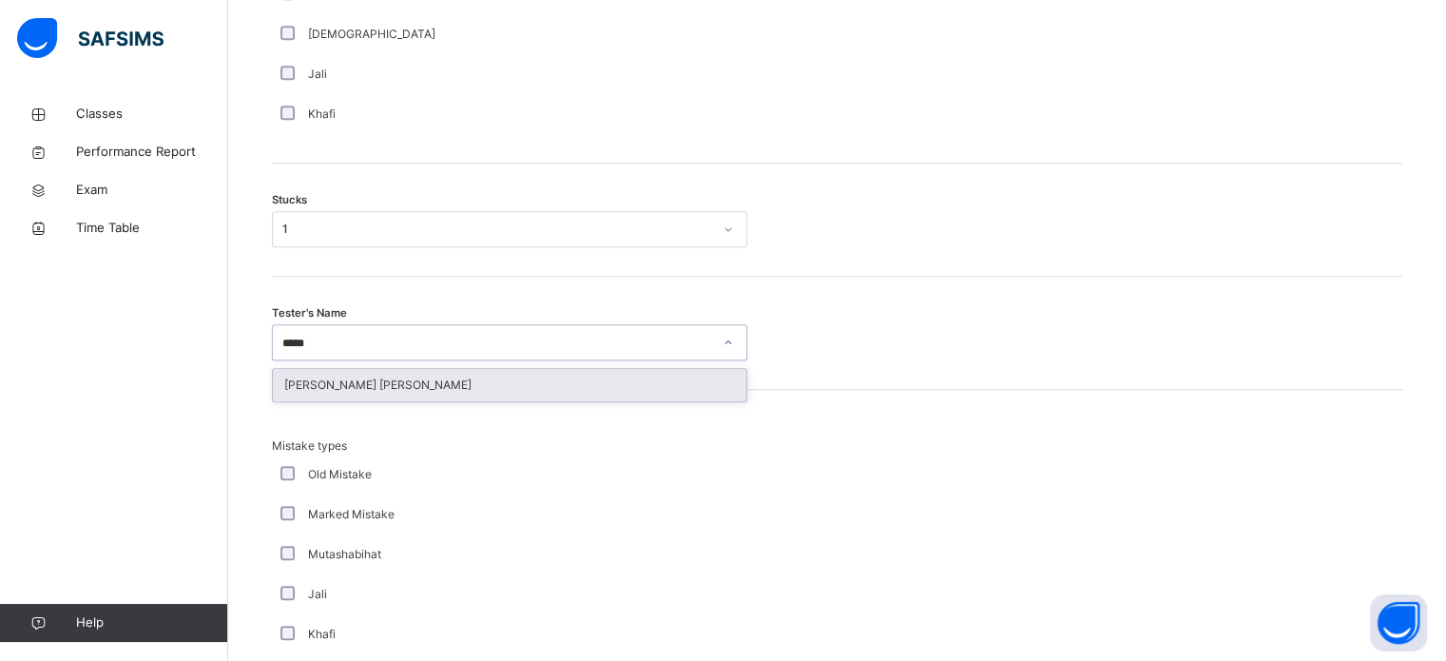
click at [304, 396] on div "[PERSON_NAME] [PERSON_NAME]" at bounding box center [510, 385] width 474 height 32
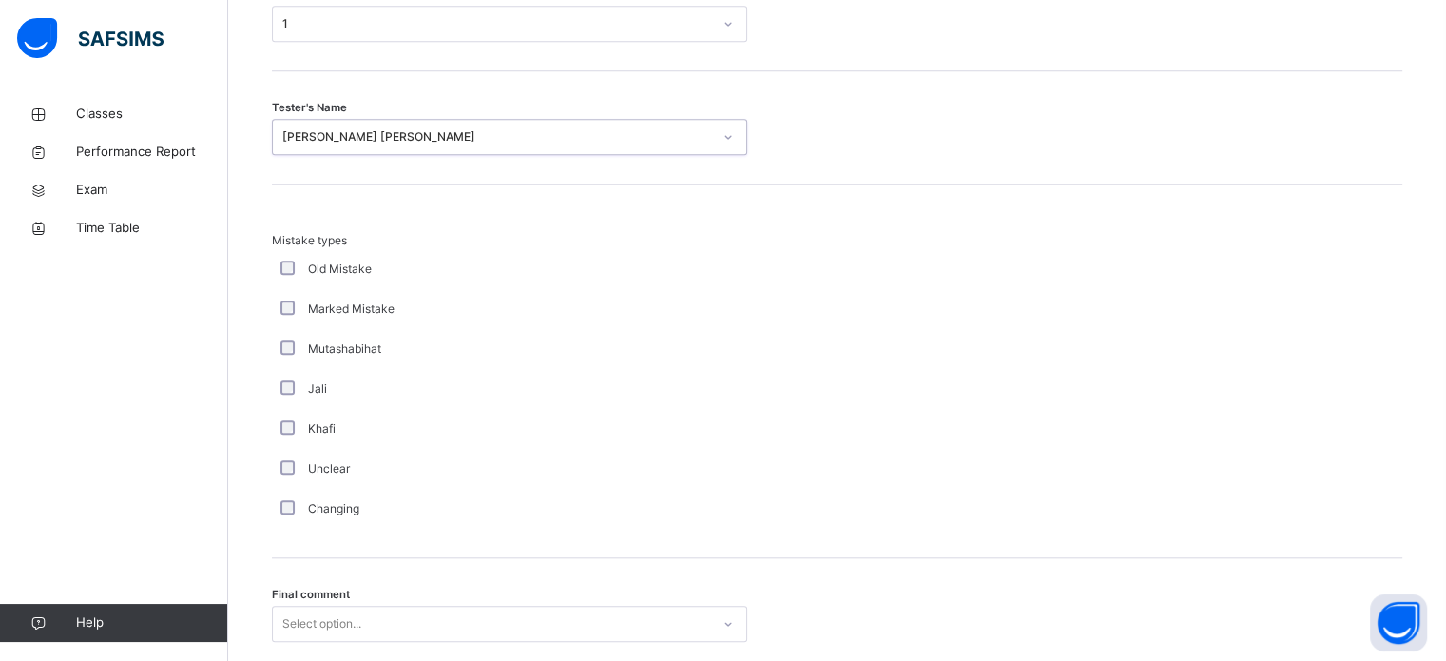
scroll to position [1865, 0]
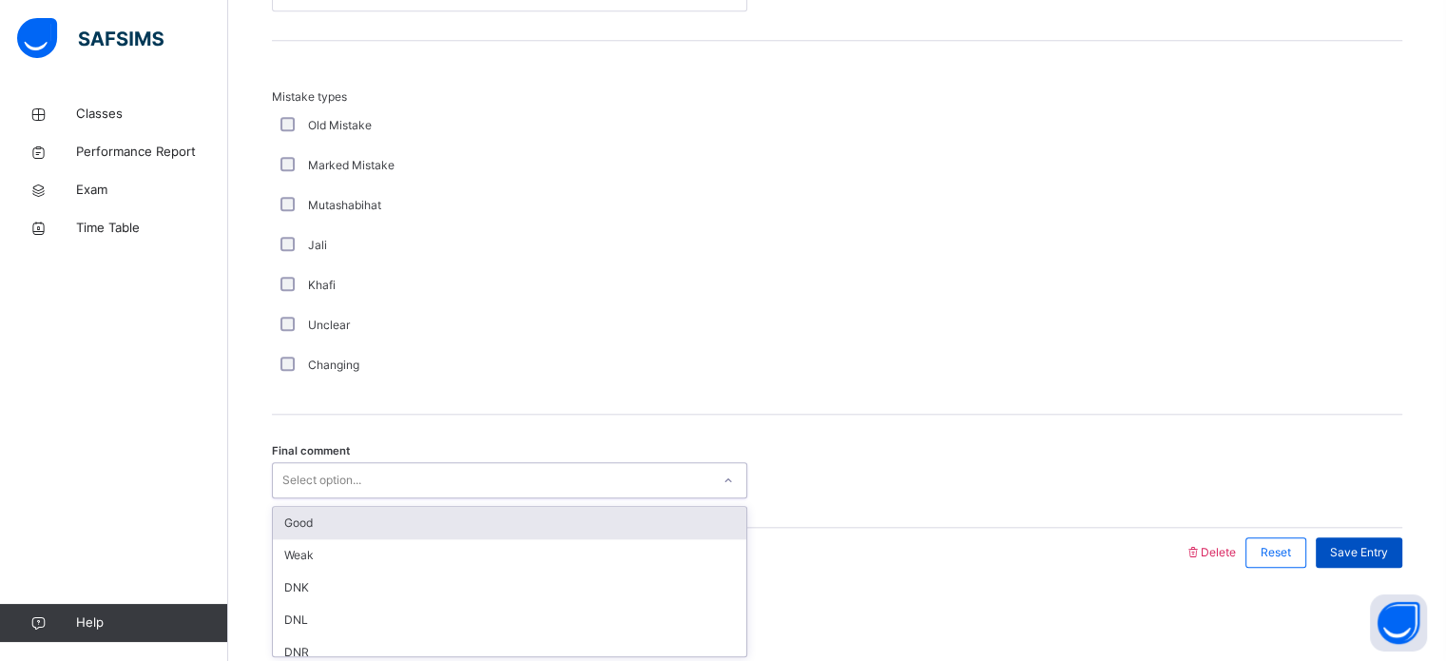
click at [286, 528] on div "Good" at bounding box center [510, 523] width 474 height 32
click at [1388, 555] on span "Save Entry" at bounding box center [1359, 552] width 58 height 17
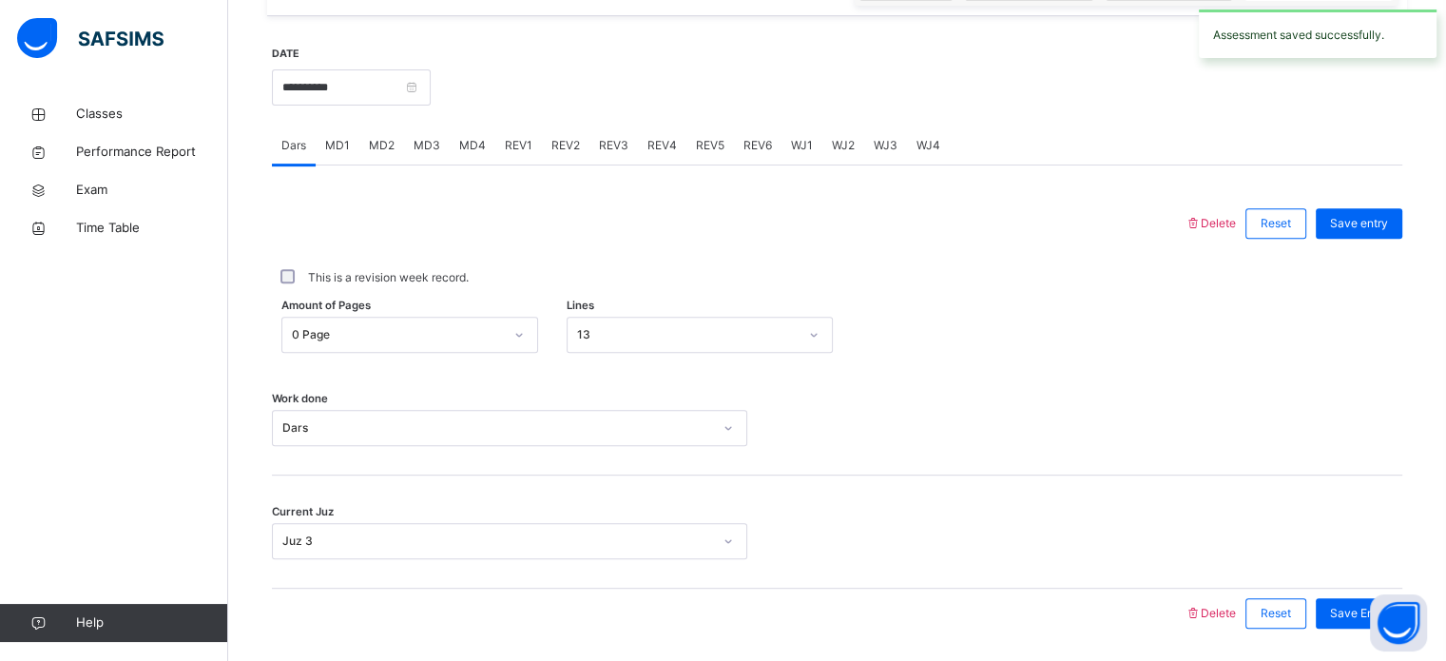
scroll to position [767, 0]
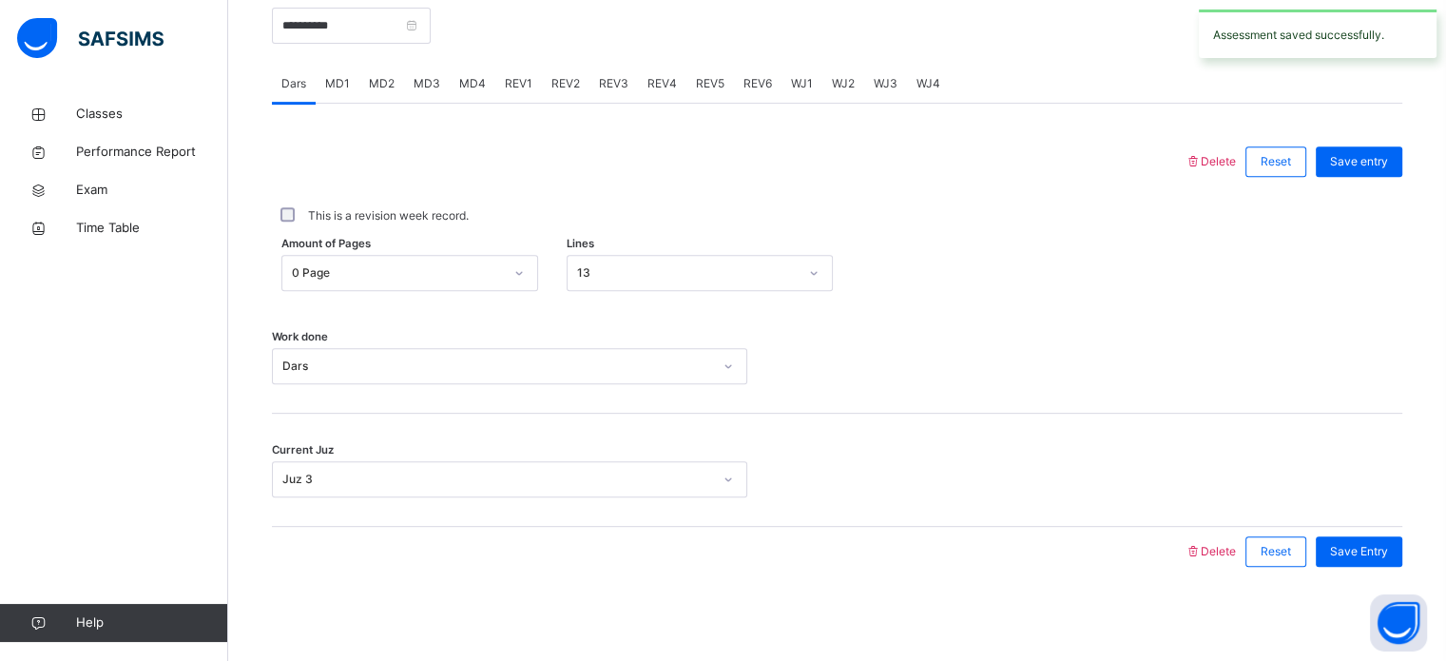
click at [472, 100] on div "MD4" at bounding box center [473, 84] width 46 height 38
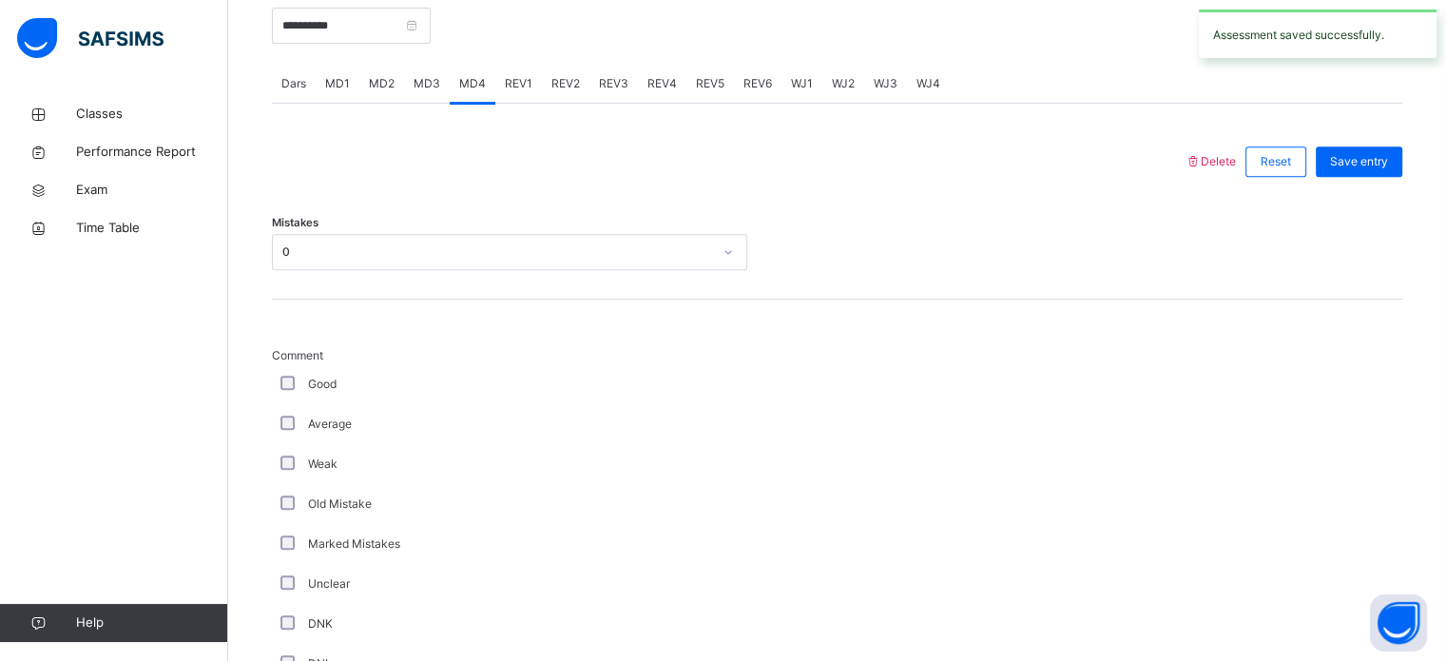
click at [359, 87] on div "MD2" at bounding box center [381, 84] width 45 height 38
click at [397, 80] on div "MD2" at bounding box center [381, 84] width 45 height 38
click at [373, 86] on span "MD2" at bounding box center [382, 83] width 26 height 17
click at [320, 217] on div "Mistakes Select option..." at bounding box center [837, 242] width 1131 height 113
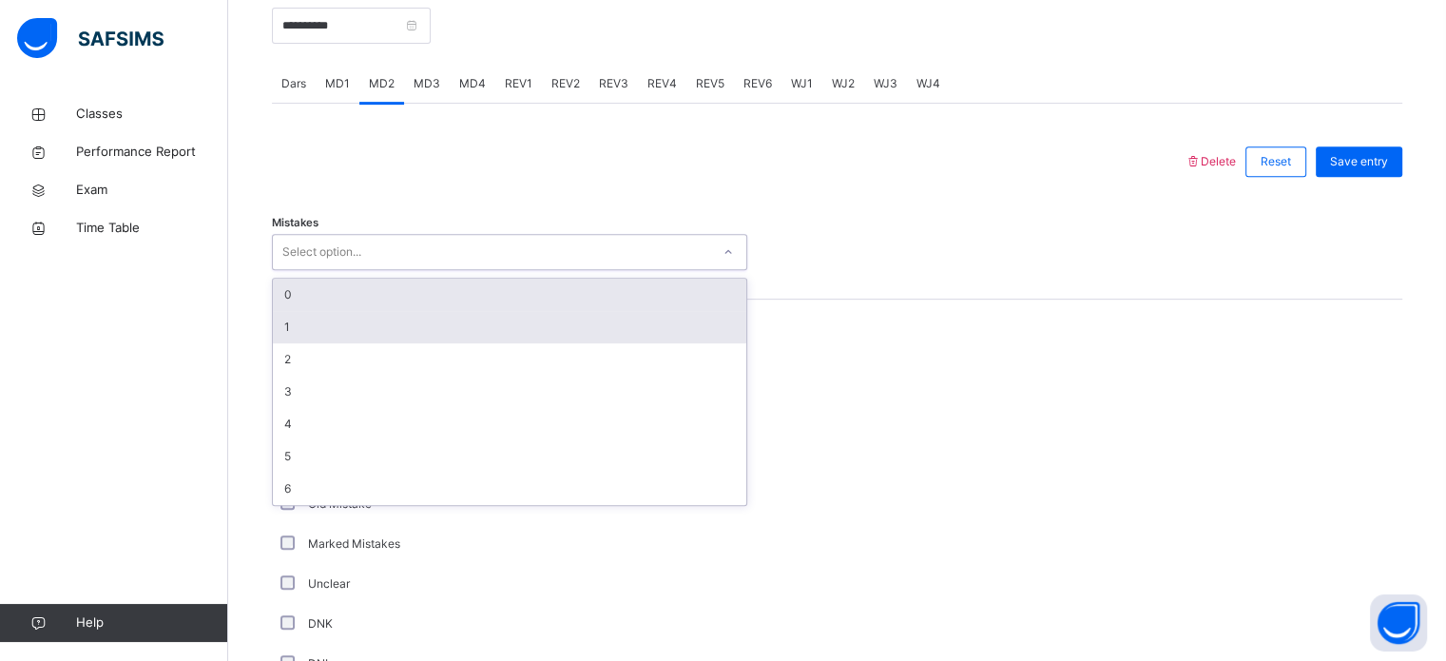
click at [282, 326] on div "1" at bounding box center [510, 327] width 474 height 32
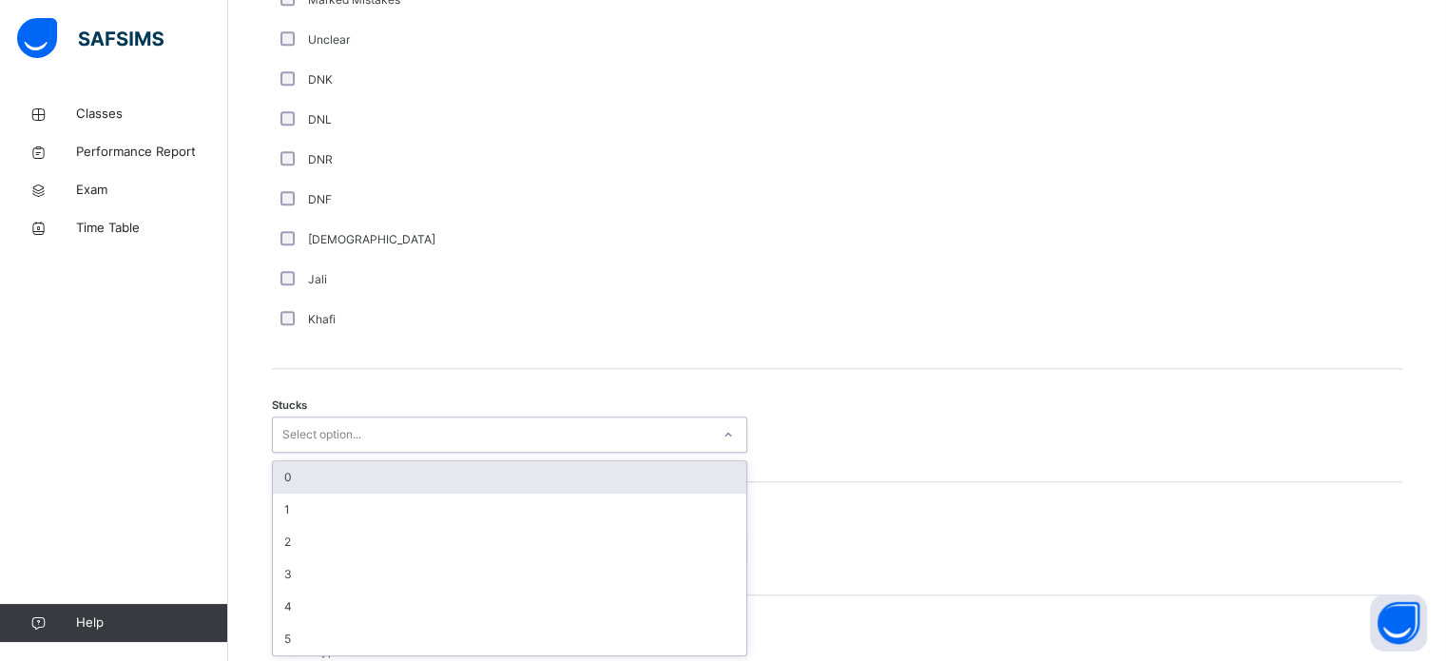
scroll to position [1312, 0]
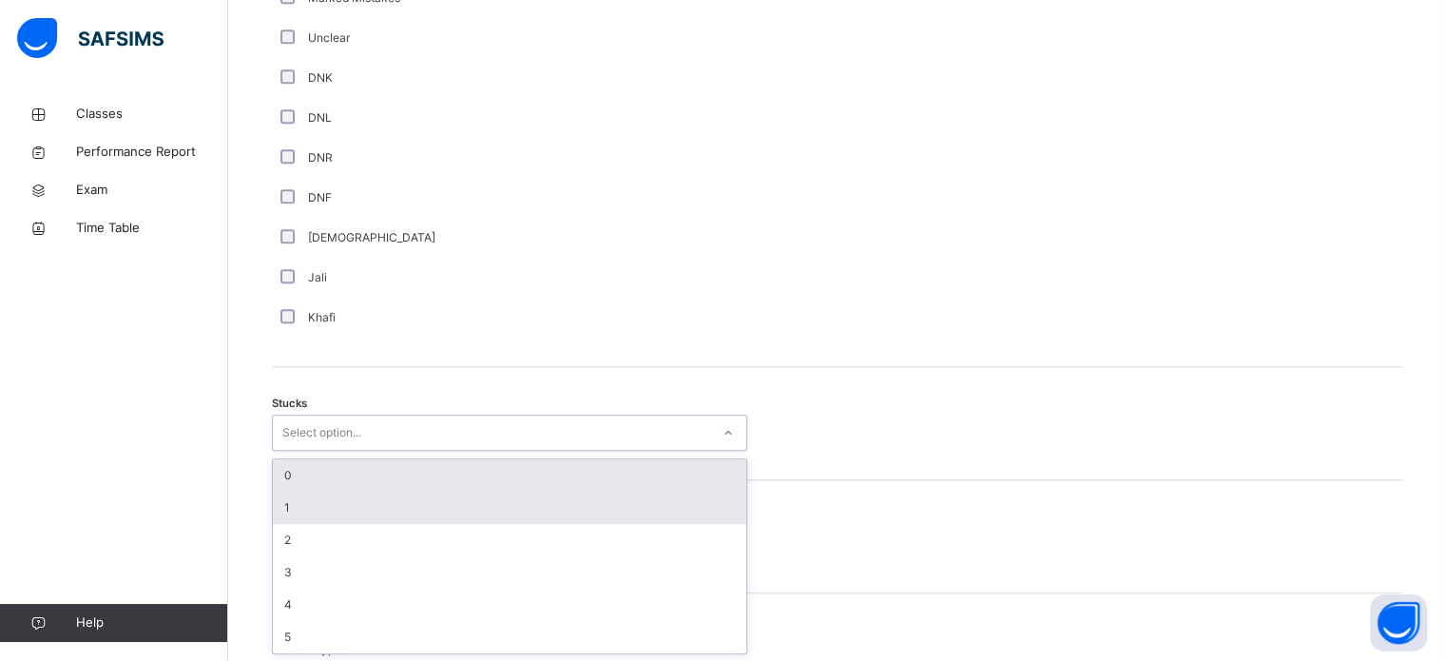
click at [287, 513] on div "1" at bounding box center [510, 508] width 474 height 32
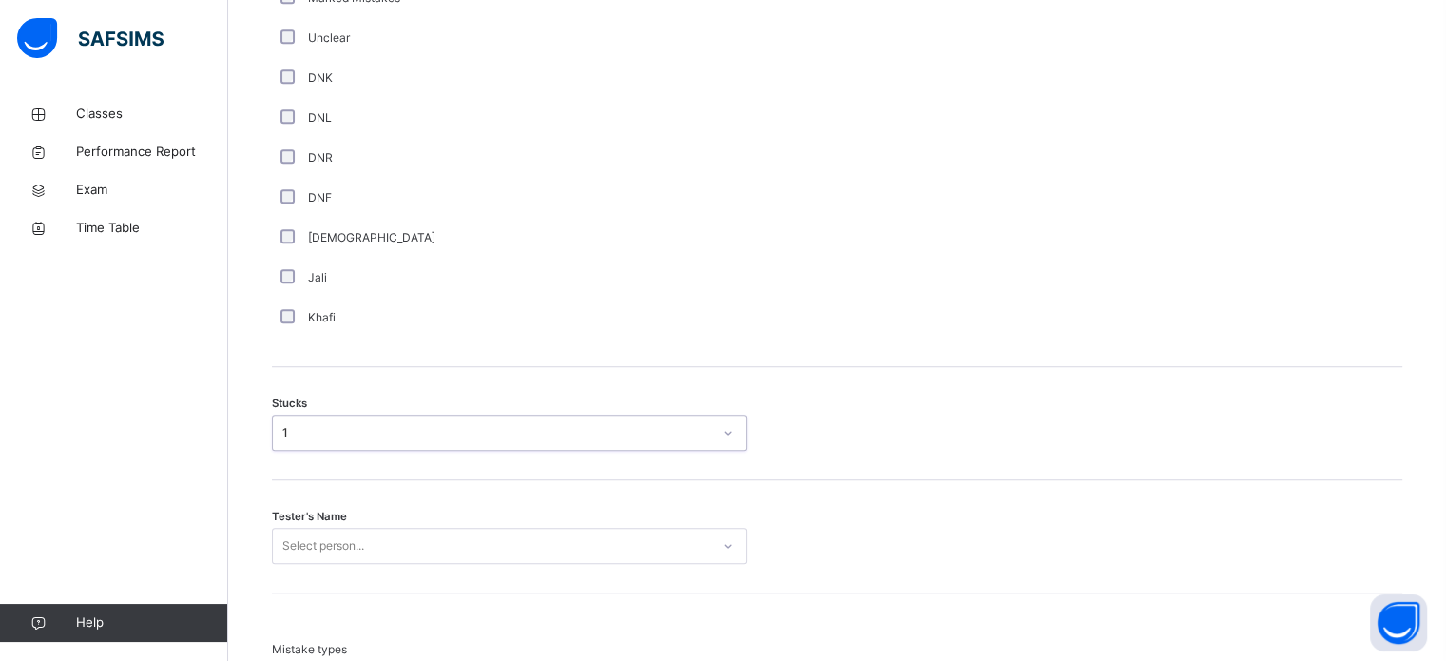
click at [290, 511] on span "Tester's Name" at bounding box center [309, 517] width 75 height 16
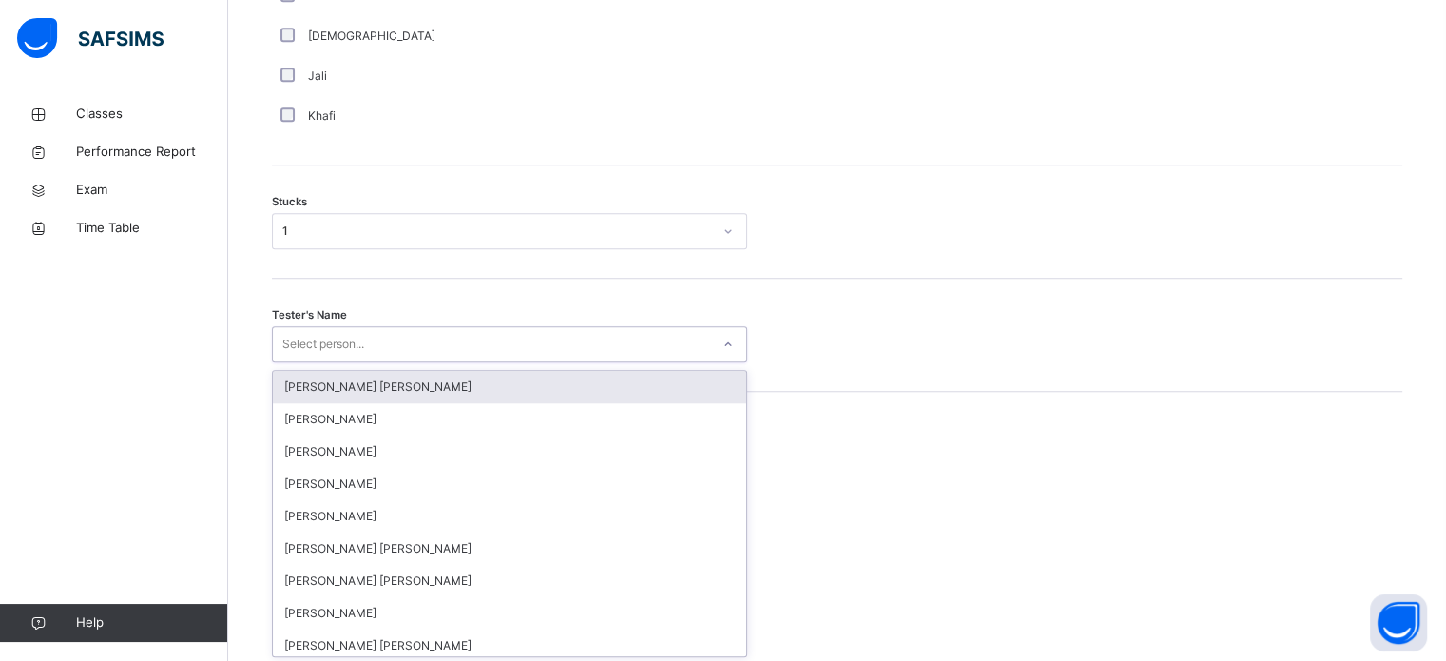
scroll to position [1516, 0]
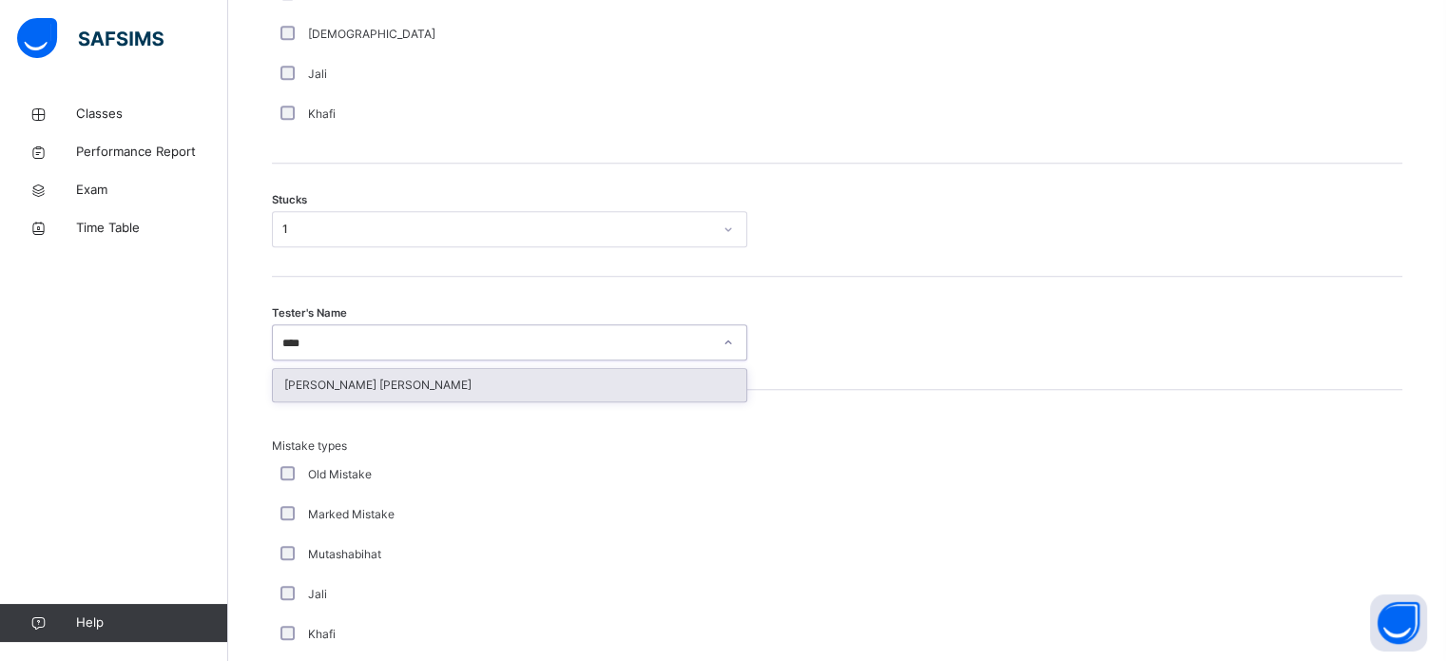
type input "*****"
click at [329, 377] on div "[PERSON_NAME] [PERSON_NAME]" at bounding box center [510, 385] width 474 height 32
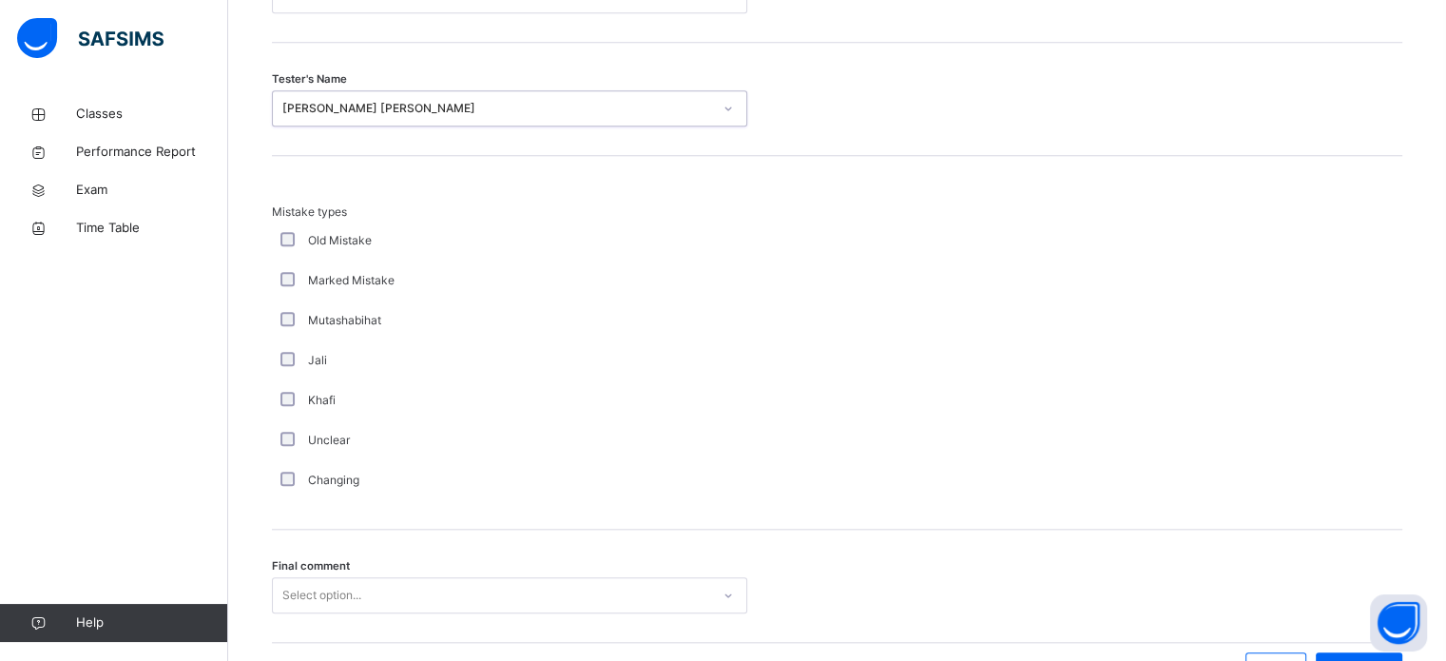
scroll to position [1865, 0]
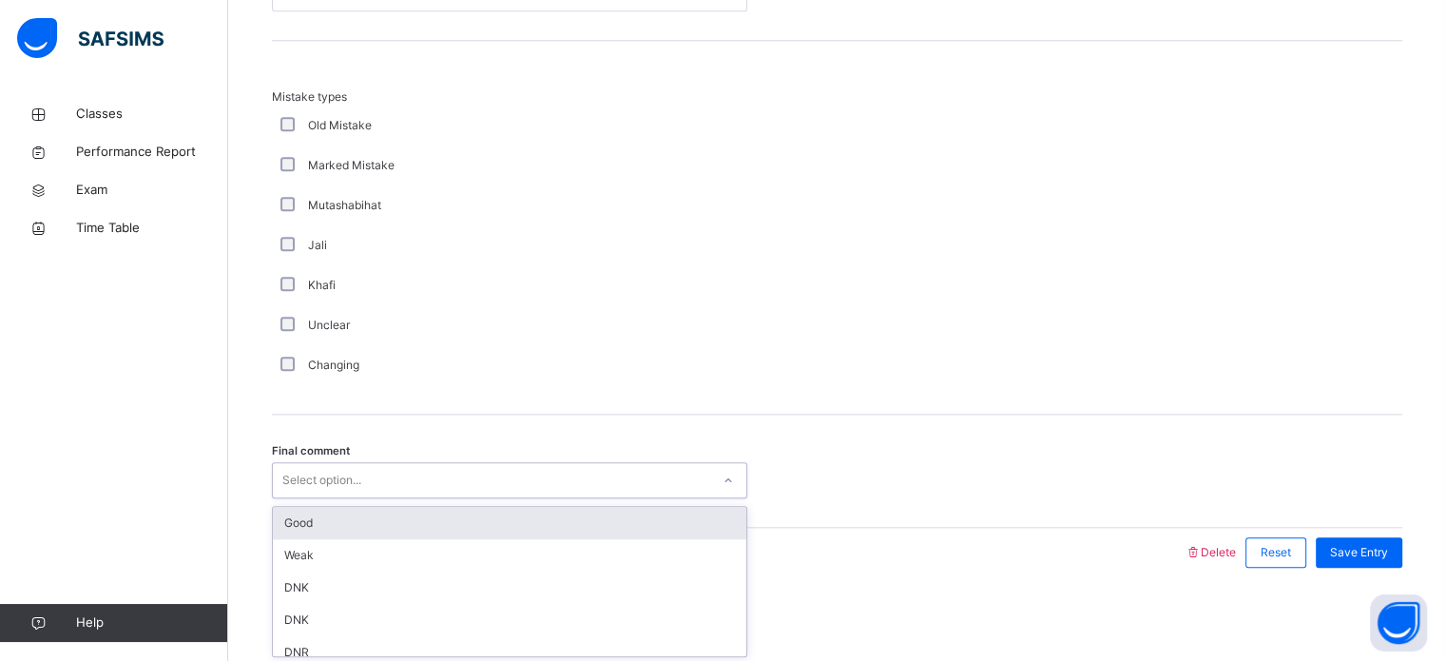
click at [296, 524] on div "Good" at bounding box center [510, 523] width 474 height 32
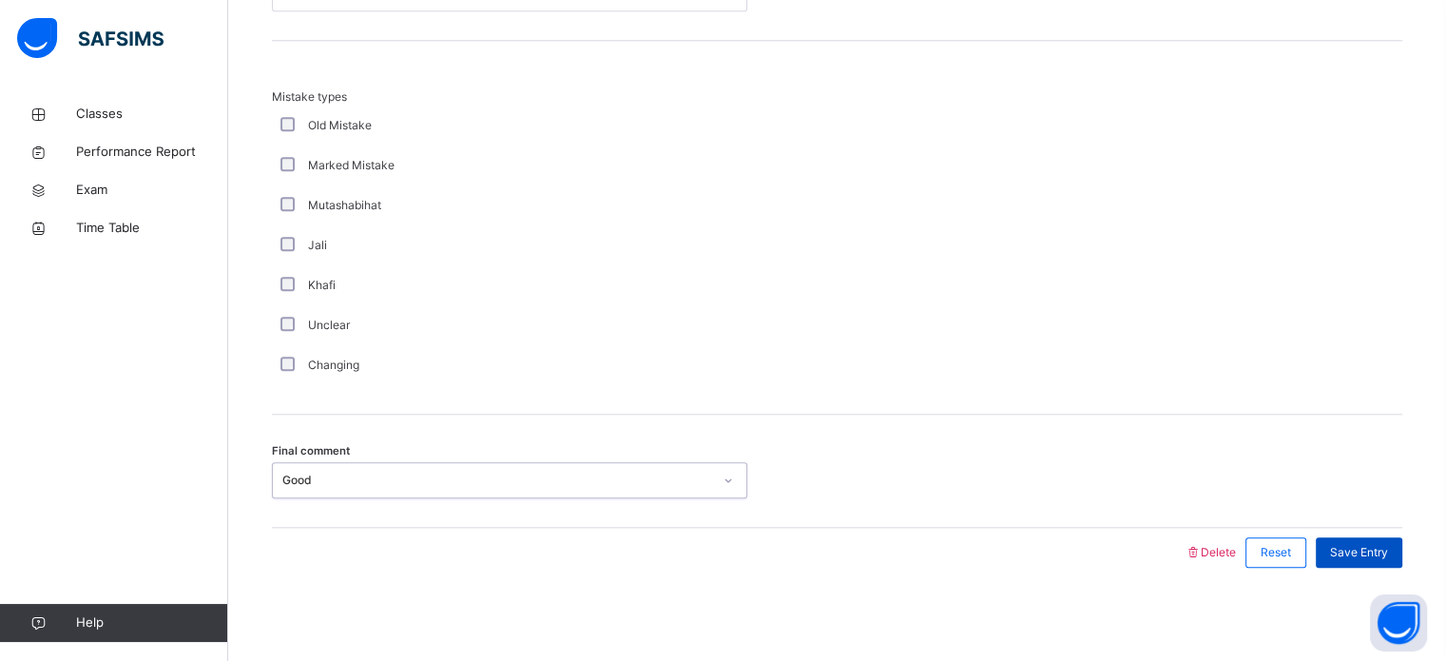
click at [1379, 563] on div "Save Entry" at bounding box center [1359, 552] width 87 height 30
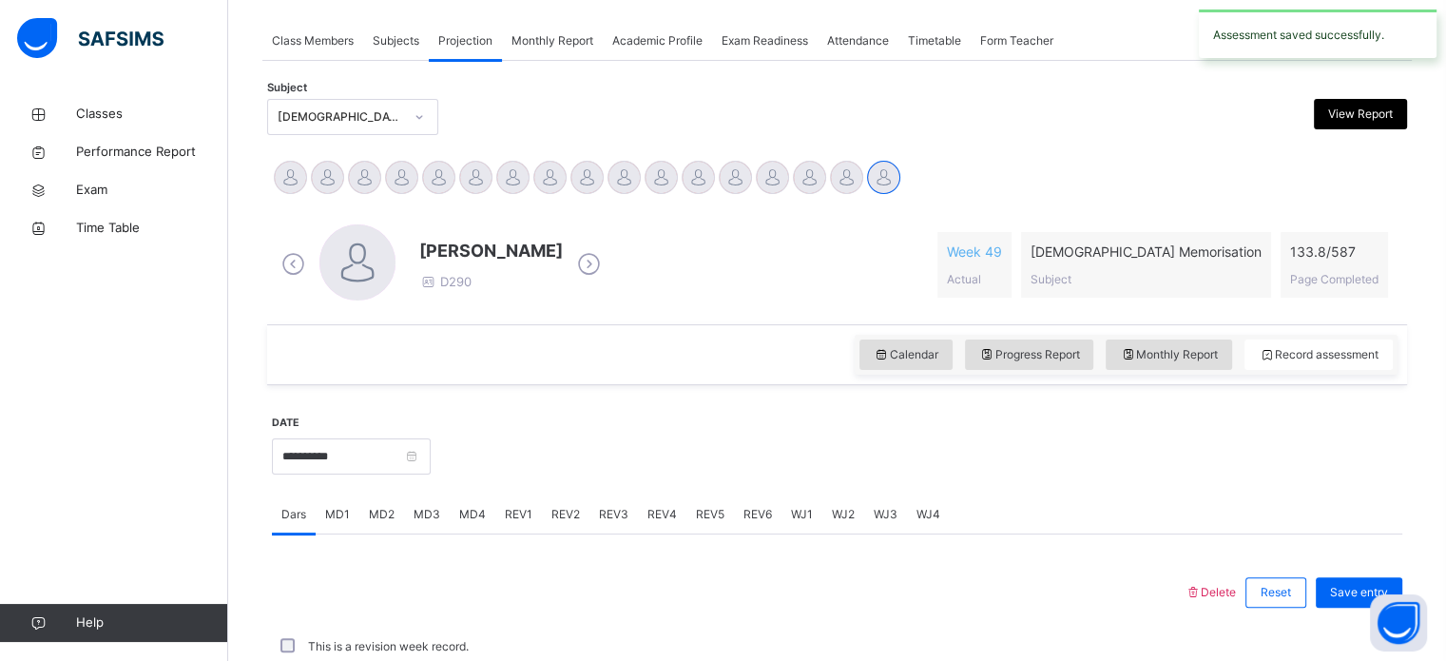
scroll to position [767, 0]
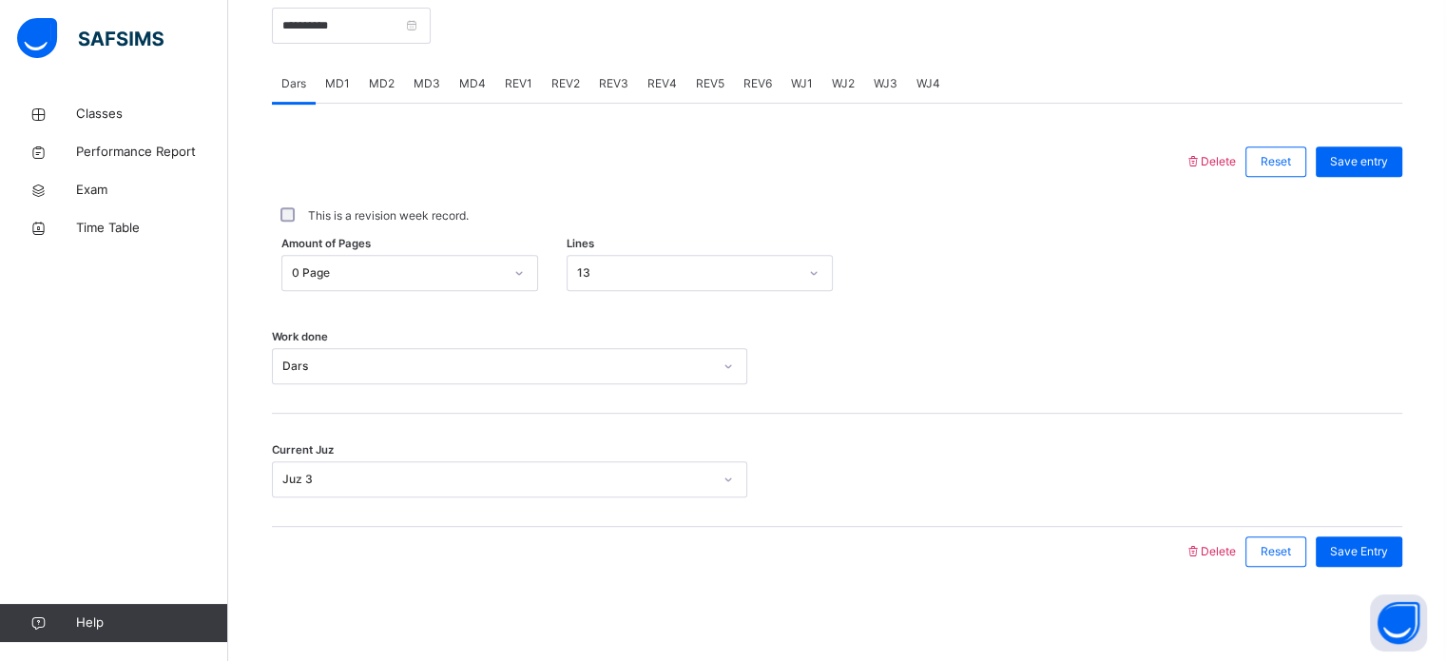
click at [471, 68] on div "MD4" at bounding box center [473, 84] width 46 height 38
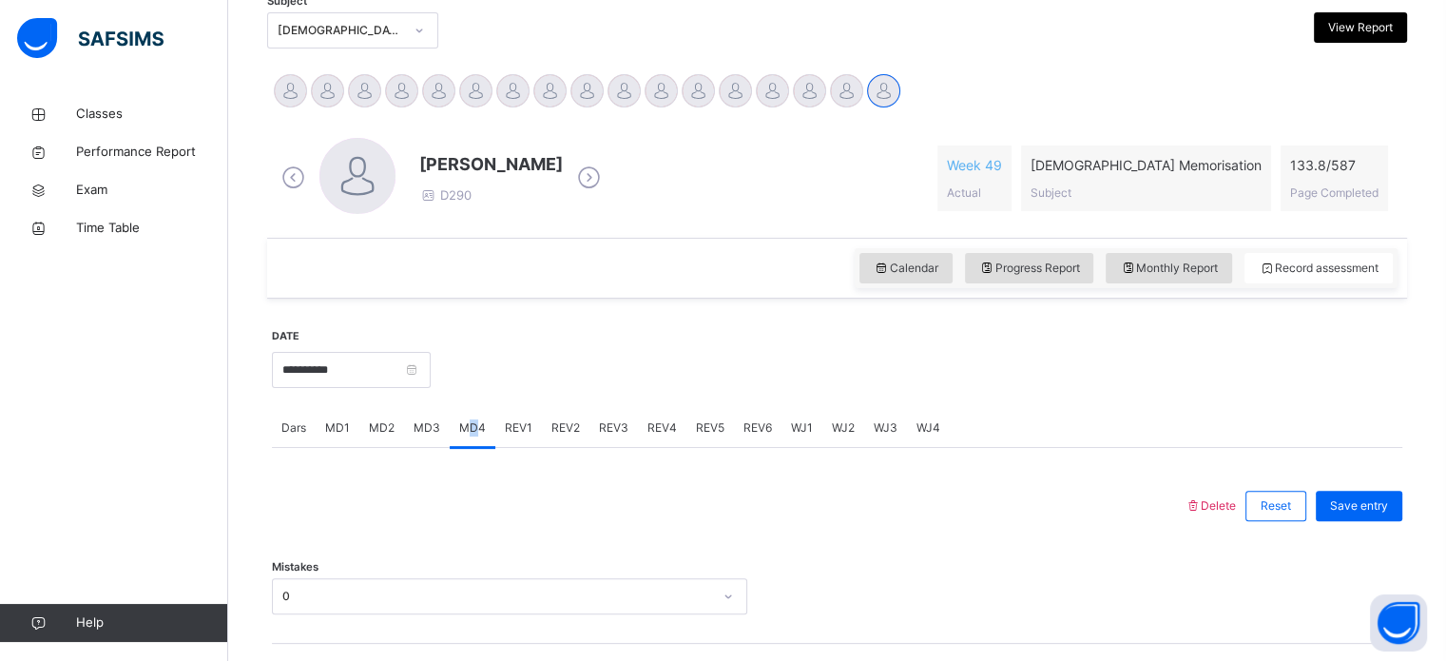
scroll to position [419, 0]
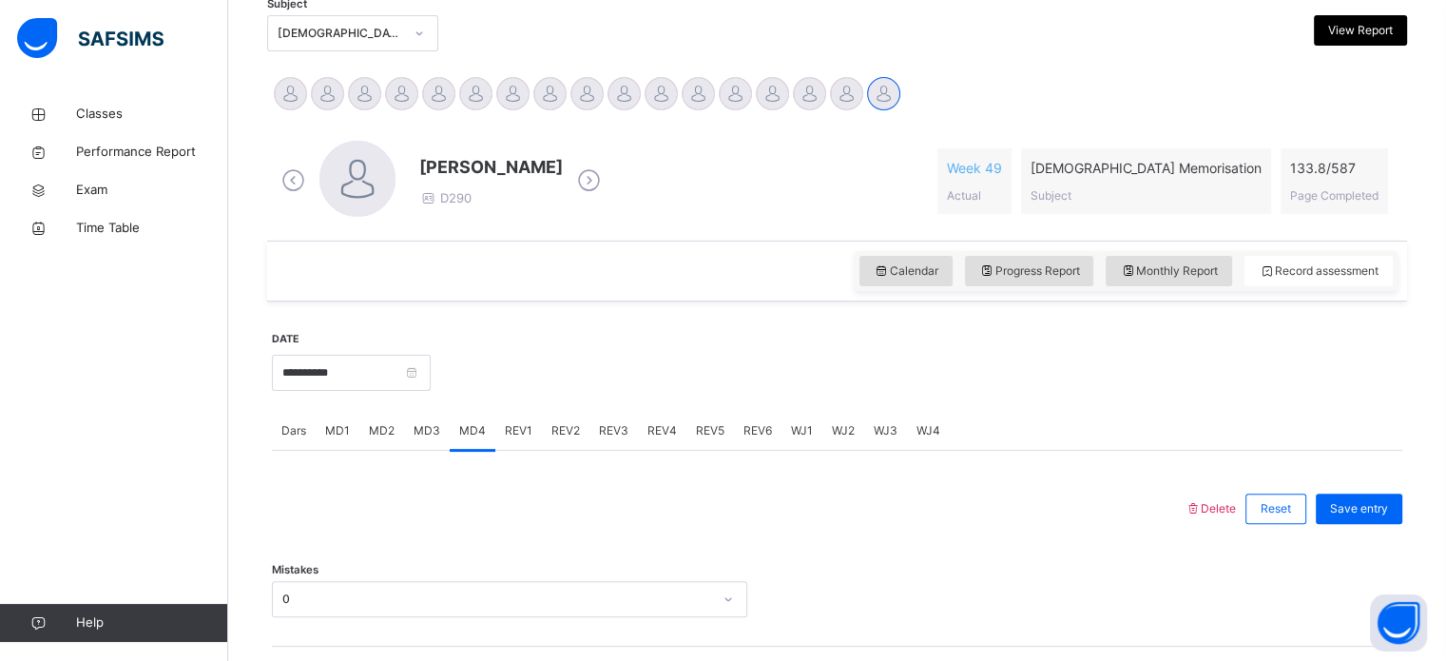
click at [634, 357] on div at bounding box center [916, 371] width 953 height 82
click at [530, 418] on div "REV1" at bounding box center [518, 431] width 47 height 38
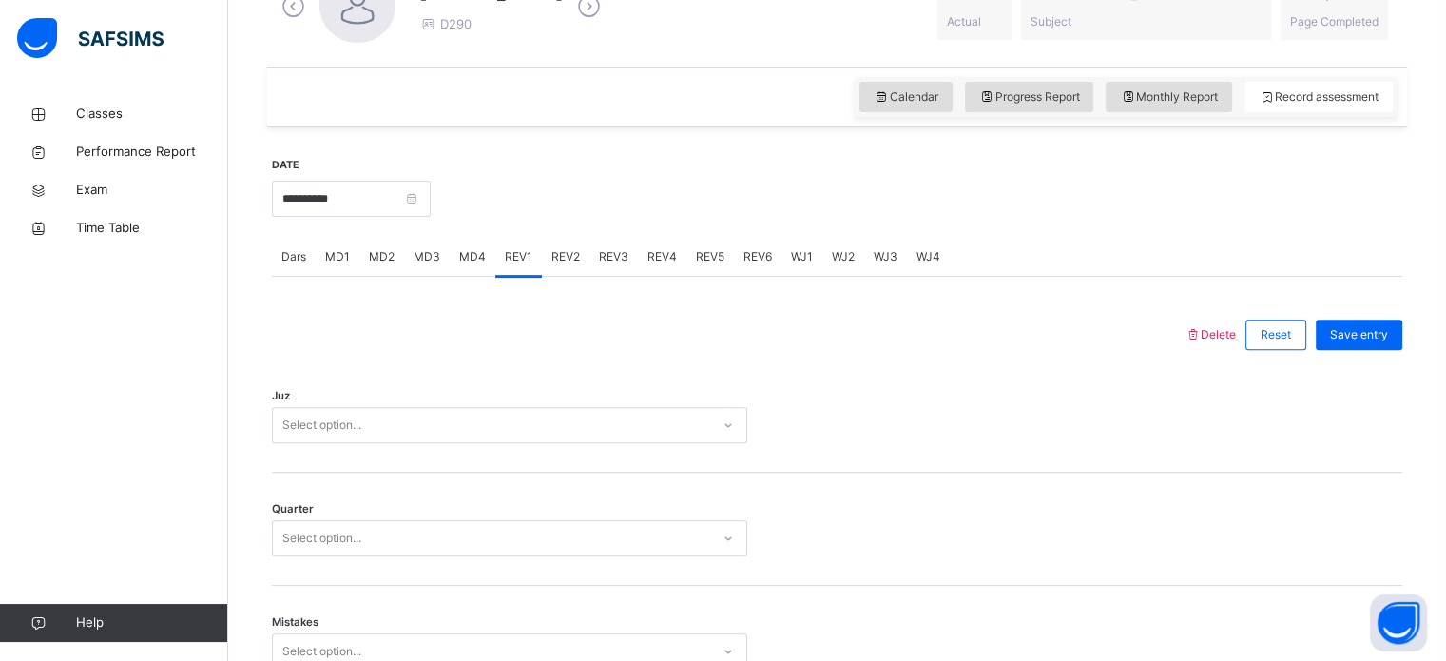
click at [366, 443] on div "Select option..." at bounding box center [510, 425] width 476 height 36
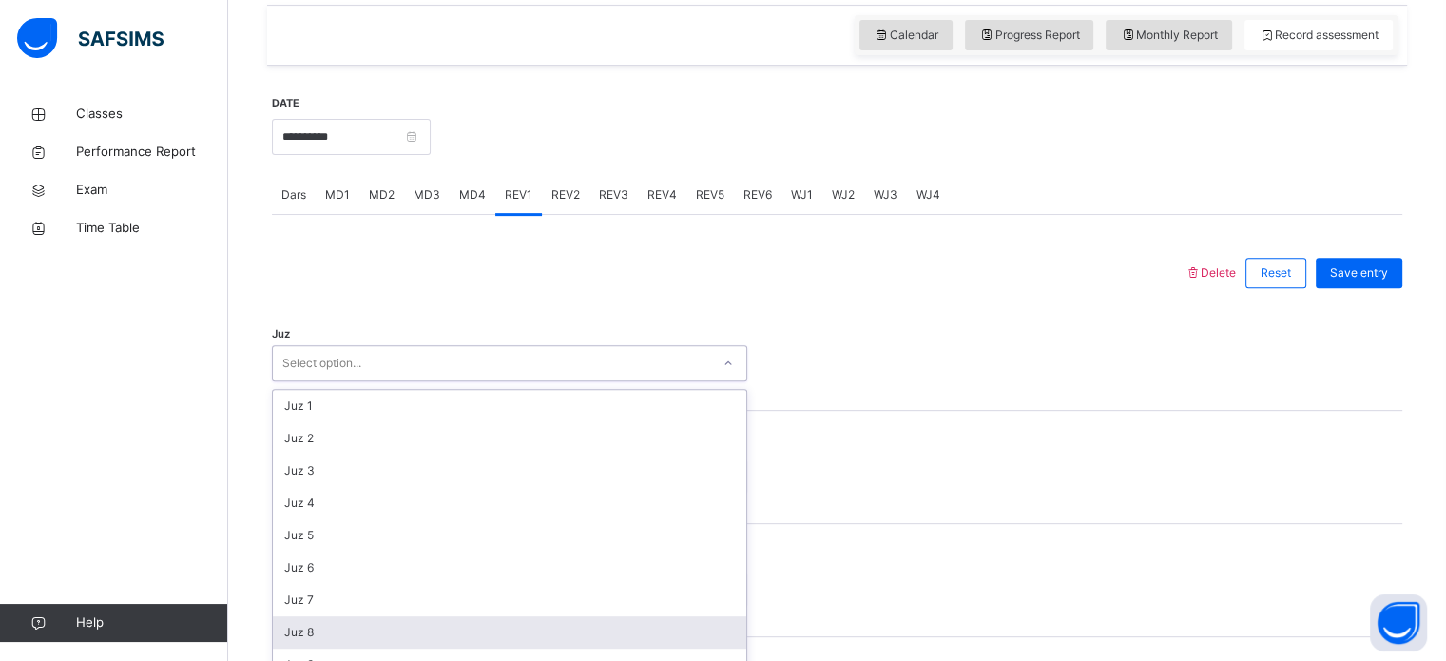
scroll to position [677, 0]
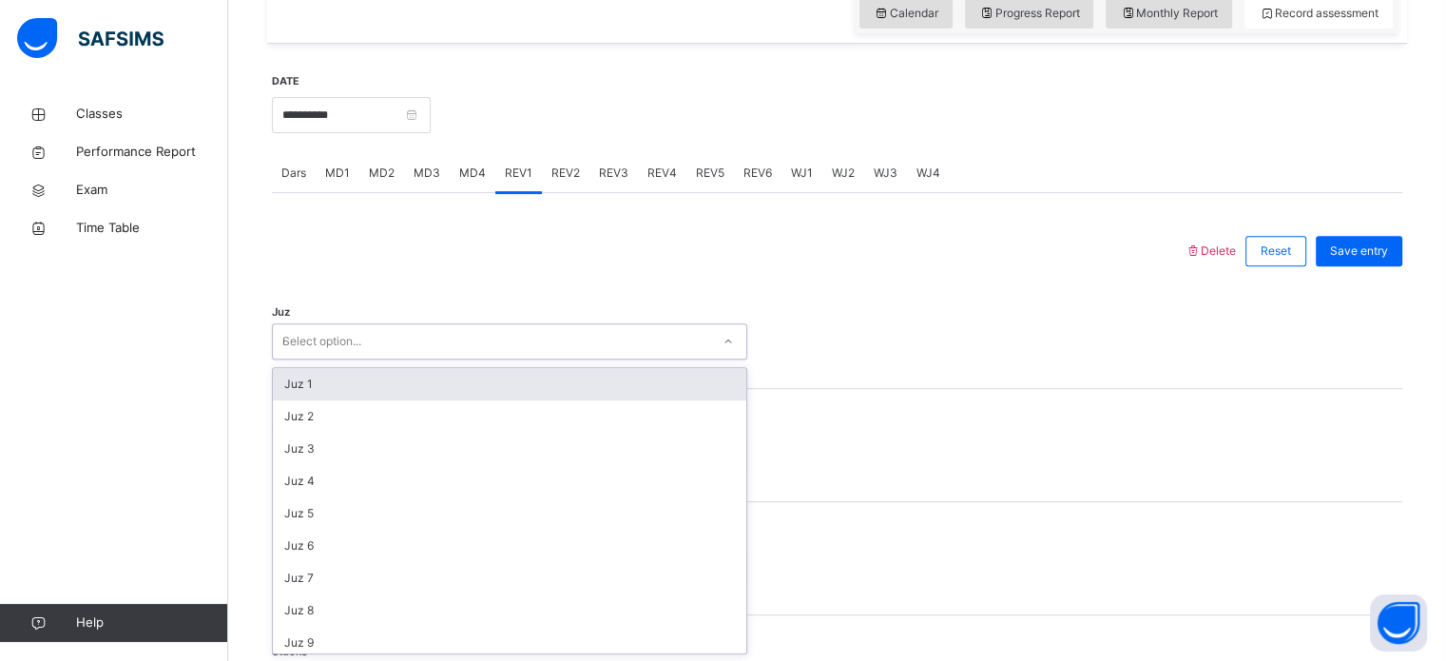
type input "**"
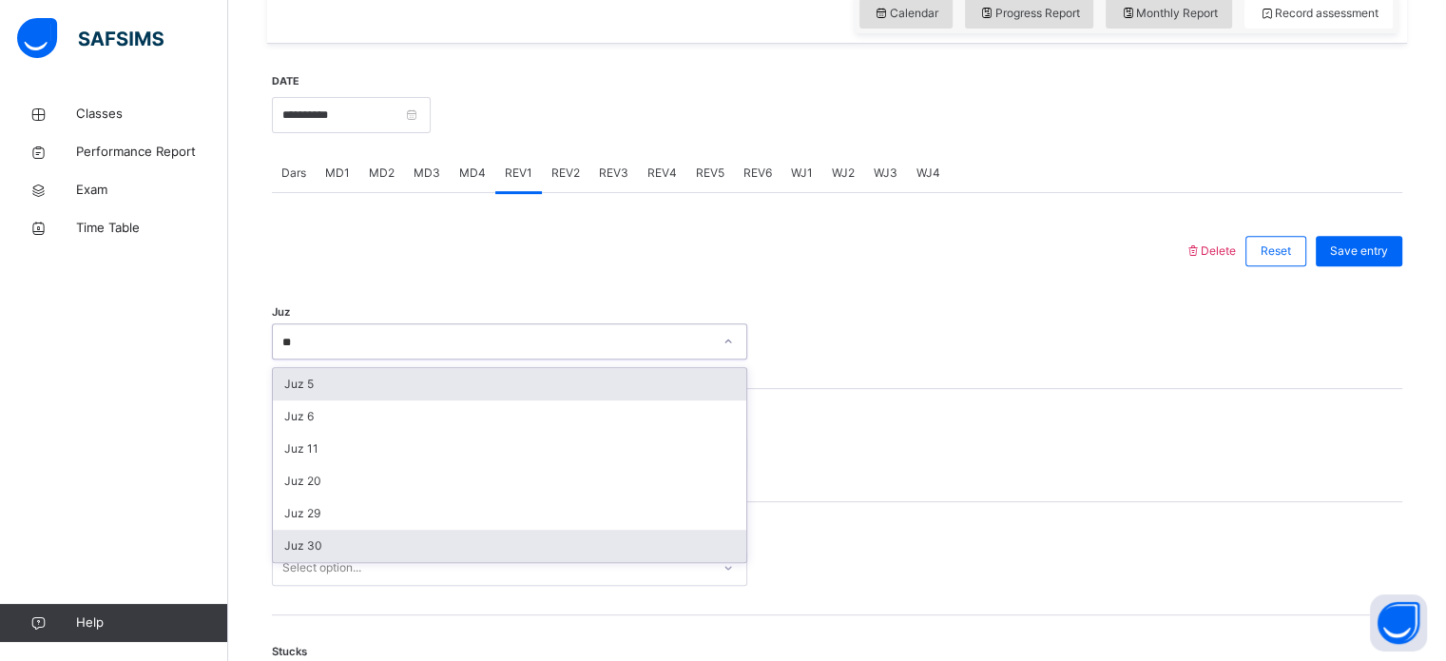
click at [276, 536] on div "Juz 30" at bounding box center [510, 546] width 474 height 32
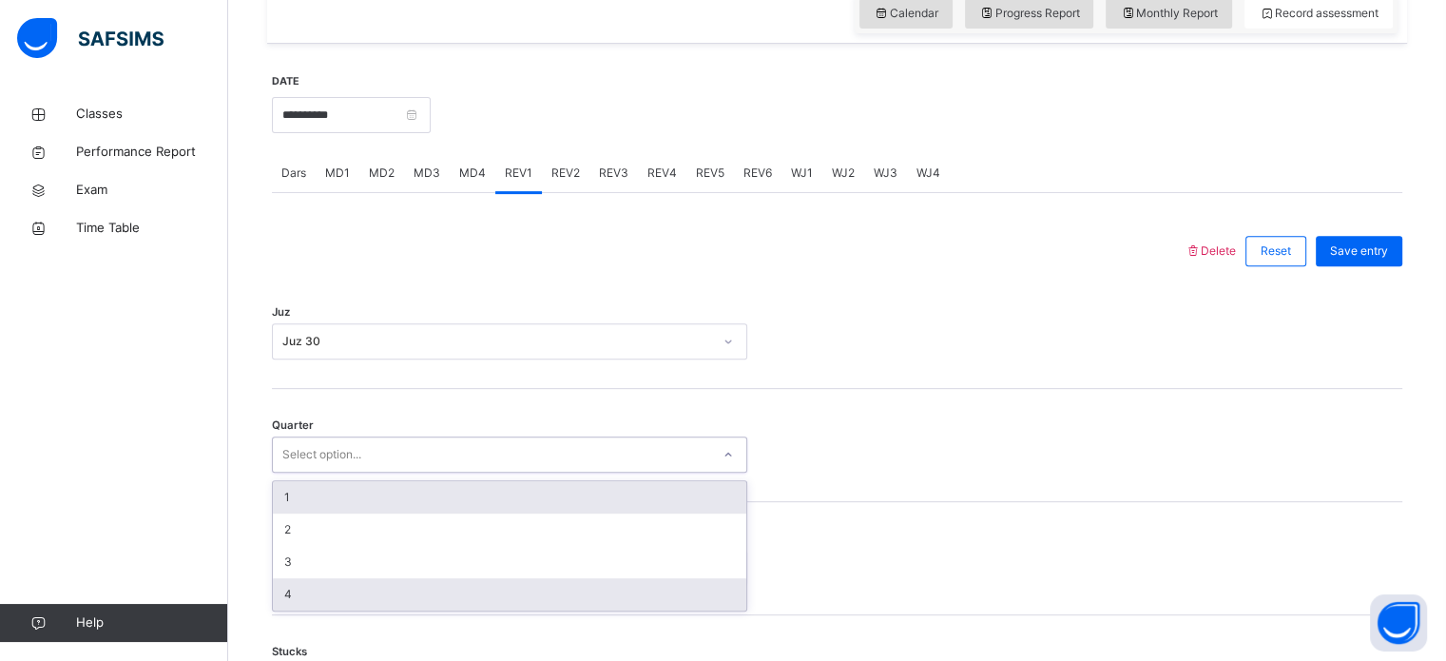
click at [274, 596] on div "4" at bounding box center [510, 594] width 474 height 32
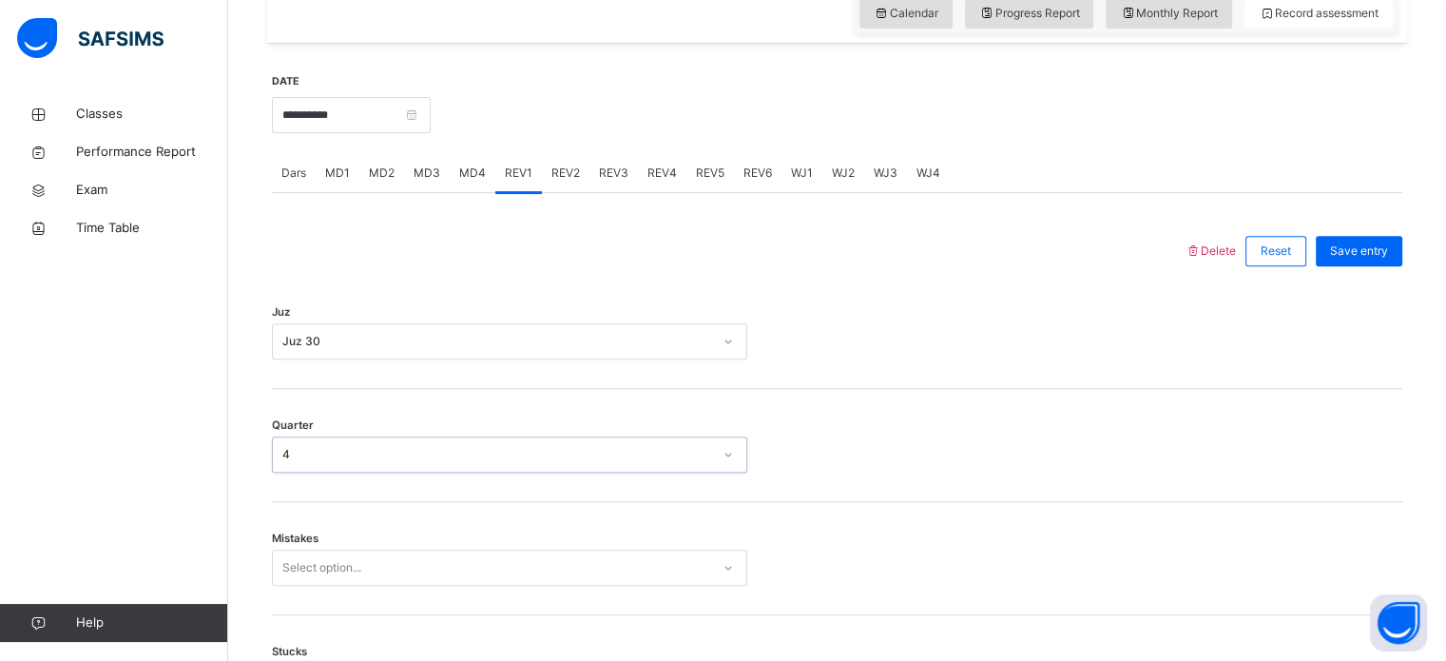
click at [281, 519] on div "Mistakes Select option..." at bounding box center [837, 558] width 1131 height 113
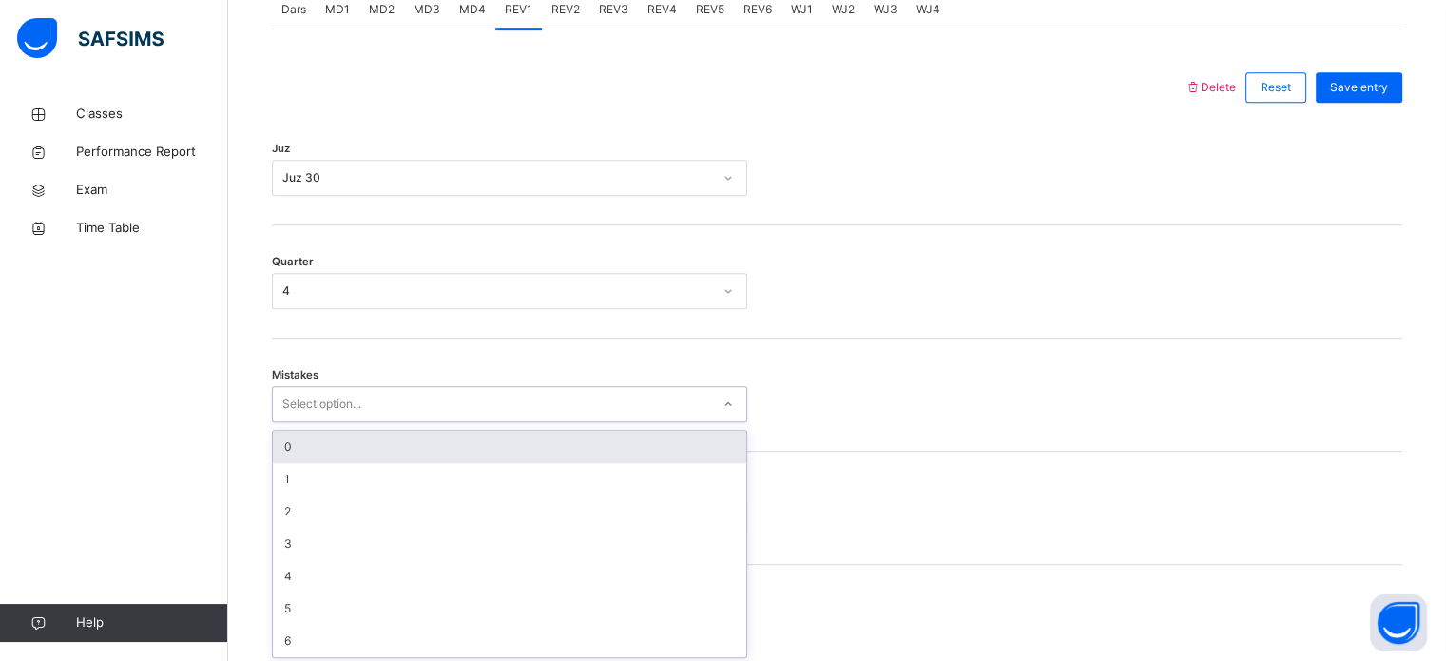
scroll to position [844, 0]
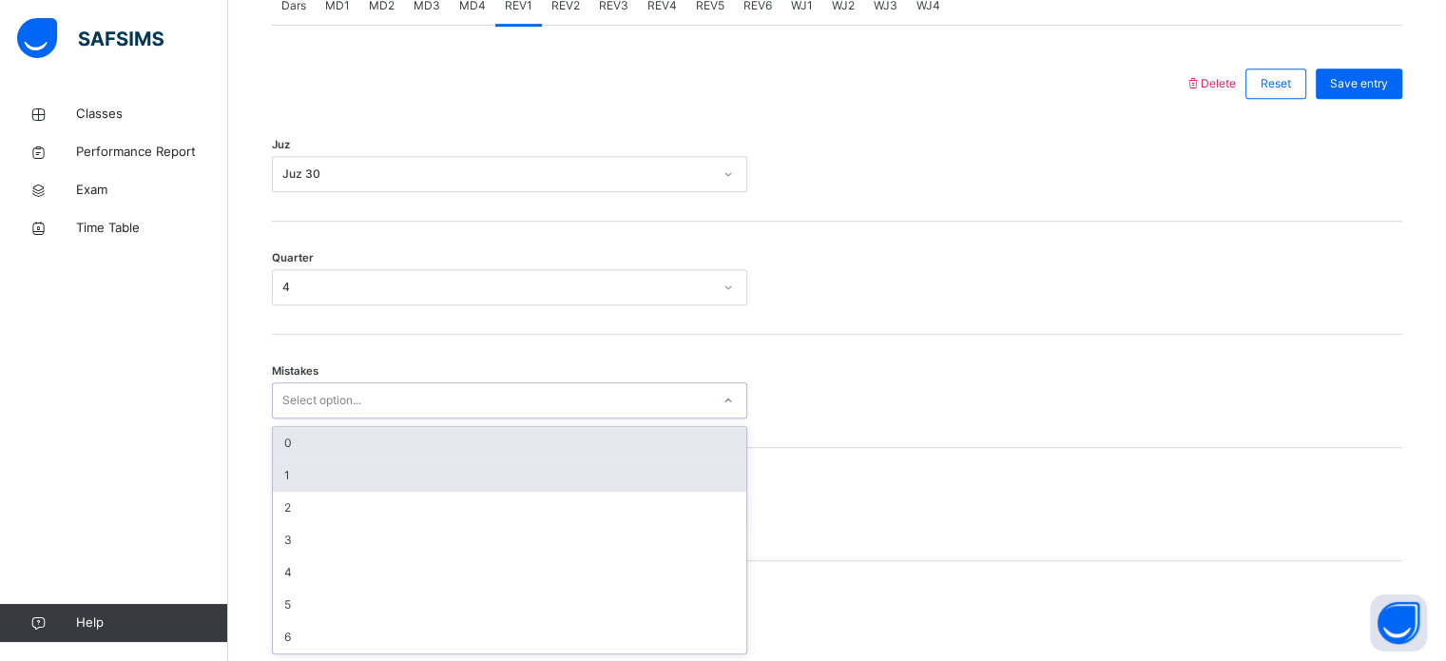
click at [284, 470] on div "1" at bounding box center [510, 475] width 474 height 32
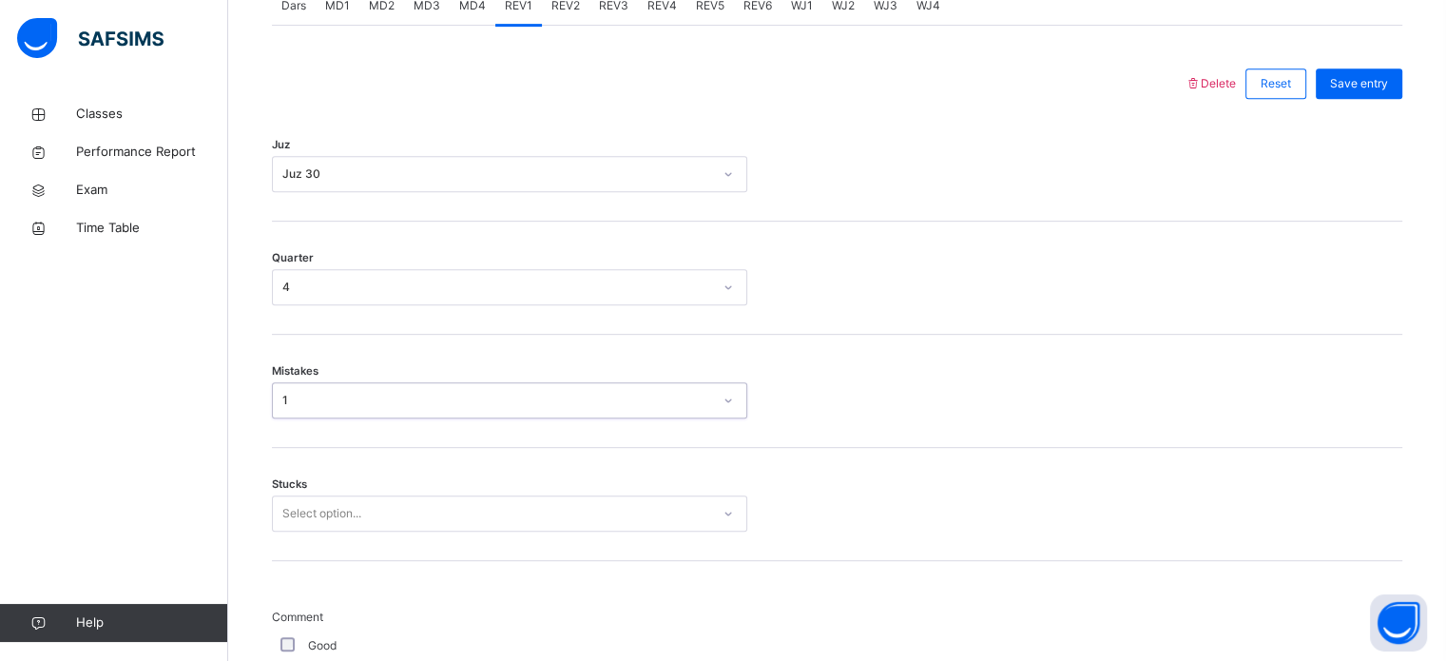
click at [282, 399] on div "1" at bounding box center [497, 400] width 430 height 17
click at [281, 427] on div "Mistakes option 1, selected. 0 results available. Select is focused ,type to re…" at bounding box center [837, 391] width 1131 height 113
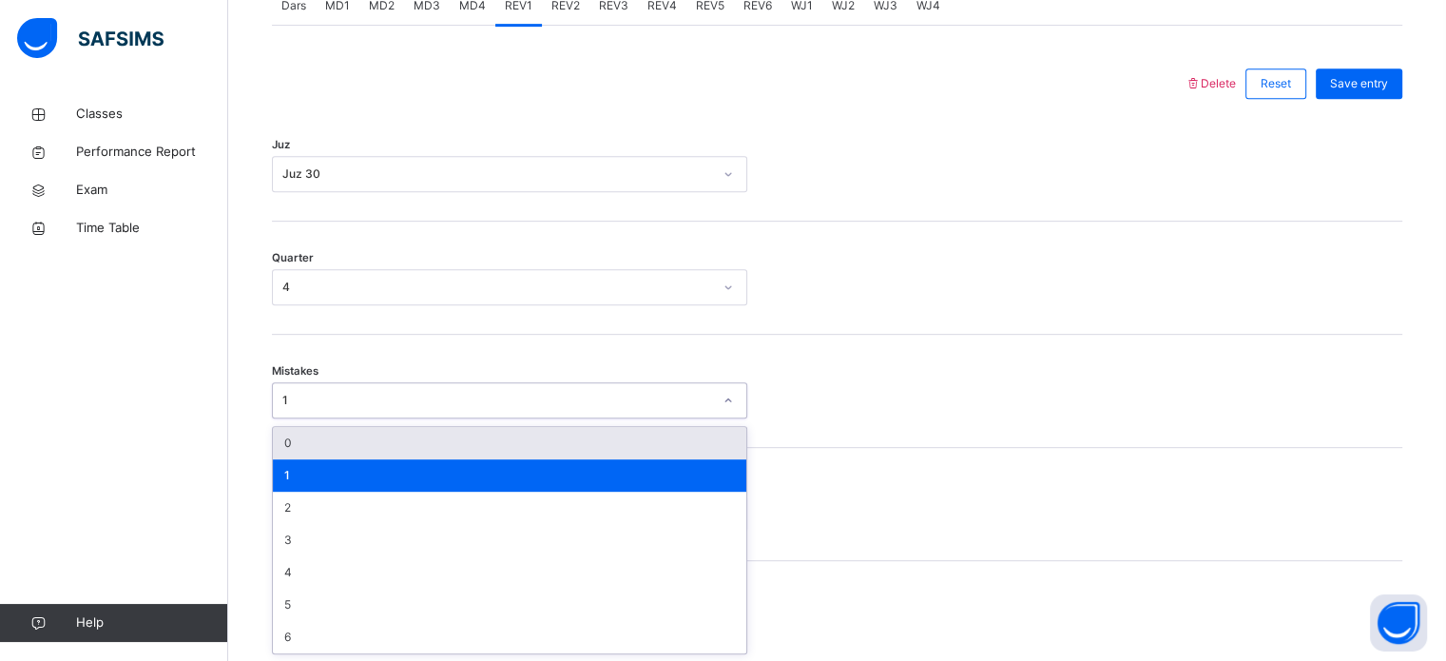
click at [285, 427] on div "0" at bounding box center [510, 443] width 474 height 32
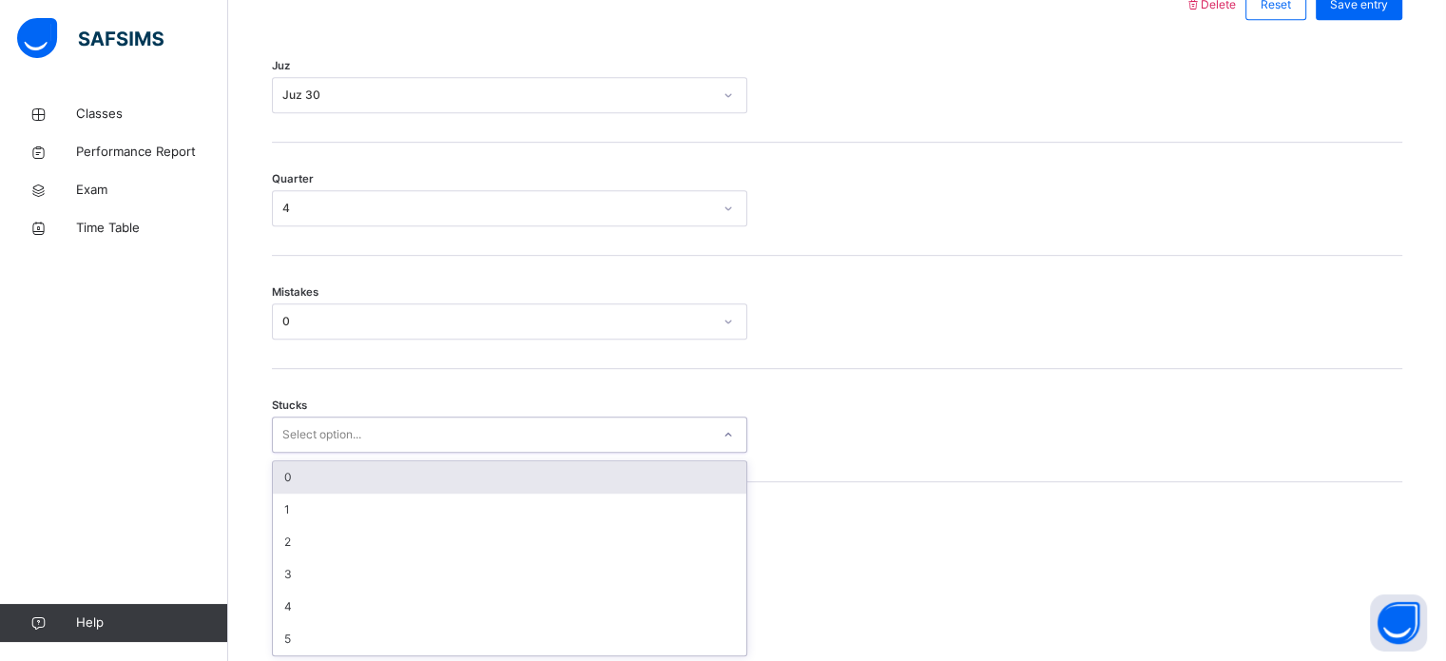
scroll to position [924, 0]
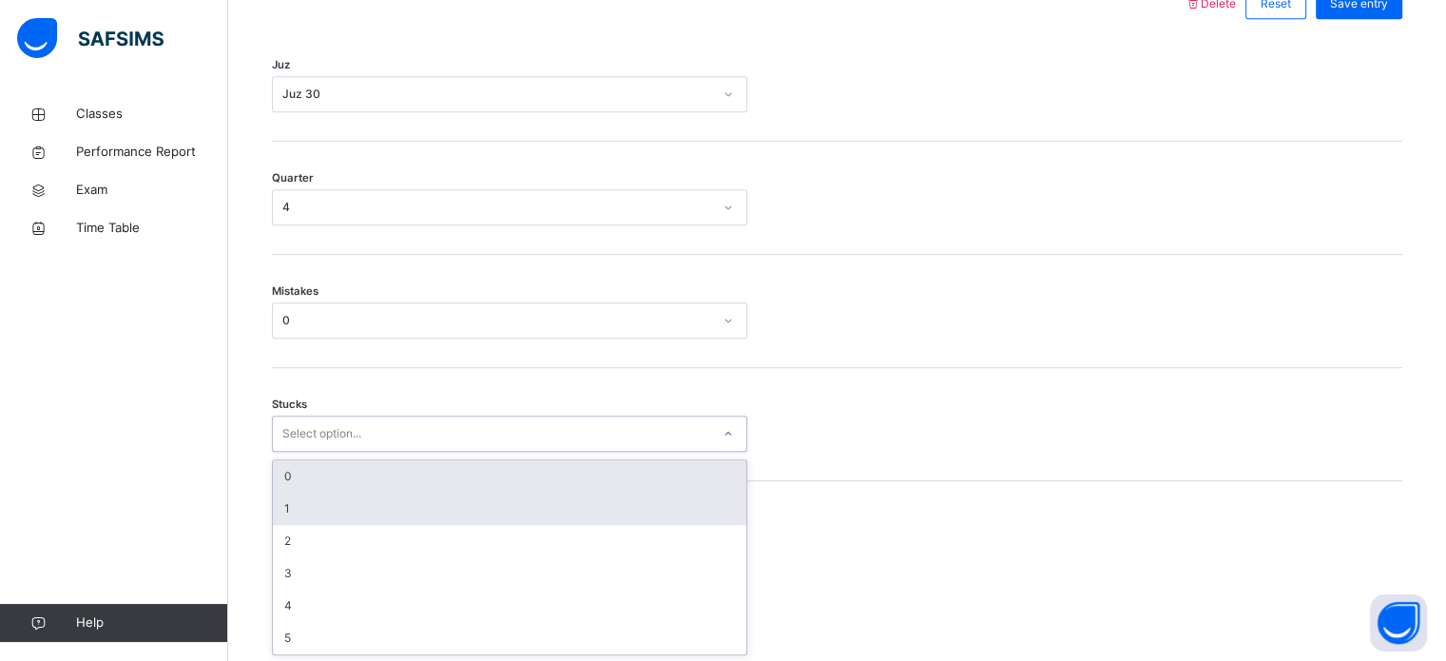
click at [274, 501] on div "1" at bounding box center [510, 509] width 474 height 32
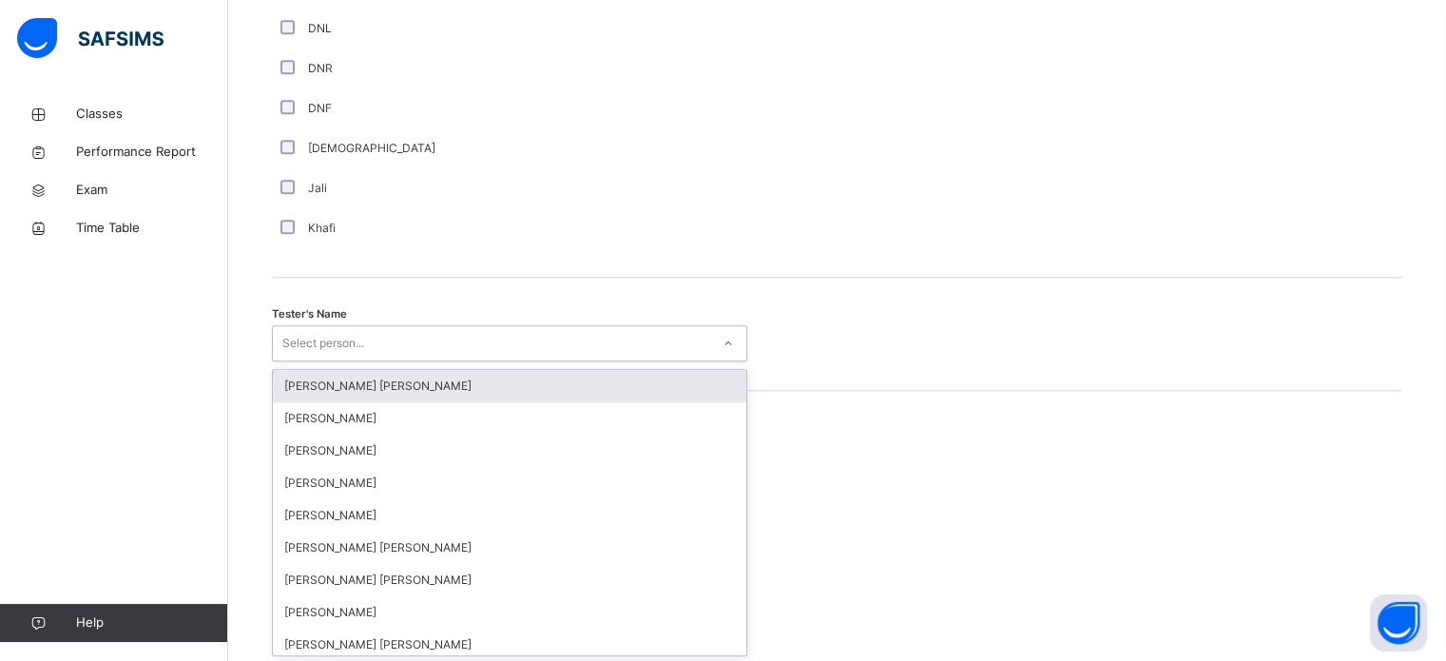
scroll to position [1742, 0]
type input "***"
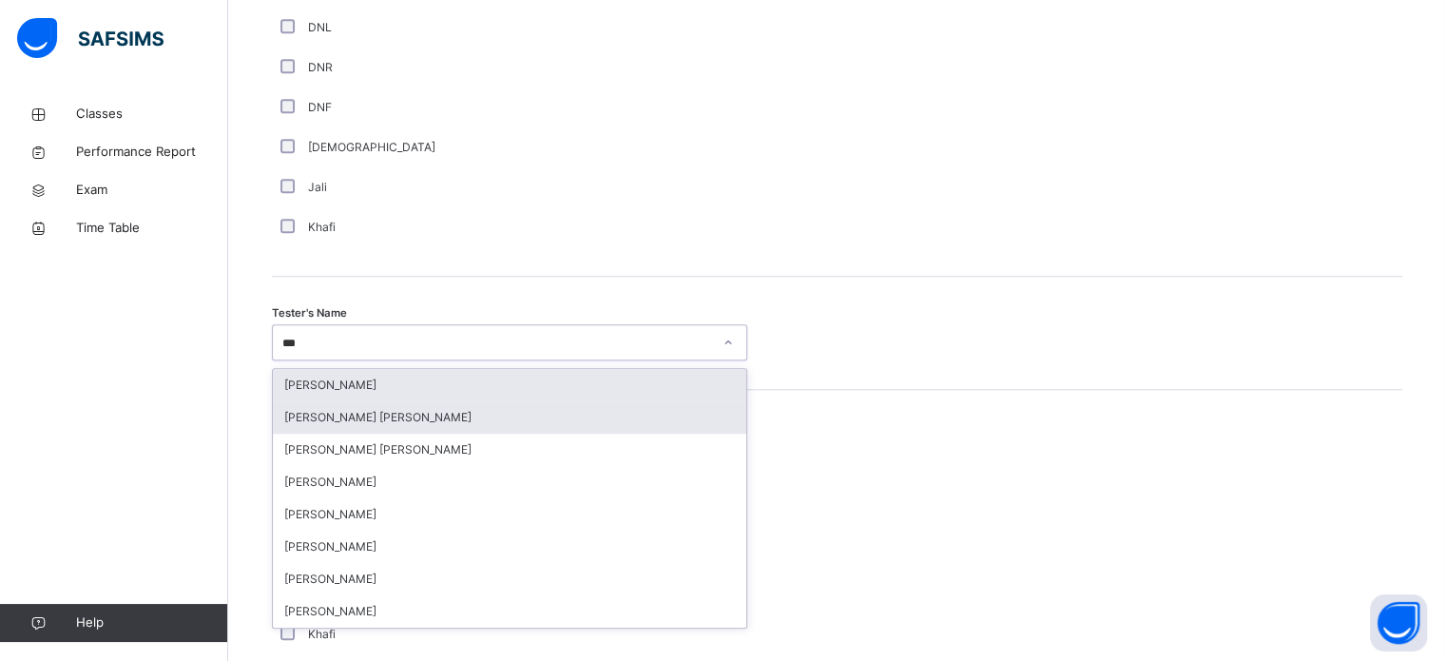
click at [283, 421] on div "[PERSON_NAME] [PERSON_NAME]" at bounding box center [510, 417] width 474 height 32
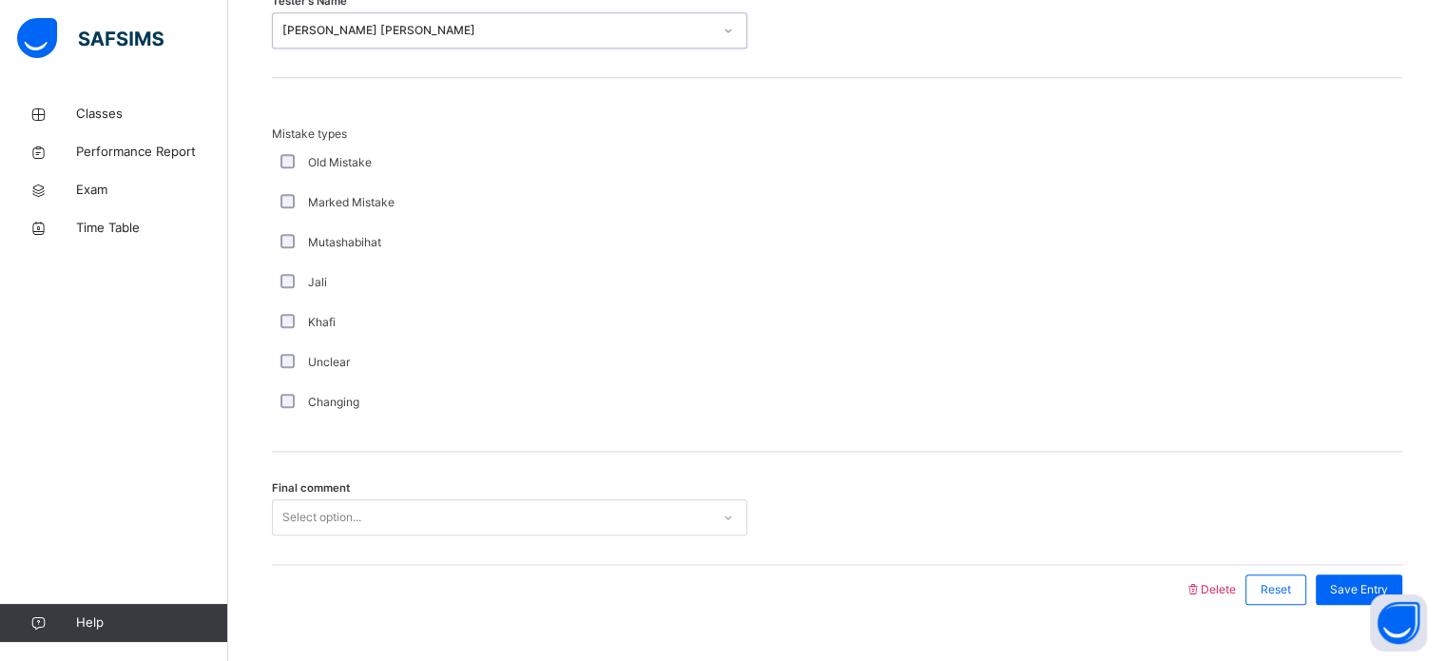
scroll to position [2091, 0]
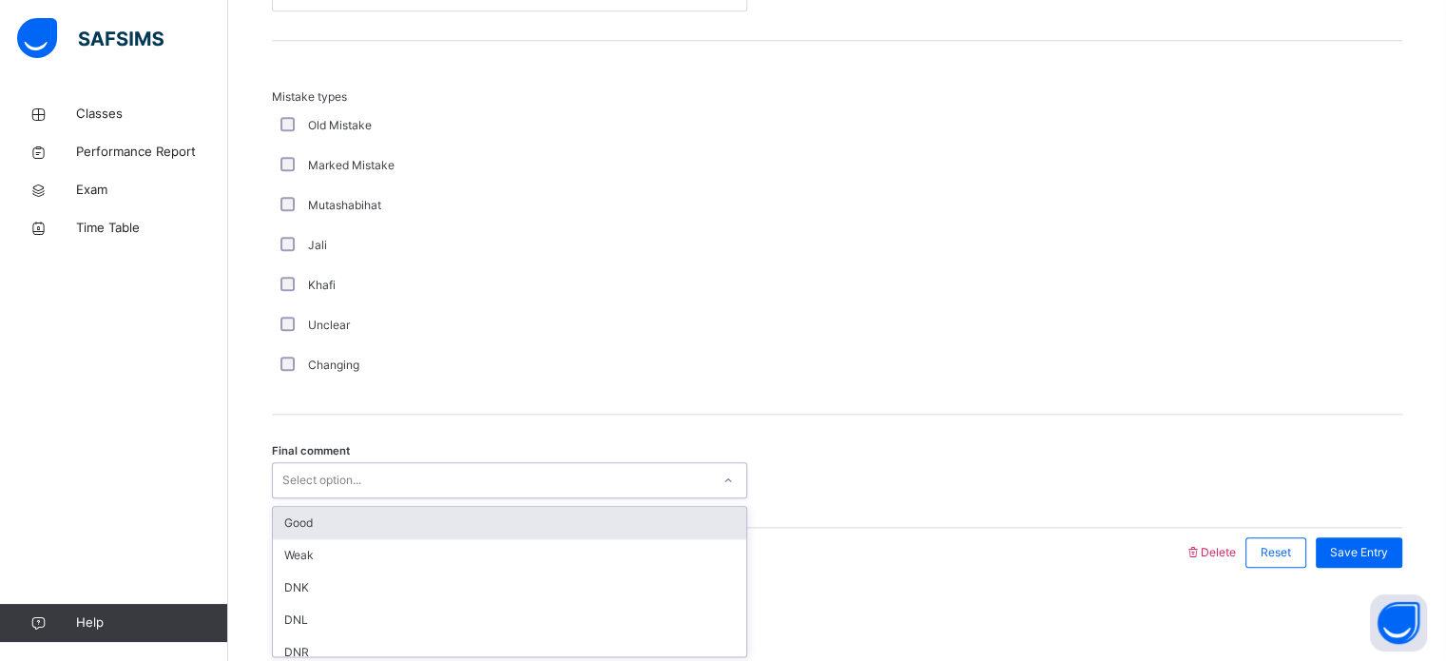
click at [291, 536] on div "Good" at bounding box center [510, 523] width 474 height 32
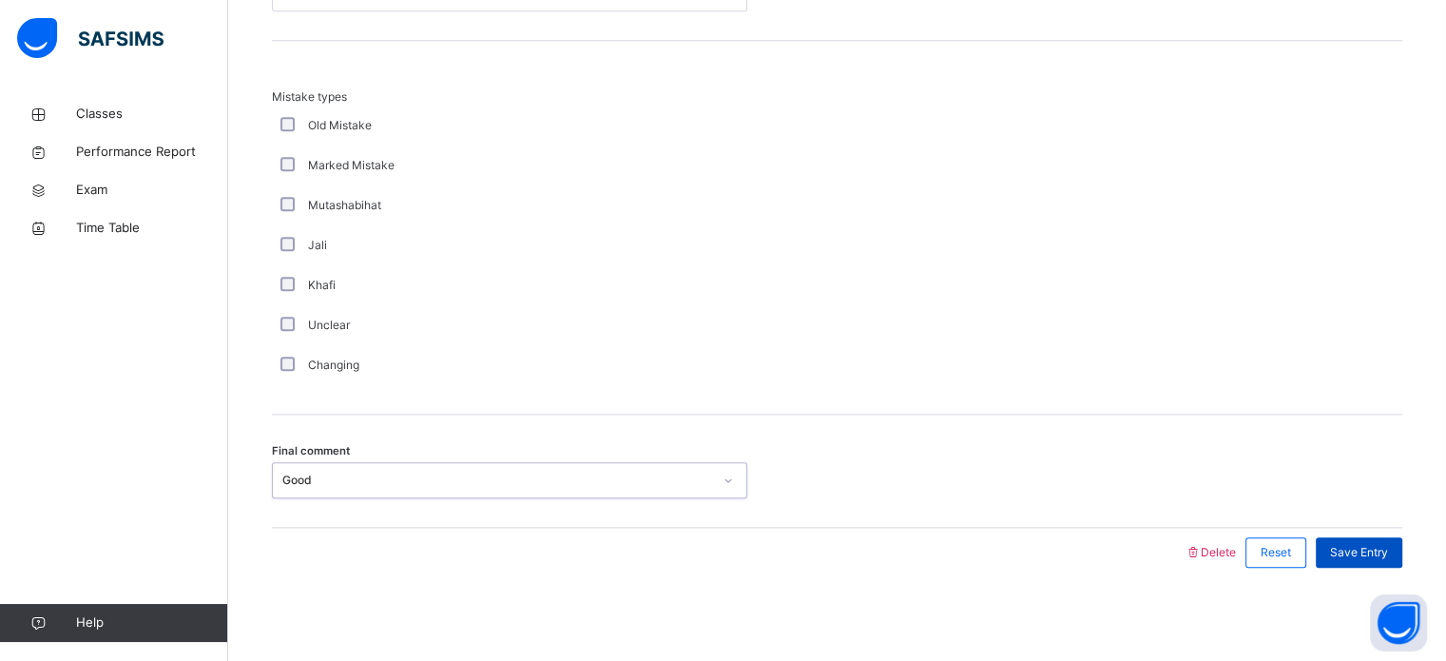
click at [1343, 561] on div "Save Entry" at bounding box center [1359, 552] width 87 height 30
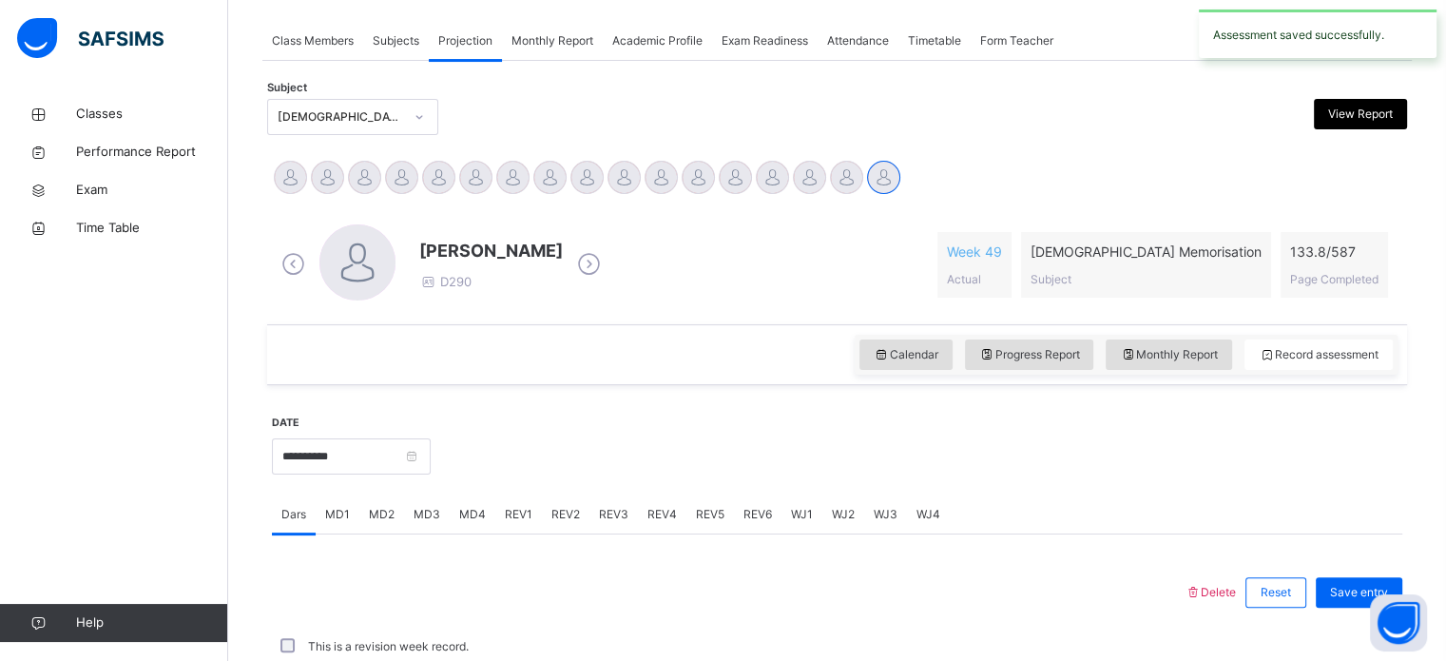
scroll to position [767, 0]
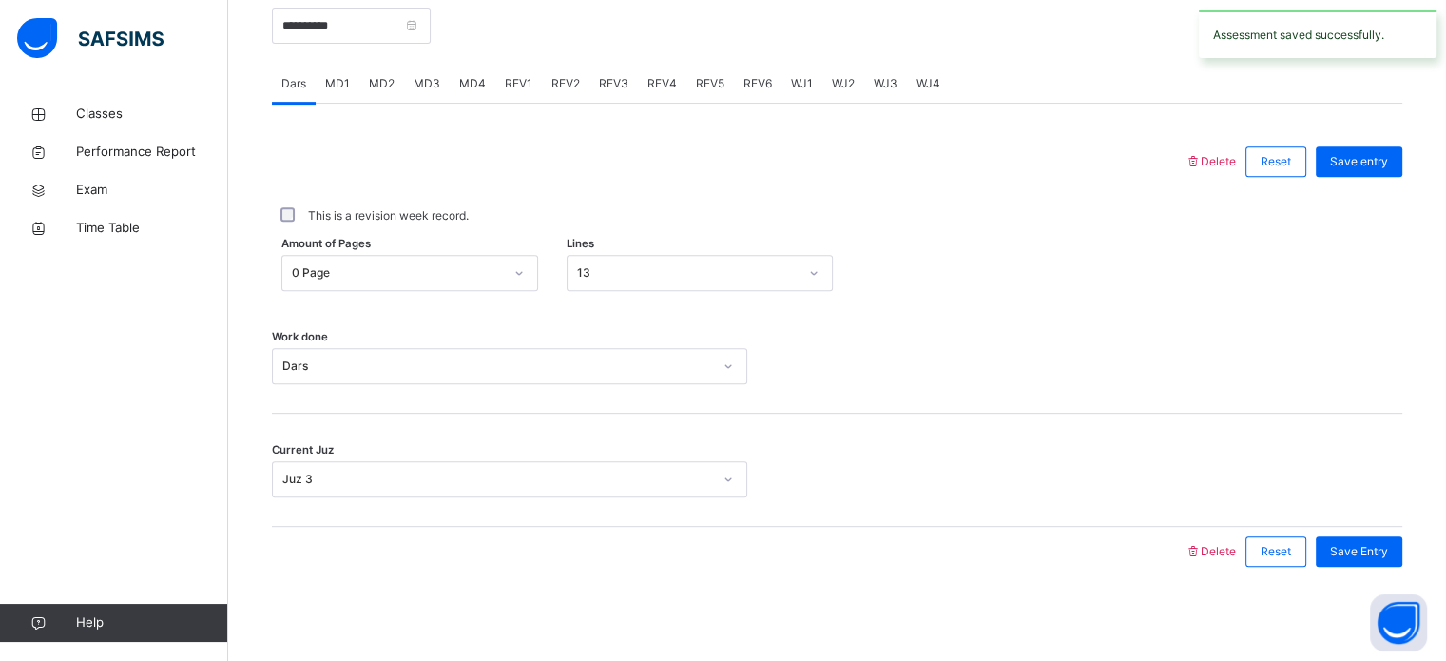
click at [560, 77] on span "REV2" at bounding box center [566, 83] width 29 height 17
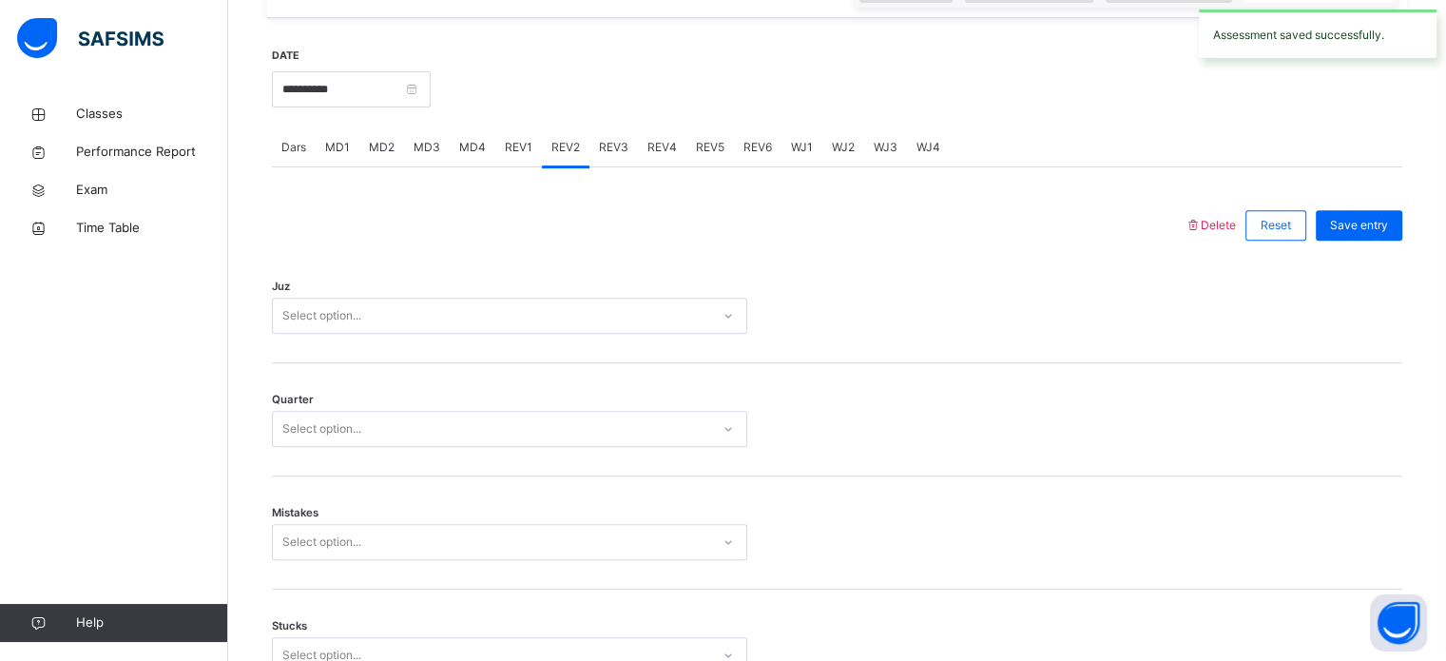
scroll to position [702, 0]
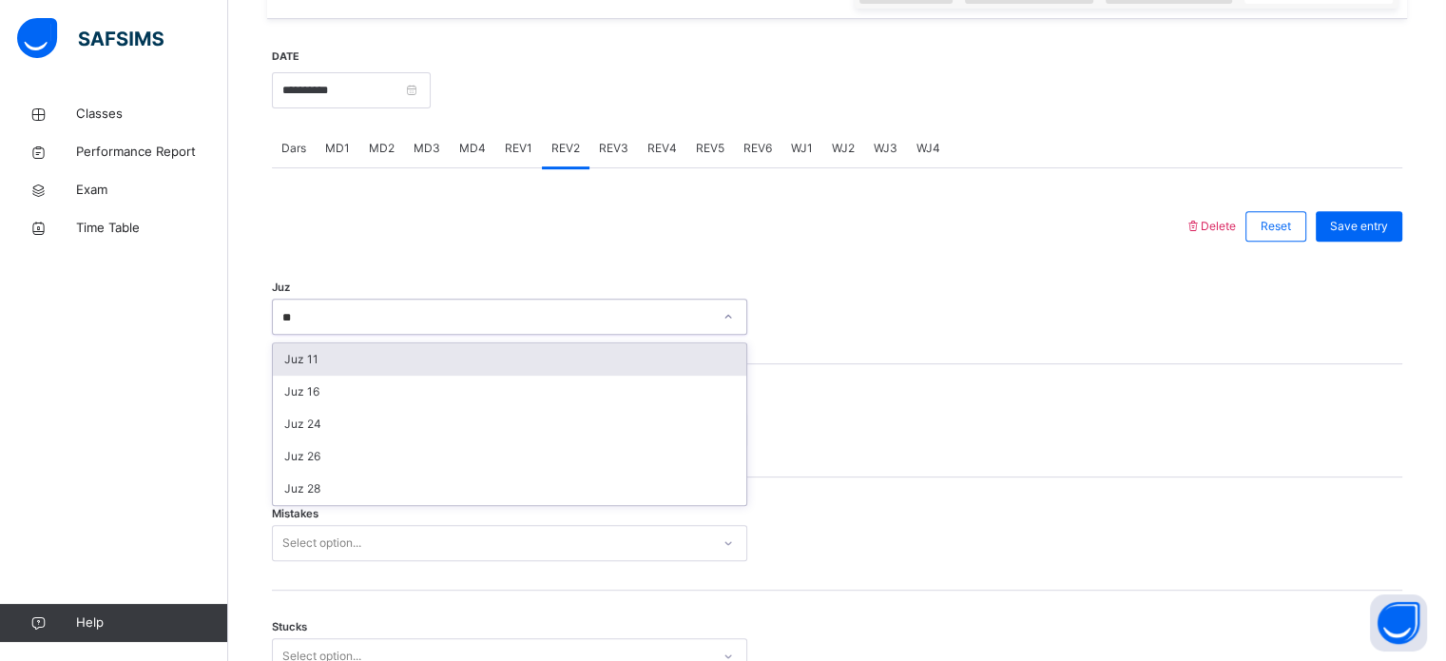
type input "*"
click at [287, 358] on div "Juz 1" at bounding box center [510, 359] width 474 height 32
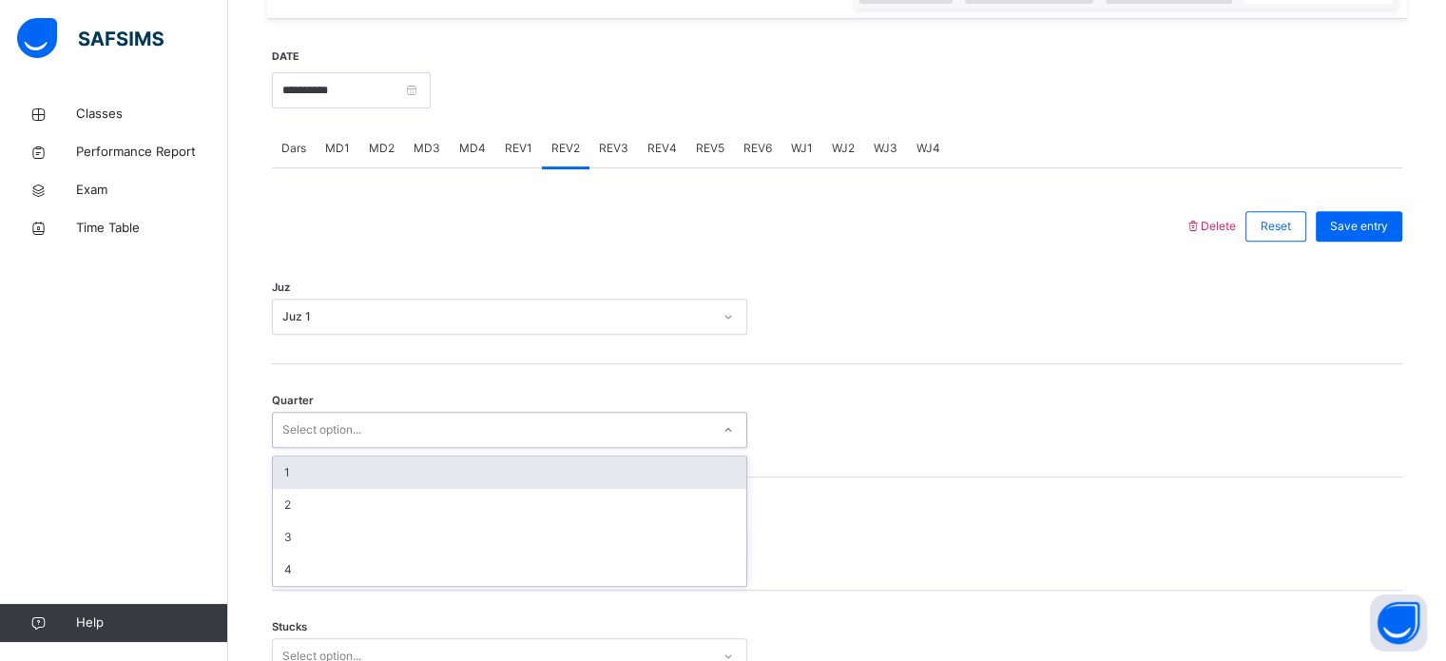
click at [275, 460] on div "1" at bounding box center [510, 472] width 474 height 32
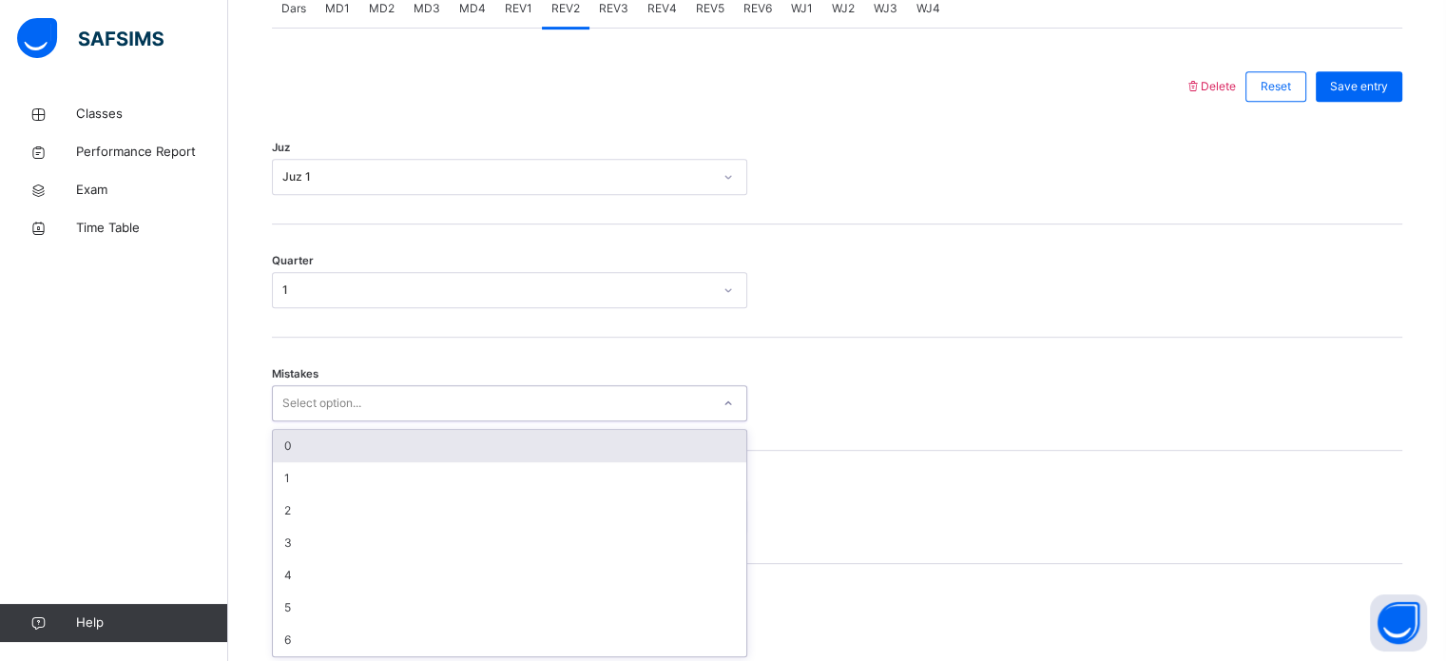
scroll to position [844, 0]
click at [290, 453] on div "0" at bounding box center [510, 443] width 474 height 32
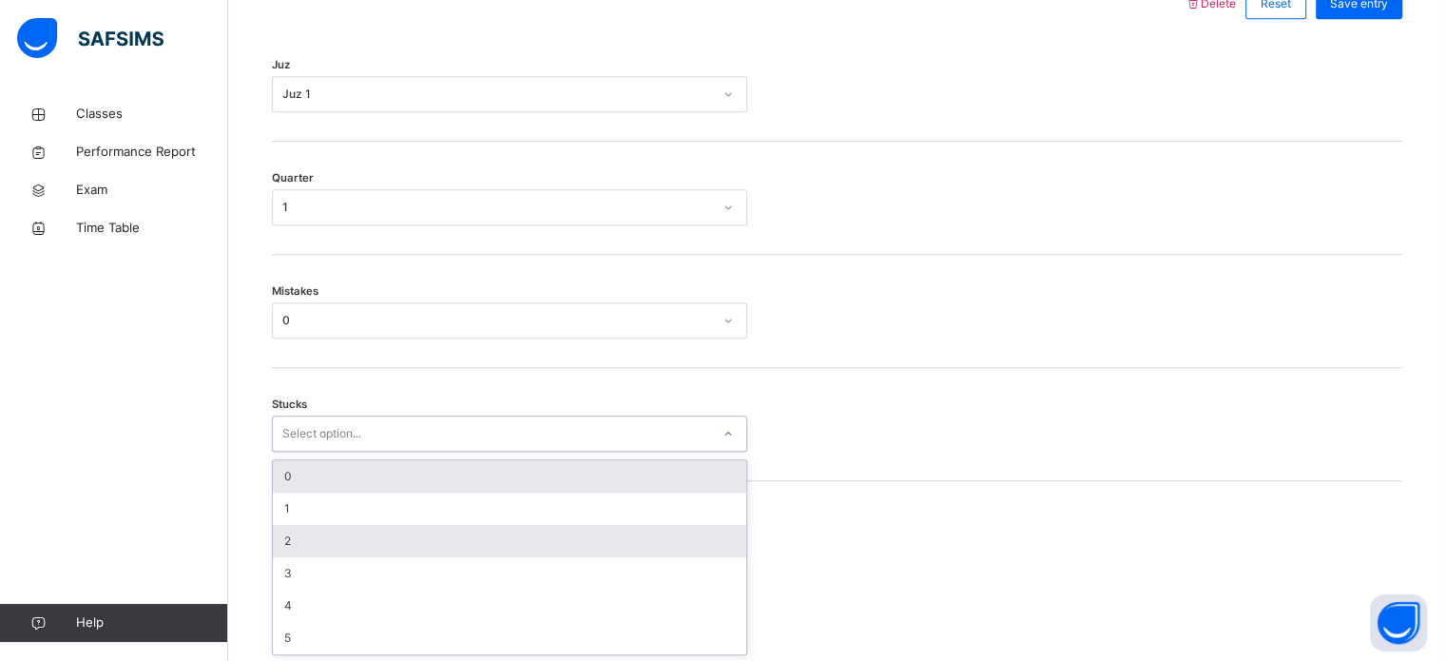
click at [277, 529] on div "2" at bounding box center [510, 541] width 474 height 32
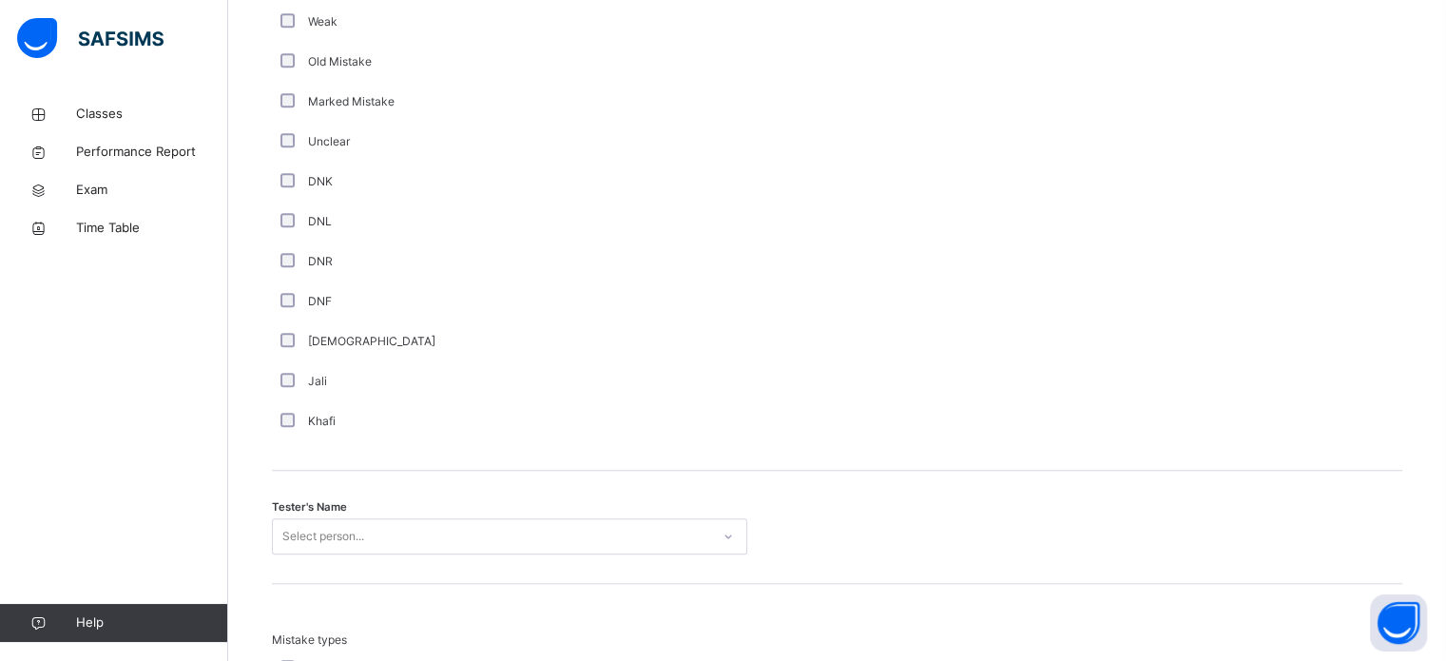
click at [301, 492] on div "Tester's Name Select person..." at bounding box center [837, 527] width 1131 height 113
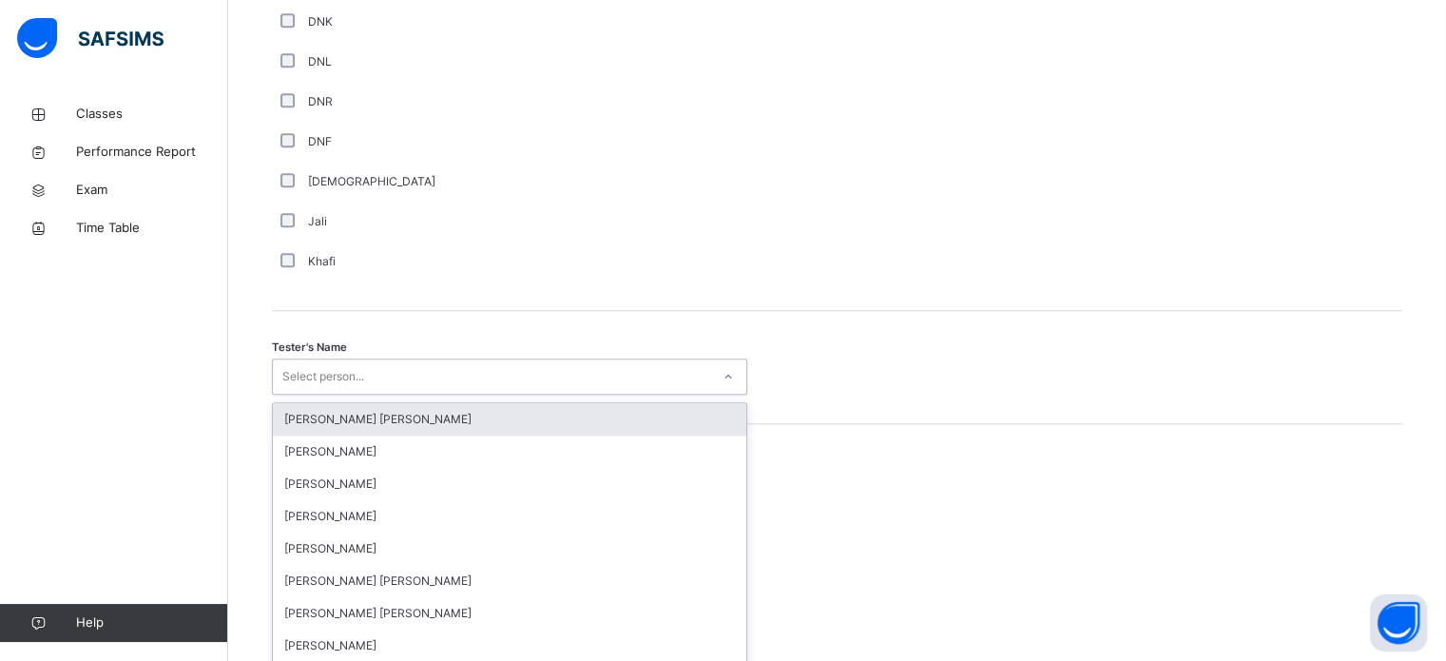
scroll to position [1742, 0]
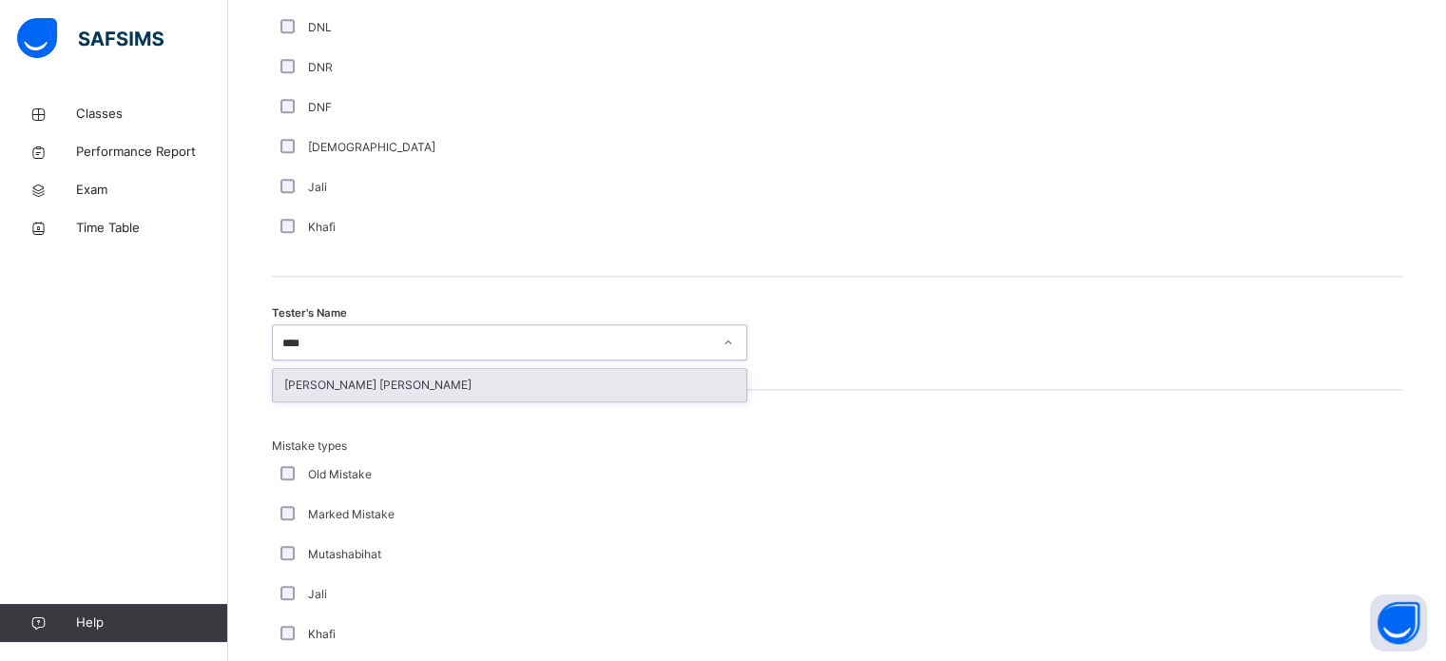
type input "*****"
click at [303, 374] on div "[PERSON_NAME] [PERSON_NAME]" at bounding box center [510, 385] width 474 height 32
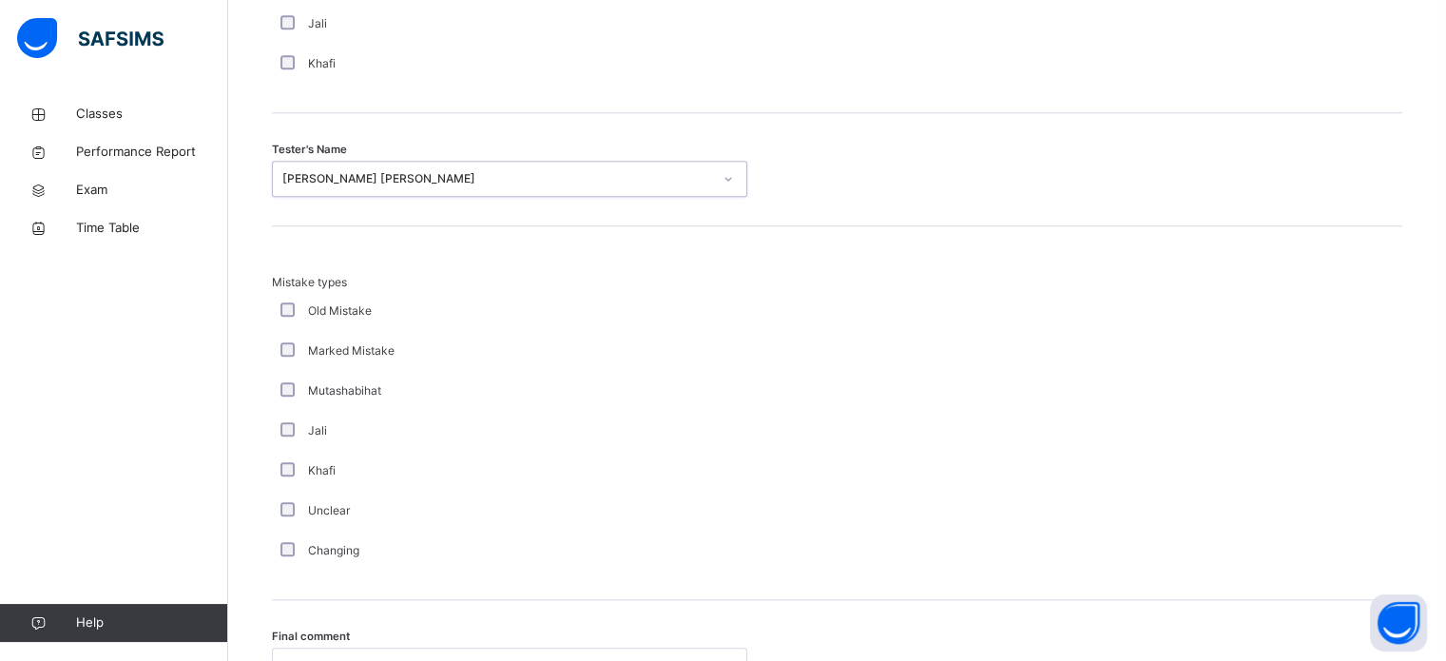
scroll to position [2091, 0]
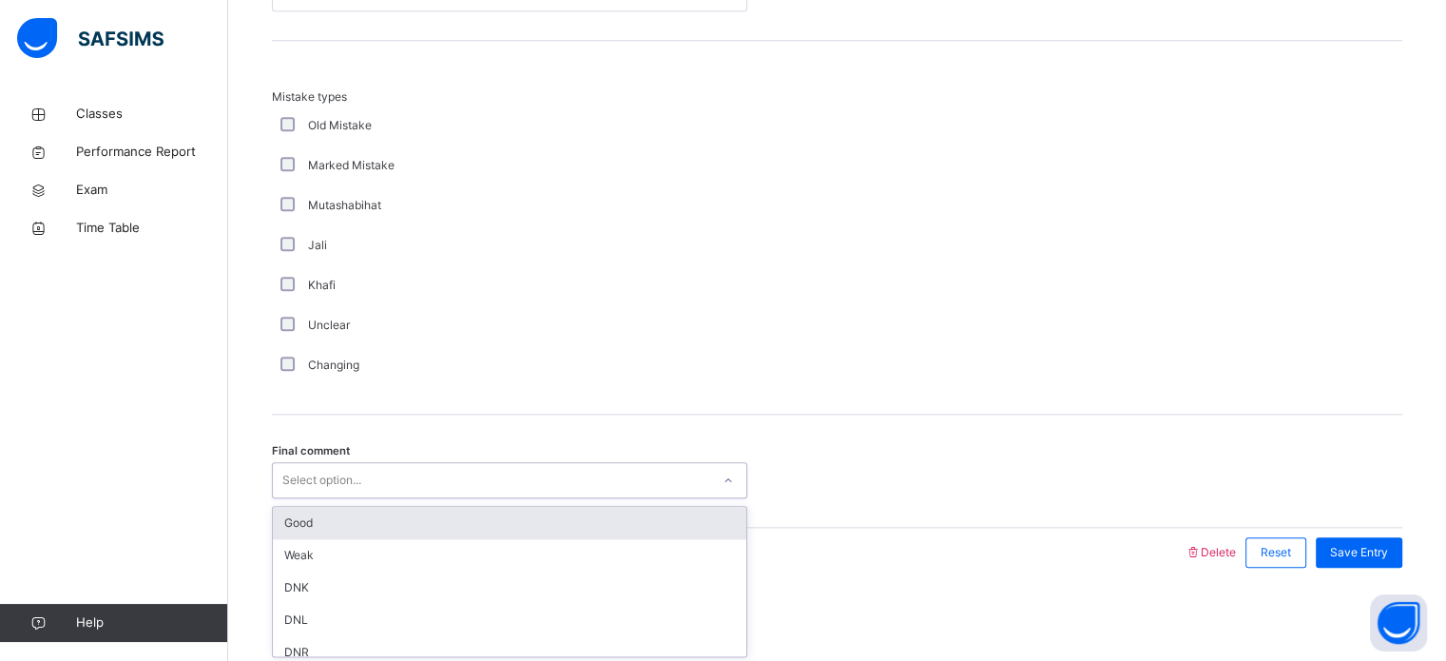
click at [291, 521] on div "Good" at bounding box center [510, 523] width 474 height 32
click at [1384, 544] on span "Save Entry" at bounding box center [1359, 552] width 58 height 17
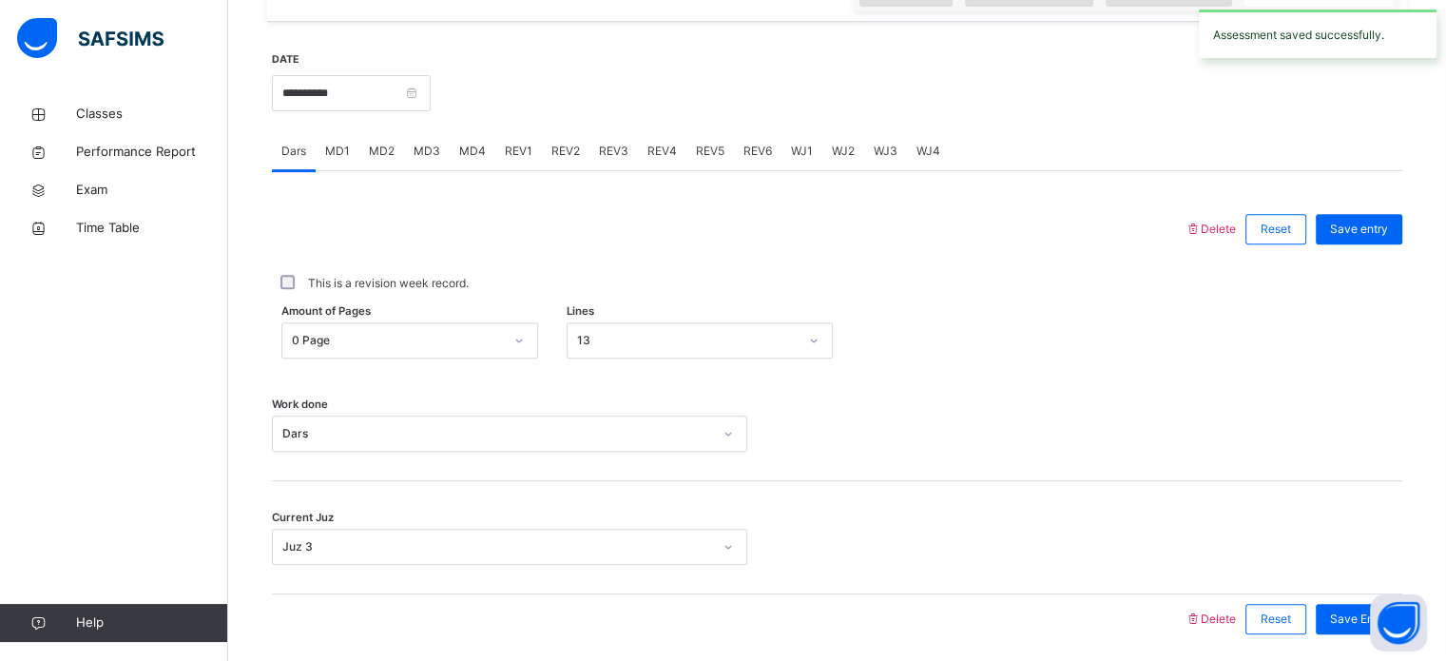
scroll to position [692, 0]
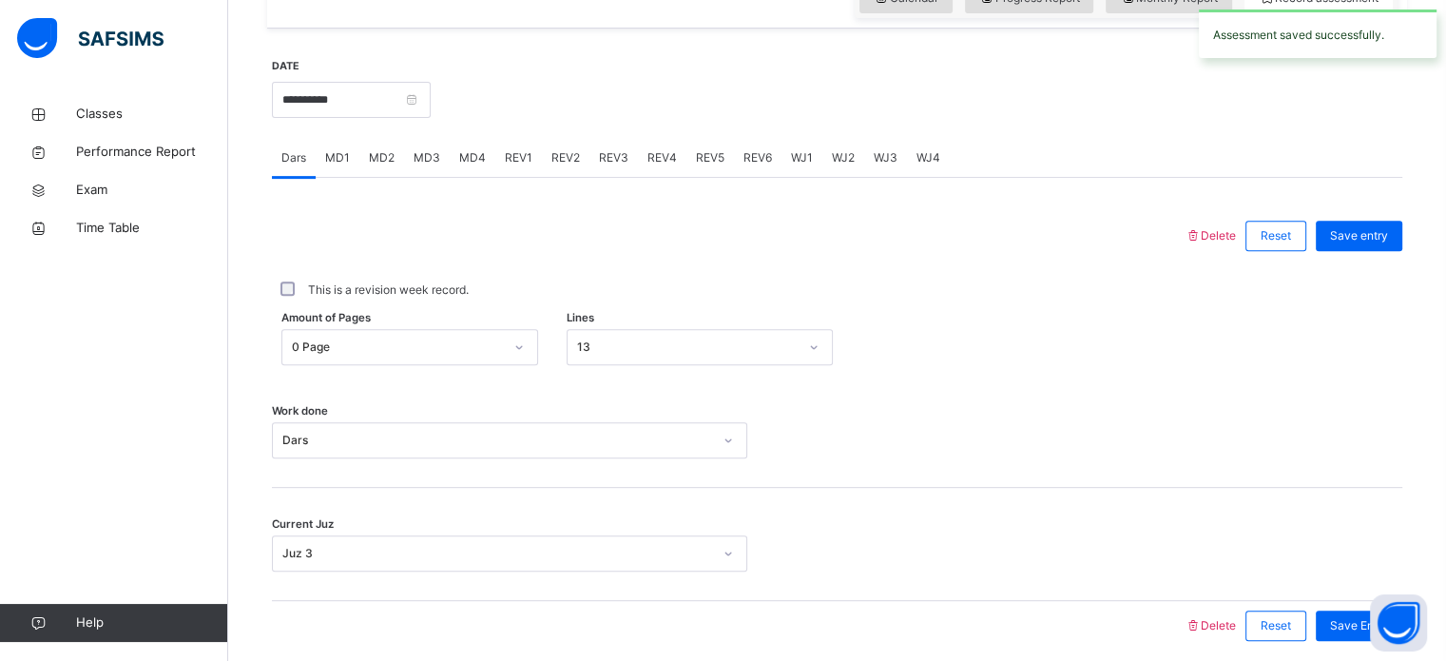
click at [623, 147] on div "REV3" at bounding box center [614, 158] width 49 height 38
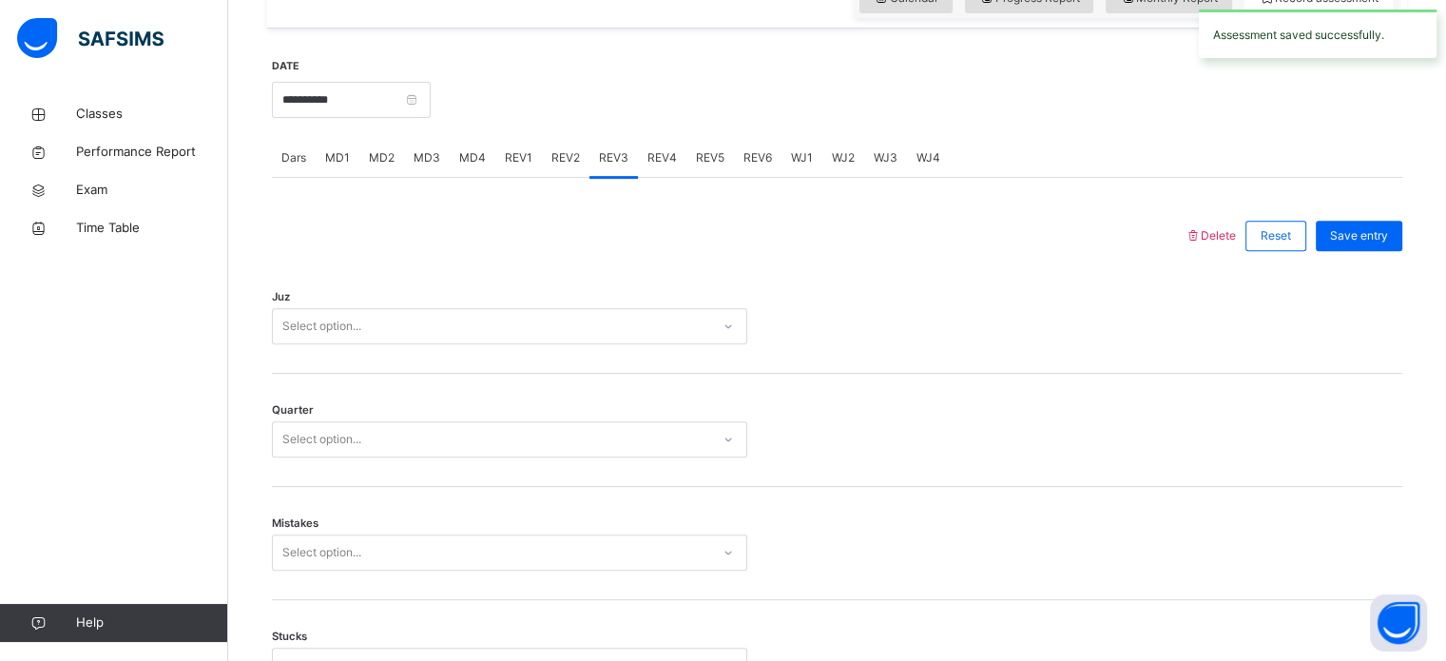
click at [367, 361] on div "Juz Select option..." at bounding box center [837, 317] width 1131 height 113
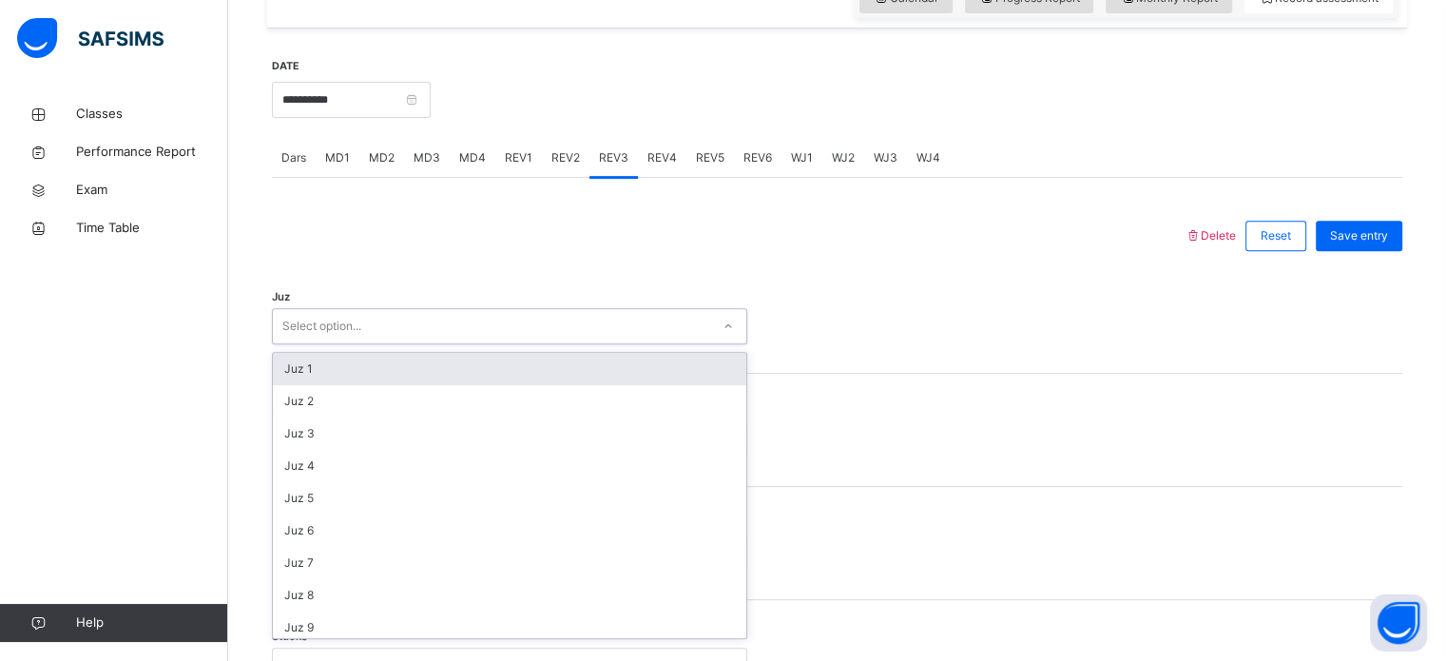
click at [287, 367] on div "Juz 1" at bounding box center [510, 369] width 474 height 32
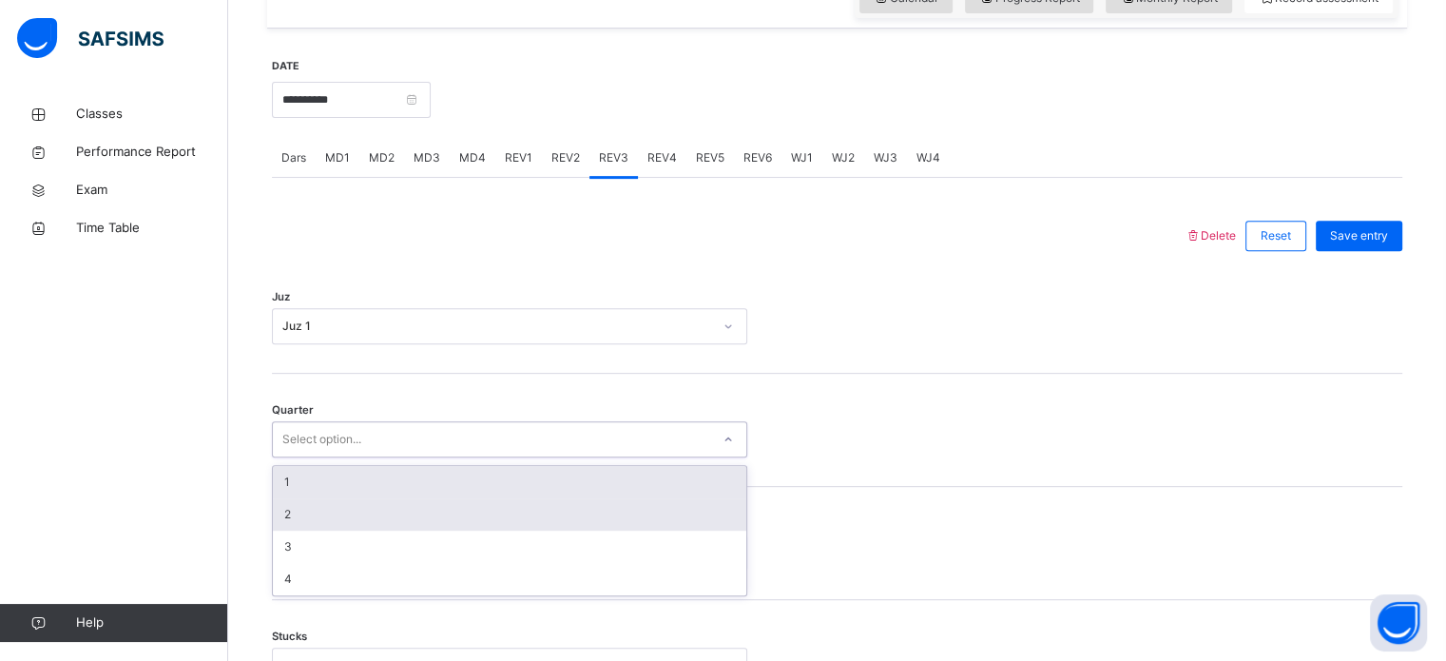
click at [290, 506] on div "2" at bounding box center [510, 514] width 474 height 32
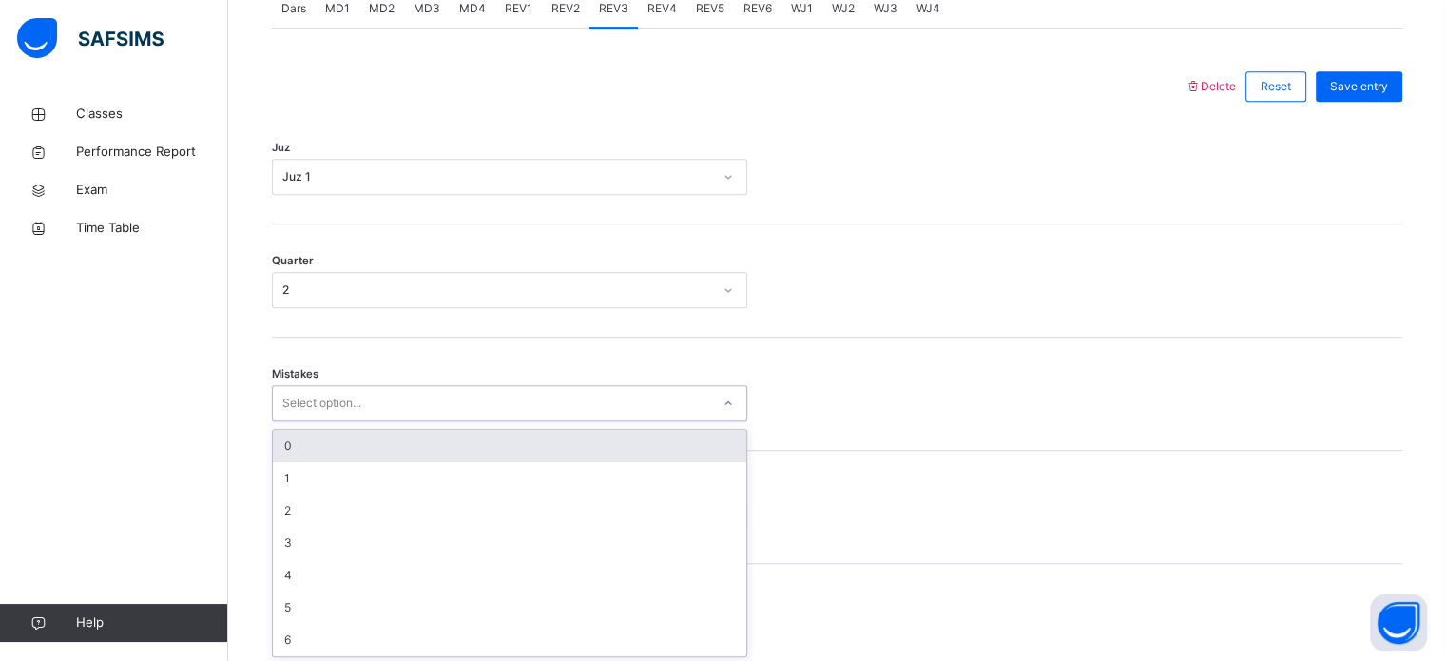
scroll to position [844, 0]
click at [299, 444] on div "0" at bounding box center [510, 443] width 474 height 32
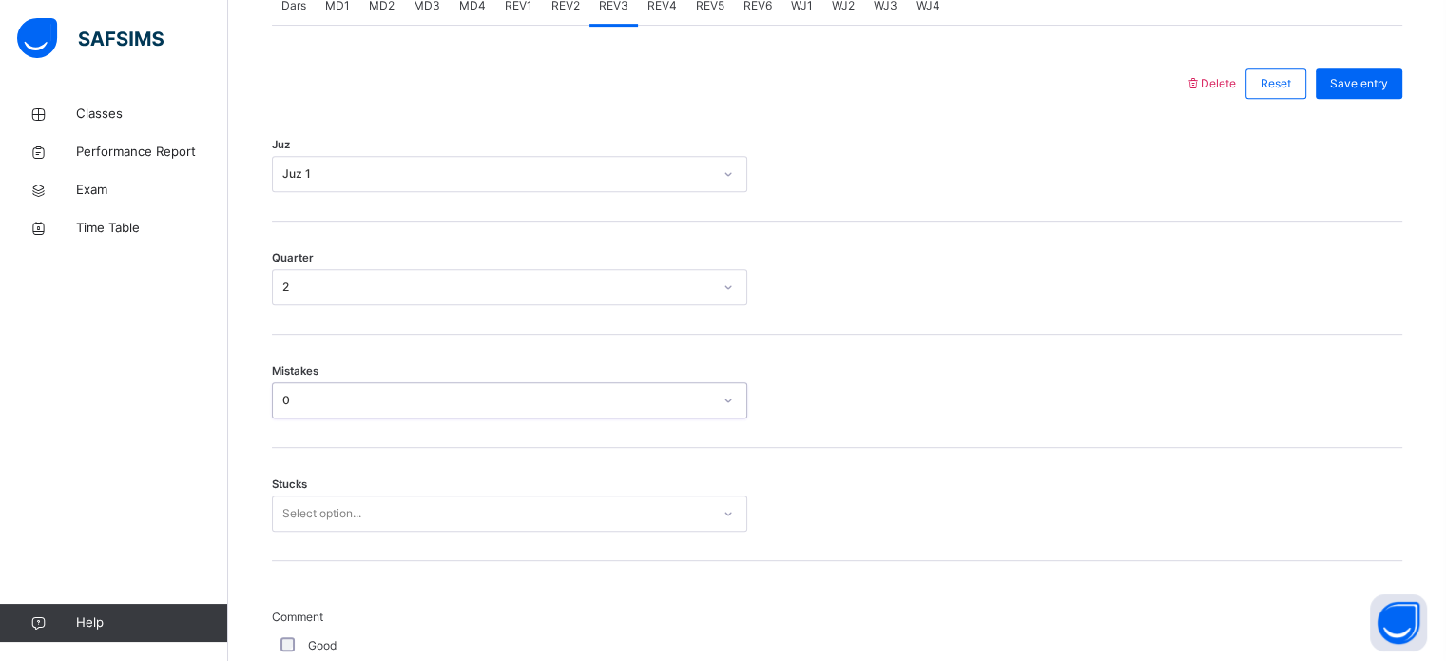
click at [310, 507] on div "Stucks Select option..." at bounding box center [837, 504] width 1131 height 113
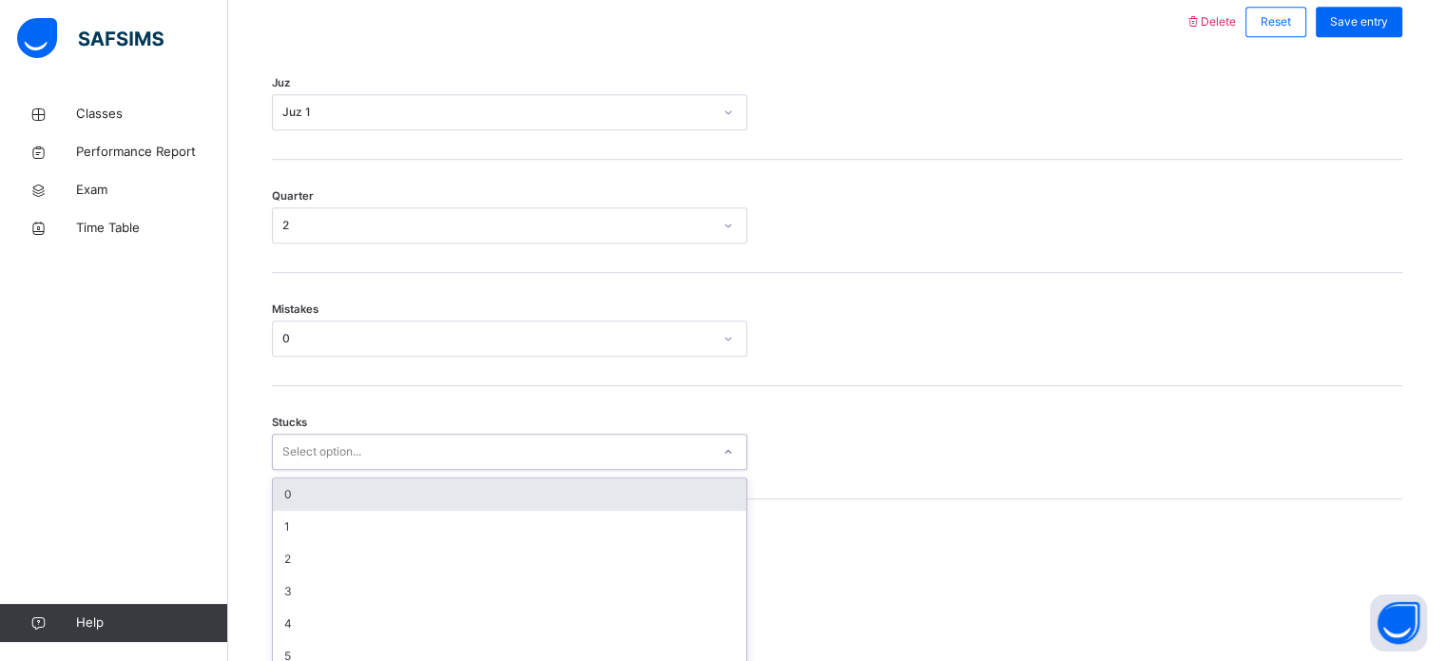
click at [312, 470] on div "option 0 focused, 1 of 6. 6 results available. Use Up and Down to choose option…" at bounding box center [510, 452] width 476 height 36
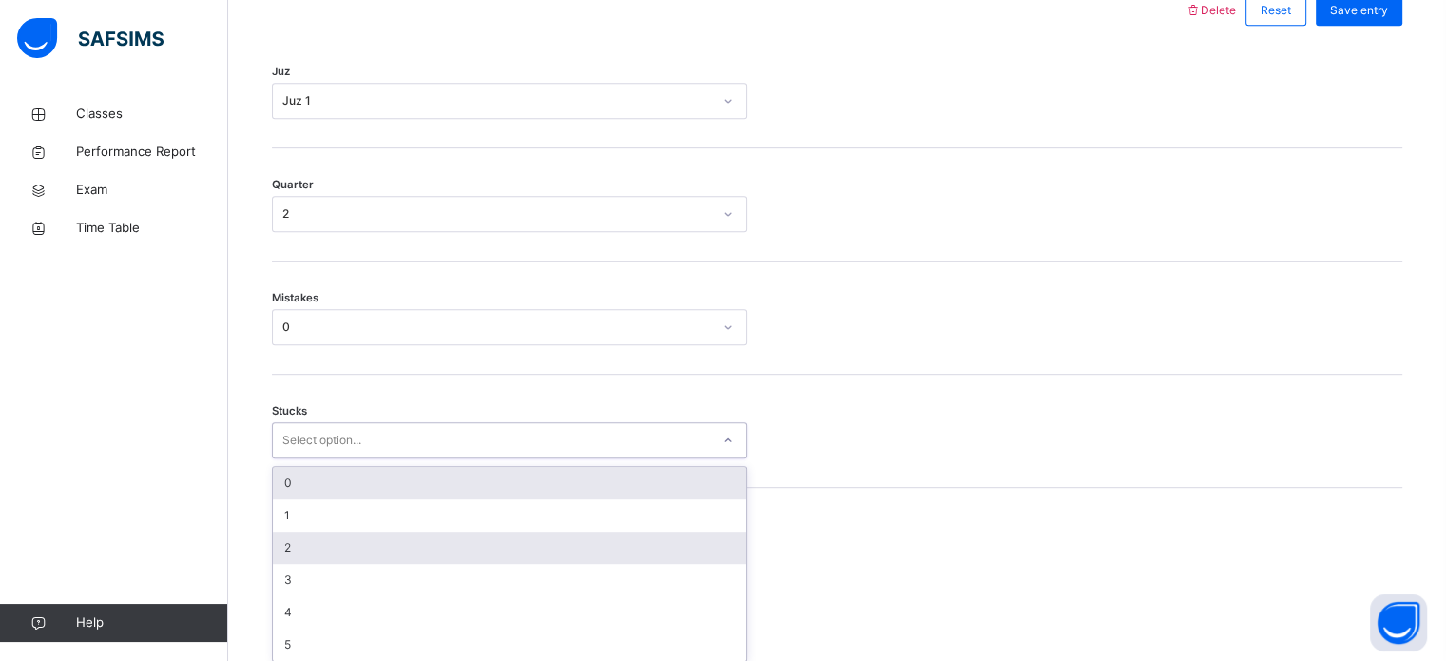
scroll to position [924, 0]
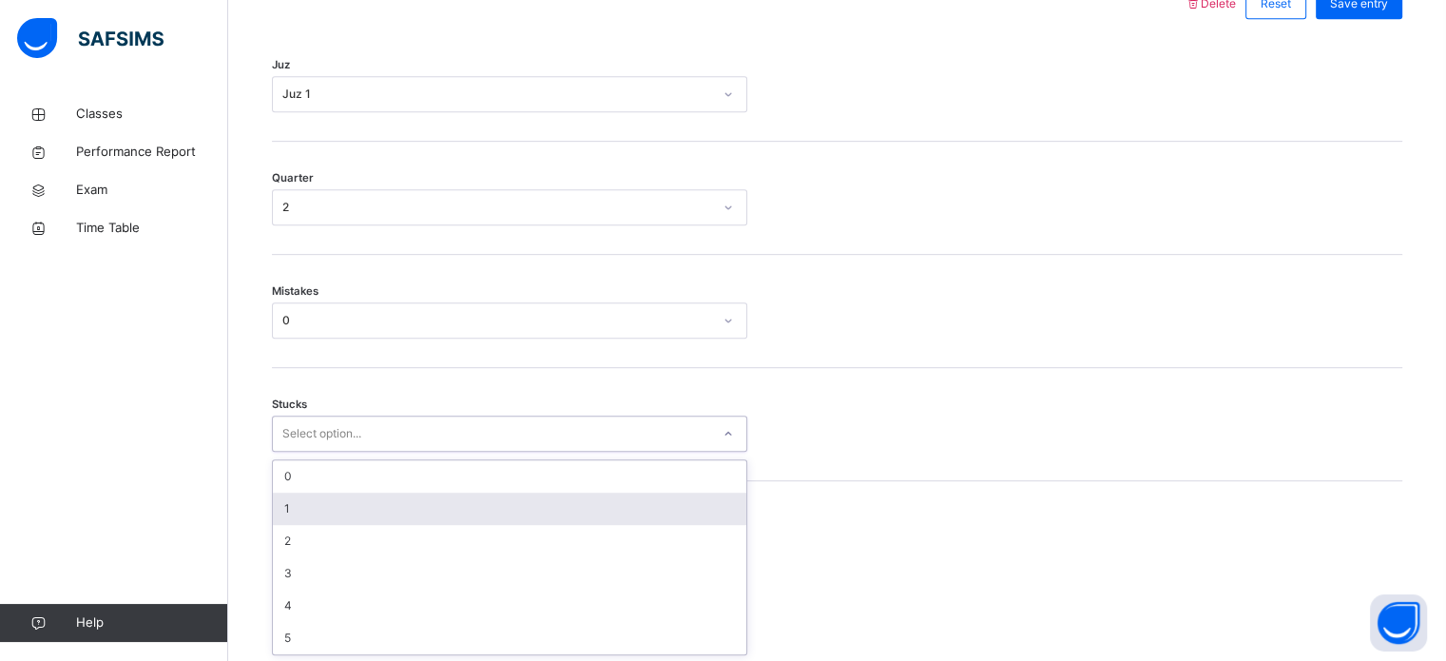
click at [320, 509] on div "1" at bounding box center [510, 509] width 474 height 32
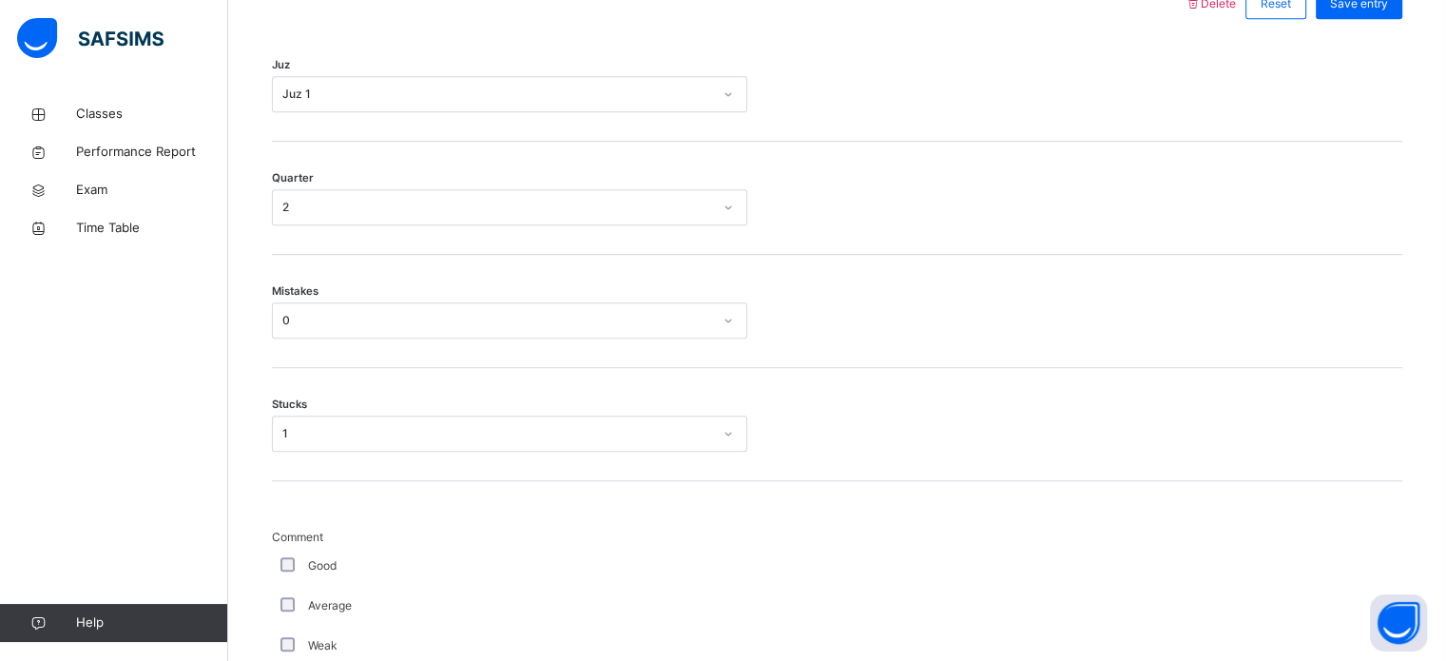
click at [422, 606] on div "Average" at bounding box center [510, 605] width 466 height 17
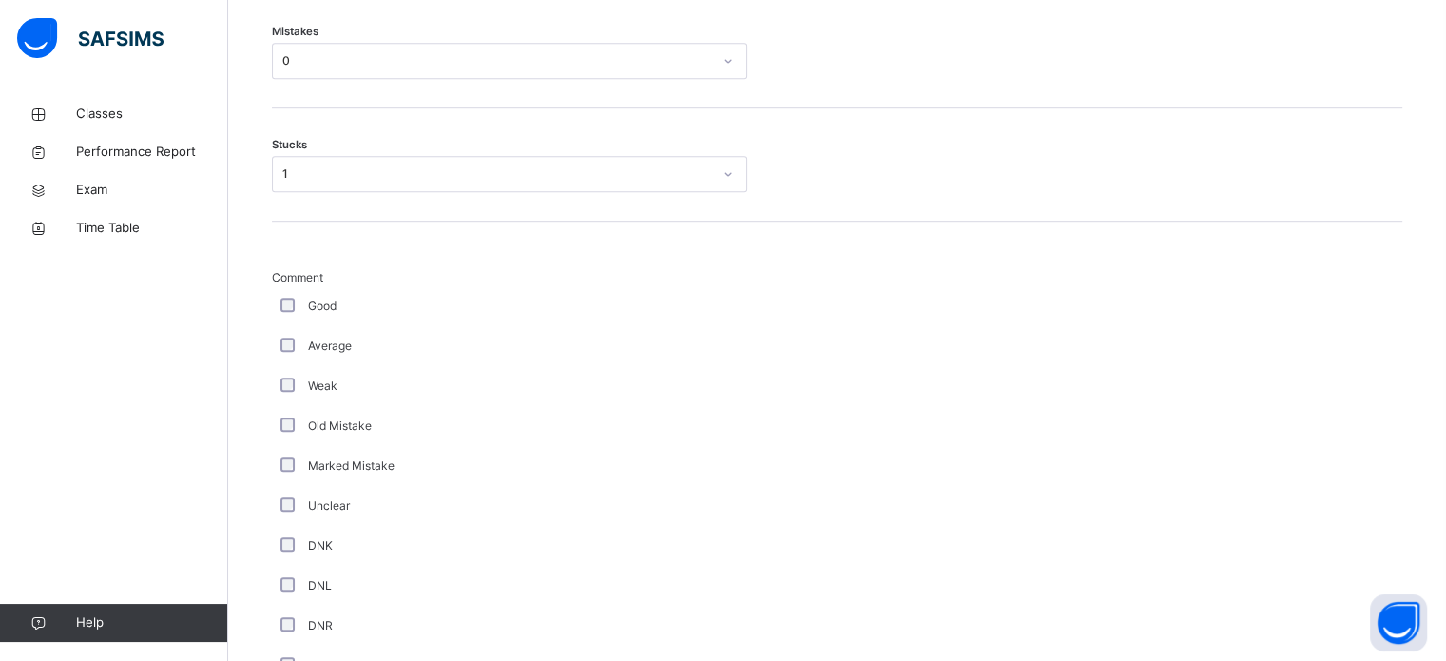
scroll to position [1419, 0]
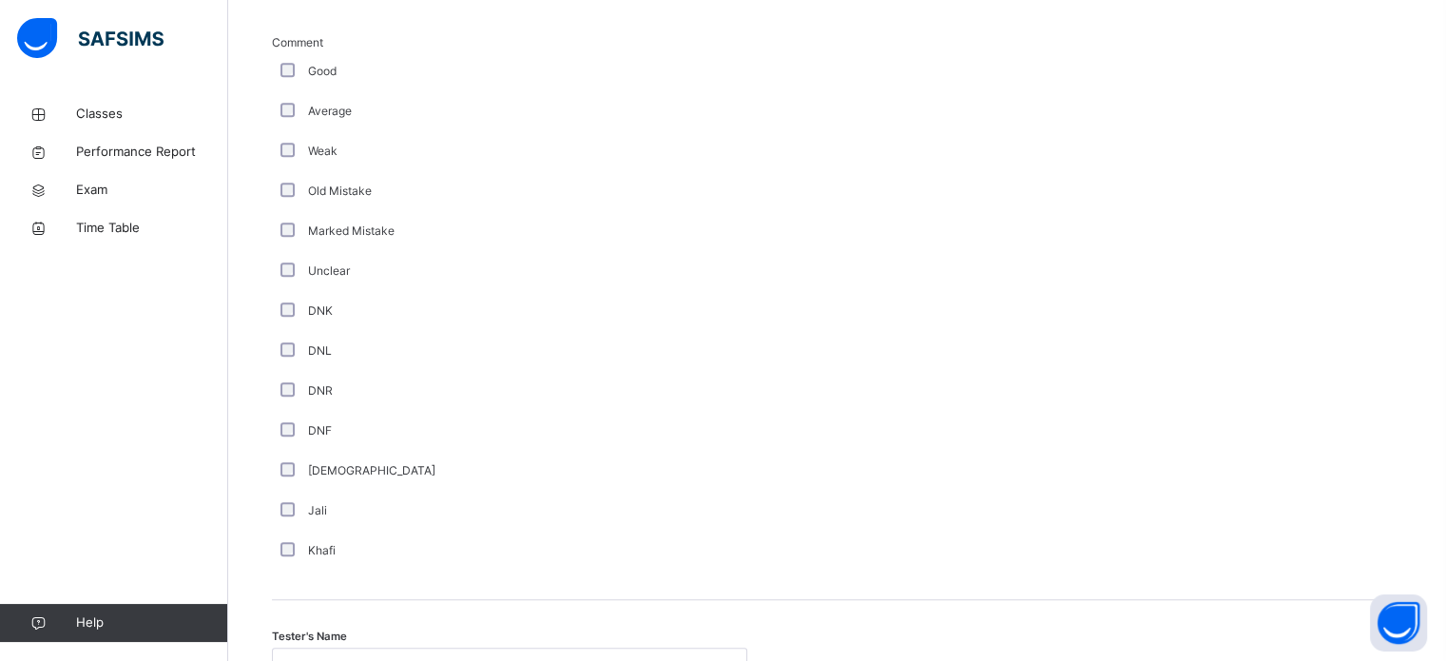
click at [315, 631] on span "Tester's Name" at bounding box center [309, 637] width 75 height 16
click at [315, 640] on span "Tester's Name" at bounding box center [309, 637] width 75 height 16
click at [333, 637] on span "Tester's Name" at bounding box center [309, 637] width 75 height 16
click at [331, 657] on div "Select person..." at bounding box center [510, 666] width 476 height 36
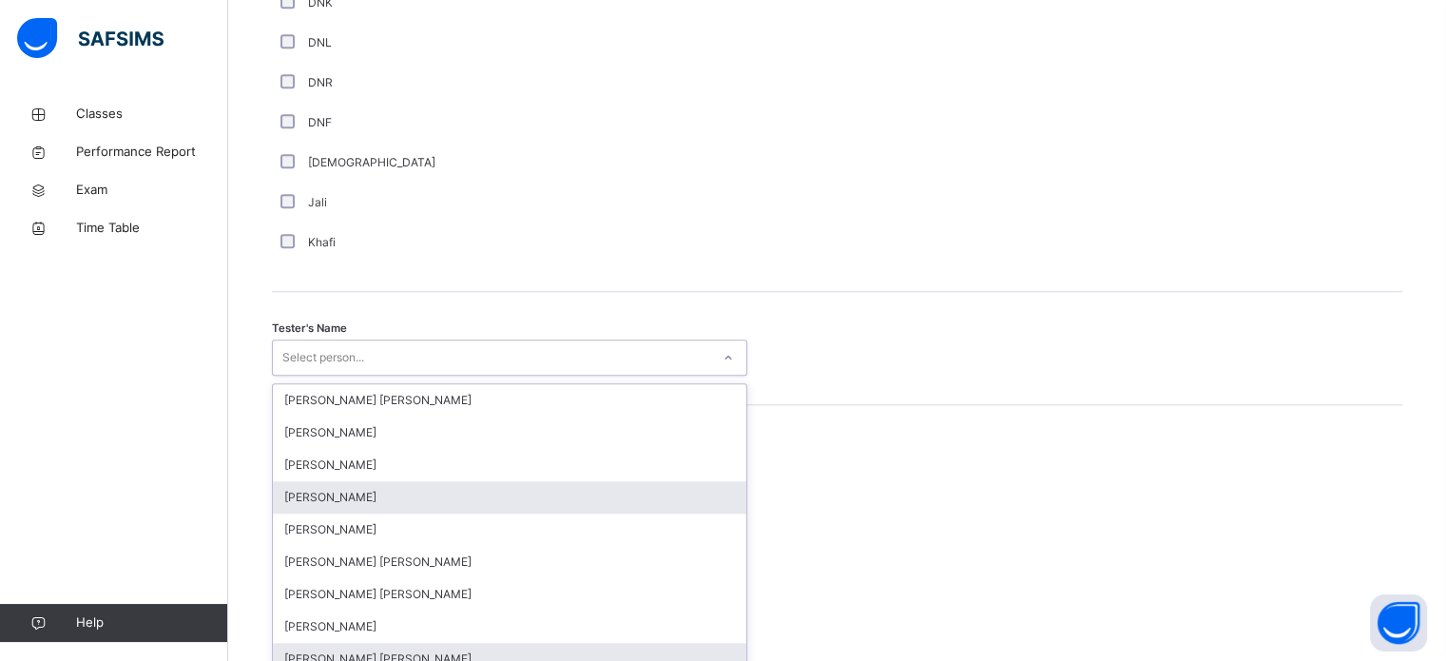
drag, startPoint x: 331, startPoint y: 657, endPoint x: 338, endPoint y: 642, distance: 16.6
click at [335, 650] on div "[PERSON_NAME] [PERSON_NAME] [PERSON_NAME] [PERSON_NAME] [PERSON_NAME] [PERSON_N…" at bounding box center [510, 524] width 474 height 285
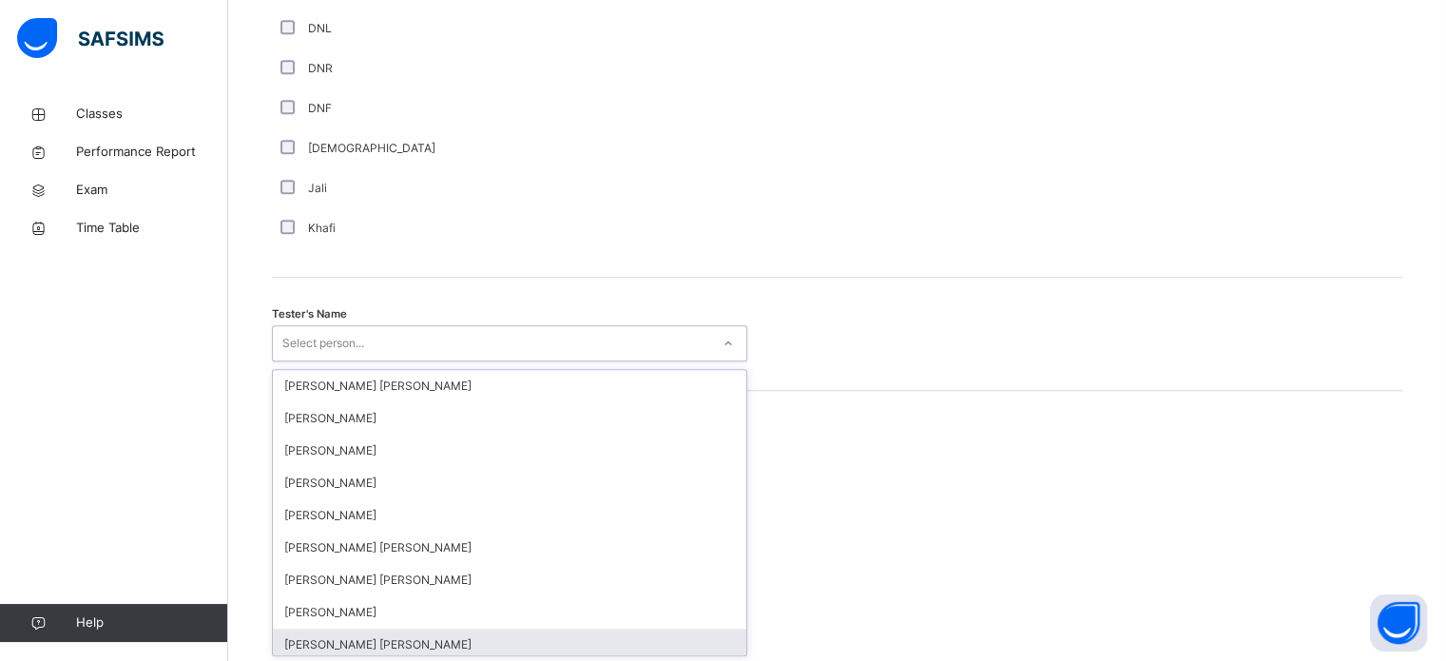
scroll to position [1742, 0]
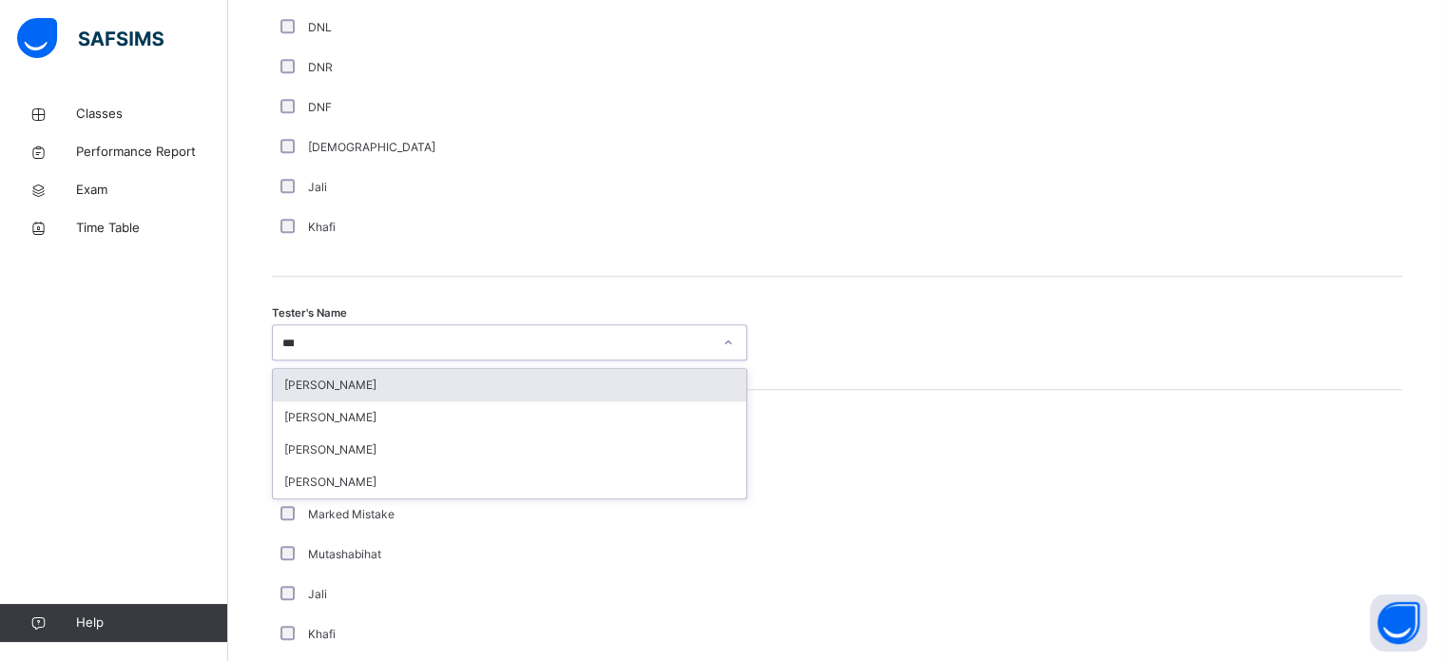
type input "****"
click at [301, 374] on div "[PERSON_NAME]" at bounding box center [510, 385] width 474 height 32
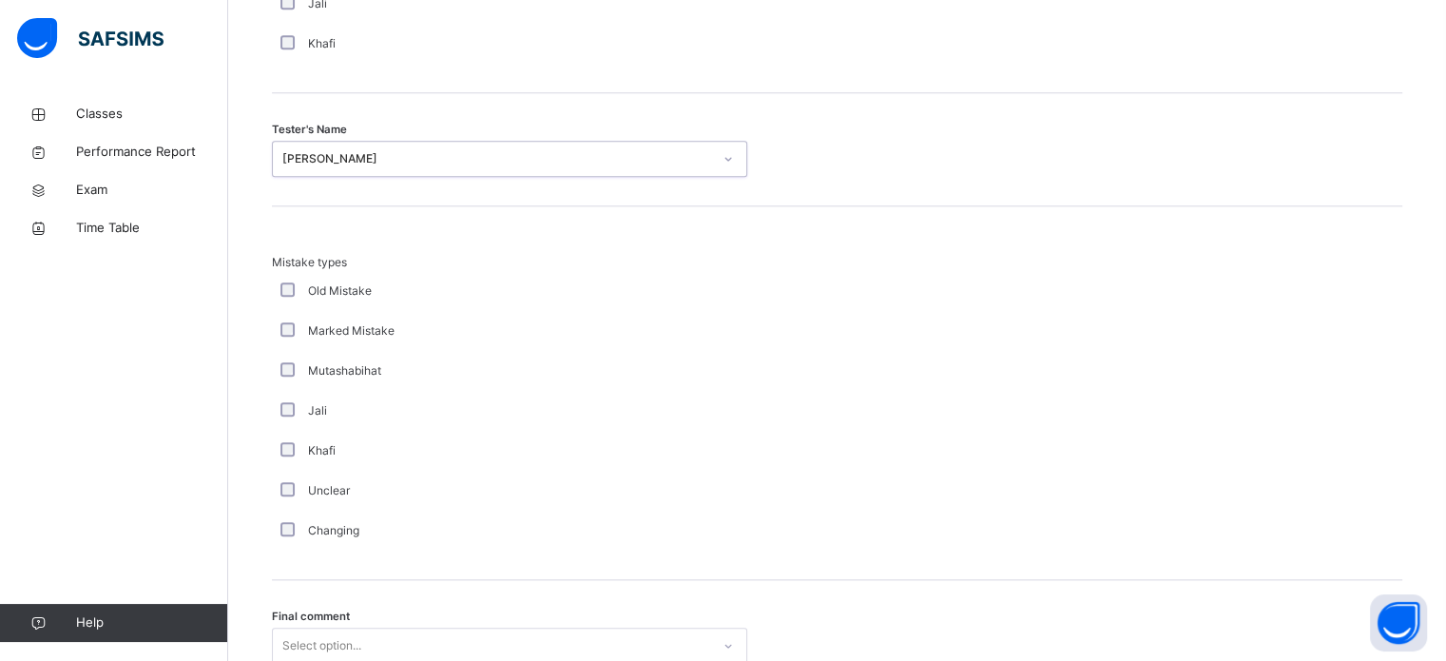
scroll to position [2091, 0]
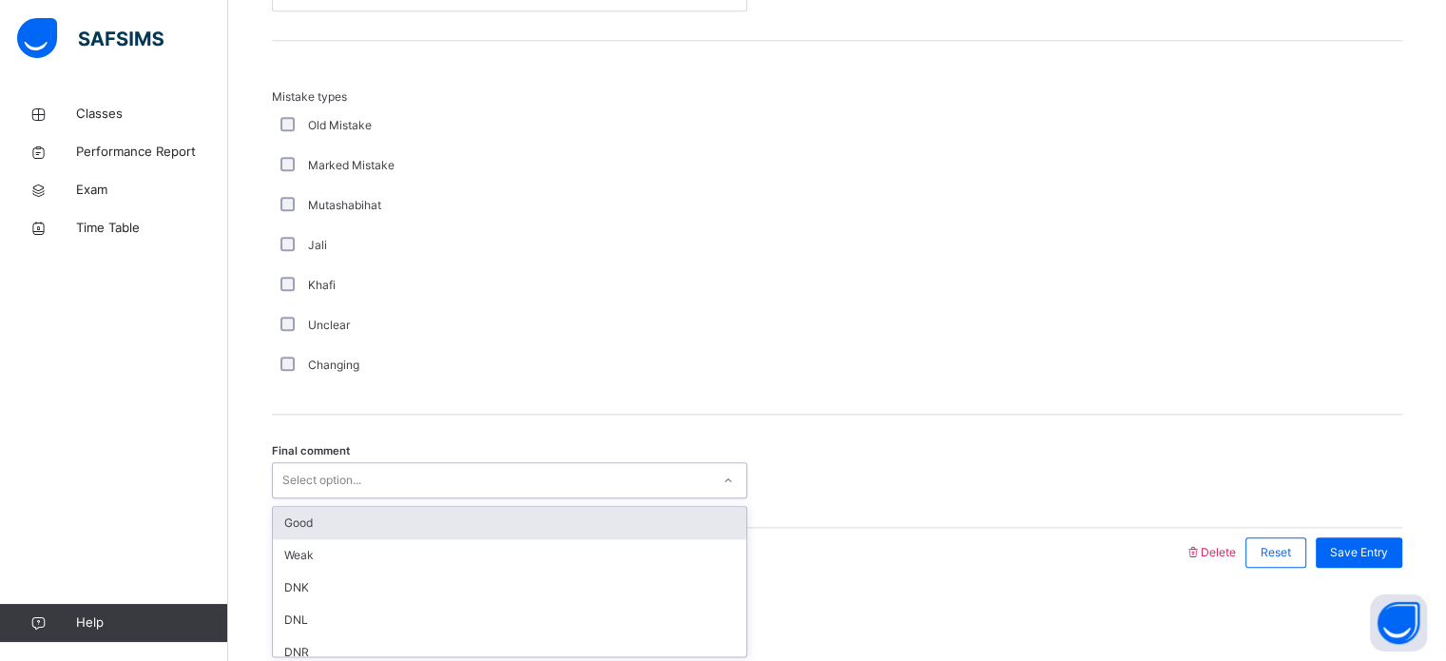
click at [274, 514] on div "Good" at bounding box center [510, 523] width 474 height 32
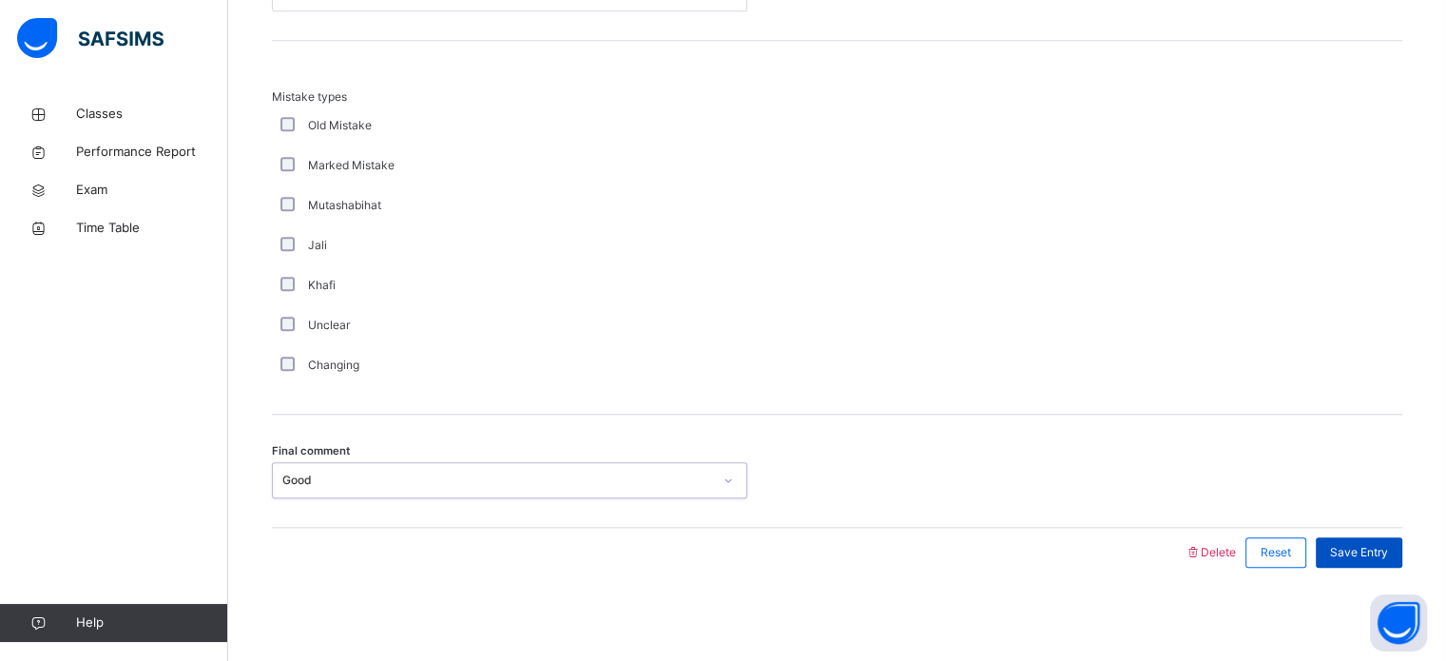
click at [1385, 556] on span "Save Entry" at bounding box center [1359, 552] width 58 height 17
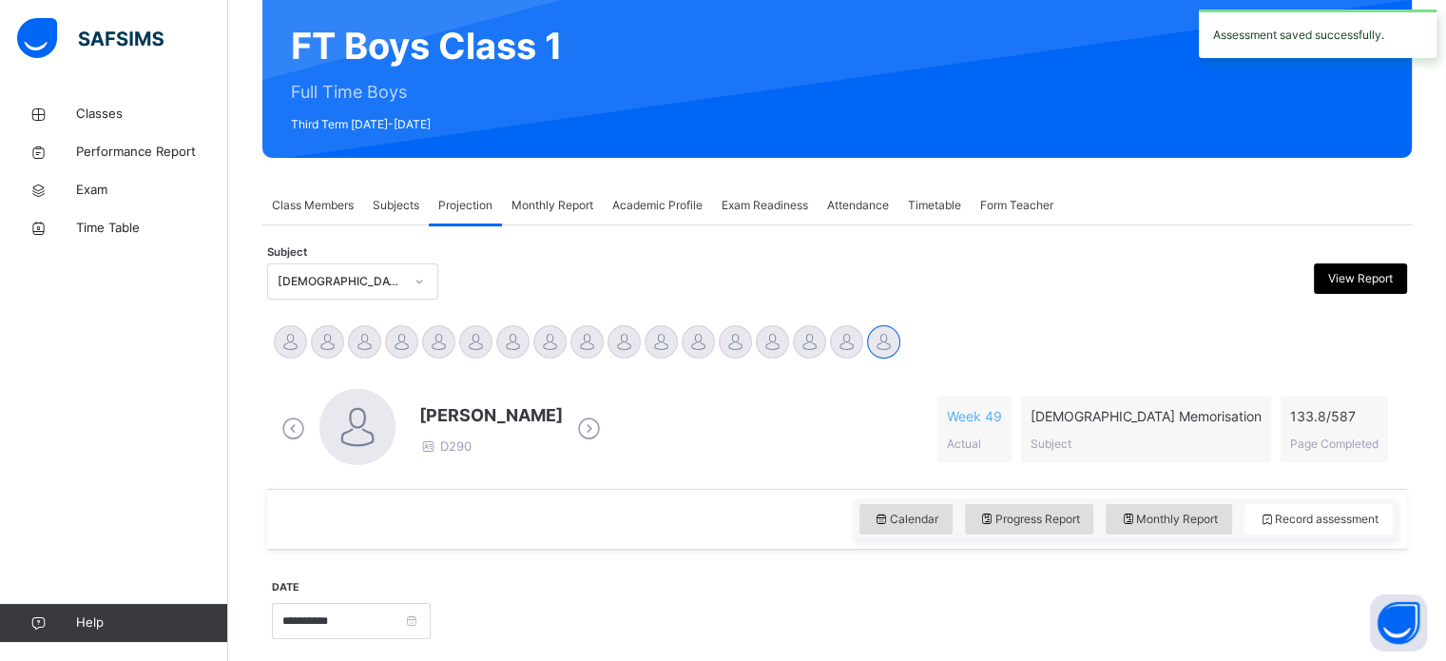
scroll to position [170, 0]
